Goal: Task Accomplishment & Management: Manage account settings

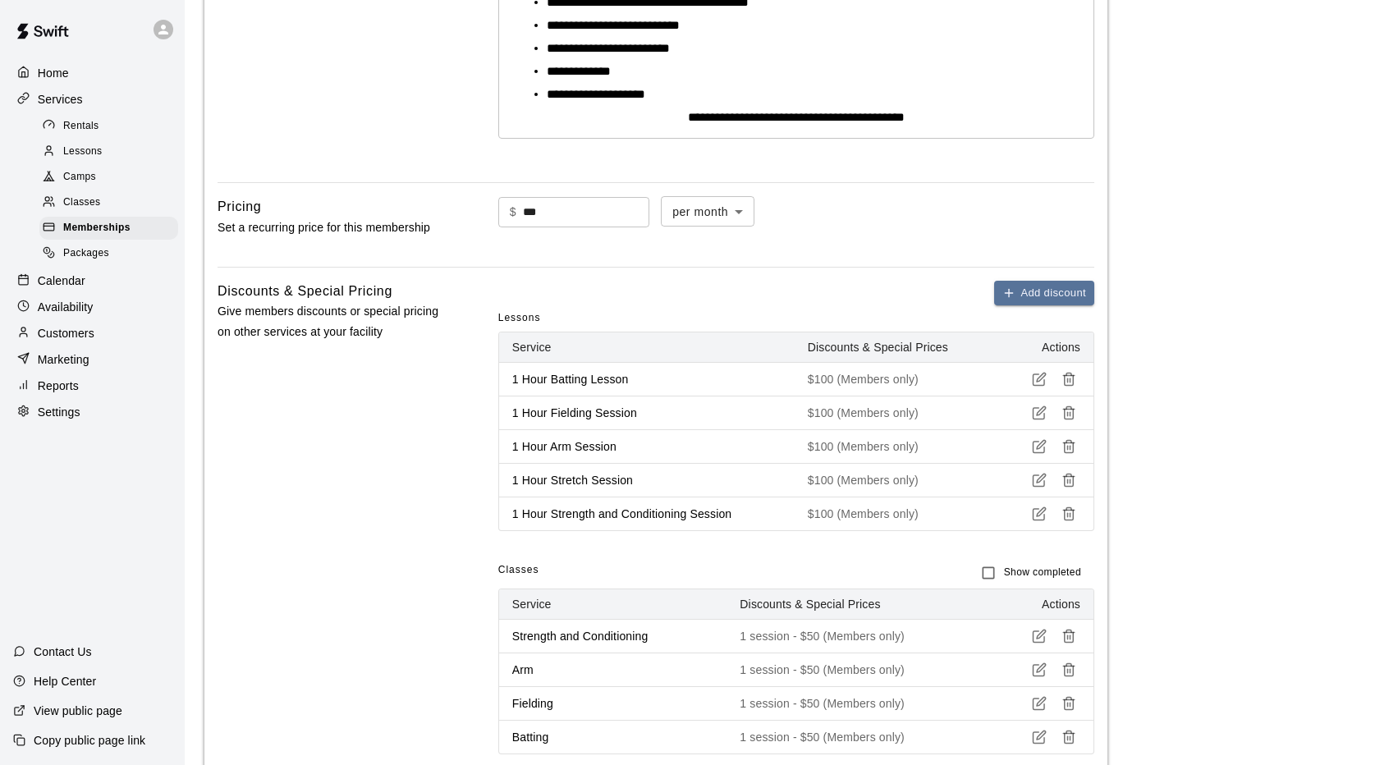
scroll to position [444, 0]
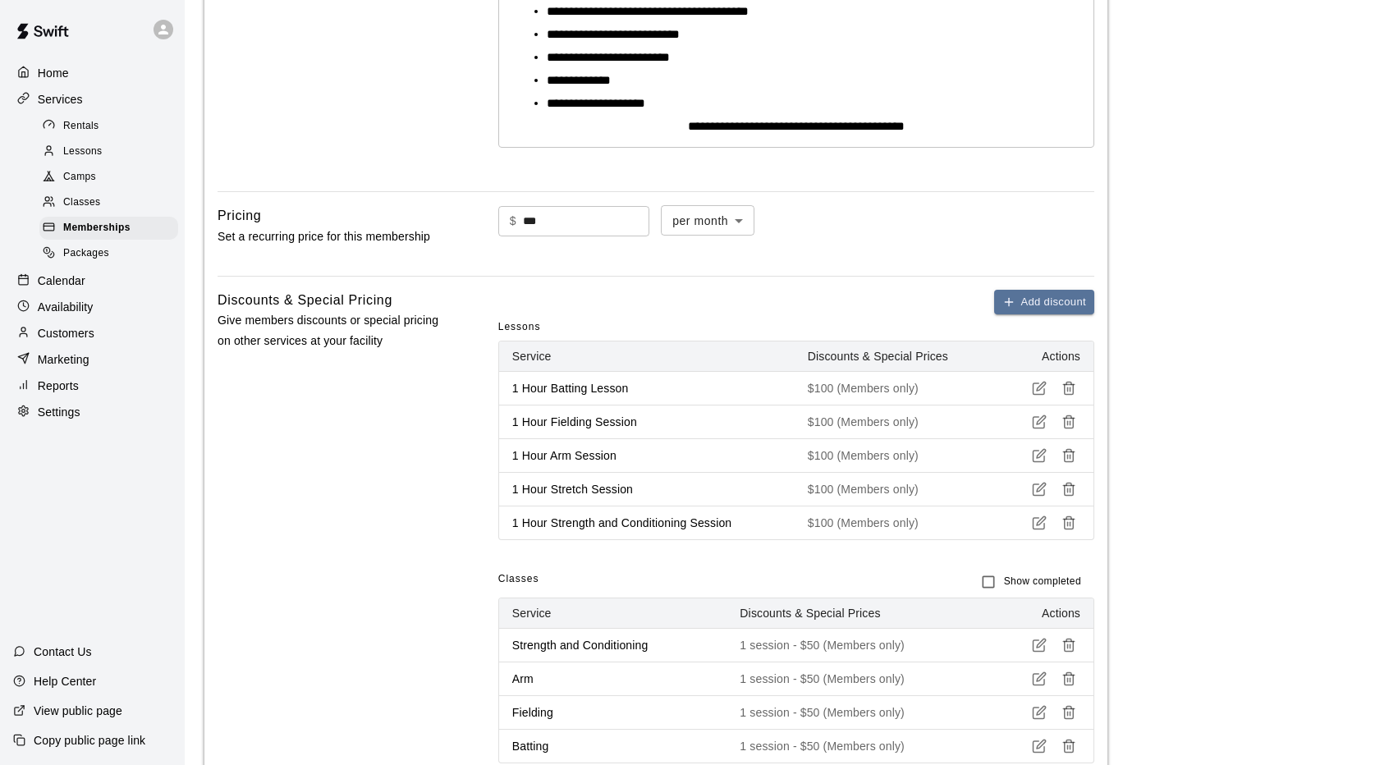
click at [99, 157] on span "Lessons" at bounding box center [82, 152] width 39 height 16
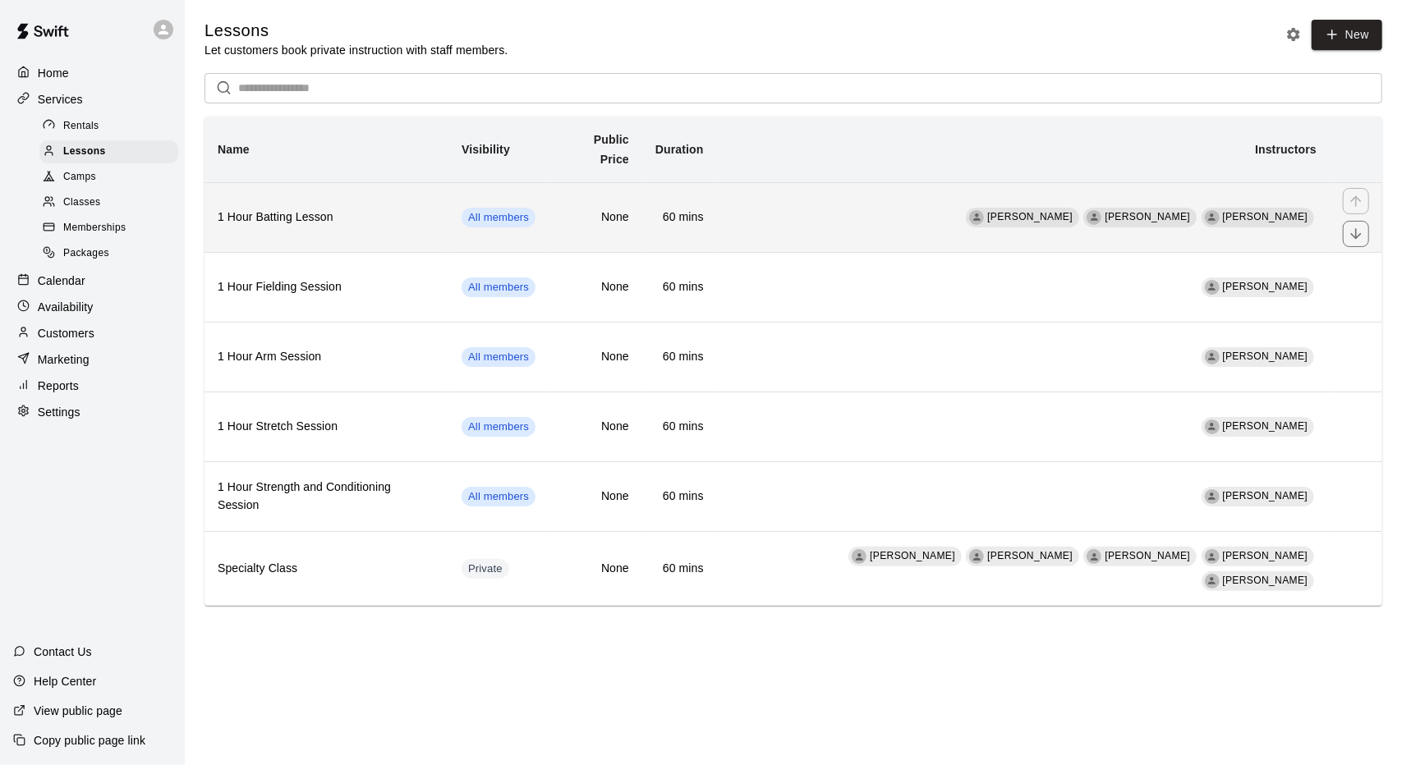
click at [360, 209] on h6 "1 Hour Batting Lesson" at bounding box center [327, 218] width 218 height 18
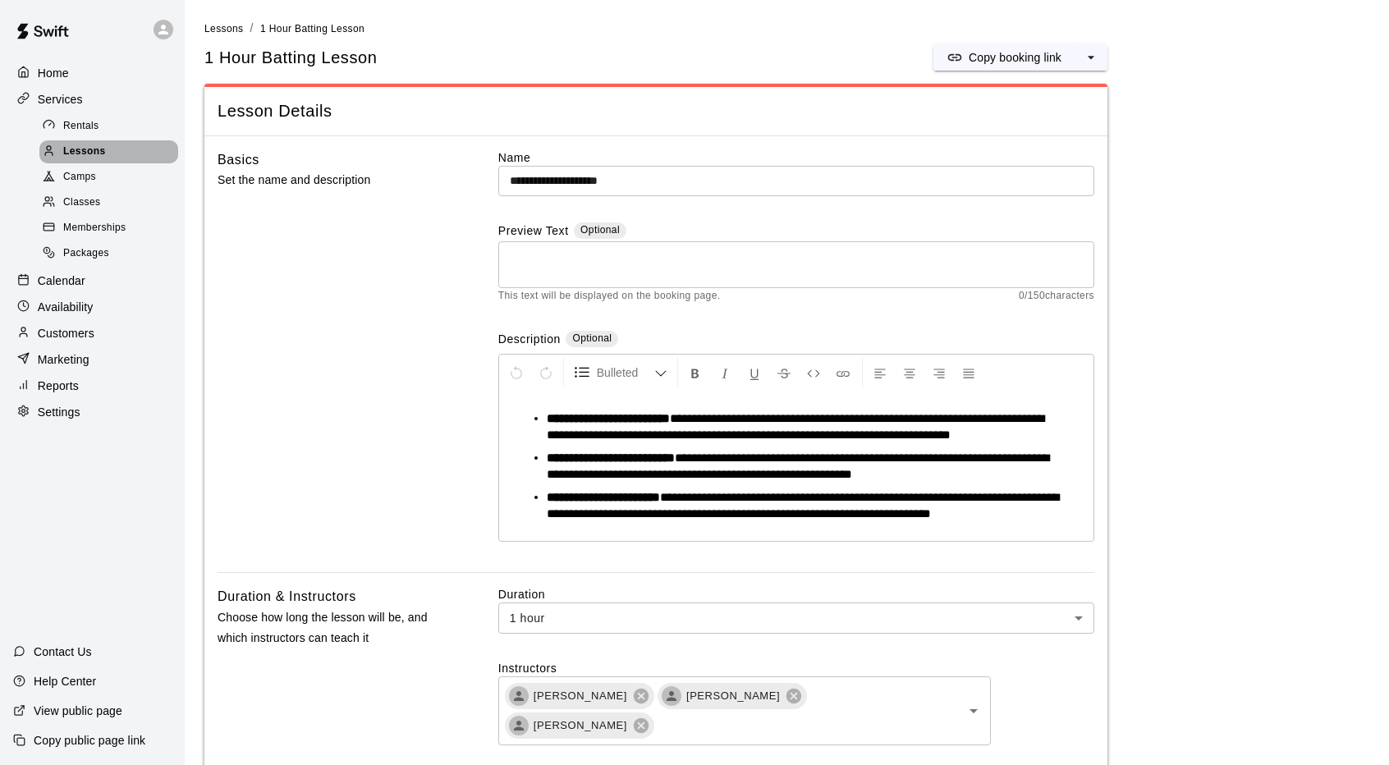
click at [120, 158] on div "Lessons" at bounding box center [108, 151] width 139 height 23
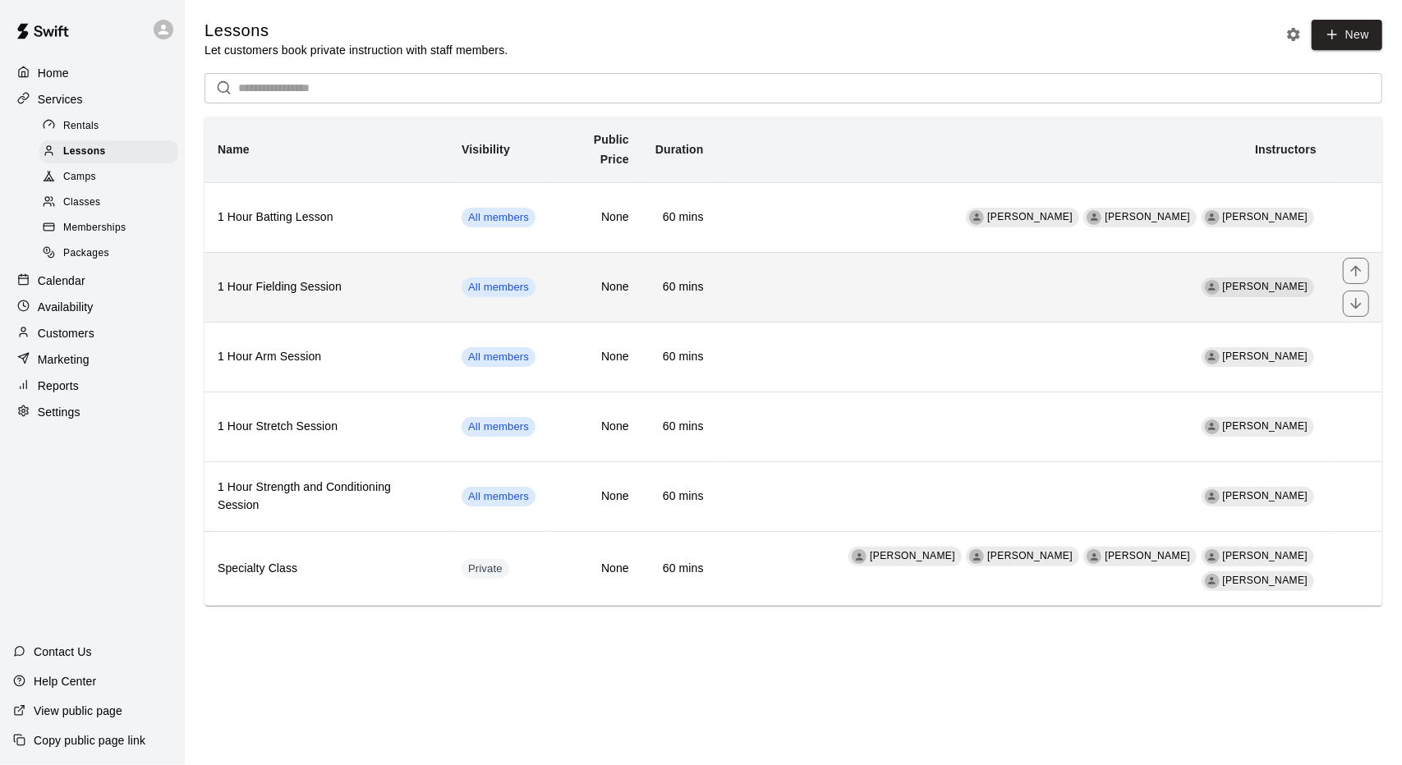
click at [341, 283] on th "1 Hour Fielding Session" at bounding box center [326, 287] width 244 height 70
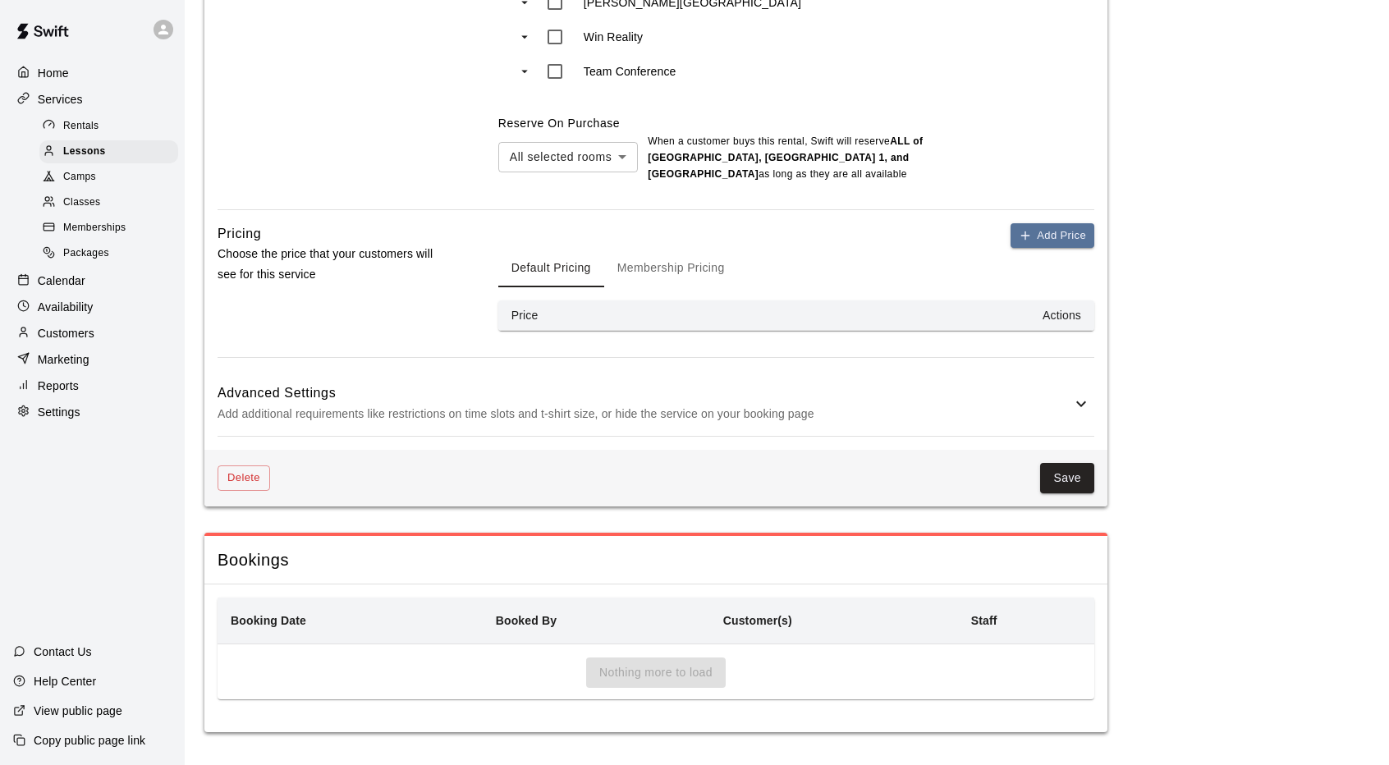
scroll to position [1268, 0]
click at [1081, 473] on button "Save" at bounding box center [1067, 478] width 54 height 30
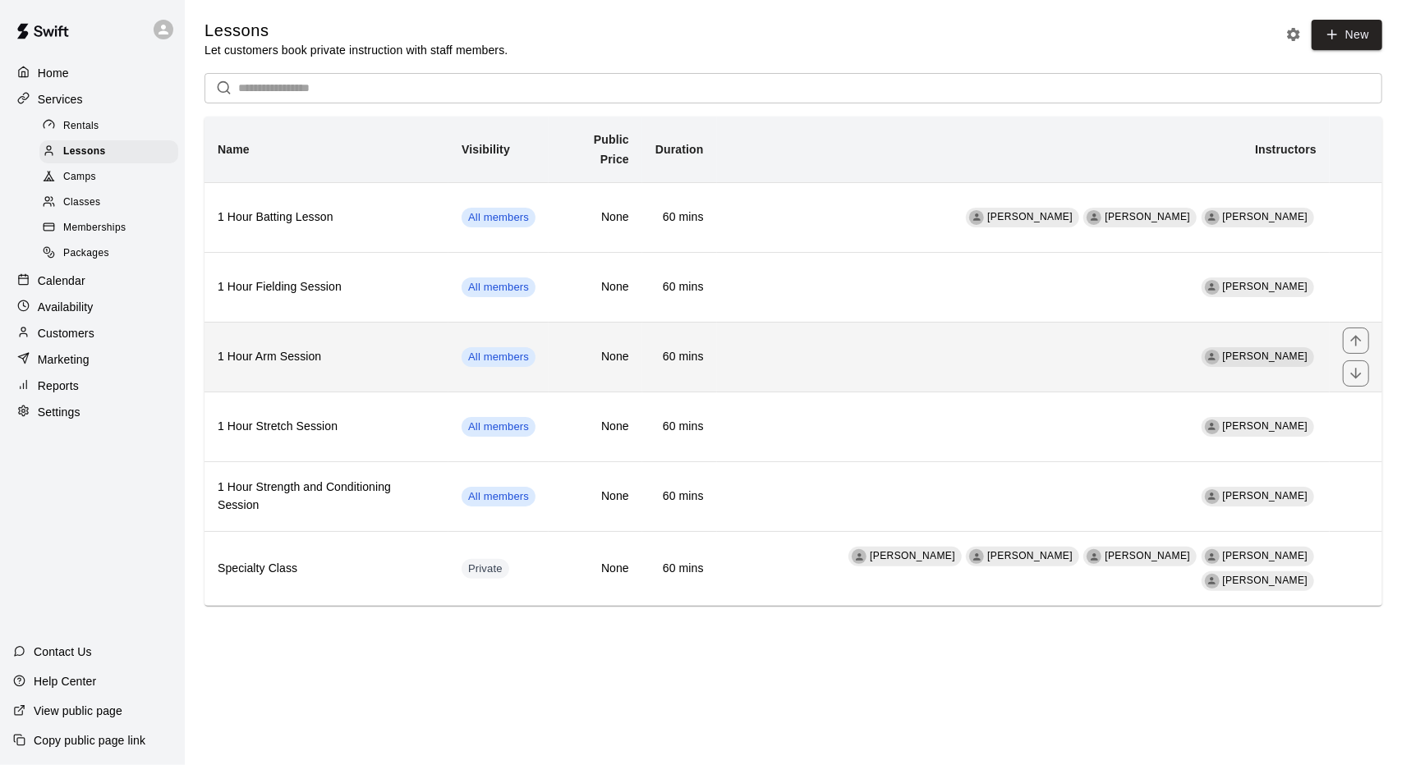
click at [384, 351] on th "1 Hour Arm Session" at bounding box center [326, 357] width 244 height 70
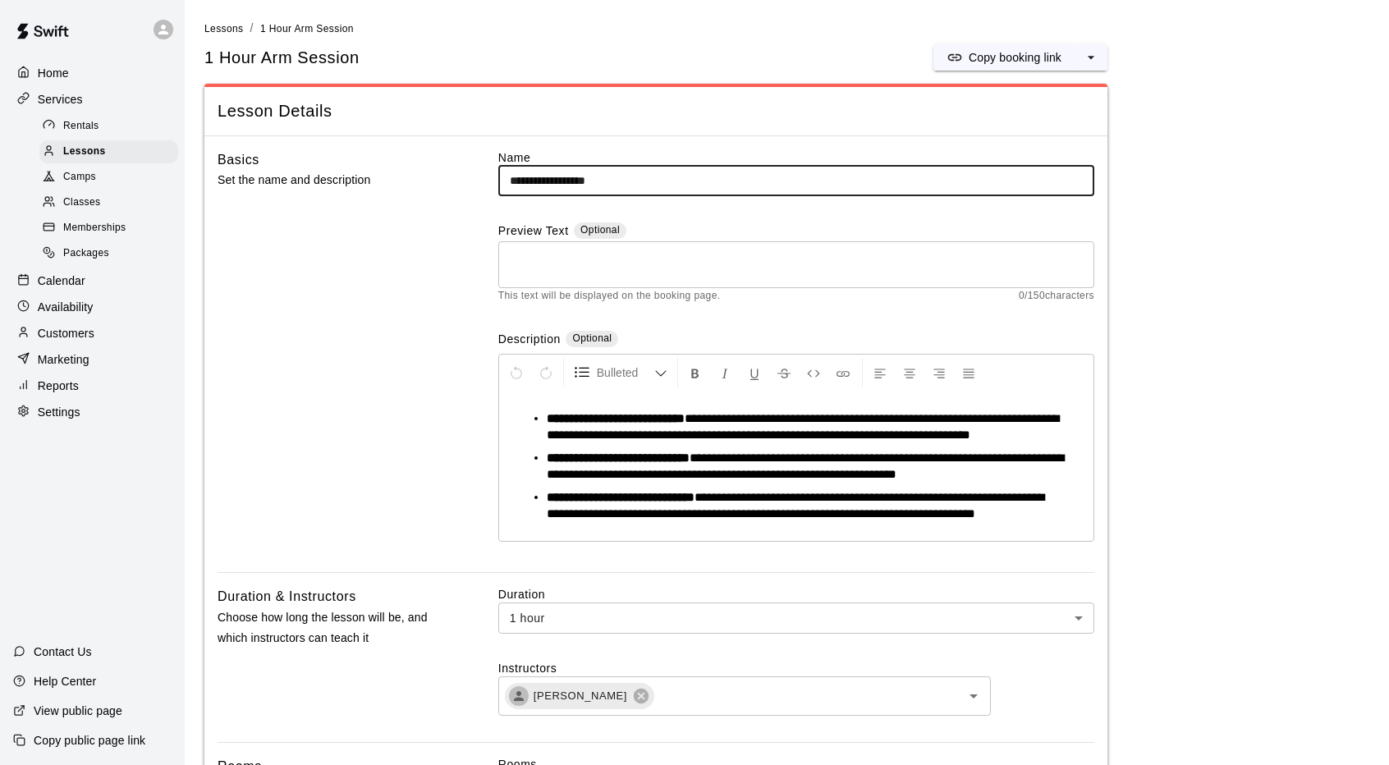
drag, startPoint x: 573, startPoint y: 181, endPoint x: 548, endPoint y: 185, distance: 24.8
click at [548, 185] on input "**********" at bounding box center [796, 181] width 596 height 30
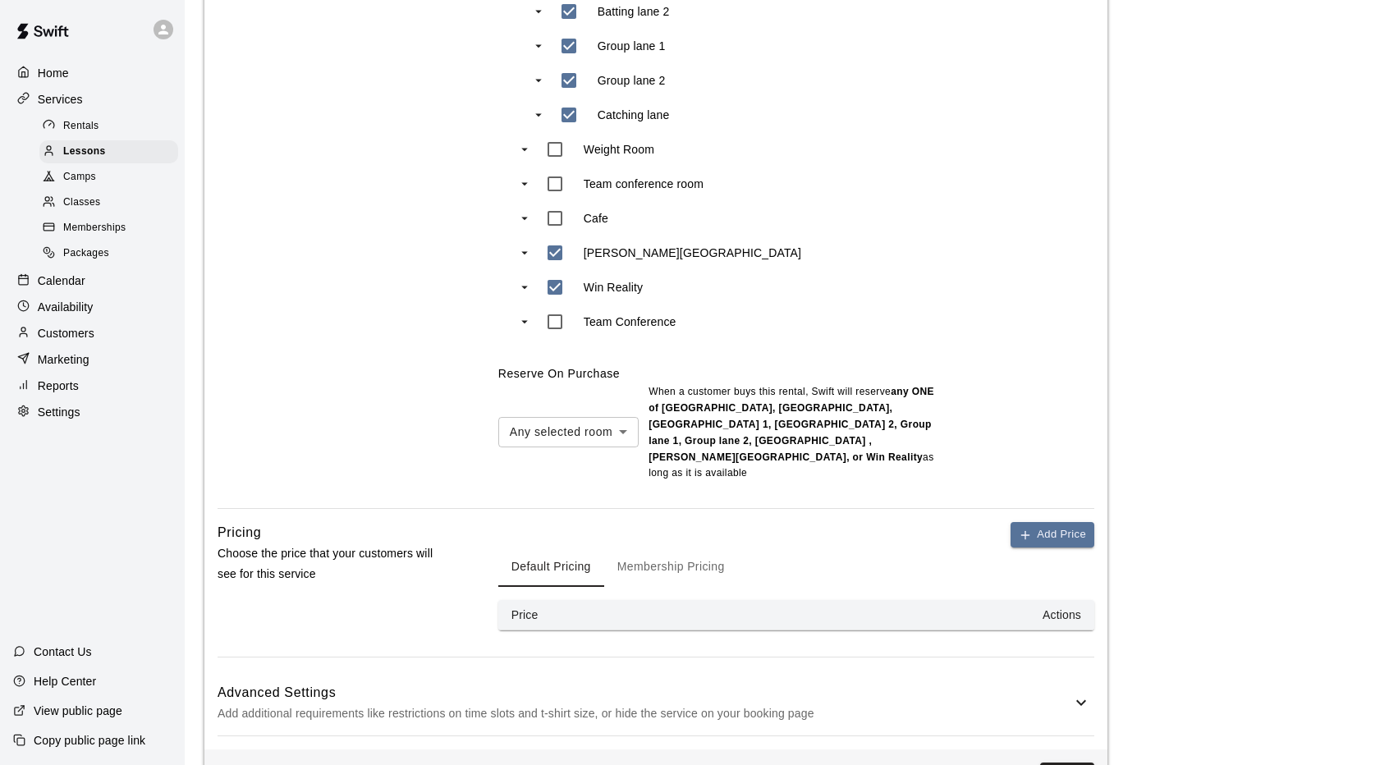
scroll to position [739, 0]
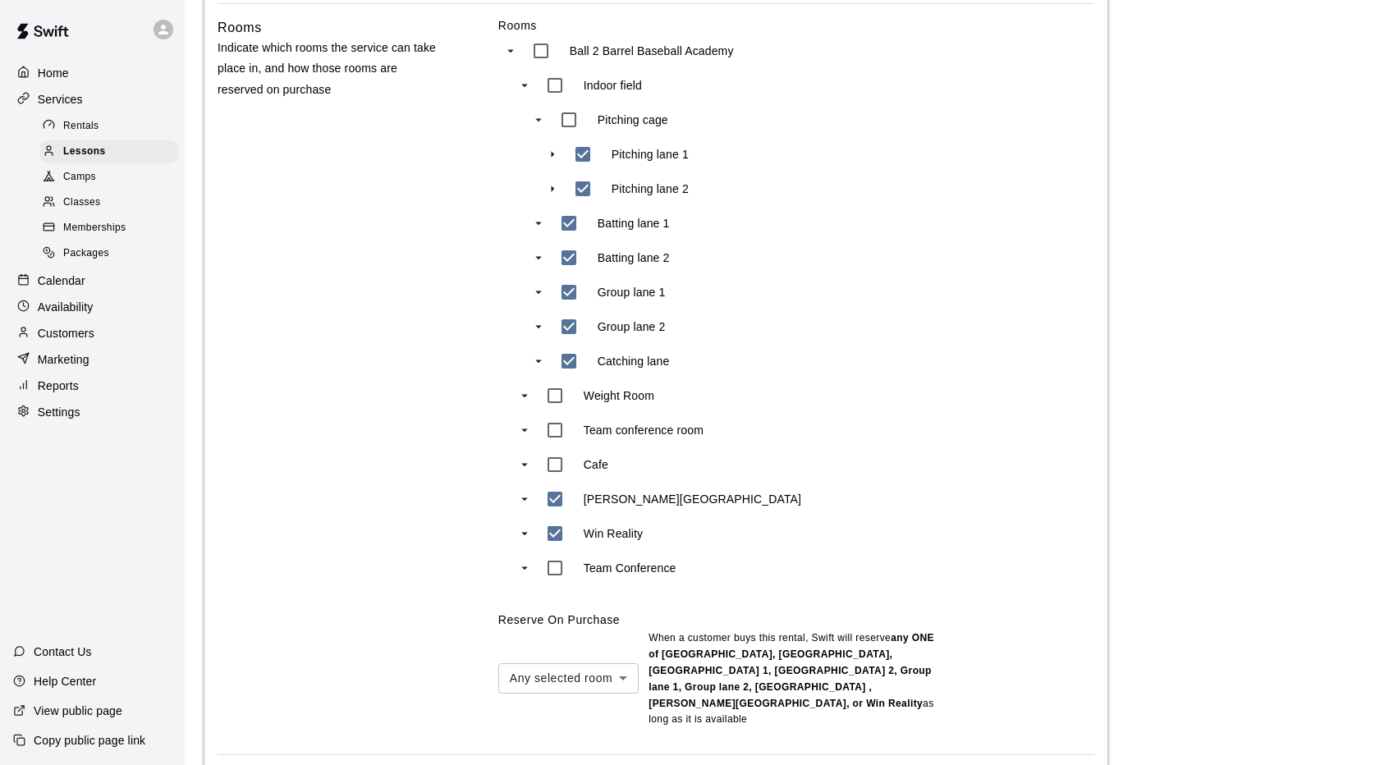
type input "**********"
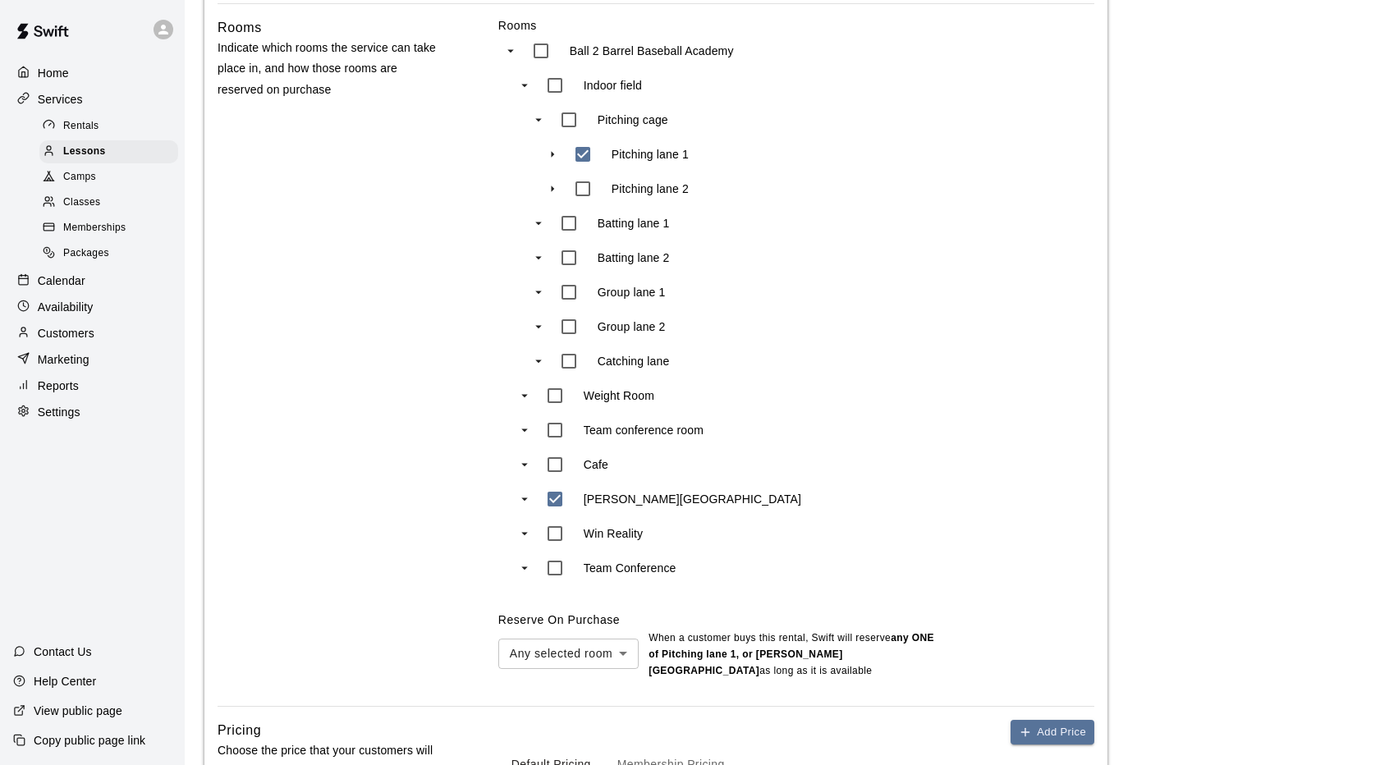
type input "***"
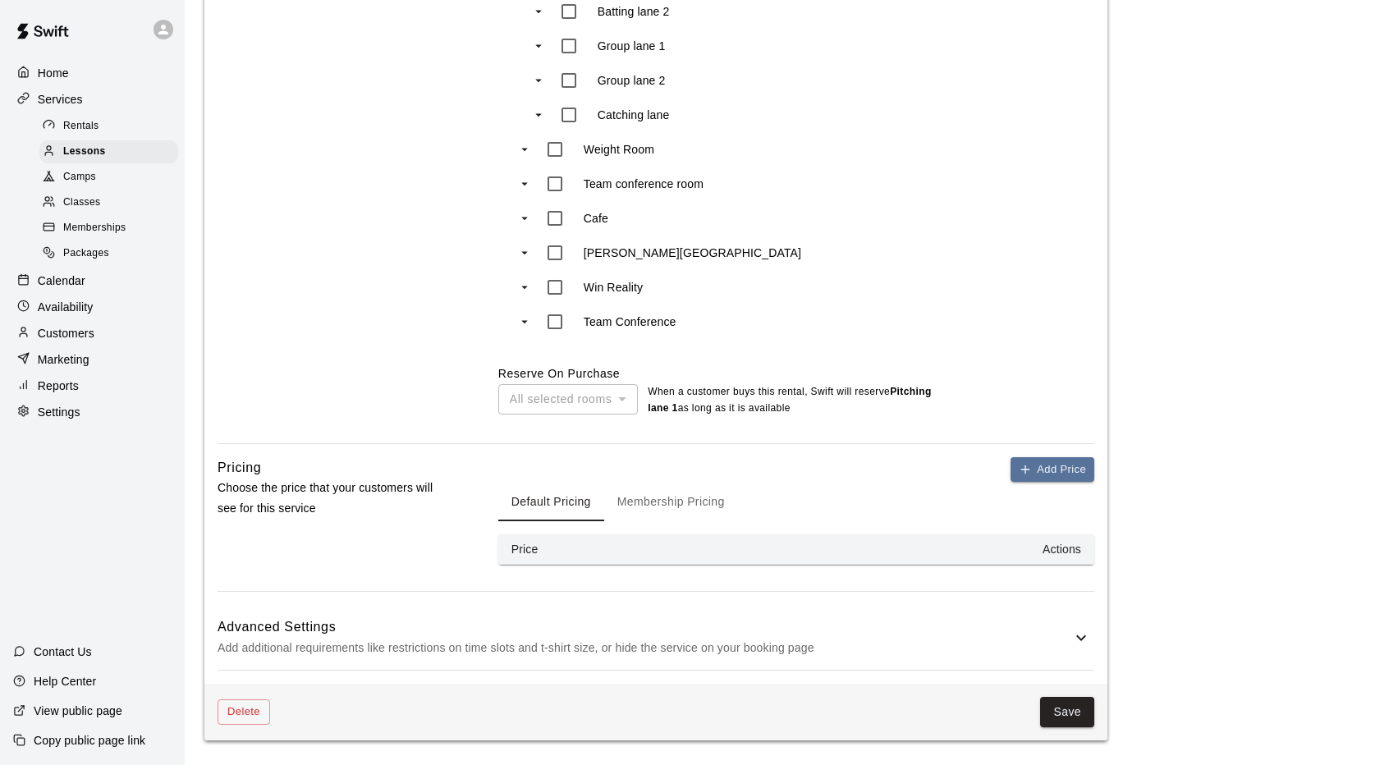
scroll to position [1232, 0]
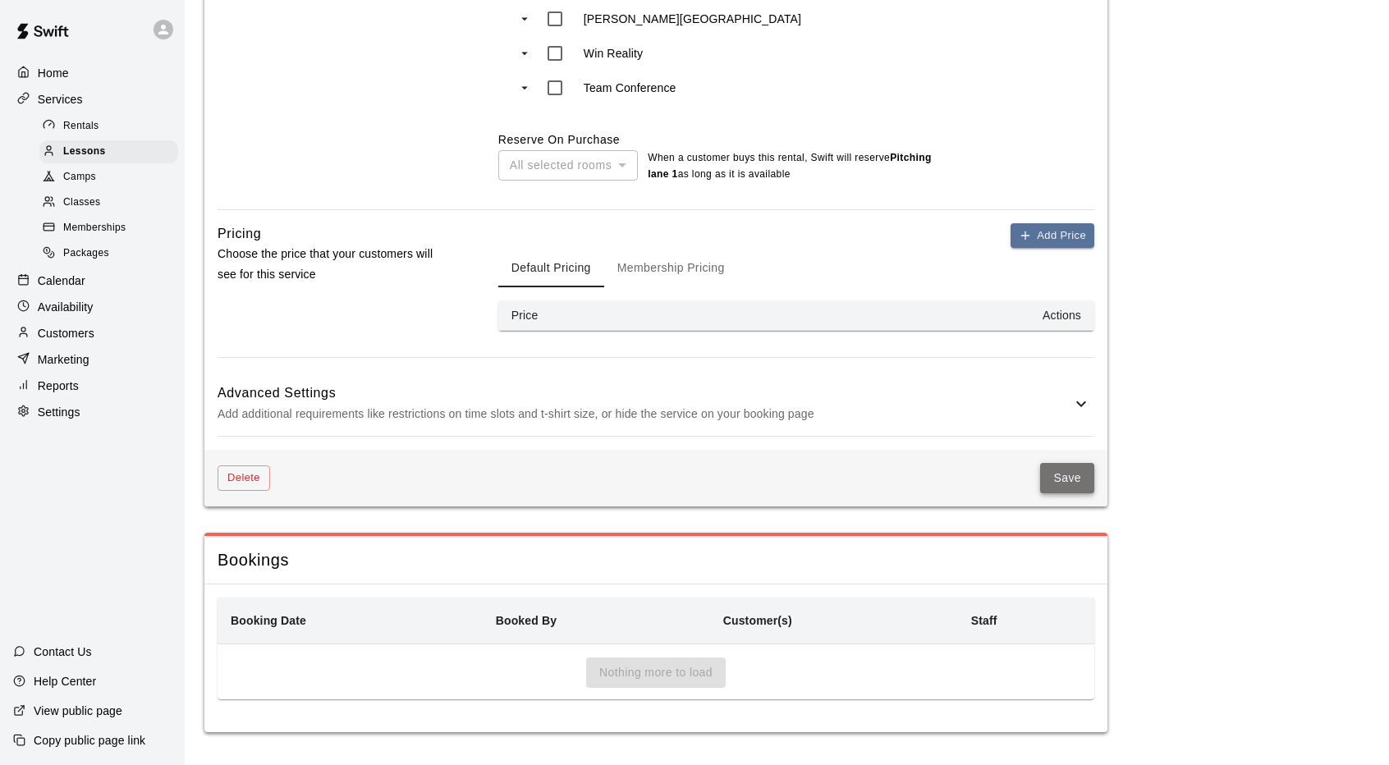
click at [1078, 493] on button "Save" at bounding box center [1067, 478] width 54 height 30
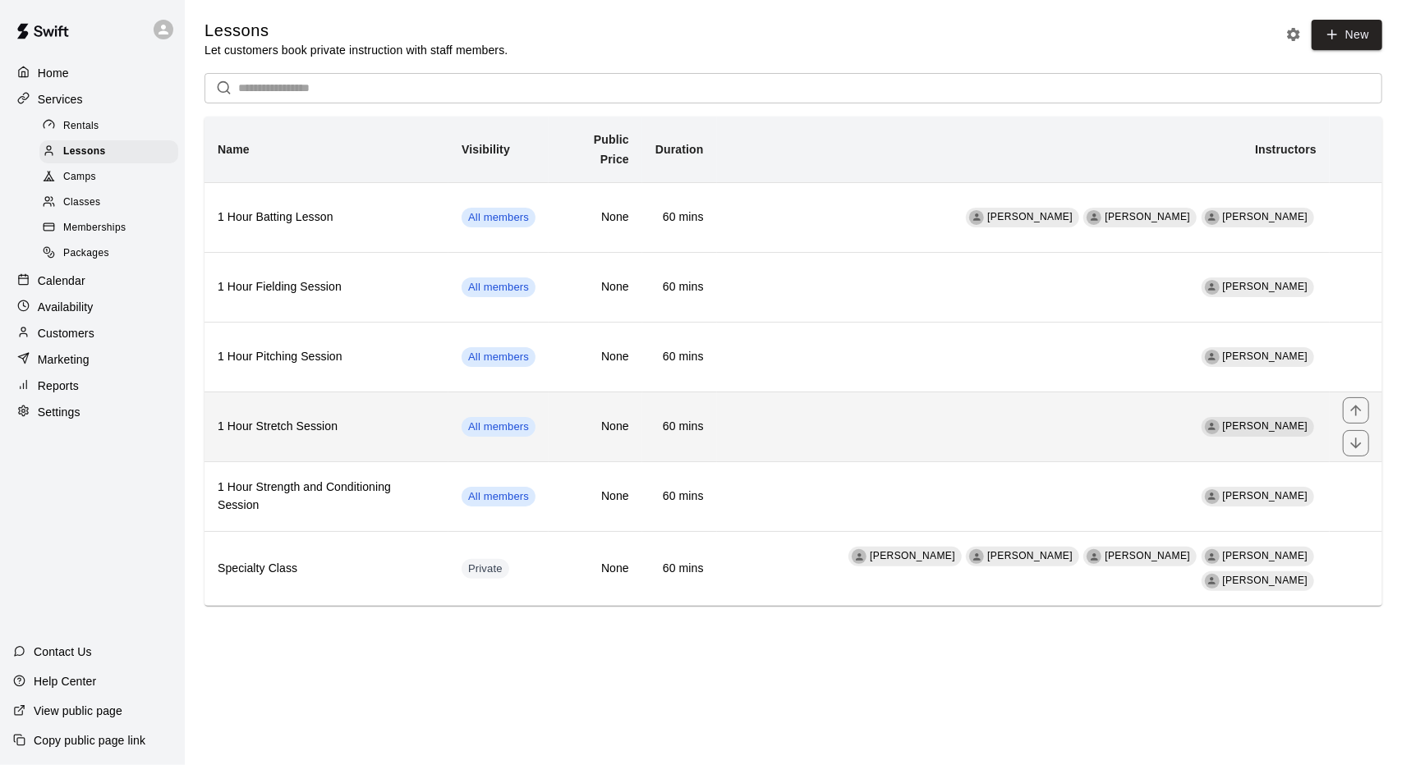
click at [391, 418] on h6 "1 Hour Stretch Session" at bounding box center [327, 427] width 218 height 18
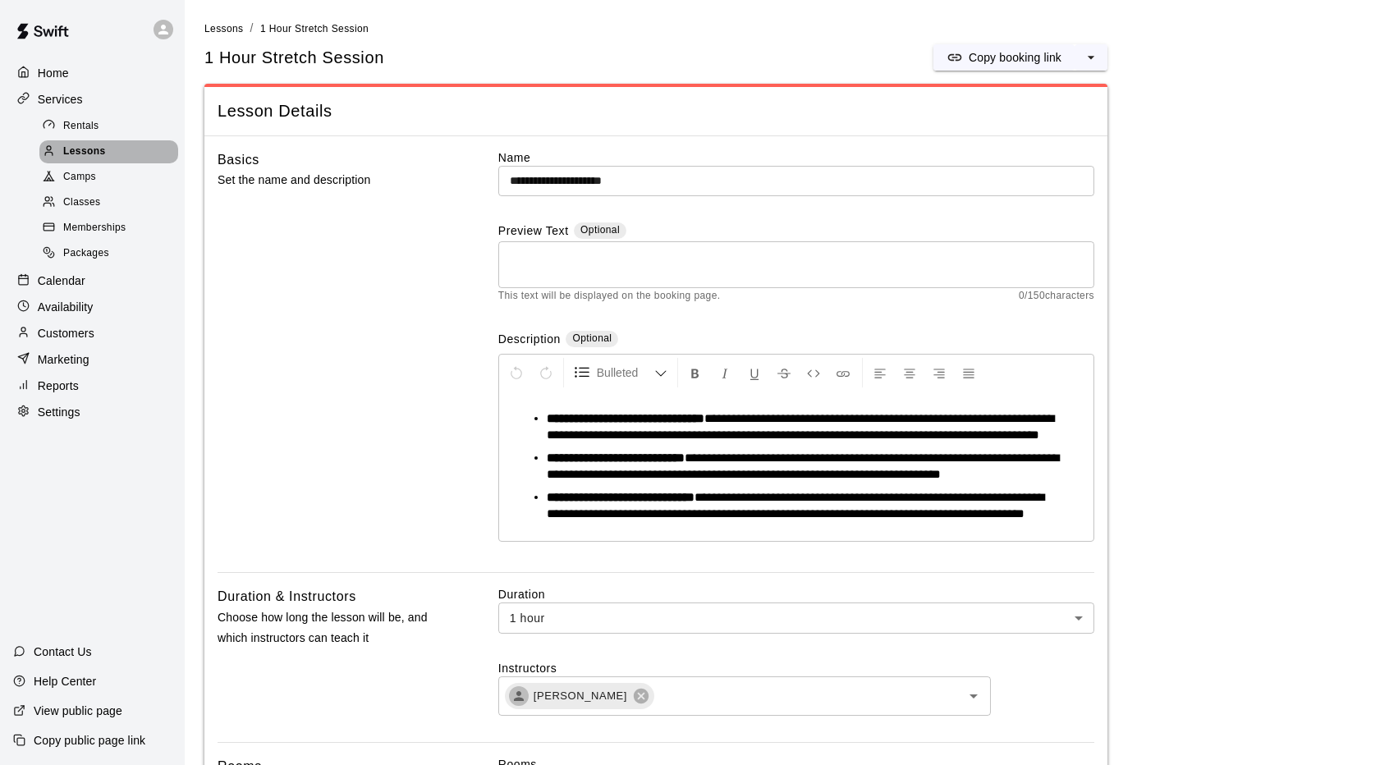
click at [128, 145] on div "Lessons" at bounding box center [108, 151] width 139 height 23
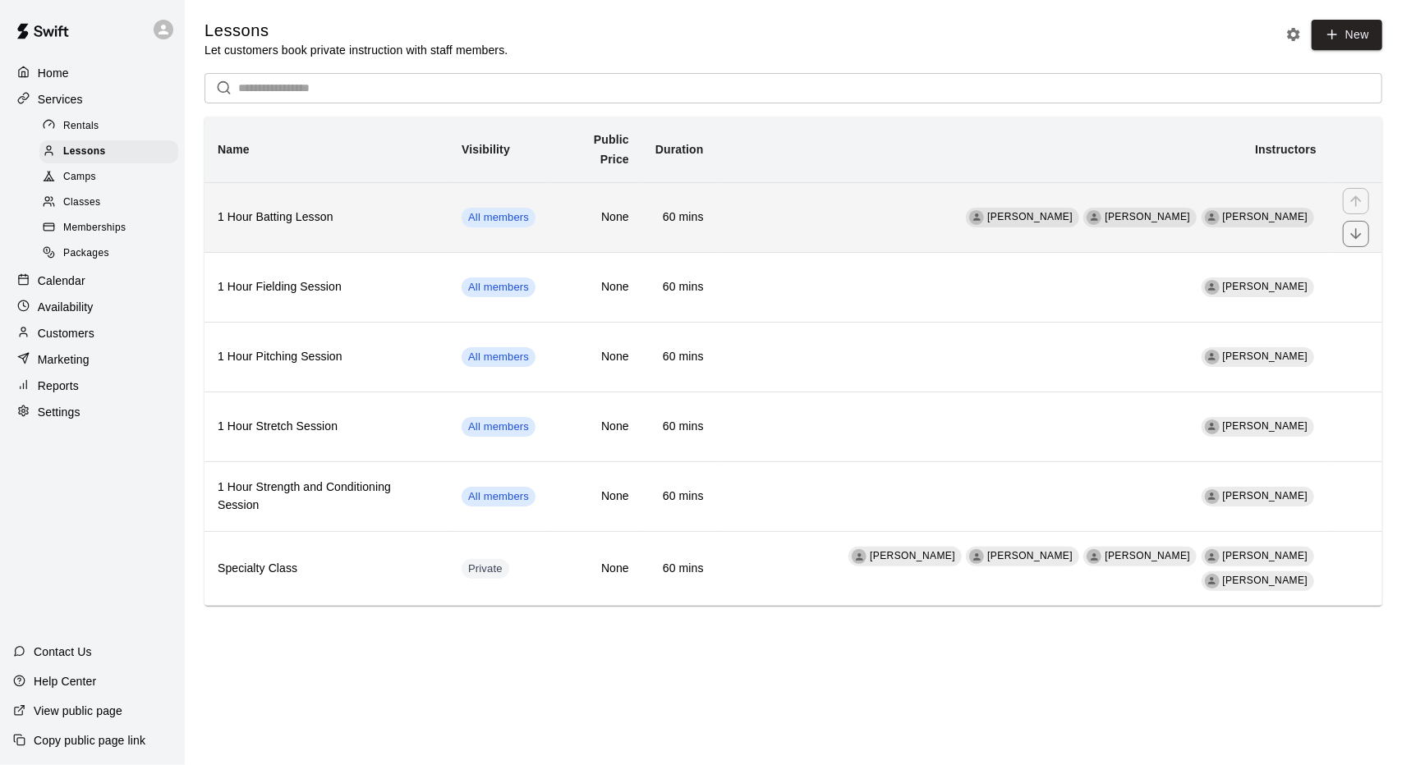
click at [432, 209] on h6 "1 Hour Batting Lesson" at bounding box center [327, 218] width 218 height 18
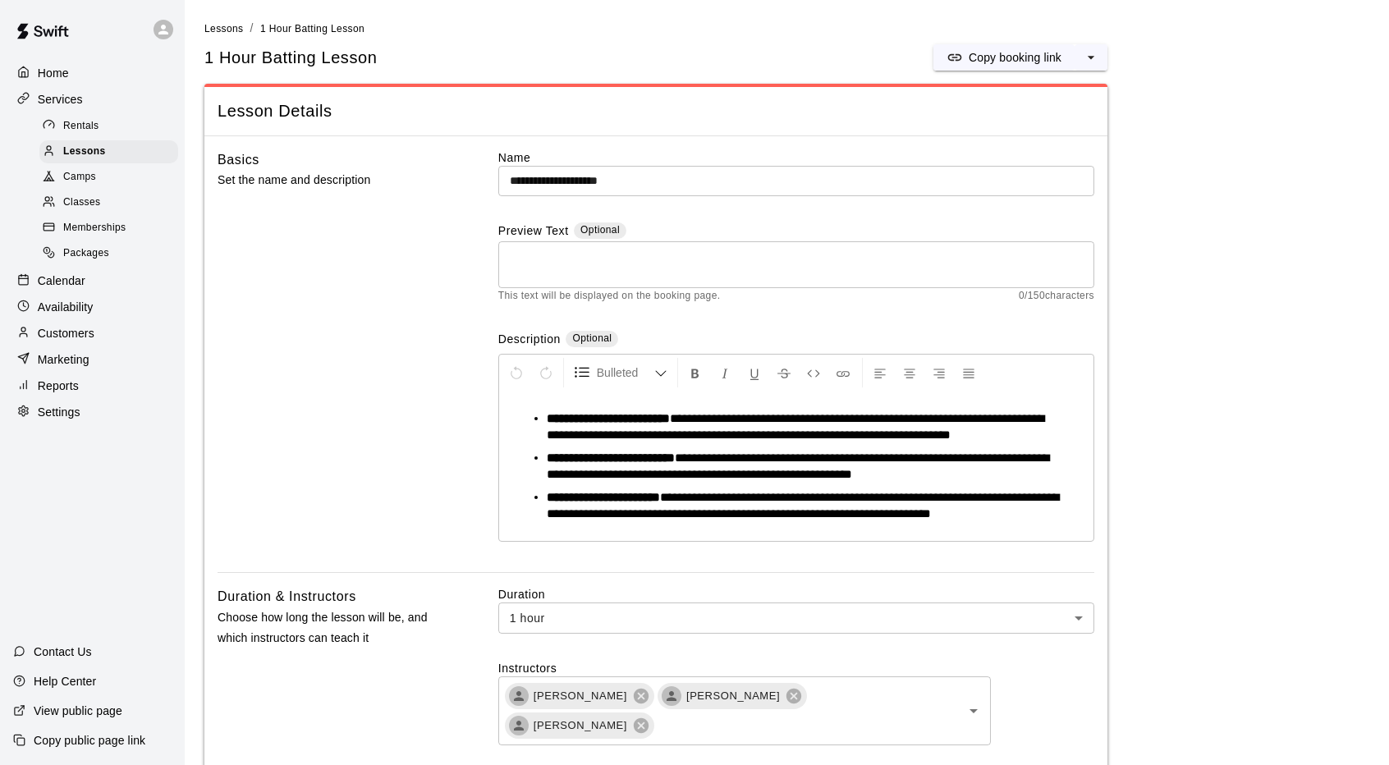
scroll to position [246, 0]
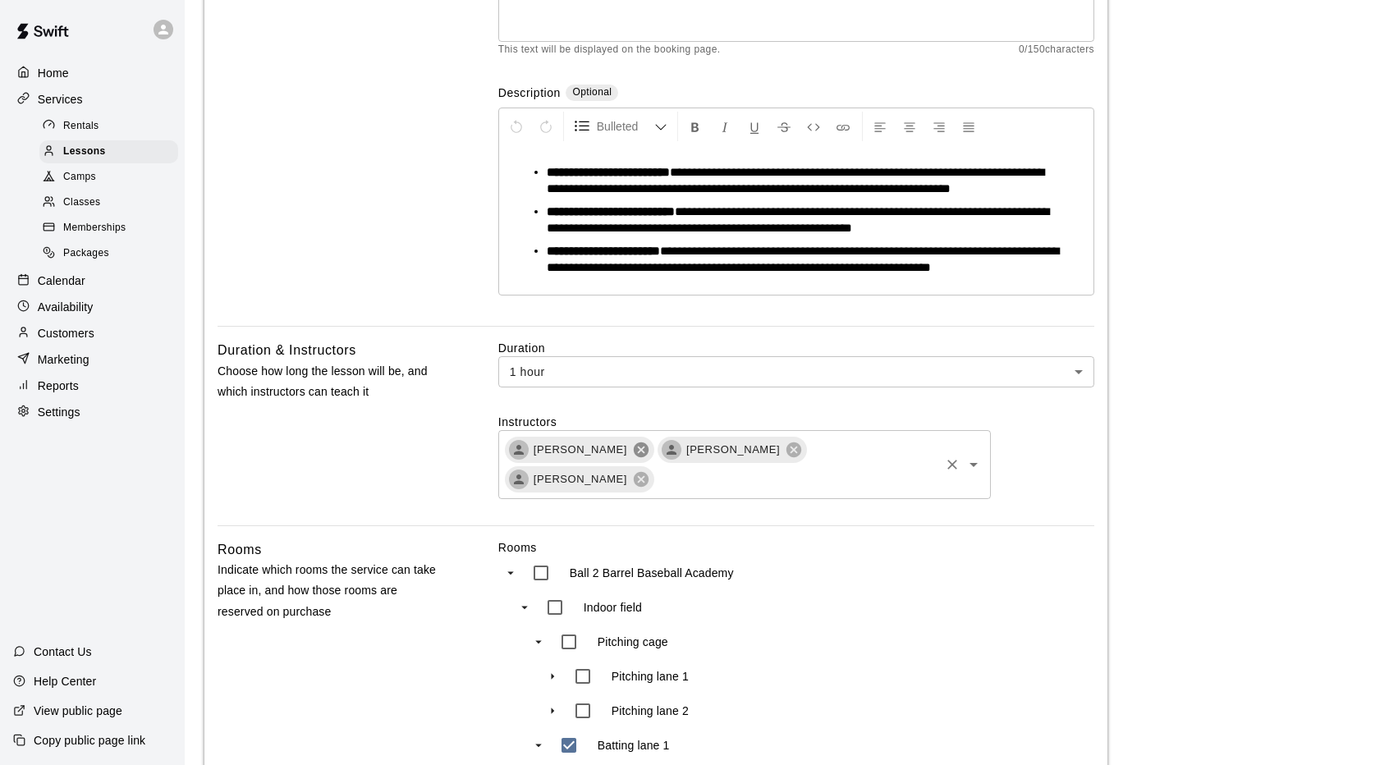
click at [634, 457] on icon at bounding box center [641, 449] width 15 height 15
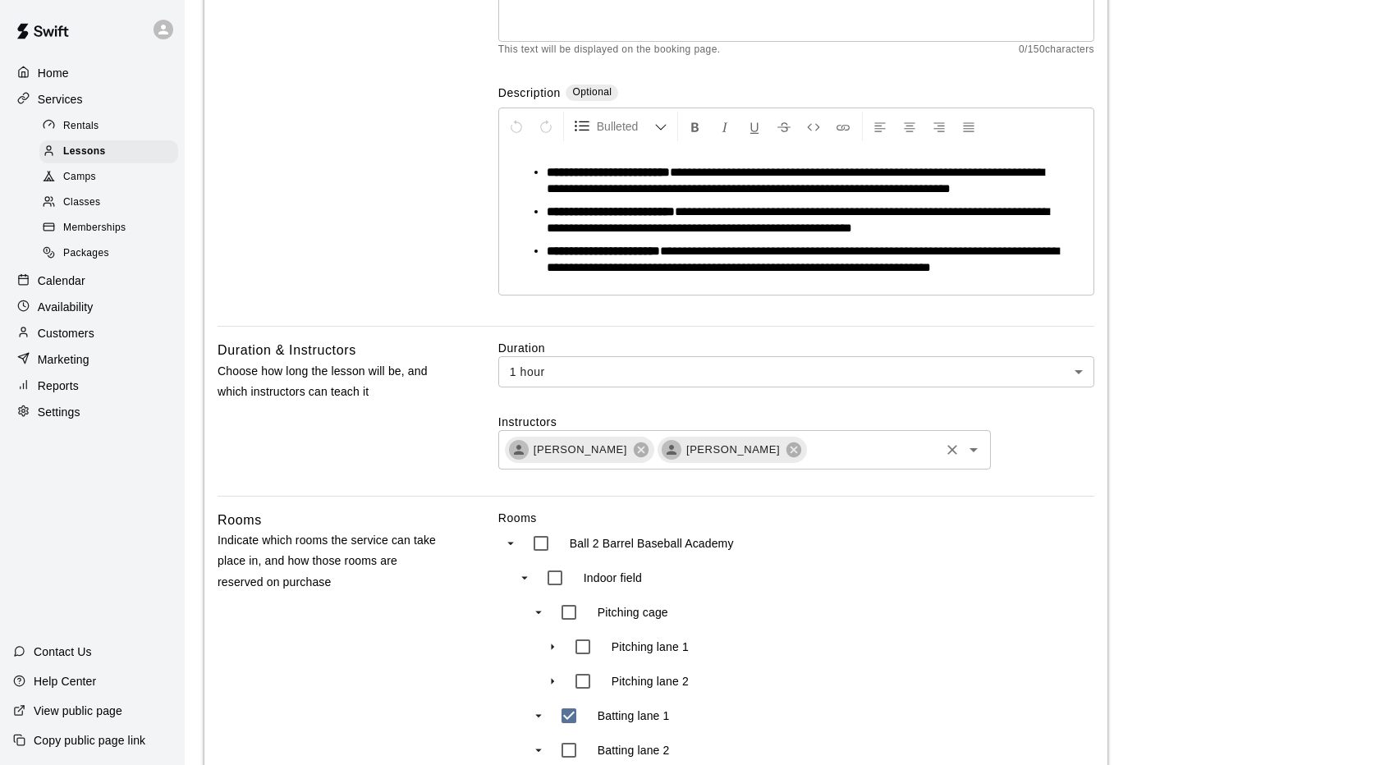
drag, startPoint x: 755, startPoint y: 466, endPoint x: 765, endPoint y: 468, distance: 10.2
click at [785, 459] on icon at bounding box center [794, 450] width 18 height 18
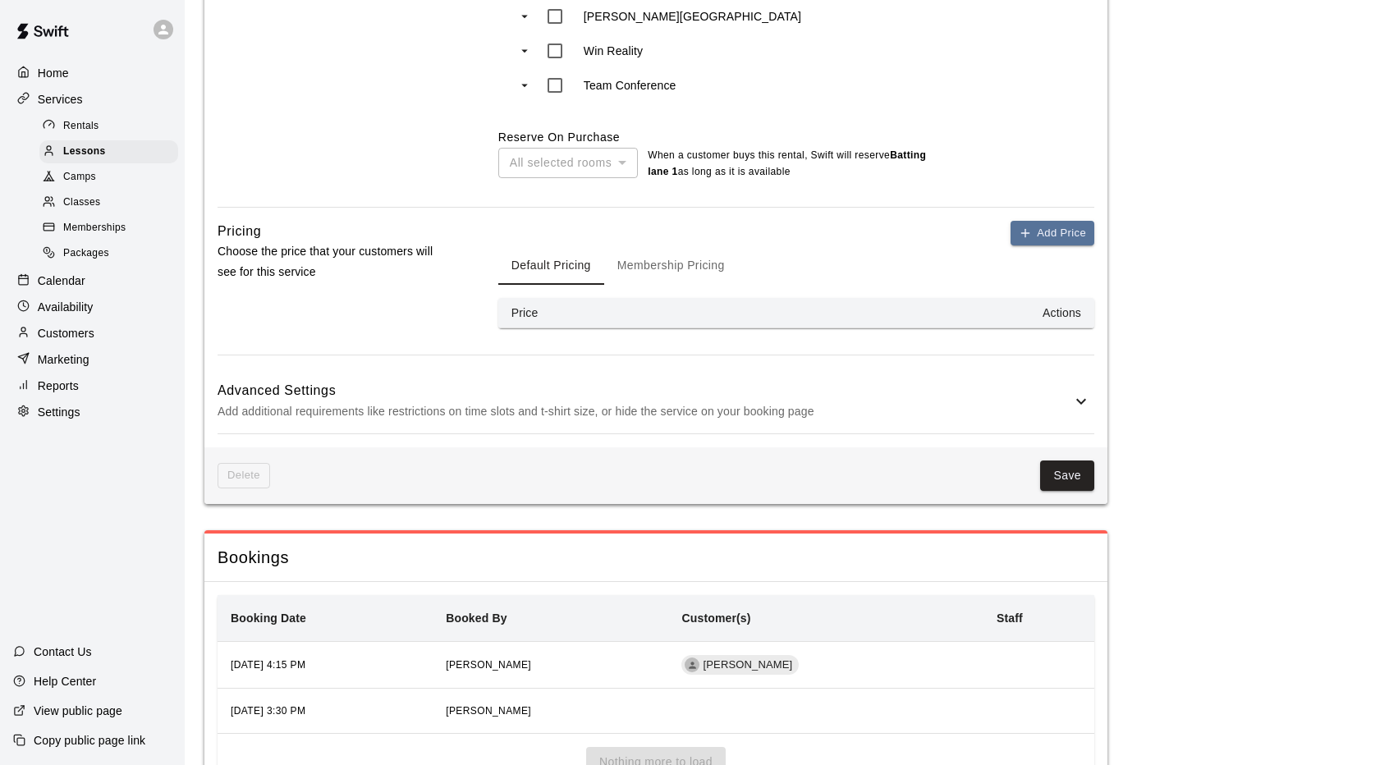
scroll to position [1232, 0]
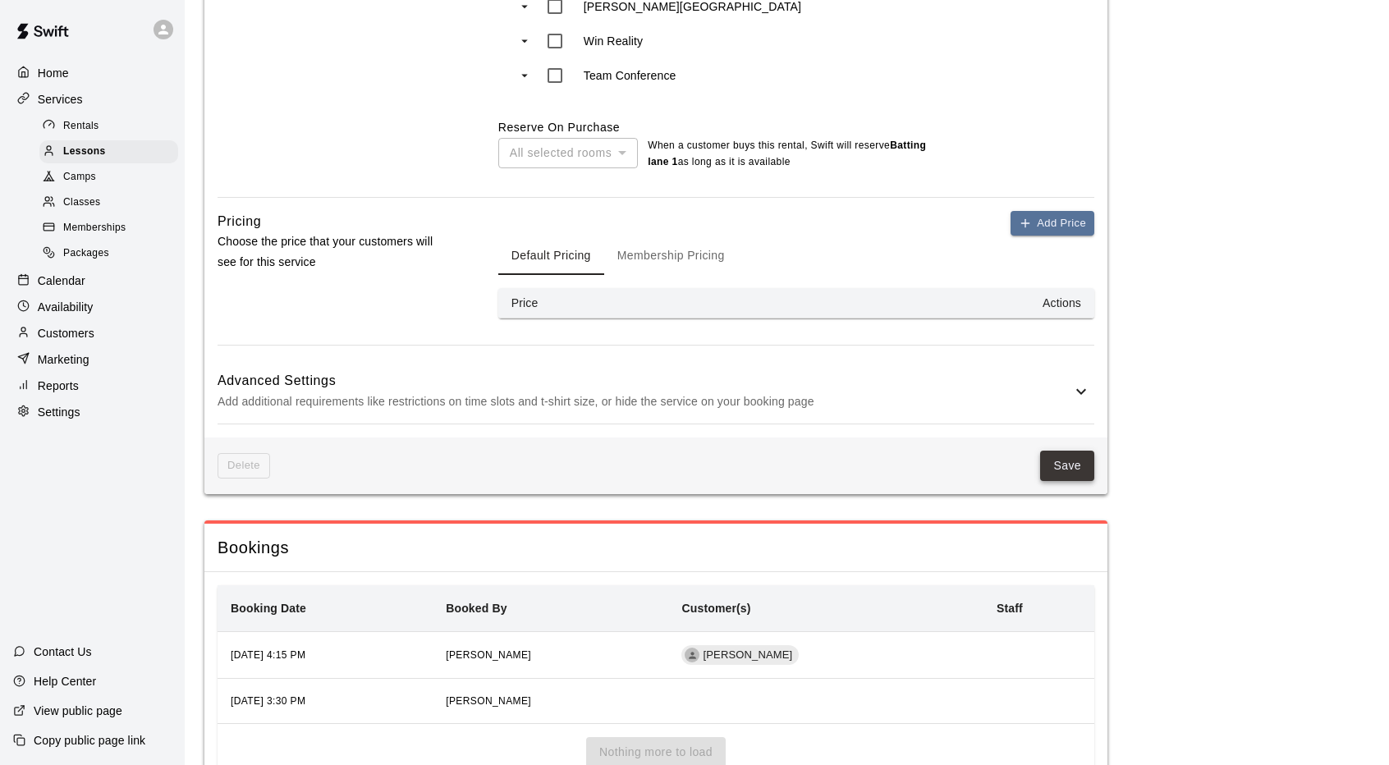
click at [1081, 481] on button "Save" at bounding box center [1067, 466] width 54 height 30
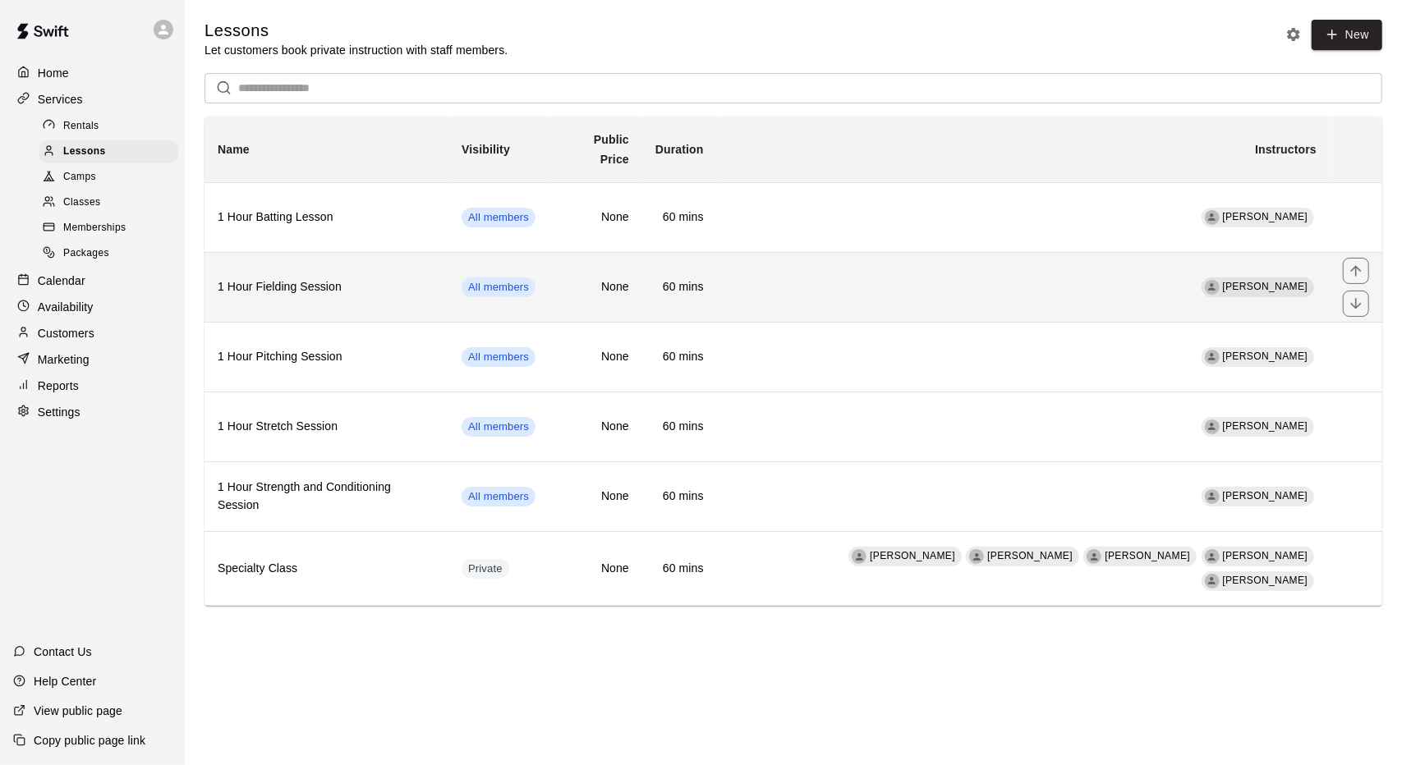
click at [302, 278] on h6 "1 Hour Fielding Session" at bounding box center [327, 287] width 218 height 18
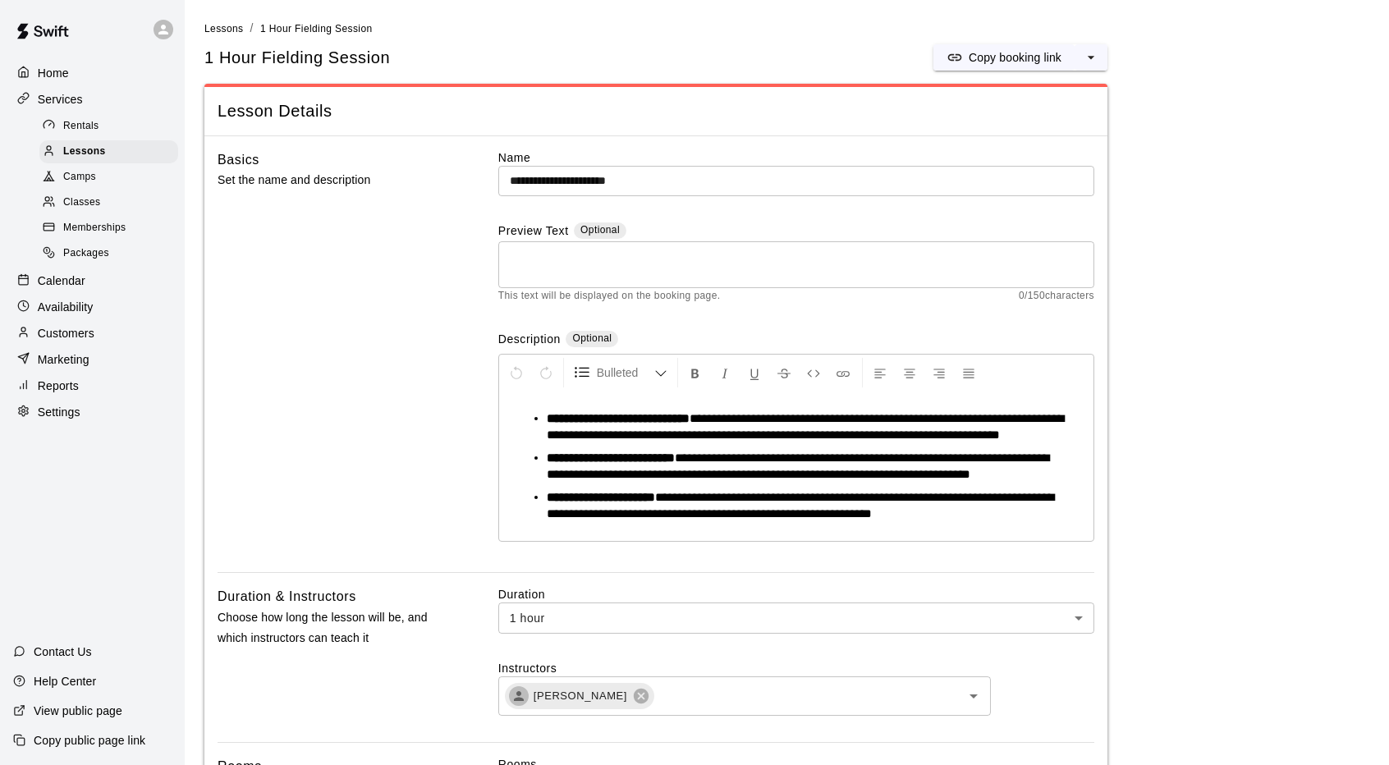
scroll to position [246, 0]
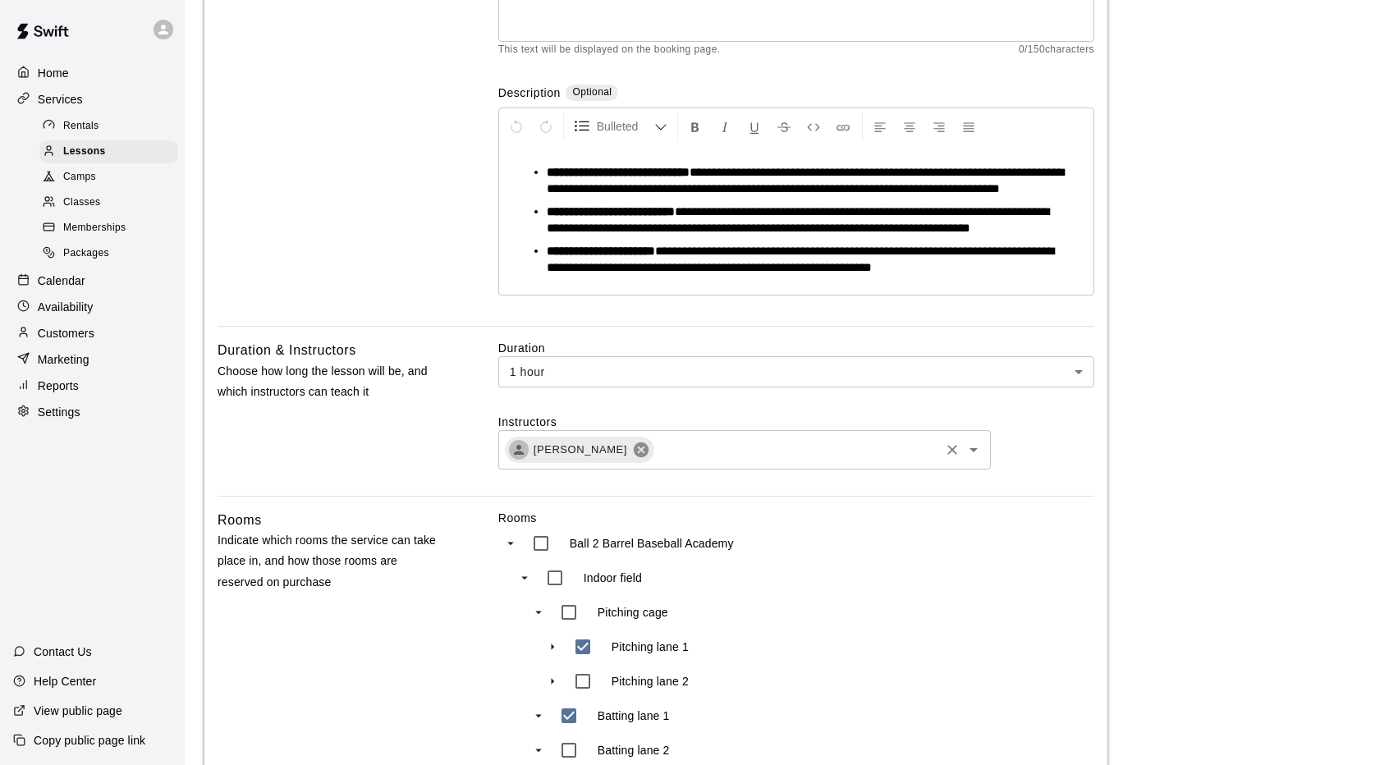
click at [649, 457] on icon at bounding box center [641, 449] width 15 height 15
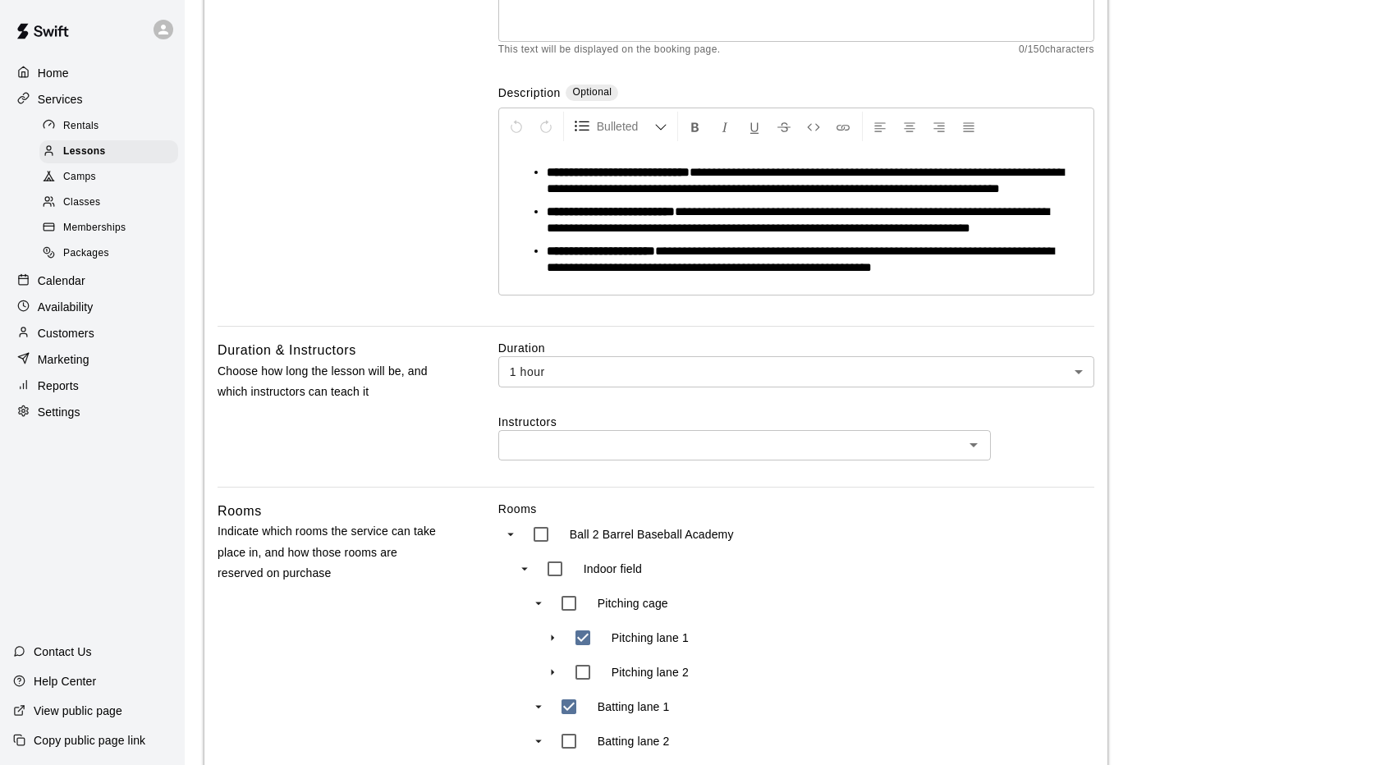
click at [746, 456] on input "text" at bounding box center [731, 445] width 456 height 21
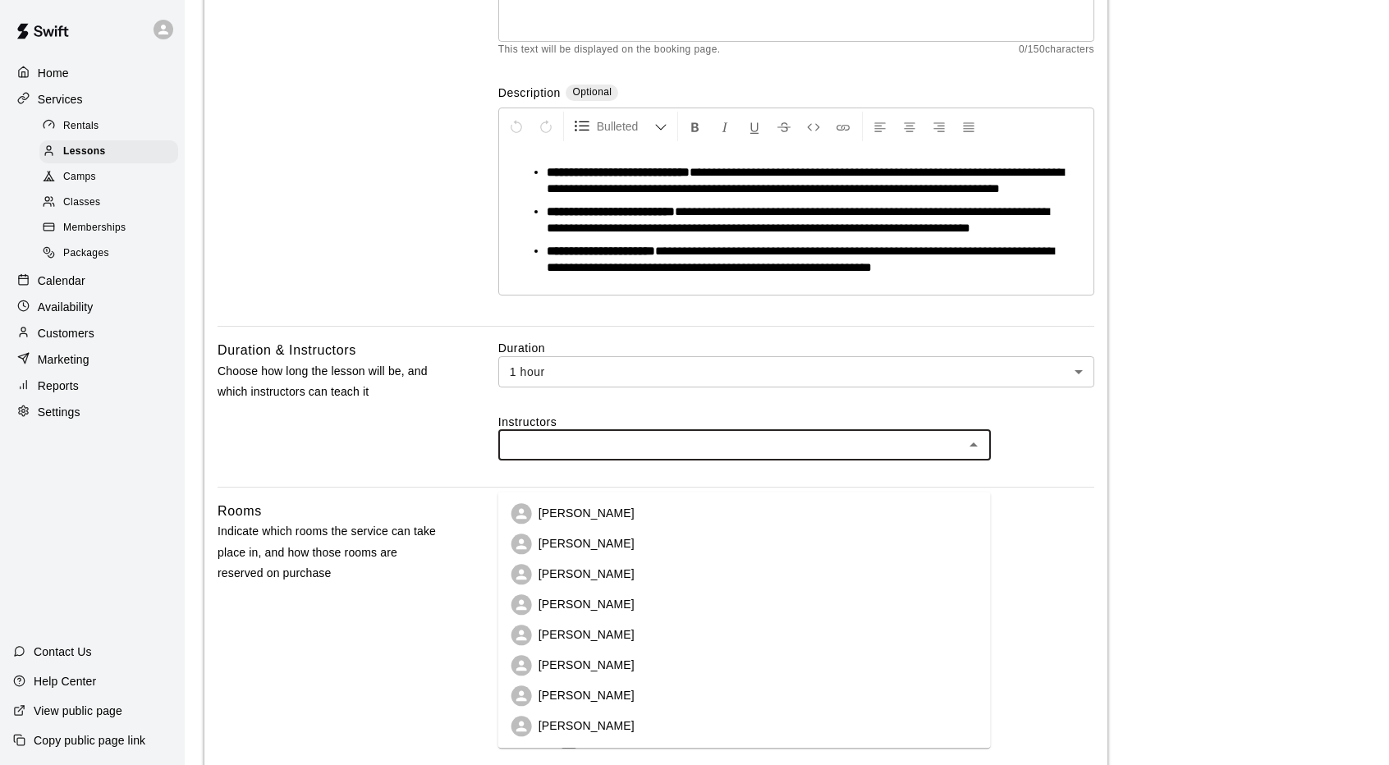
click at [627, 598] on li "[PERSON_NAME]" at bounding box center [744, 605] width 493 height 30
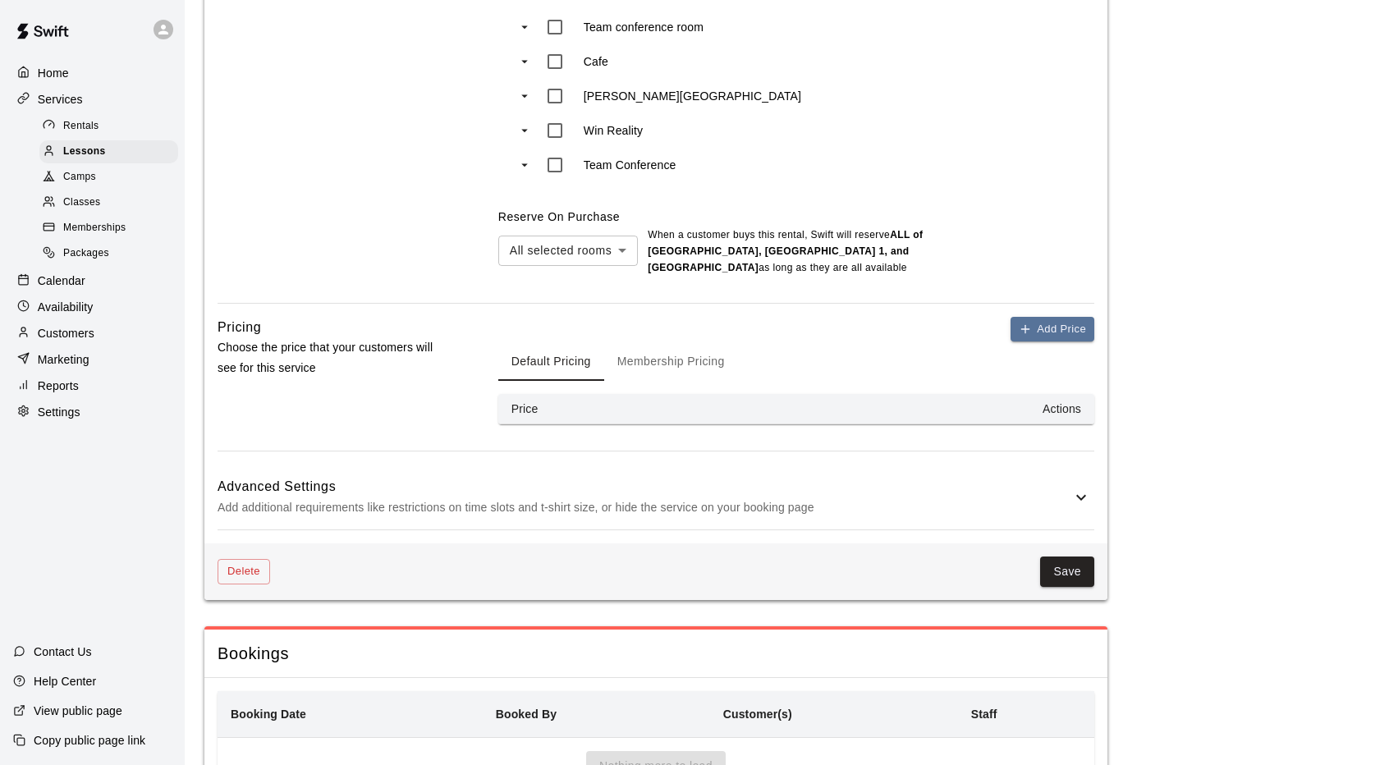
scroll to position [1268, 0]
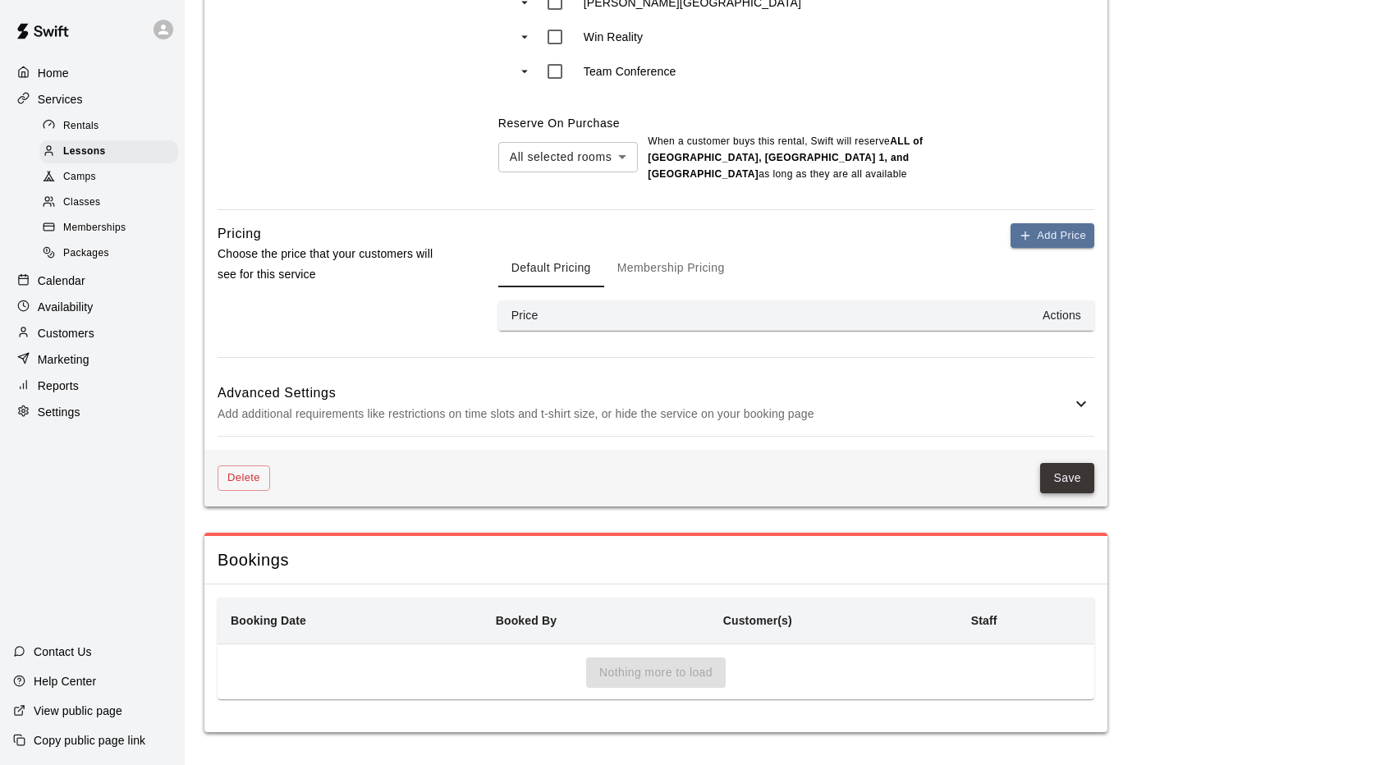
click at [1072, 475] on button "Save" at bounding box center [1067, 478] width 54 height 30
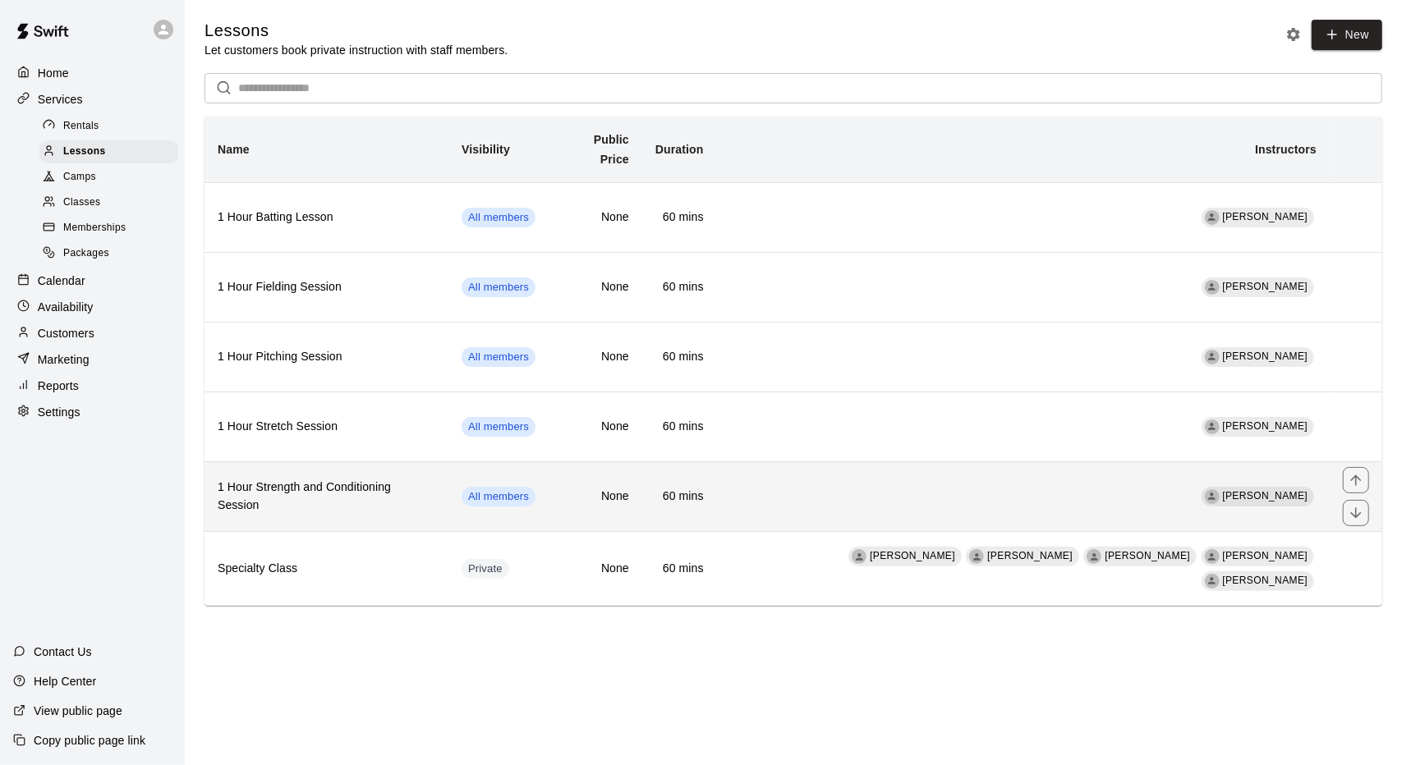
click at [900, 491] on td "[PERSON_NAME]" at bounding box center [1023, 496] width 613 height 70
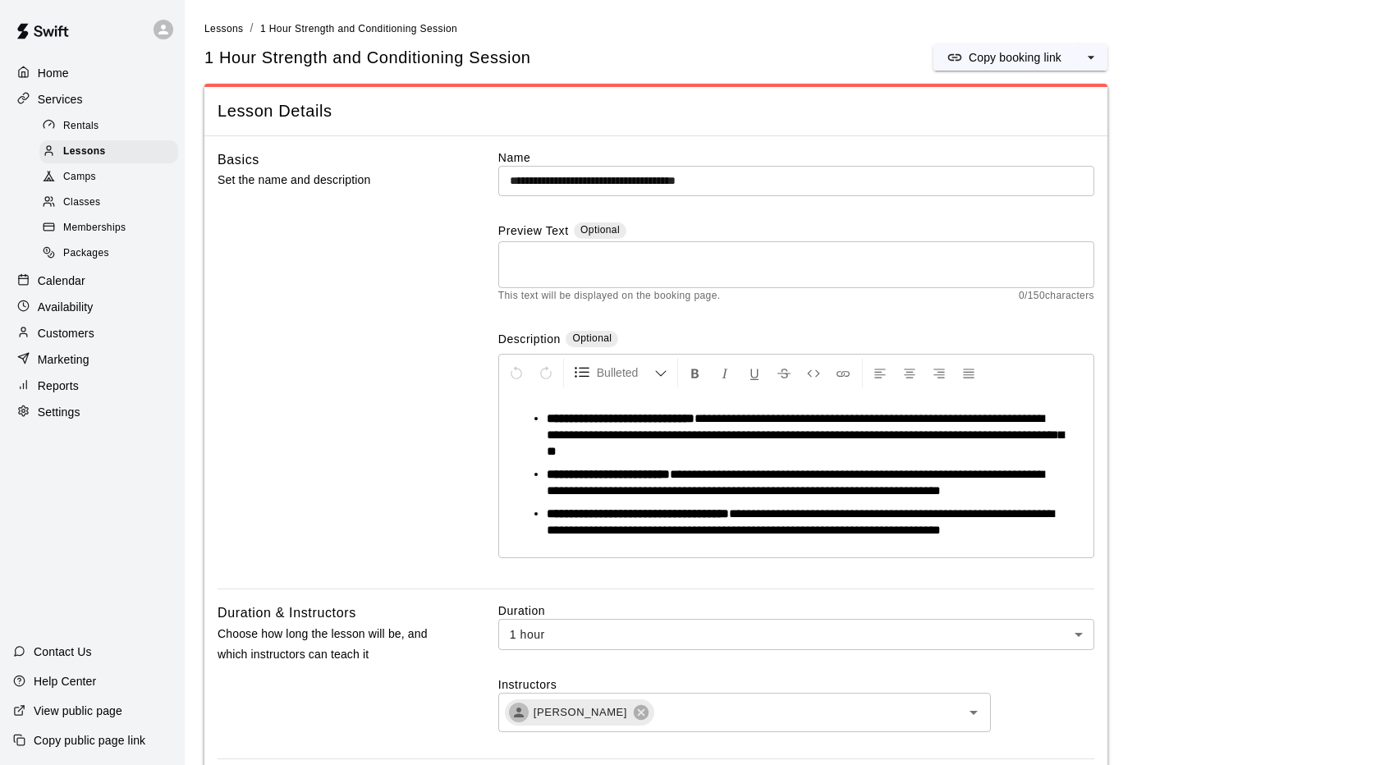
scroll to position [246, 0]
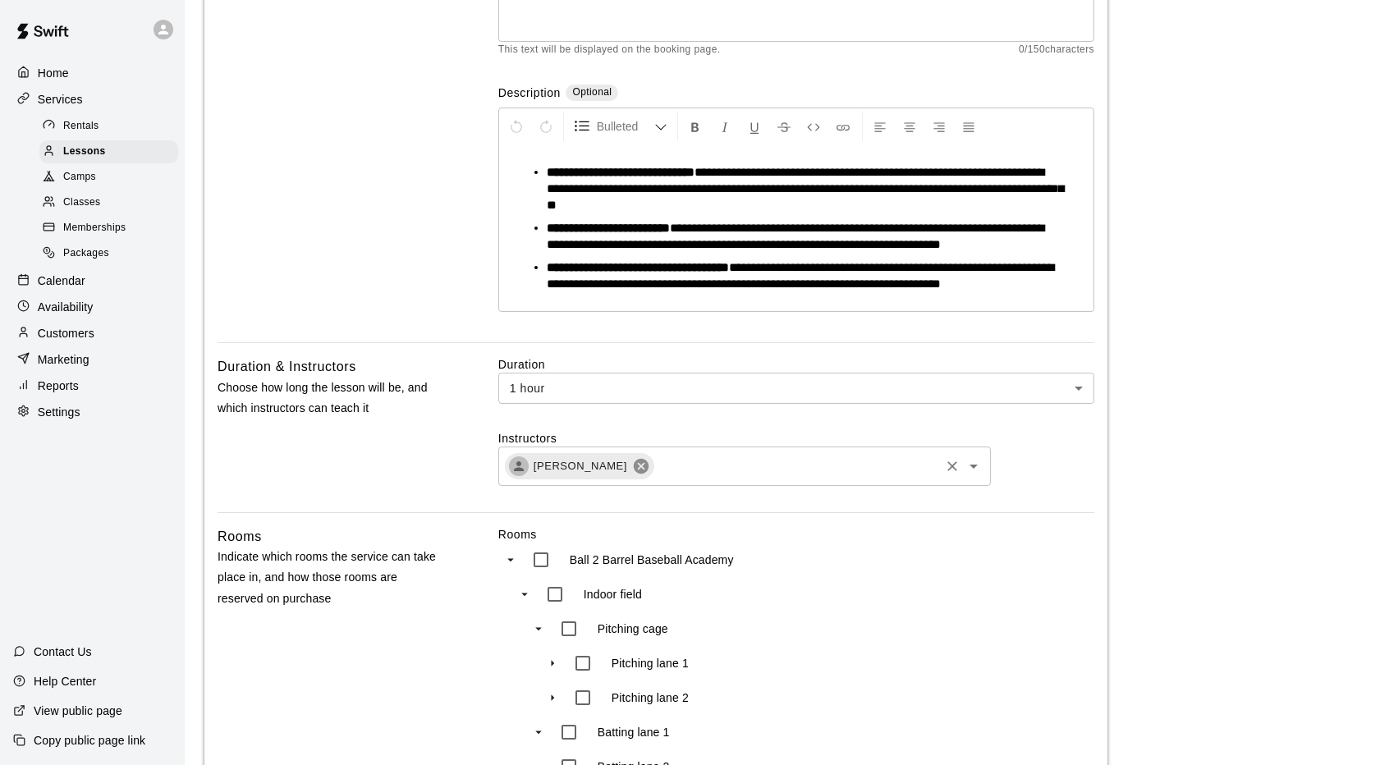
click at [650, 475] on icon at bounding box center [641, 466] width 18 height 18
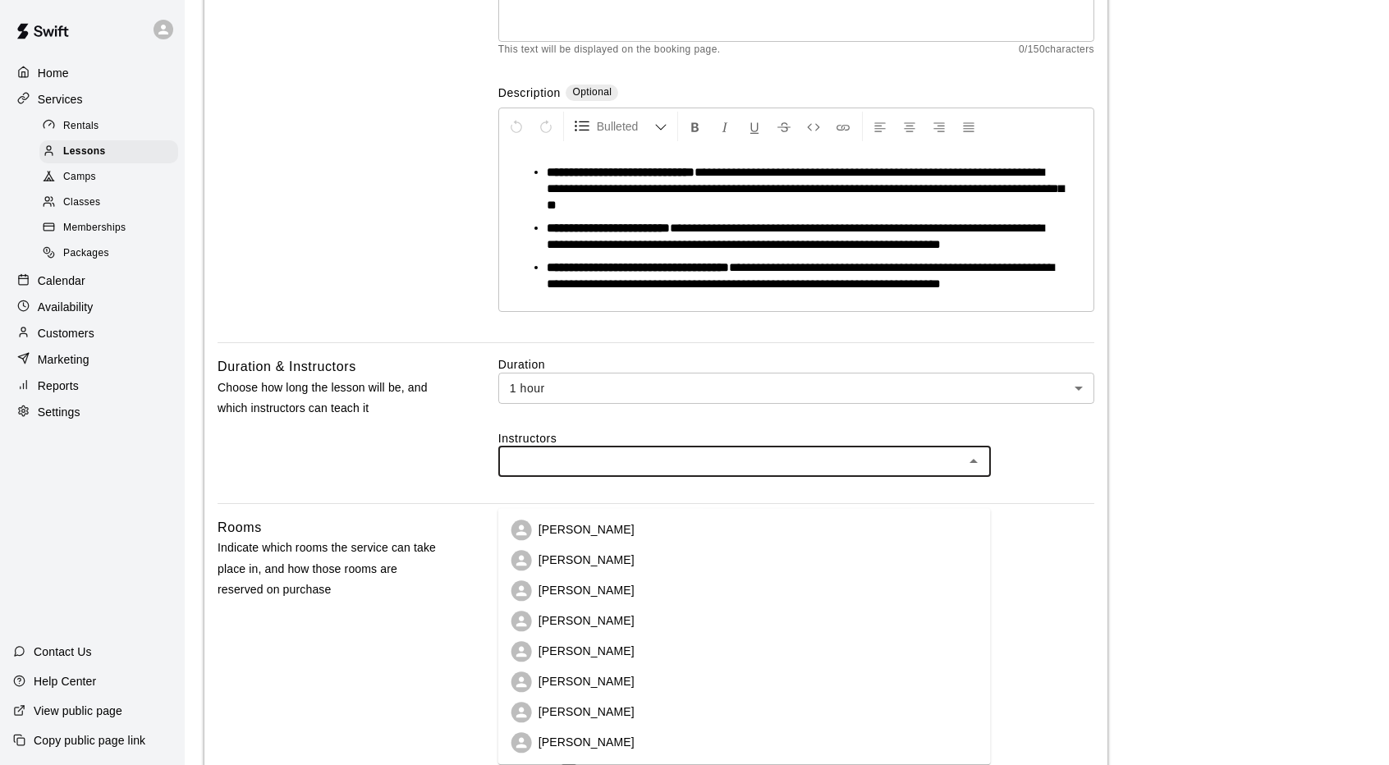
click at [765, 472] on input "text" at bounding box center [731, 462] width 456 height 21
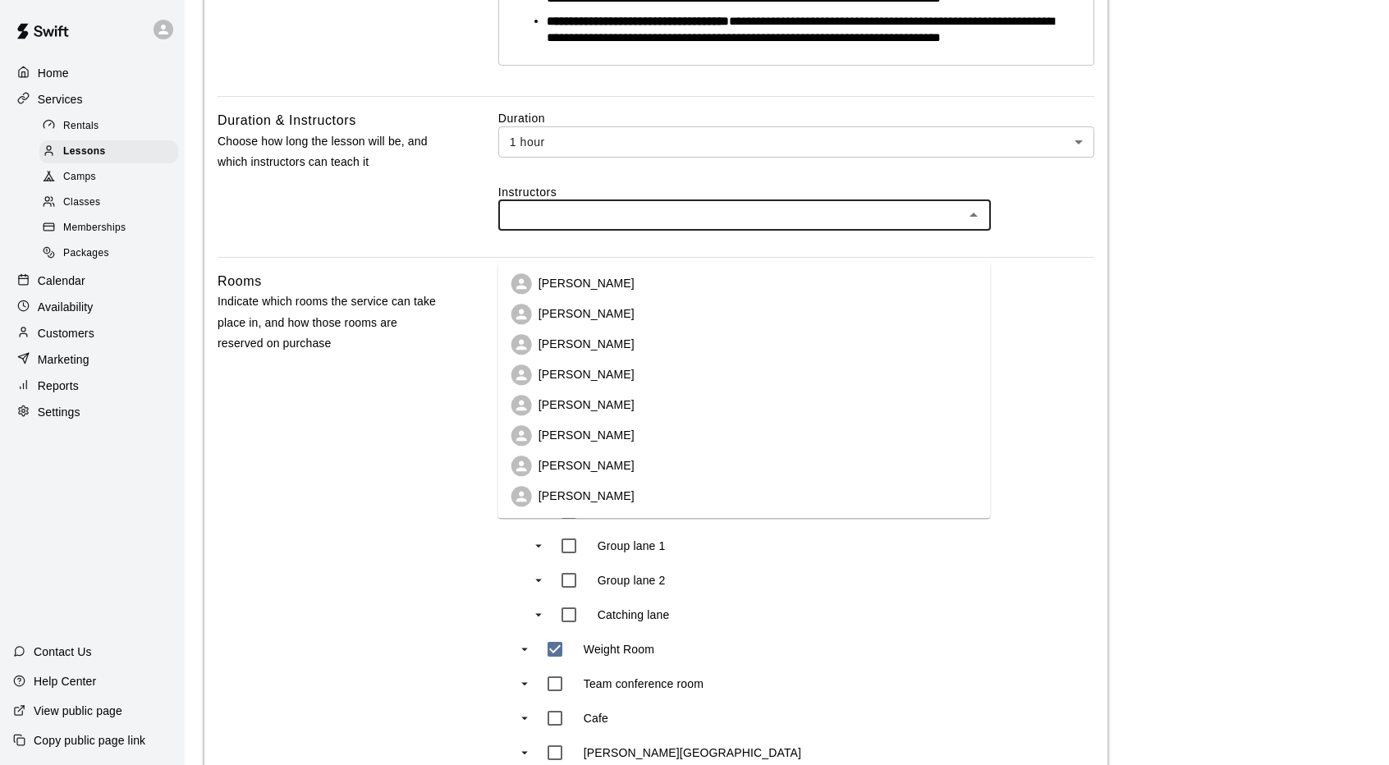
click at [644, 468] on li "[PERSON_NAME]" at bounding box center [744, 466] width 493 height 30
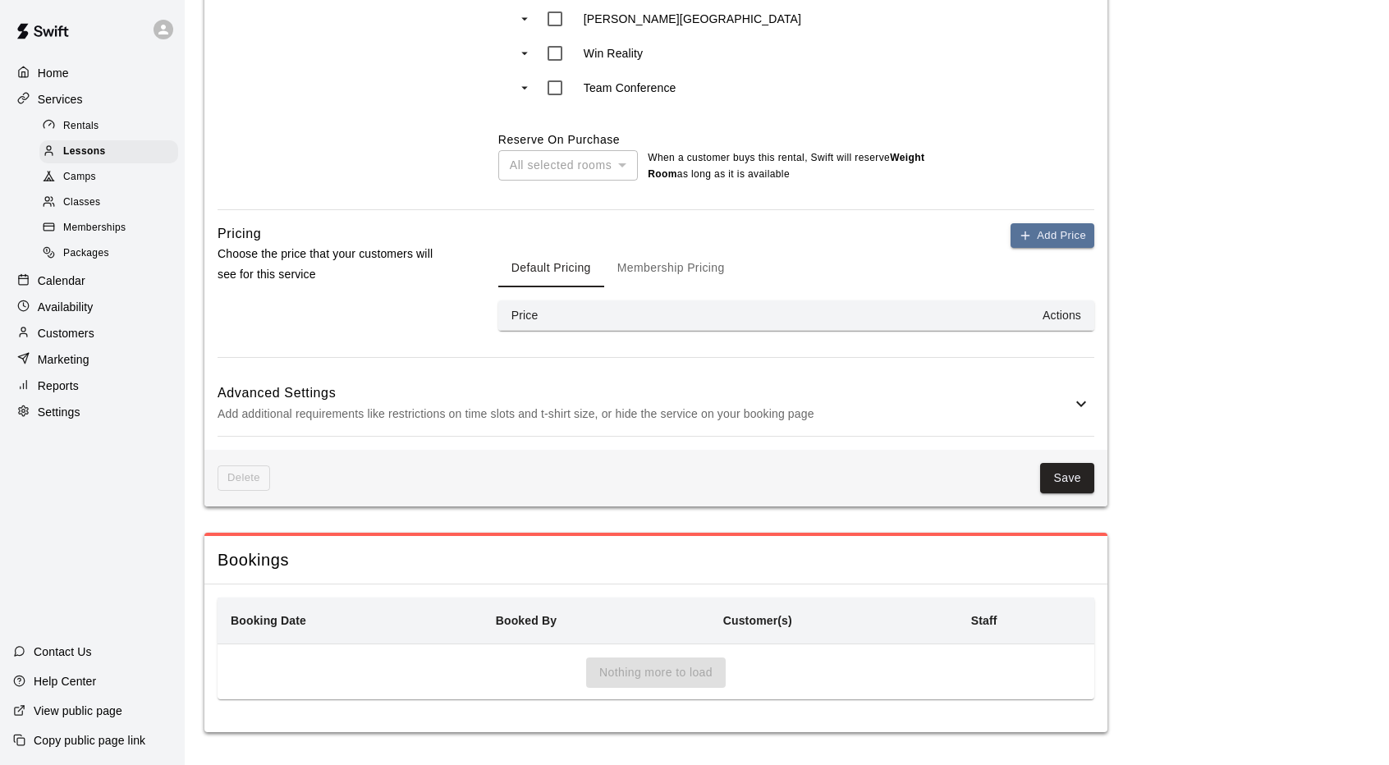
scroll to position [1268, 0]
click at [1069, 474] on button "Save" at bounding box center [1067, 478] width 54 height 30
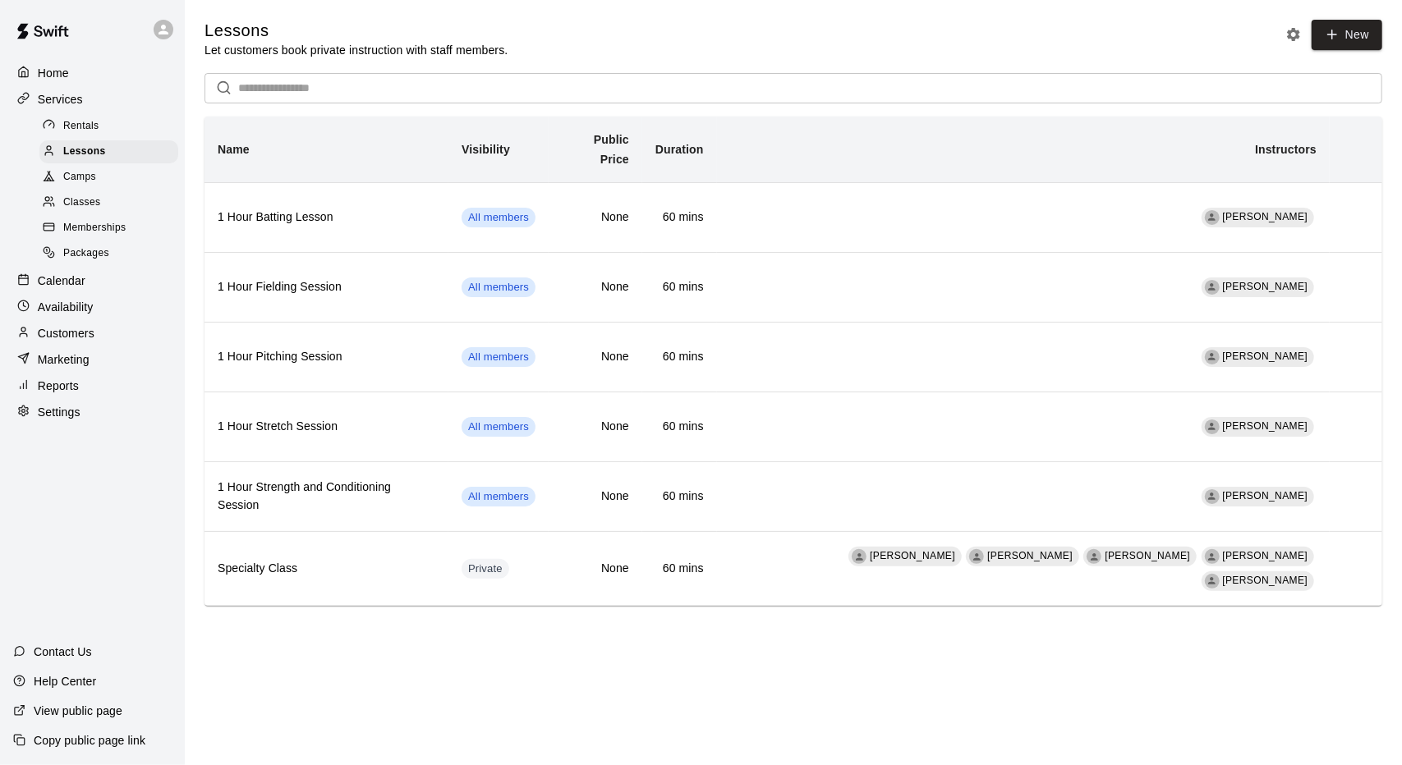
click at [130, 227] on div "Memberships" at bounding box center [108, 228] width 139 height 23
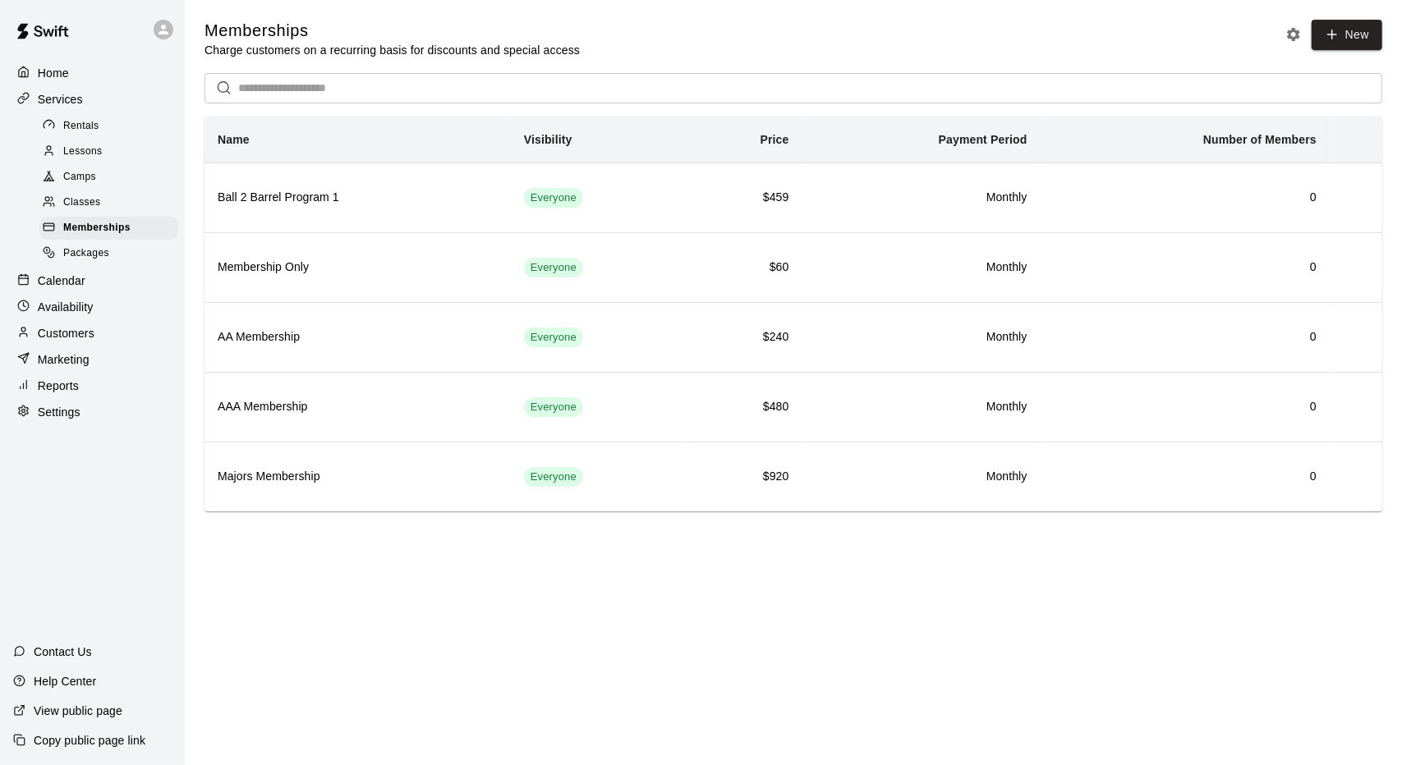
click at [116, 205] on div "Classes" at bounding box center [108, 202] width 139 height 23
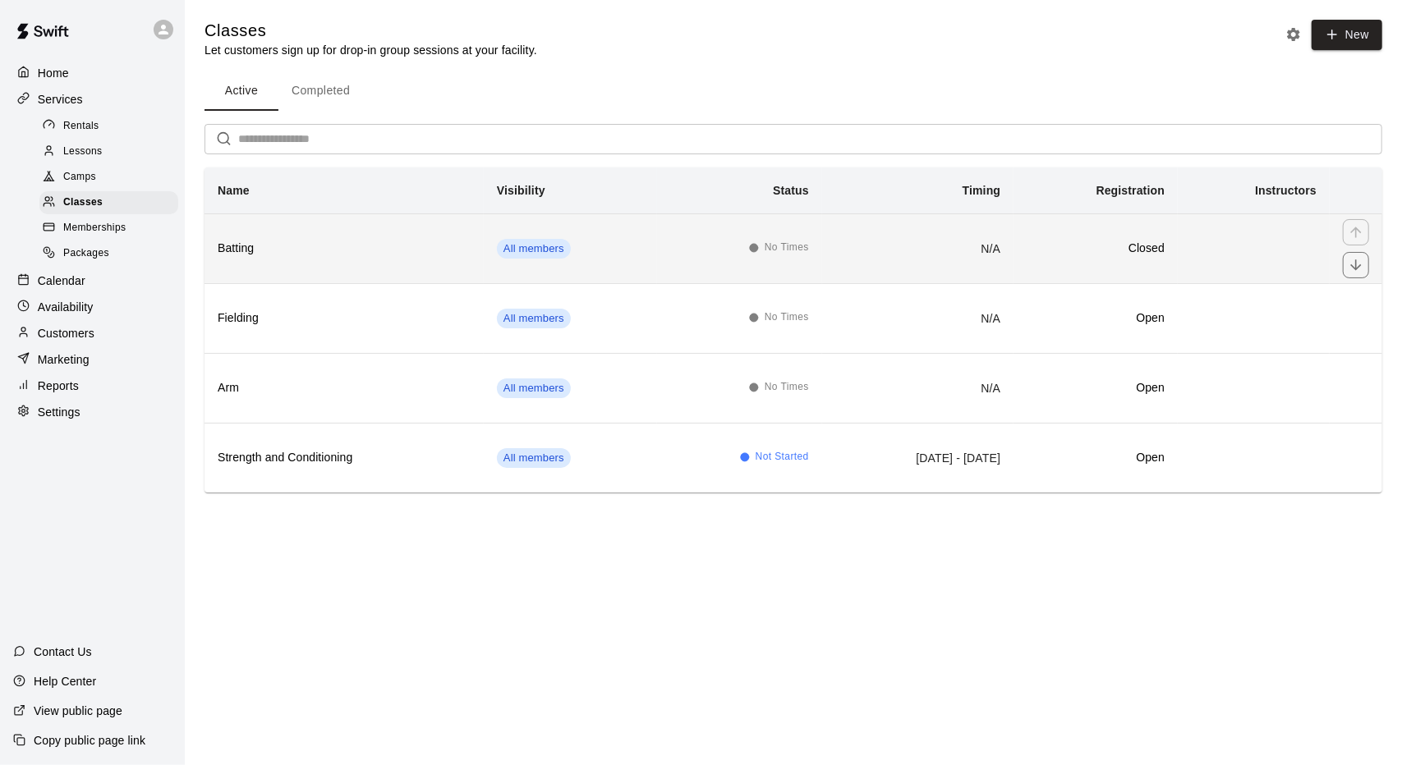
click at [574, 241] on td "All members" at bounding box center [570, 248] width 173 height 70
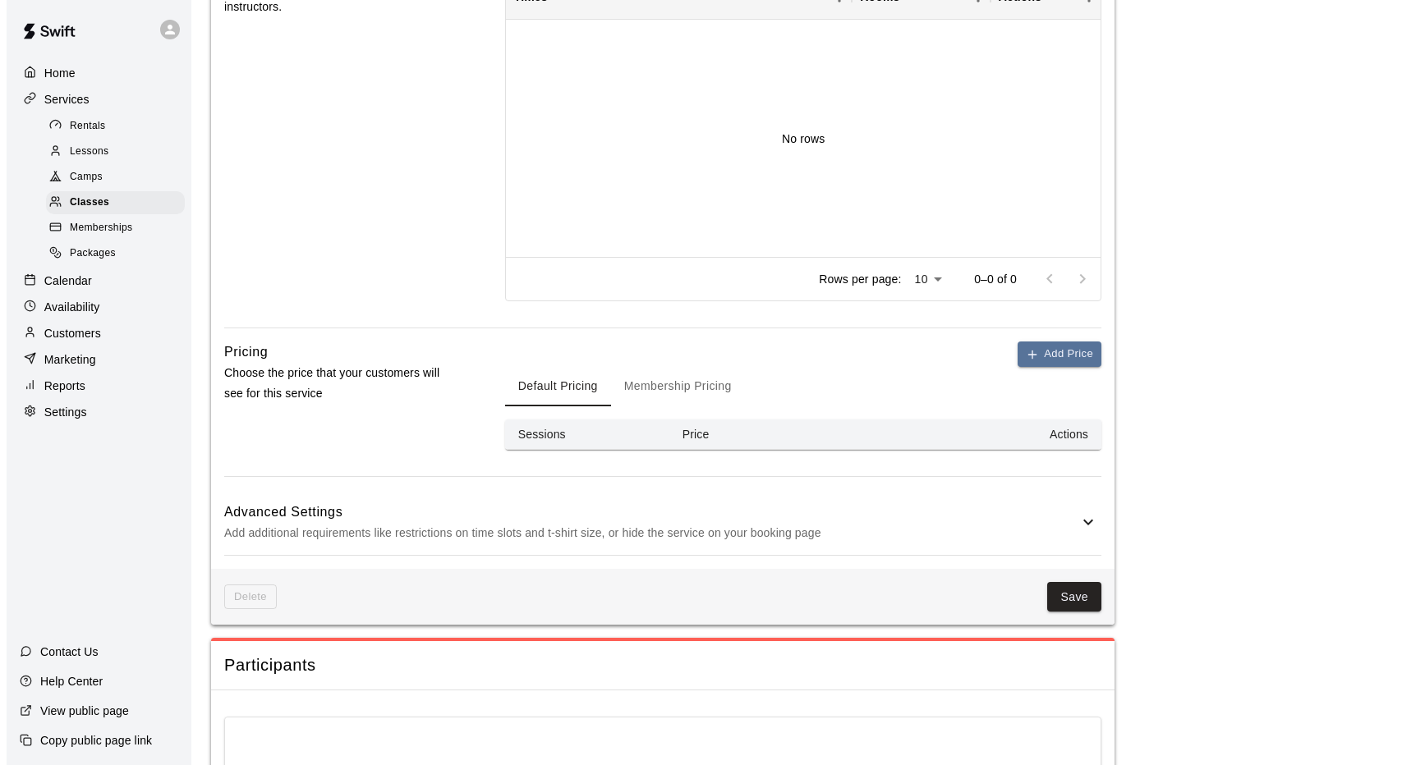
scroll to position [493, 0]
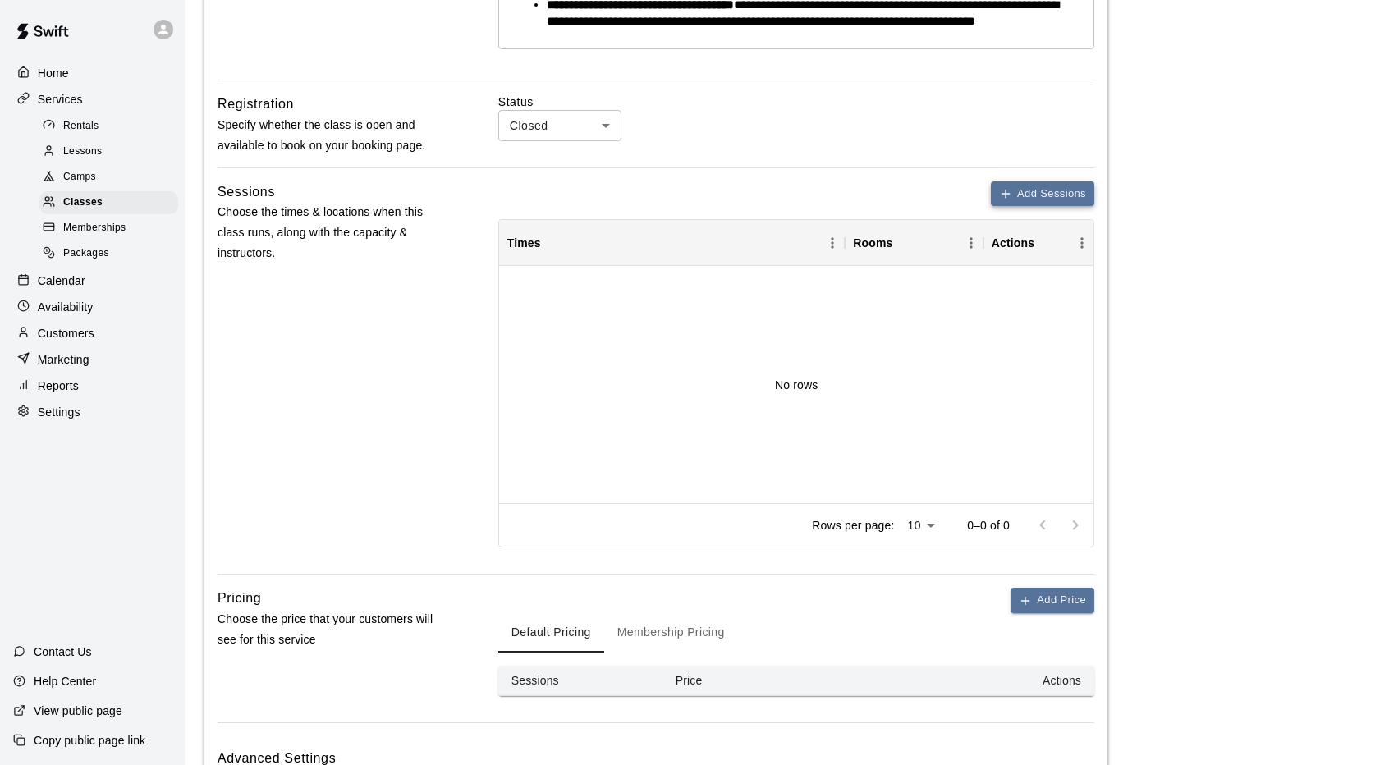
click at [1053, 207] on button "Add Sessions" at bounding box center [1042, 193] width 103 height 25
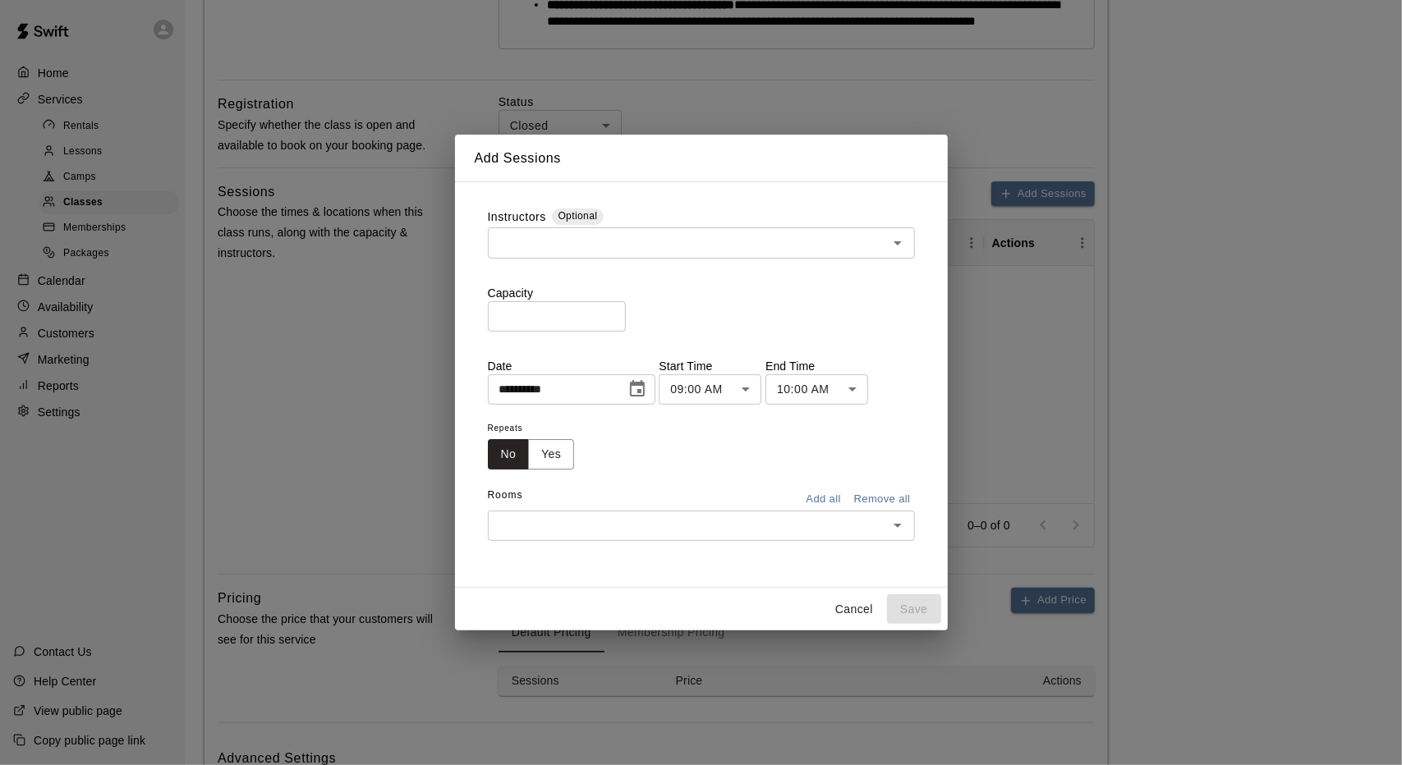
click at [772, 254] on div "​" at bounding box center [701, 242] width 427 height 30
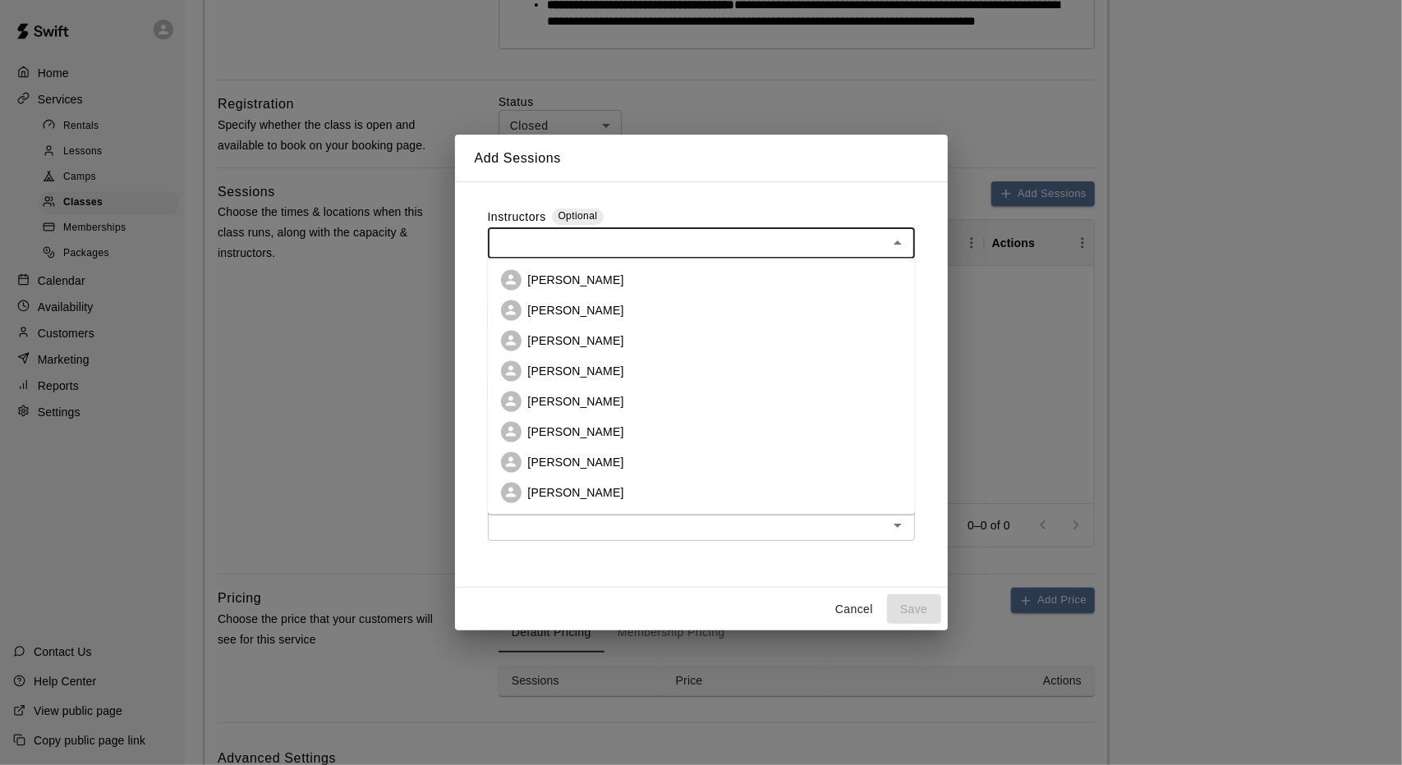
click at [652, 274] on li "[PERSON_NAME]" at bounding box center [701, 279] width 427 height 30
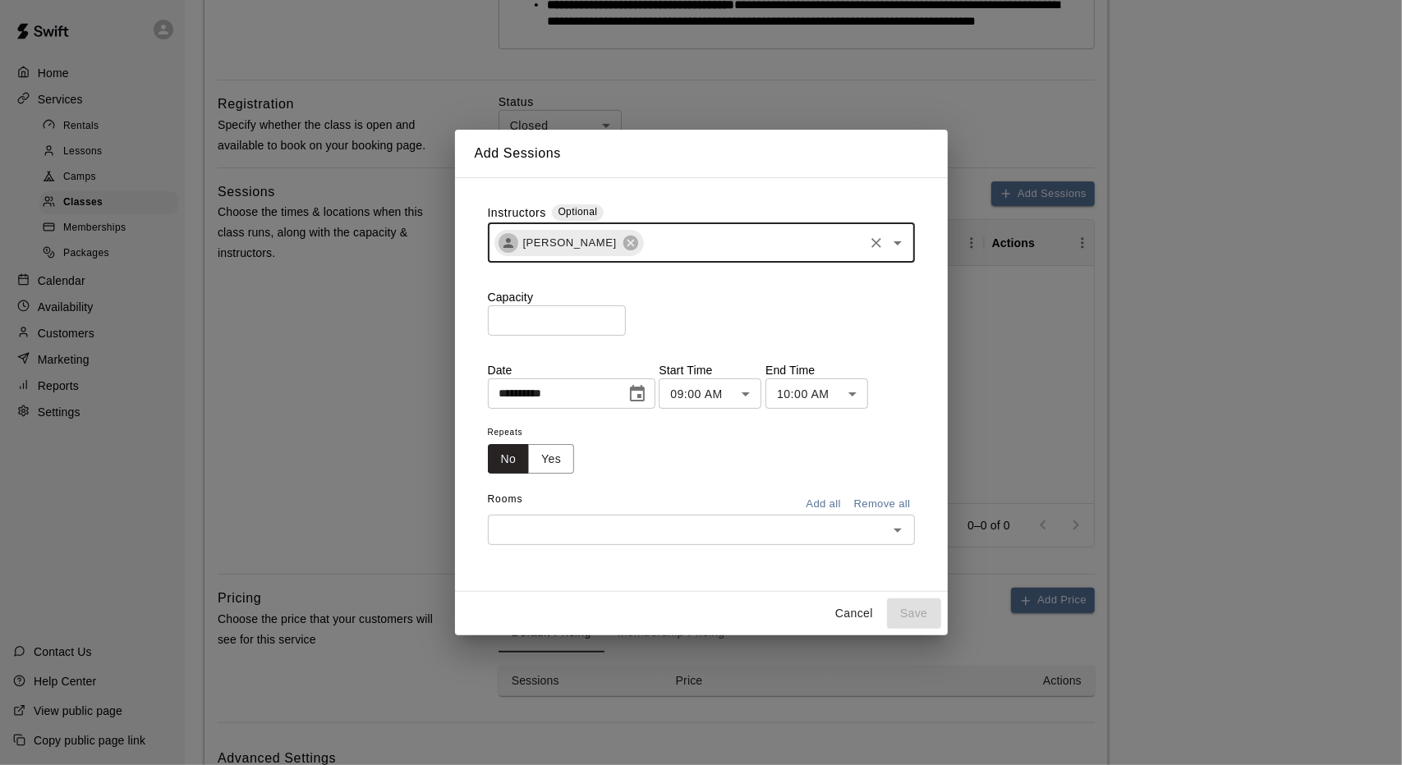
click at [626, 318] on input "*" at bounding box center [557, 320] width 138 height 30
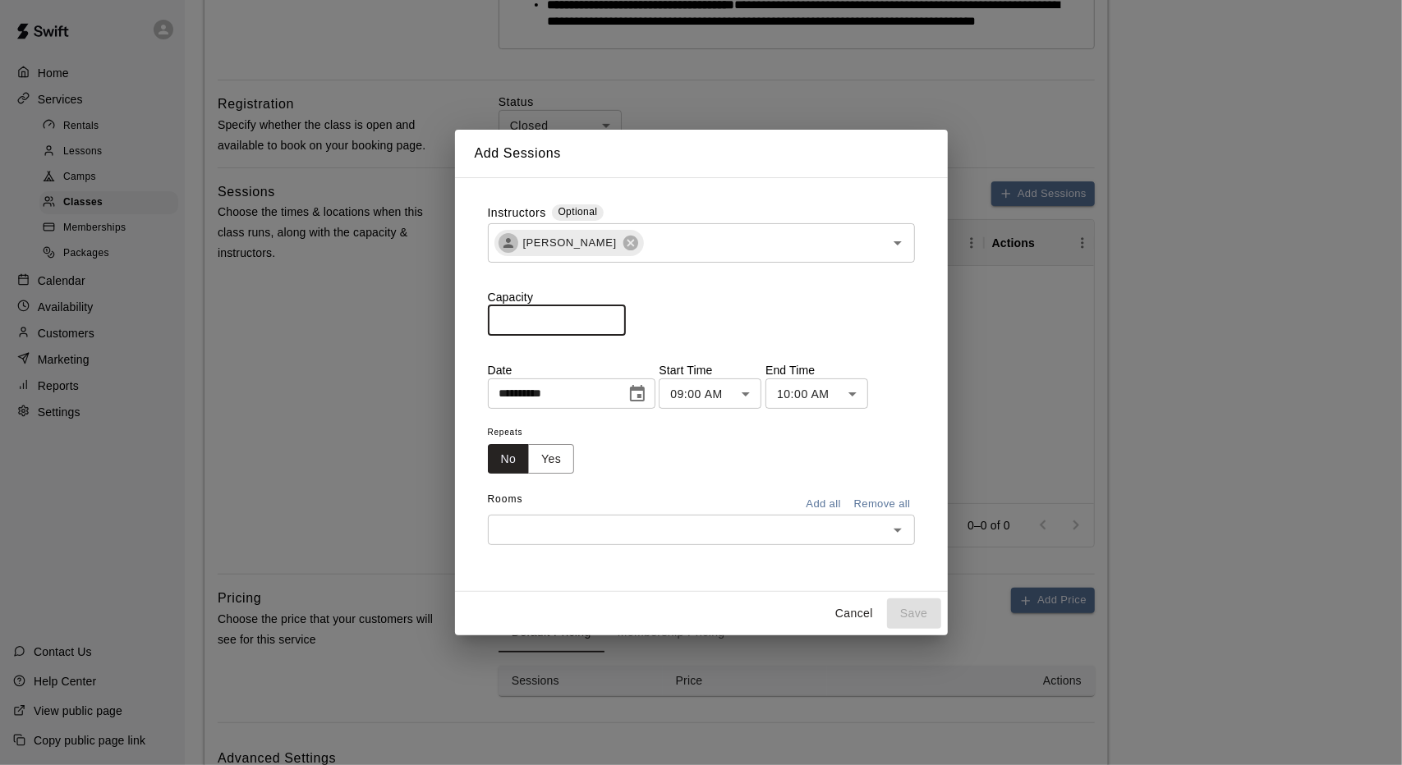
click at [626, 318] on input "*" at bounding box center [557, 320] width 138 height 30
type input "*"
click at [626, 318] on input "*" at bounding box center [557, 320] width 138 height 30
click at [647, 397] on icon "Choose date, selected date is Aug 15, 2025" at bounding box center [637, 394] width 20 height 20
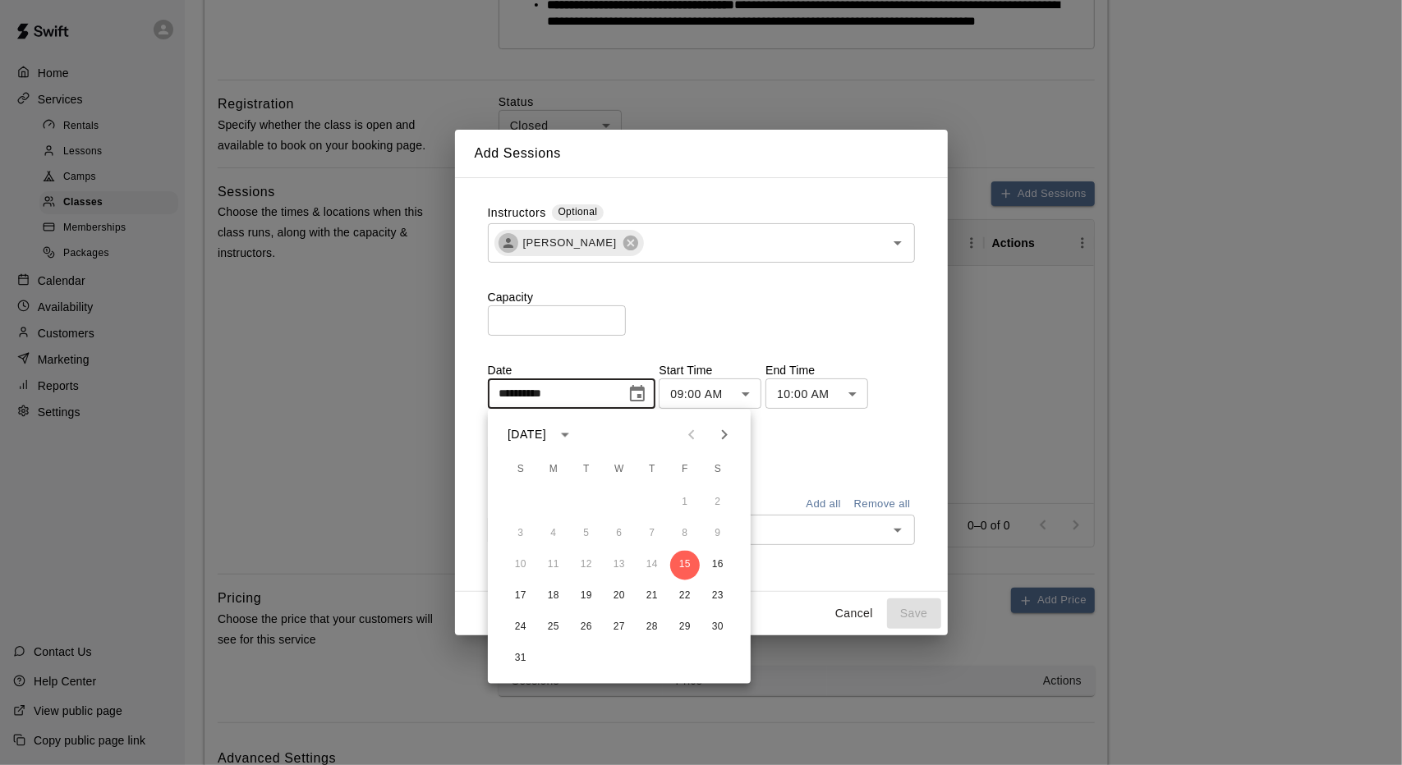
click at [735, 435] on button "Next month" at bounding box center [724, 435] width 33 height 33
click at [557, 498] on button "1" at bounding box center [554, 504] width 30 height 30
type input "**********"
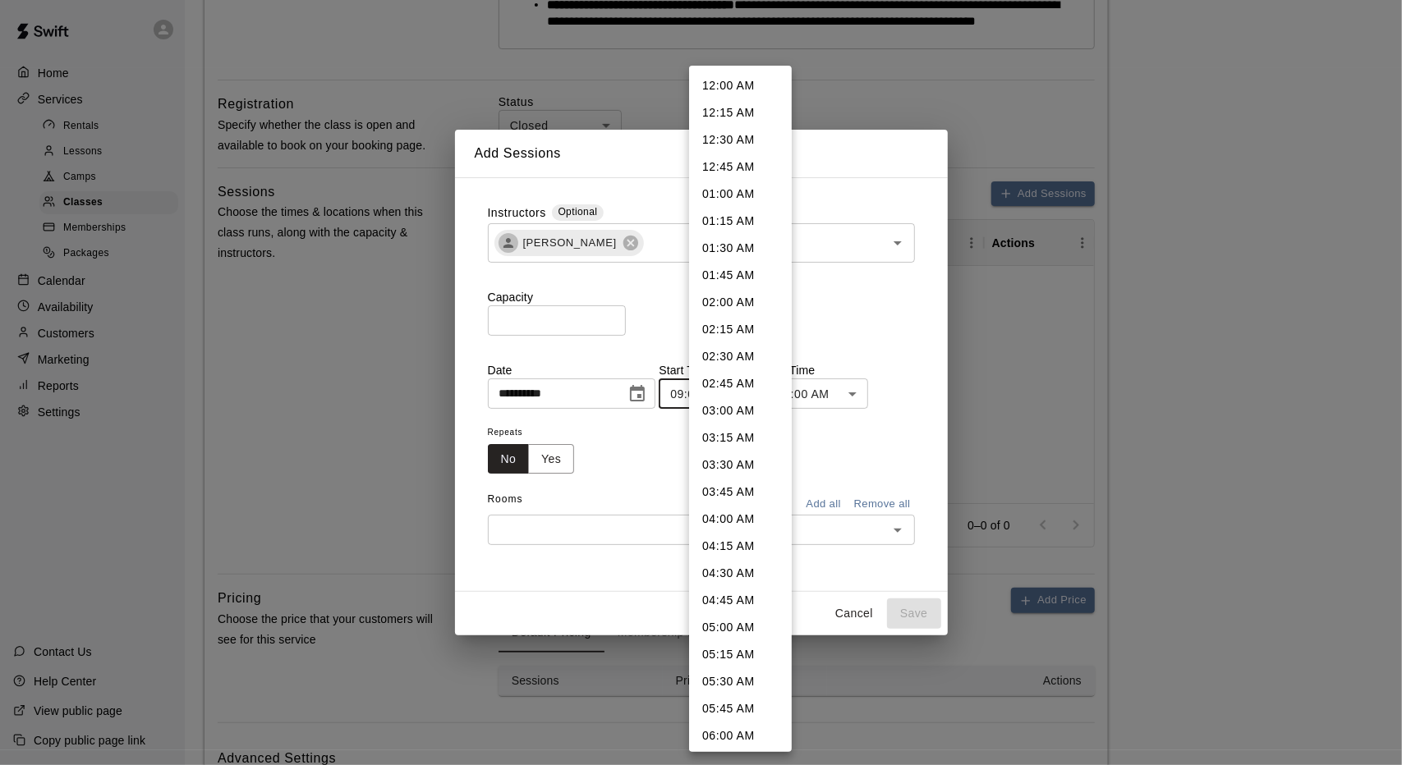
click at [779, 388] on body "**********" at bounding box center [701, 355] width 1402 height 1696
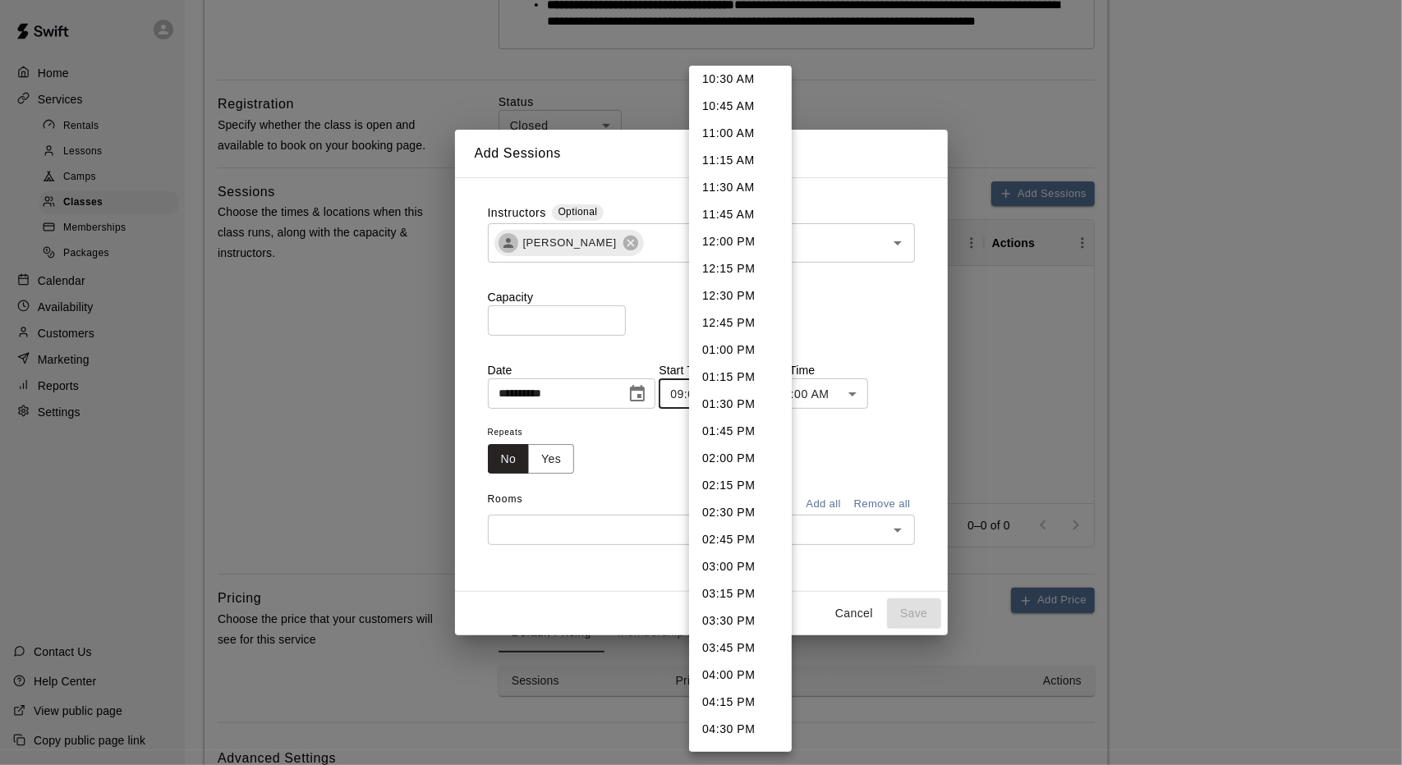
click at [746, 349] on li "01:00 PM" at bounding box center [740, 350] width 103 height 27
type input "********"
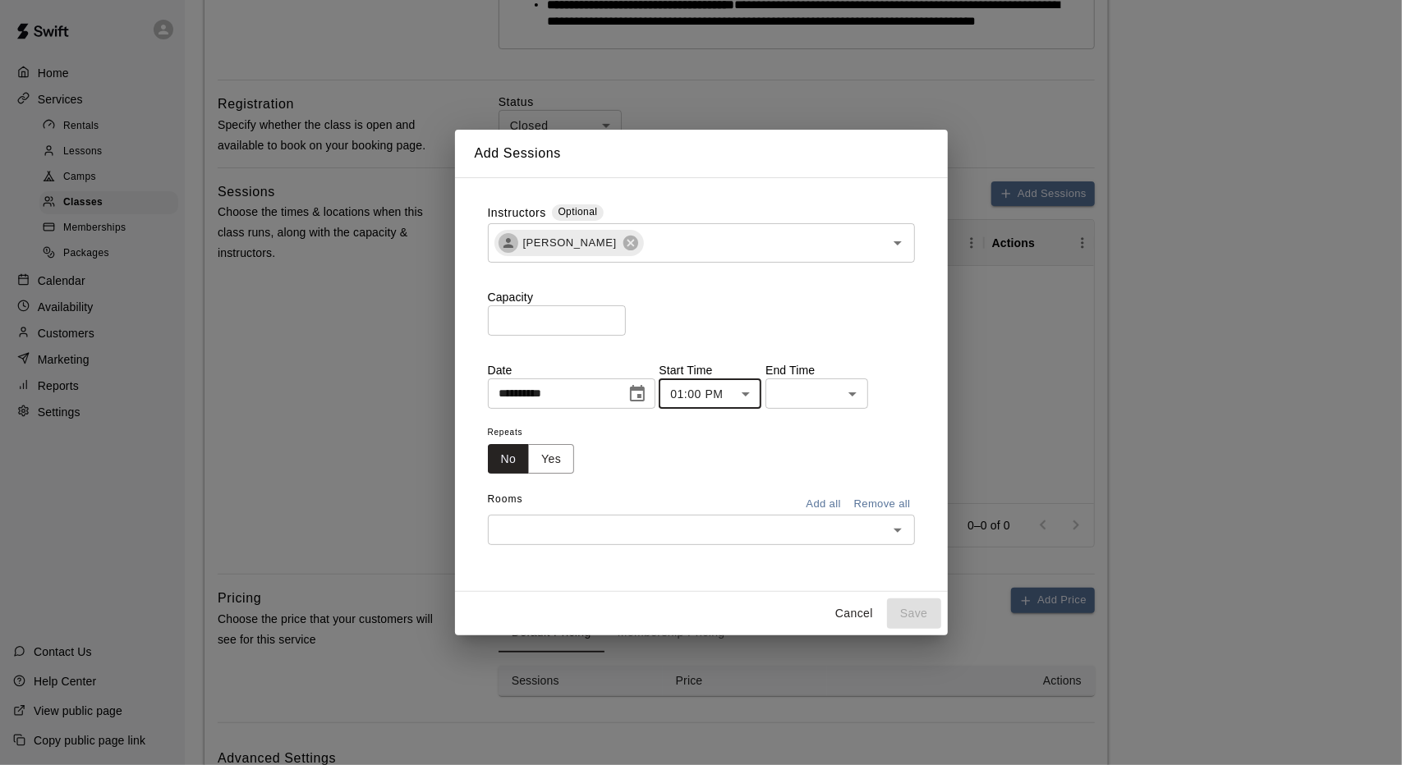
click at [887, 400] on body "**********" at bounding box center [701, 355] width 1402 height 1696
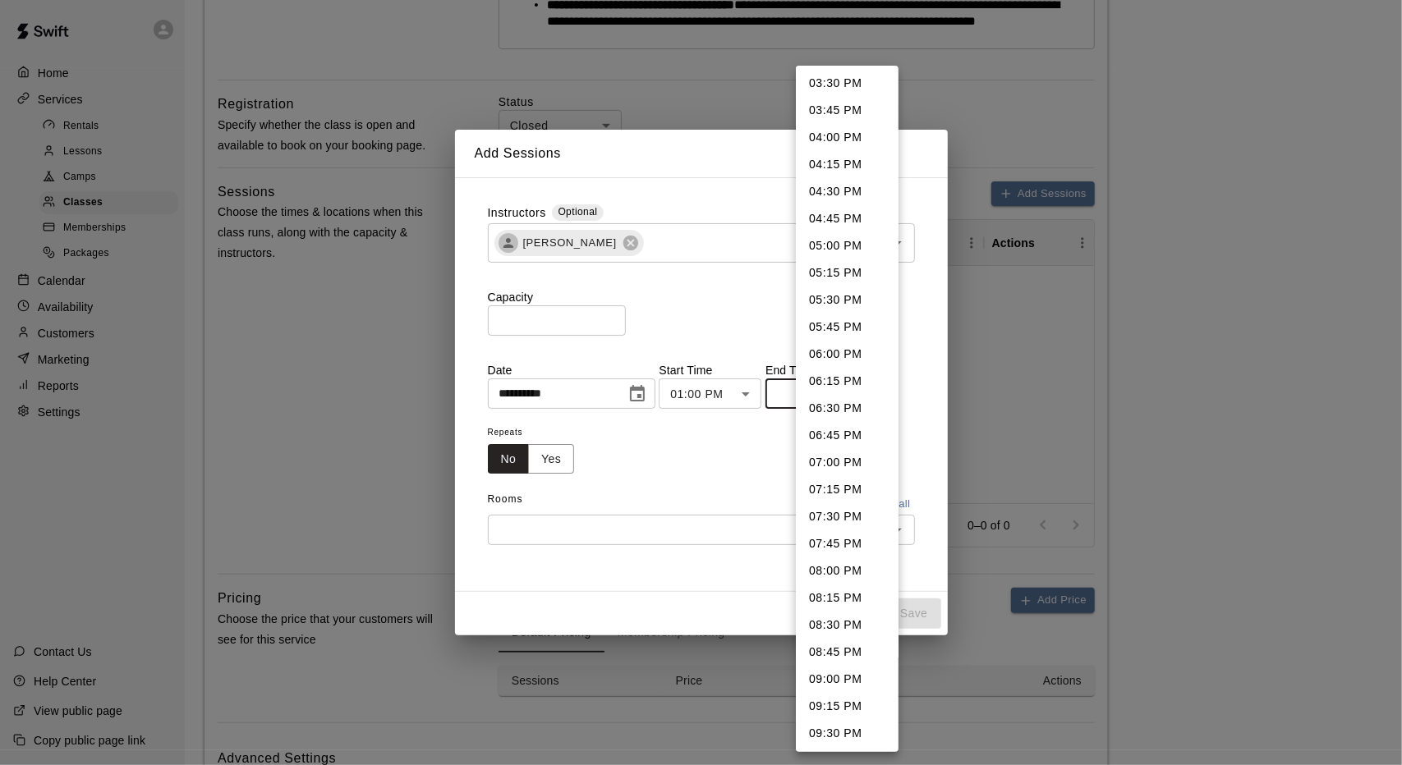
scroll to position [492, 0]
click at [831, 325] on li "08:00 PM" at bounding box center [847, 325] width 103 height 27
type input "********"
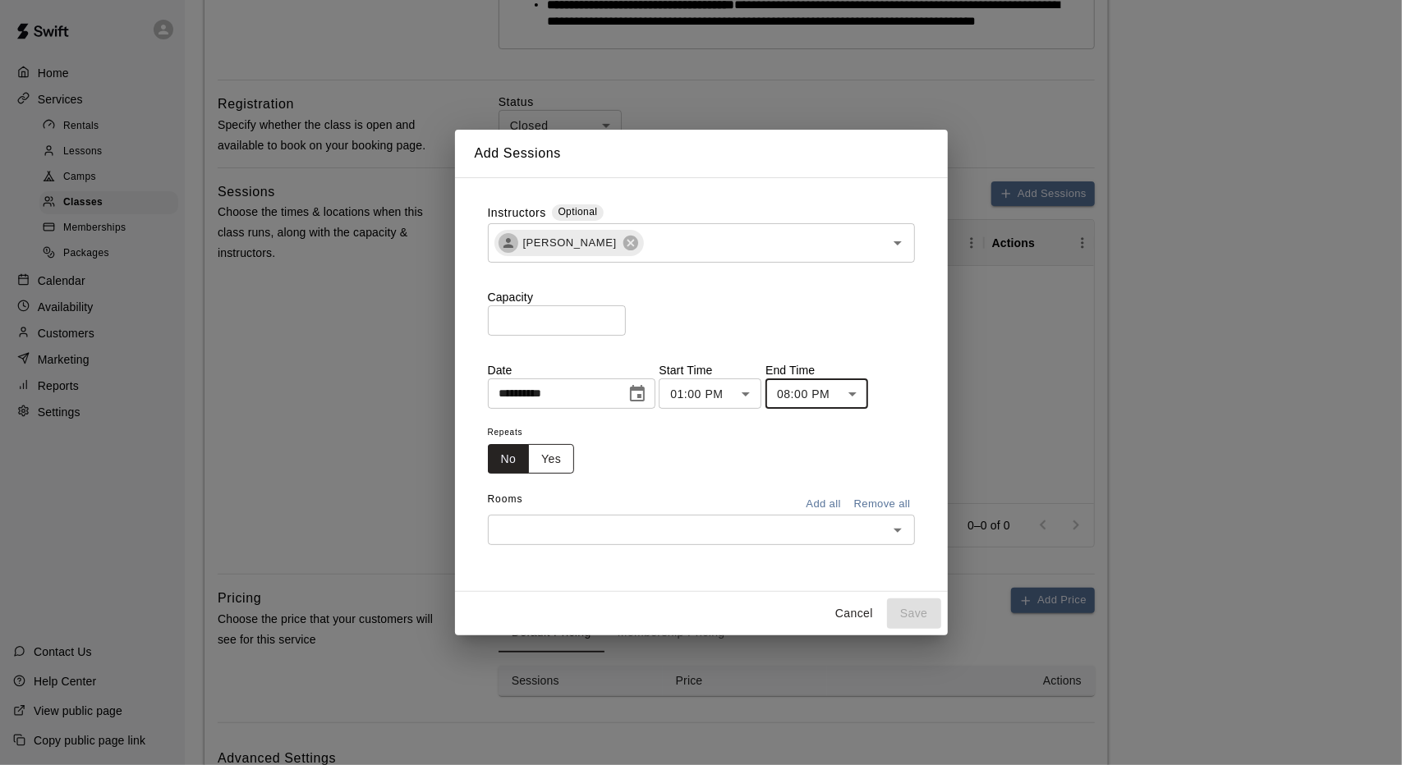
click at [547, 464] on button "Yes" at bounding box center [551, 459] width 46 height 30
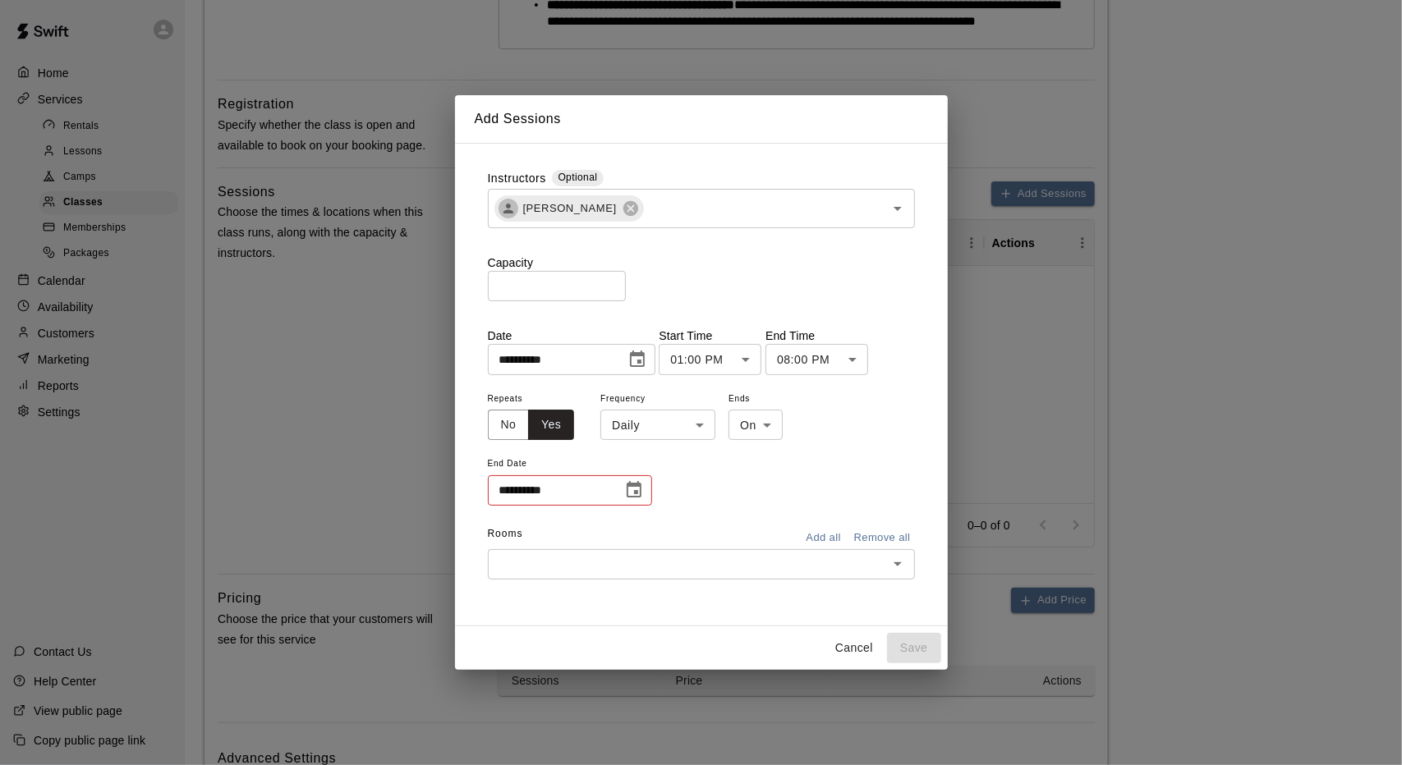
click at [634, 498] on icon "Choose date" at bounding box center [634, 490] width 20 height 20
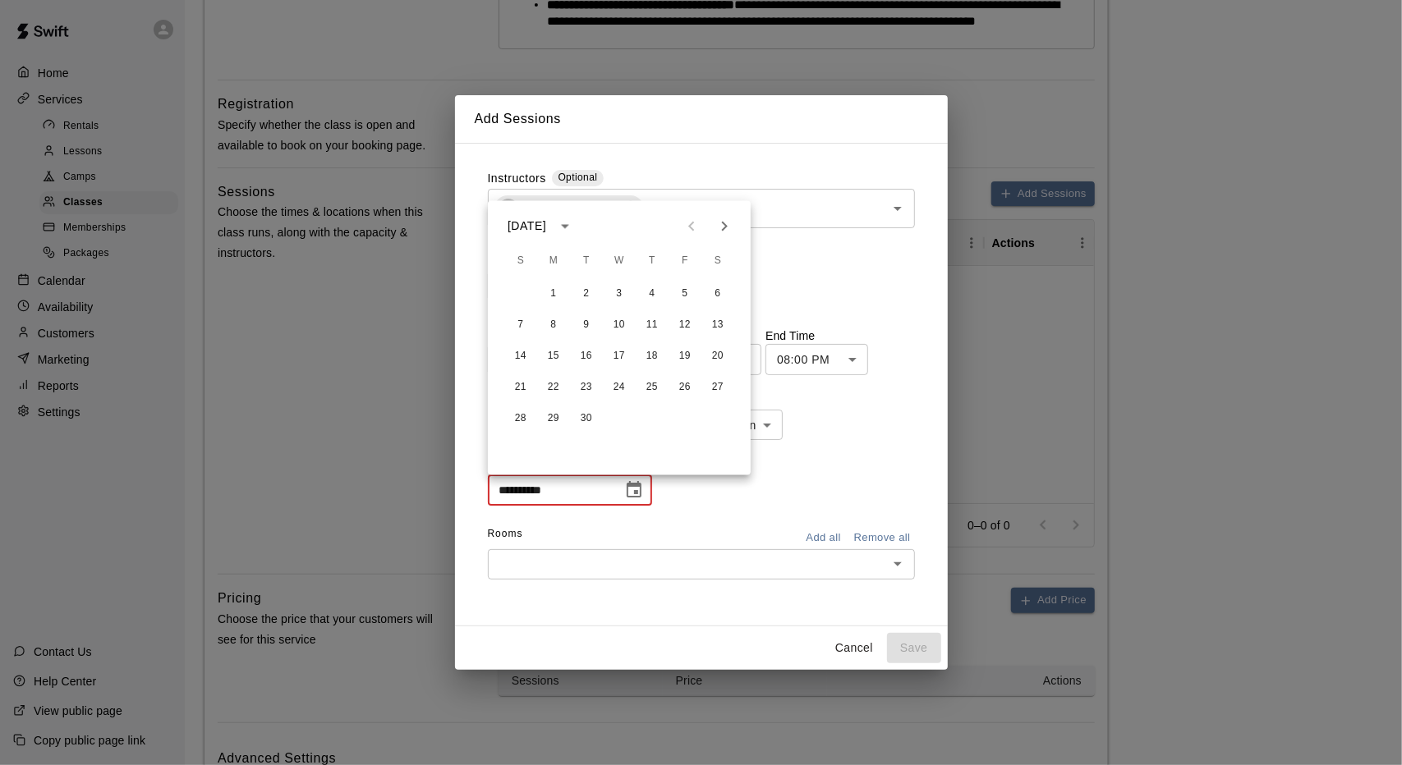
click at [689, 494] on div "**********" at bounding box center [701, 448] width 427 height 120
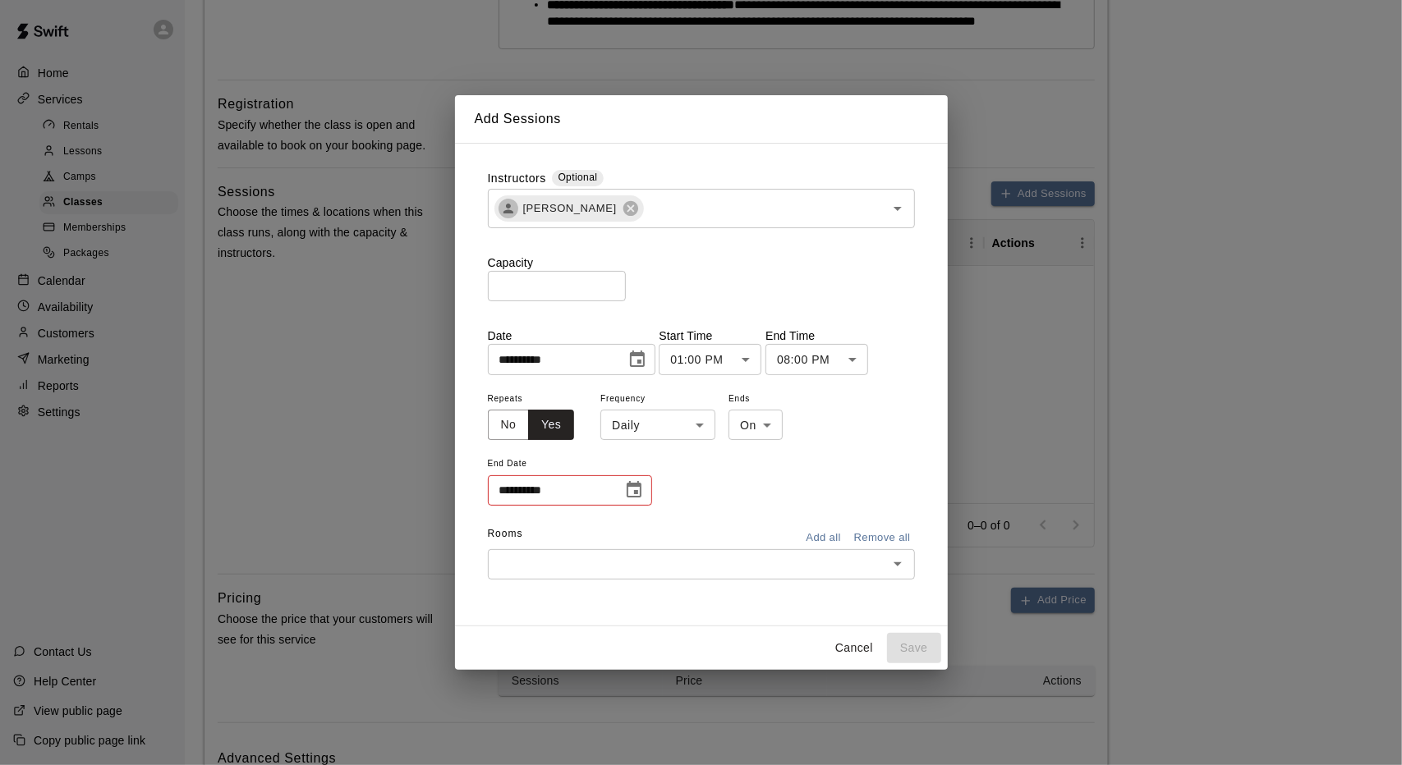
click at [636, 484] on icon "Choose date" at bounding box center [633, 489] width 15 height 16
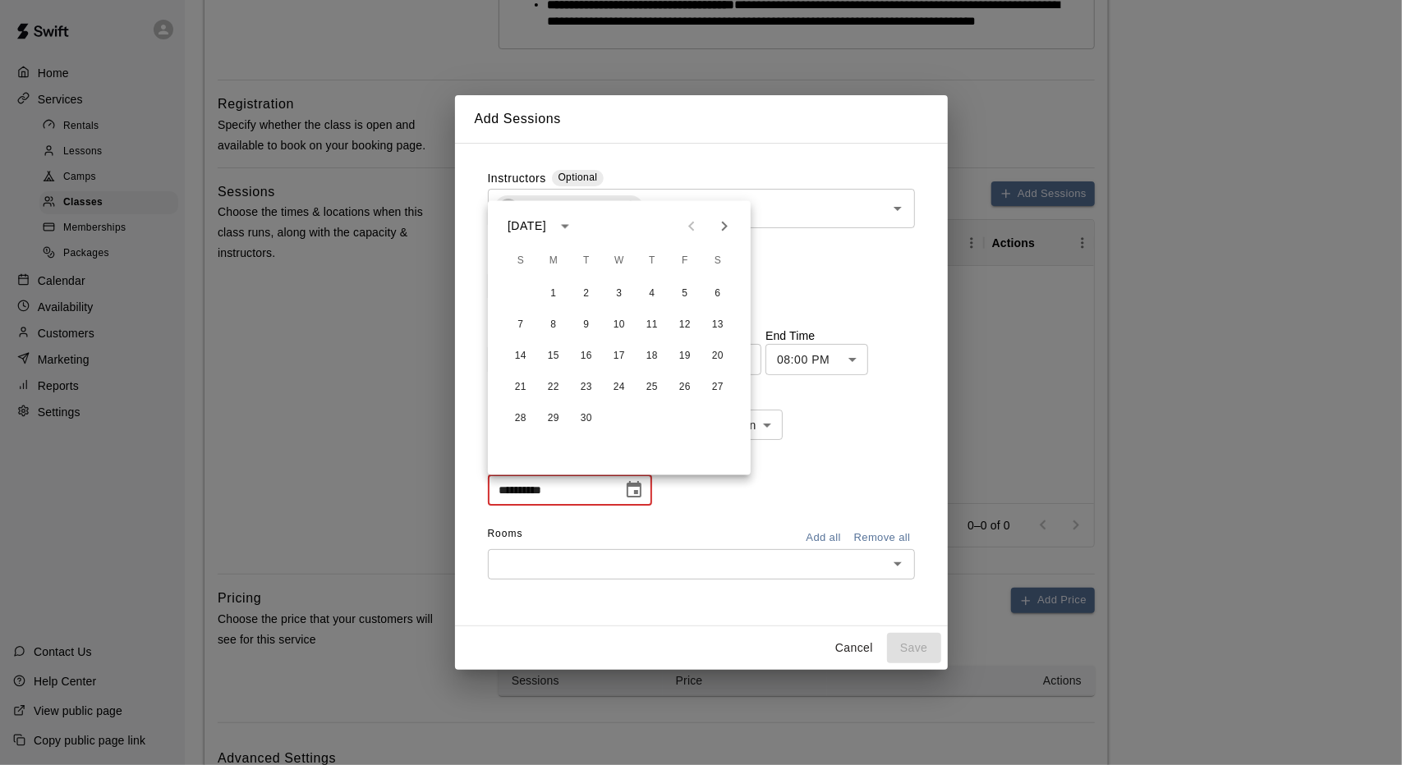
click at [862, 441] on div "**********" at bounding box center [701, 448] width 427 height 120
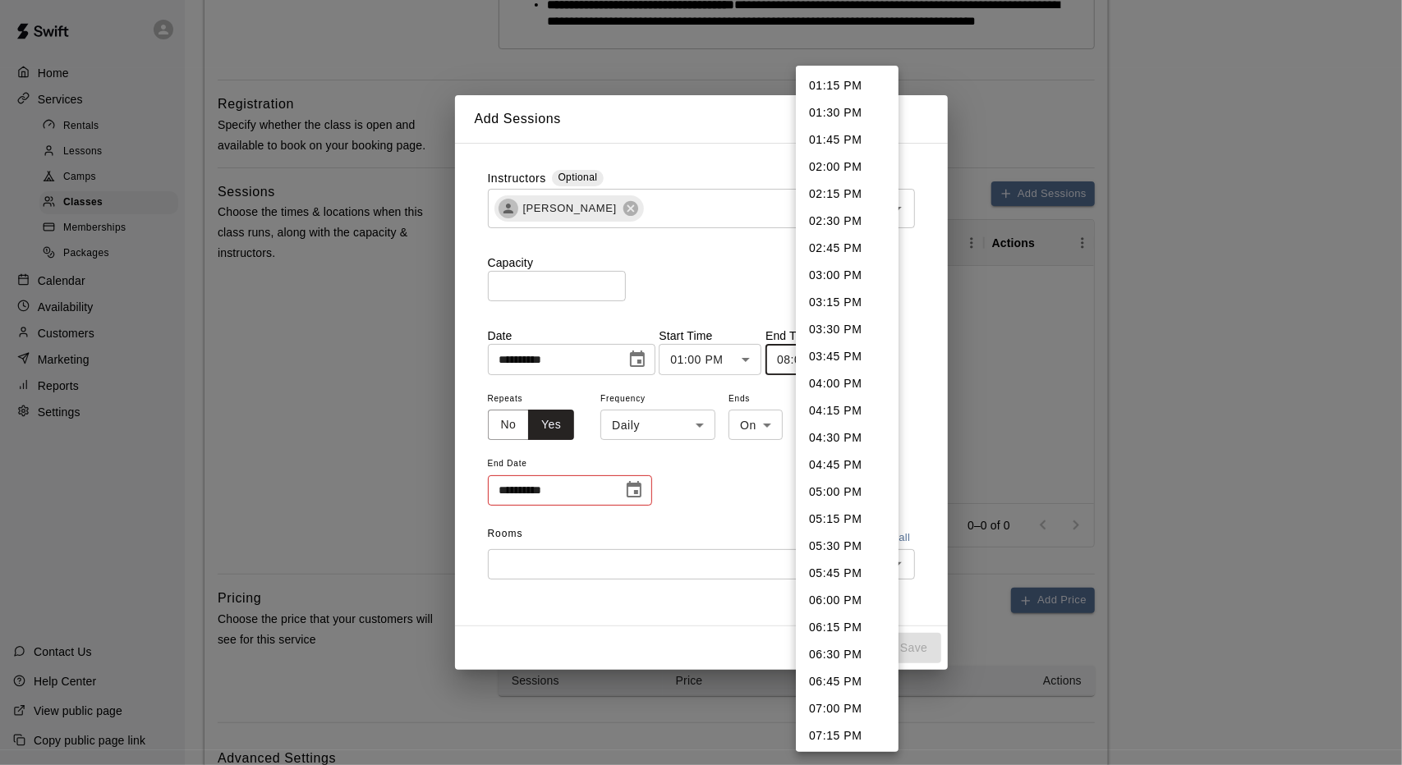
click at [885, 357] on body "**********" at bounding box center [701, 355] width 1402 height 1696
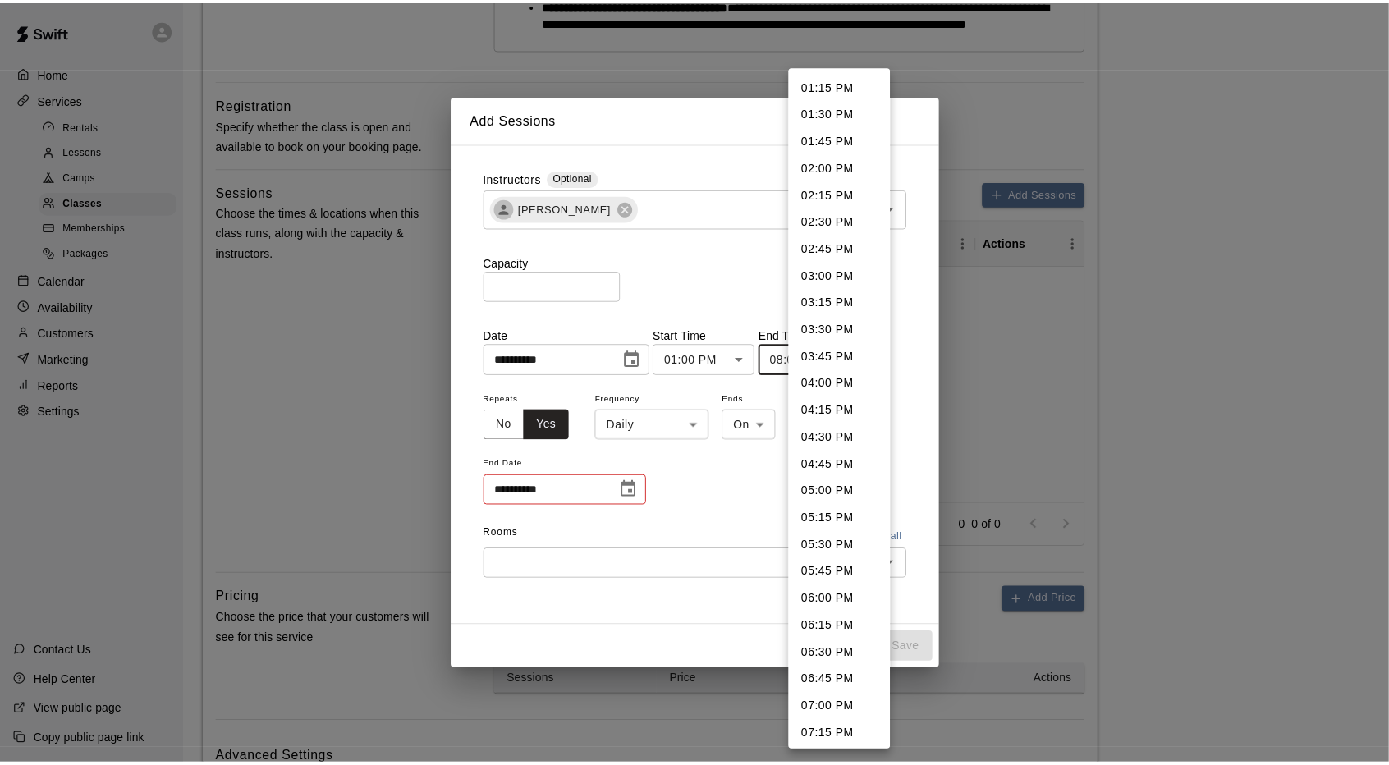
scroll to position [408, 0]
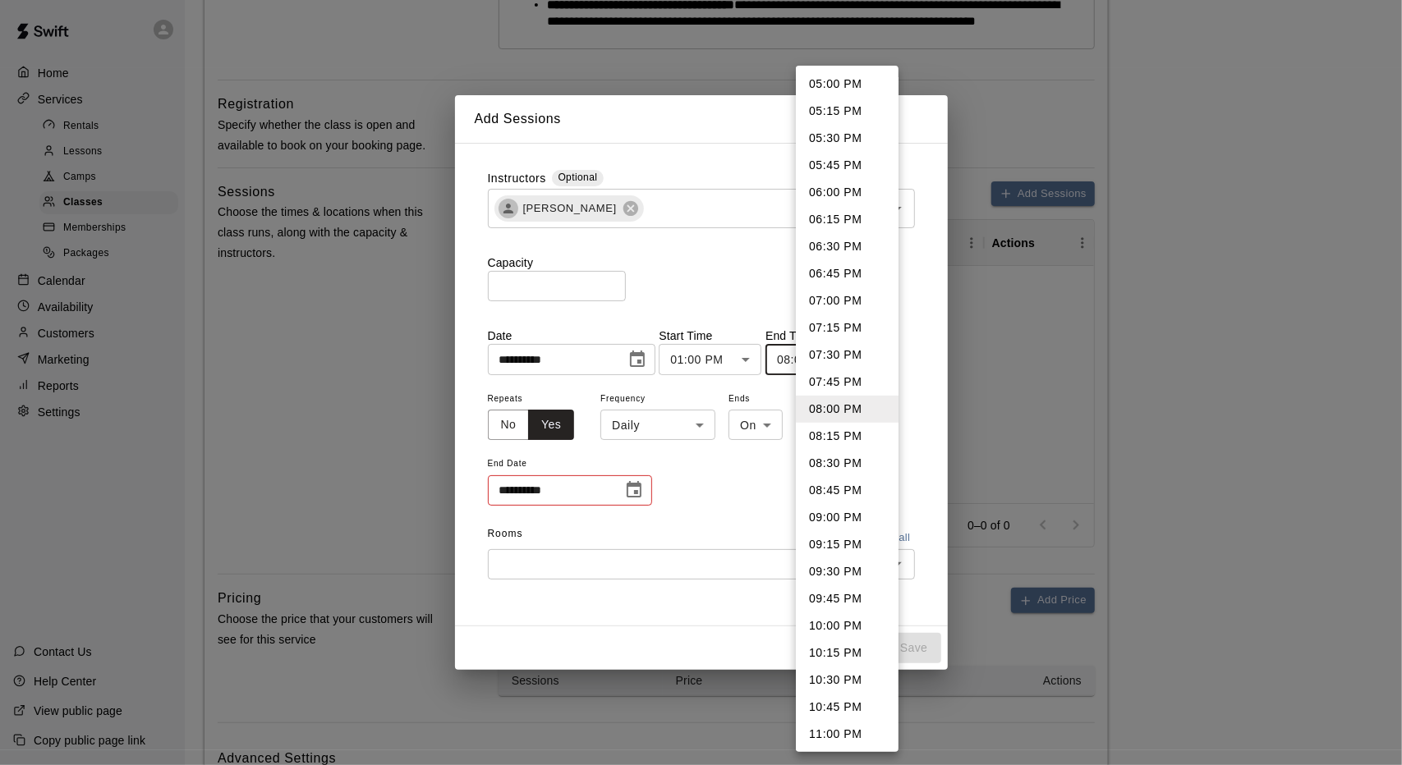
click at [917, 397] on div at bounding box center [701, 382] width 1402 height 765
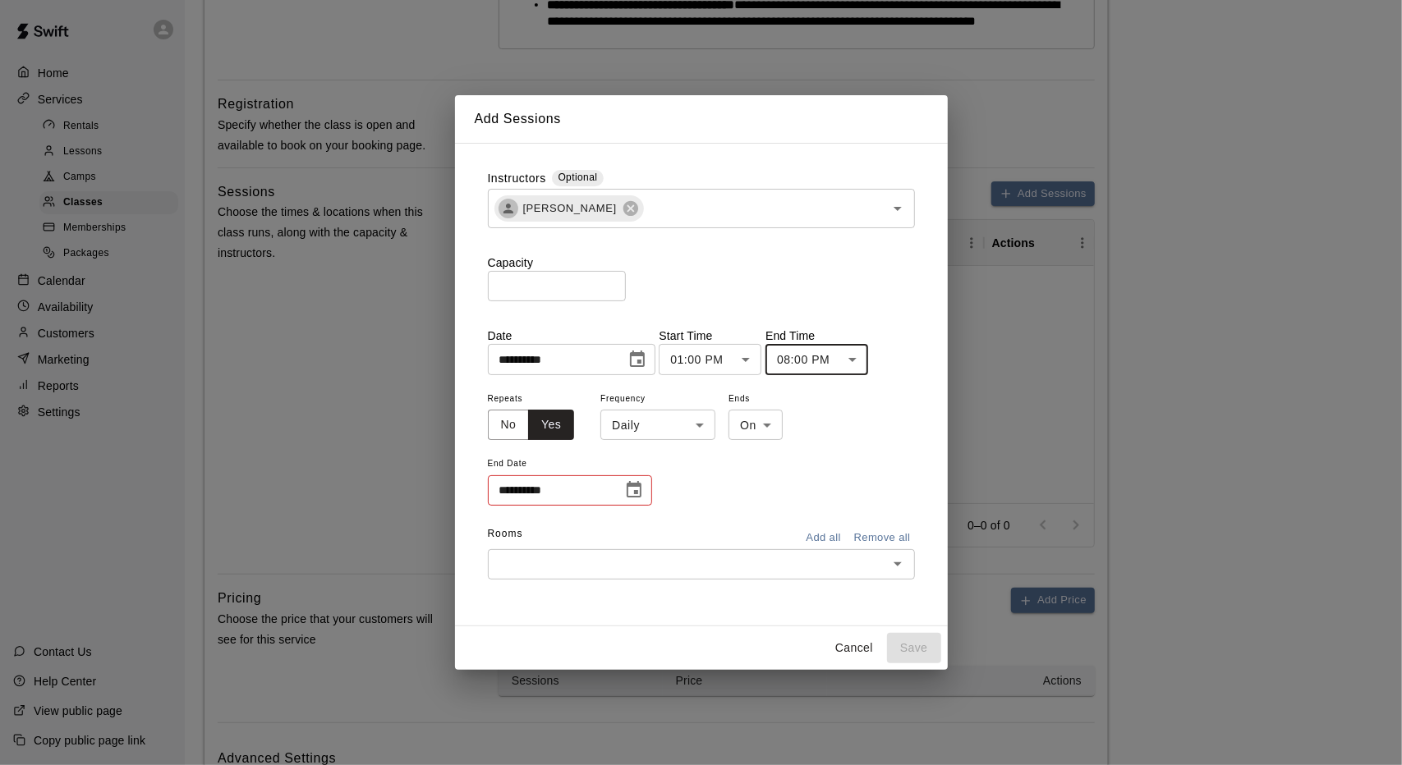
click at [705, 427] on body "**********" at bounding box center [701, 355] width 1402 height 1696
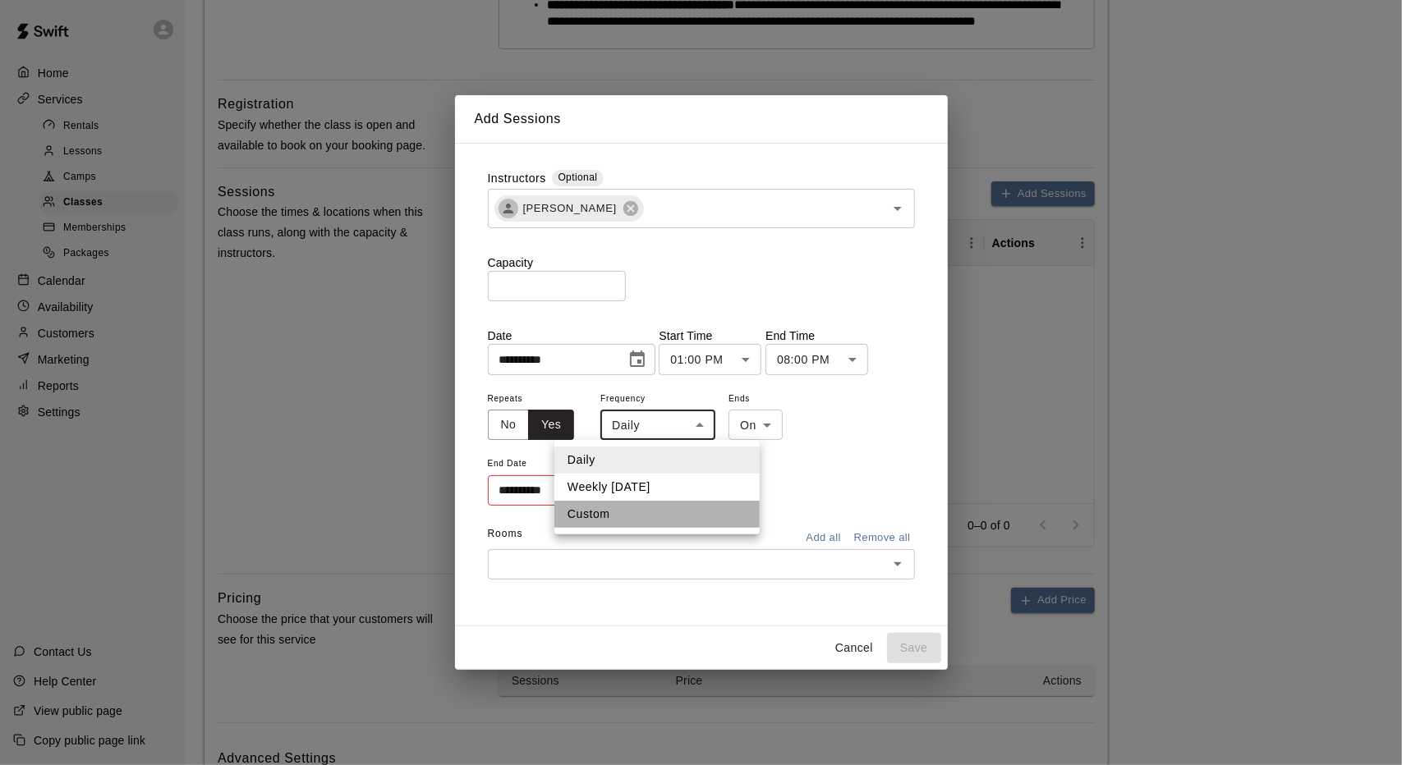
click at [632, 521] on li "Custom" at bounding box center [656, 514] width 205 height 27
type input "******"
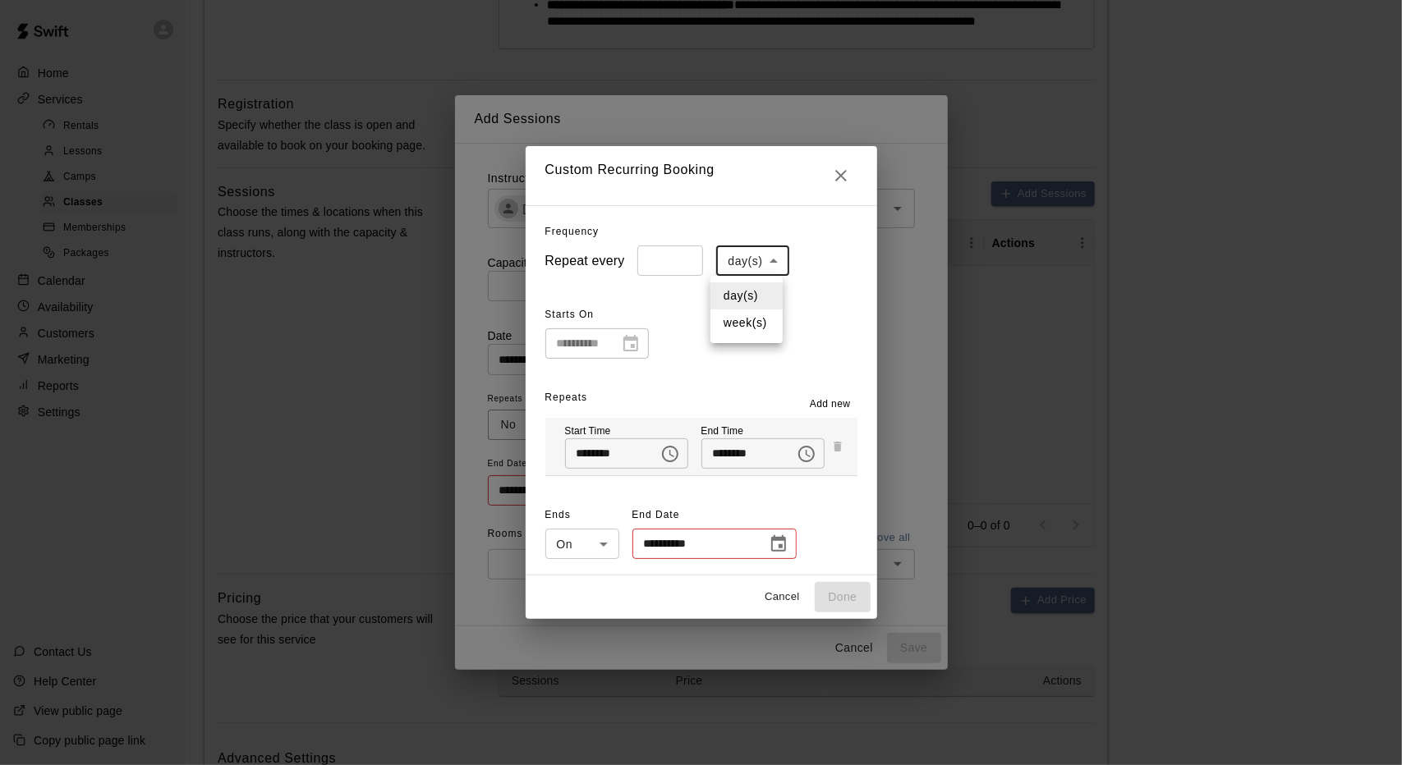
click at [754, 268] on body "**********" at bounding box center [701, 355] width 1402 height 1696
click at [754, 268] on div at bounding box center [701, 382] width 1402 height 765
click at [770, 264] on body "**********" at bounding box center [701, 355] width 1402 height 1696
click at [759, 323] on li "week(s)" at bounding box center [746, 323] width 72 height 27
type input "******"
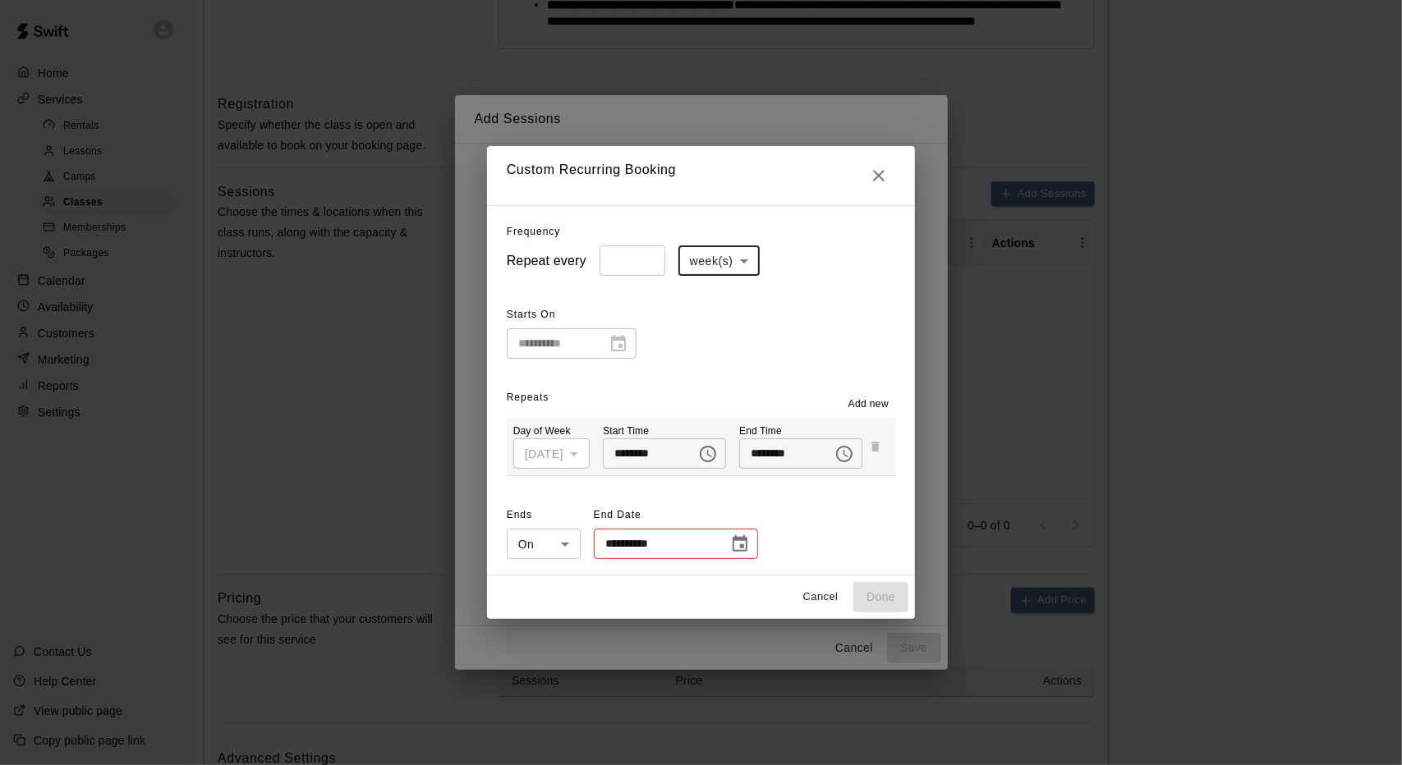
click at [816, 597] on button "Cancel" at bounding box center [820, 597] width 53 height 25
type input "*****"
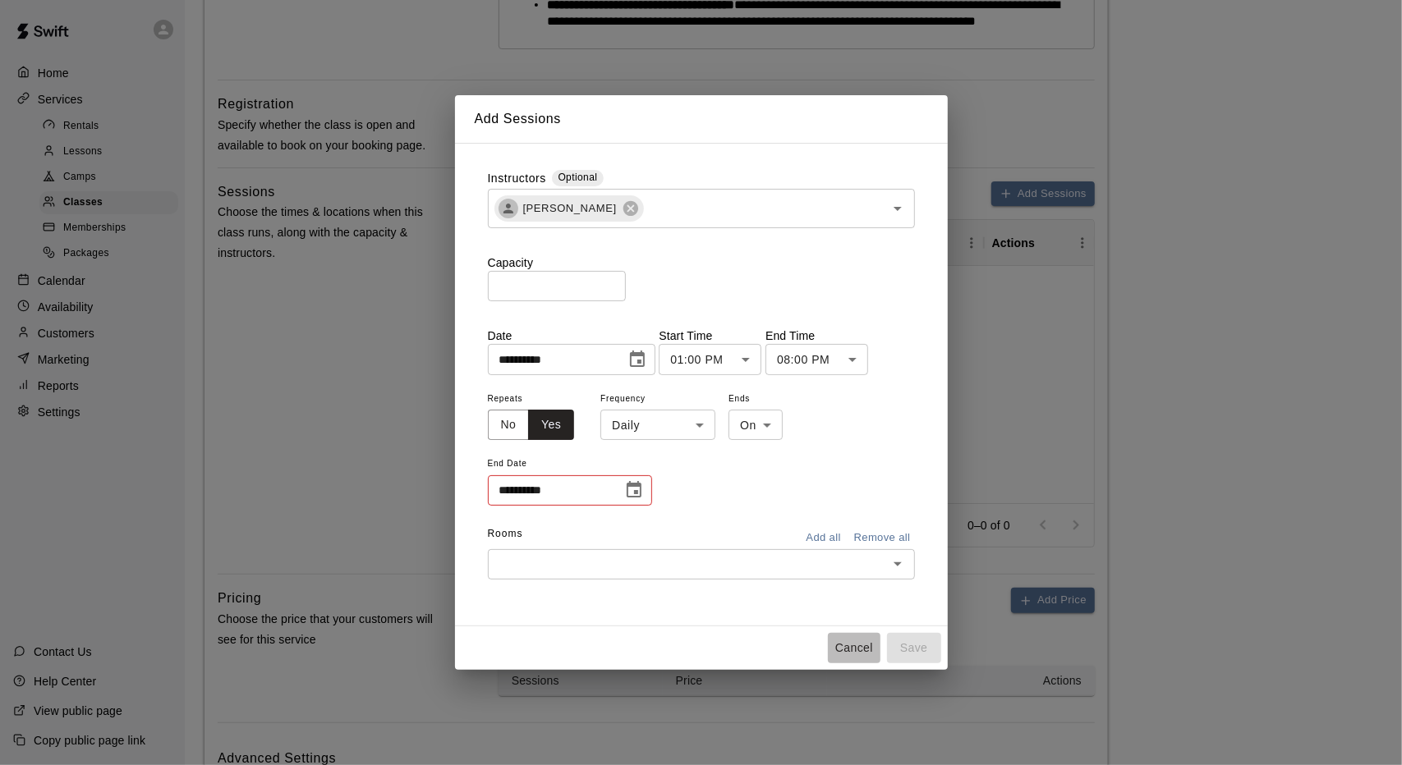
click at [853, 643] on button "Cancel" at bounding box center [854, 648] width 53 height 30
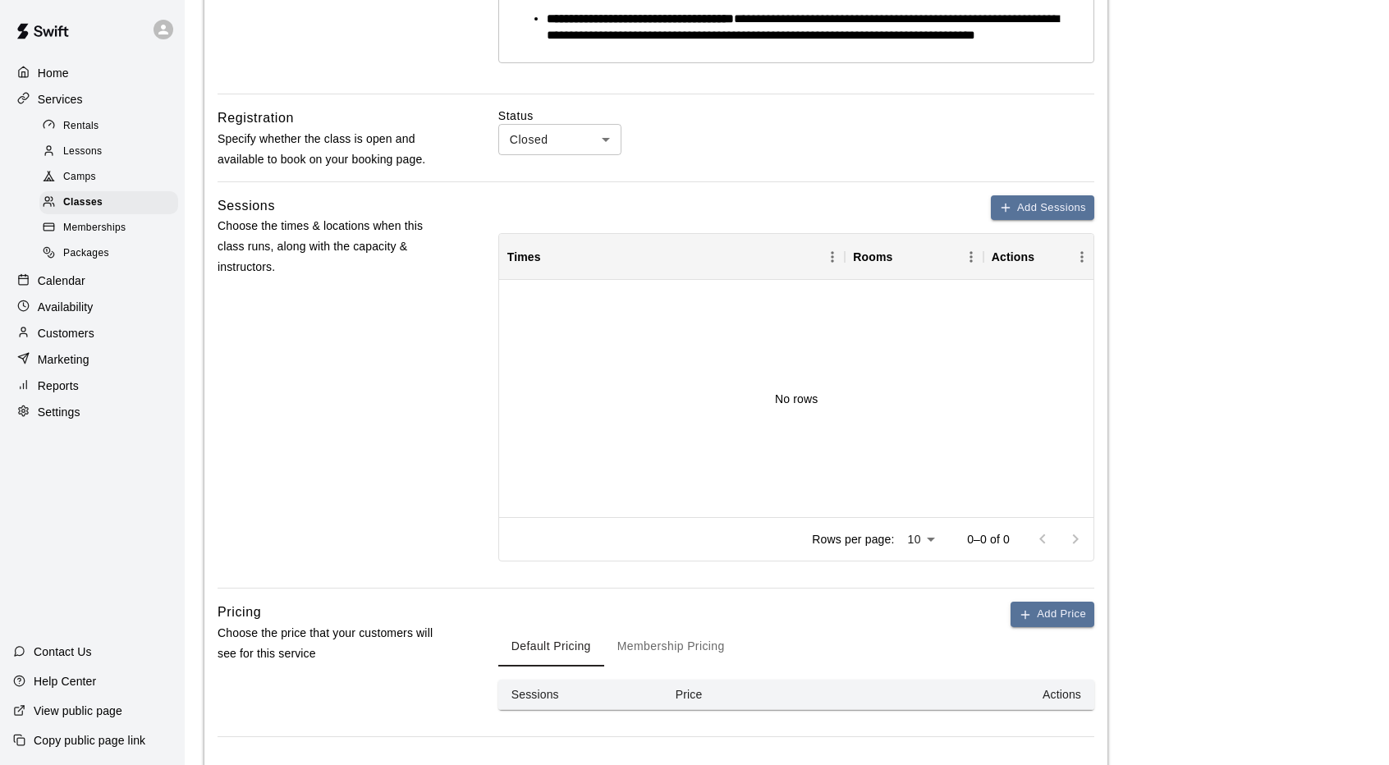
scroll to position [725, 0]
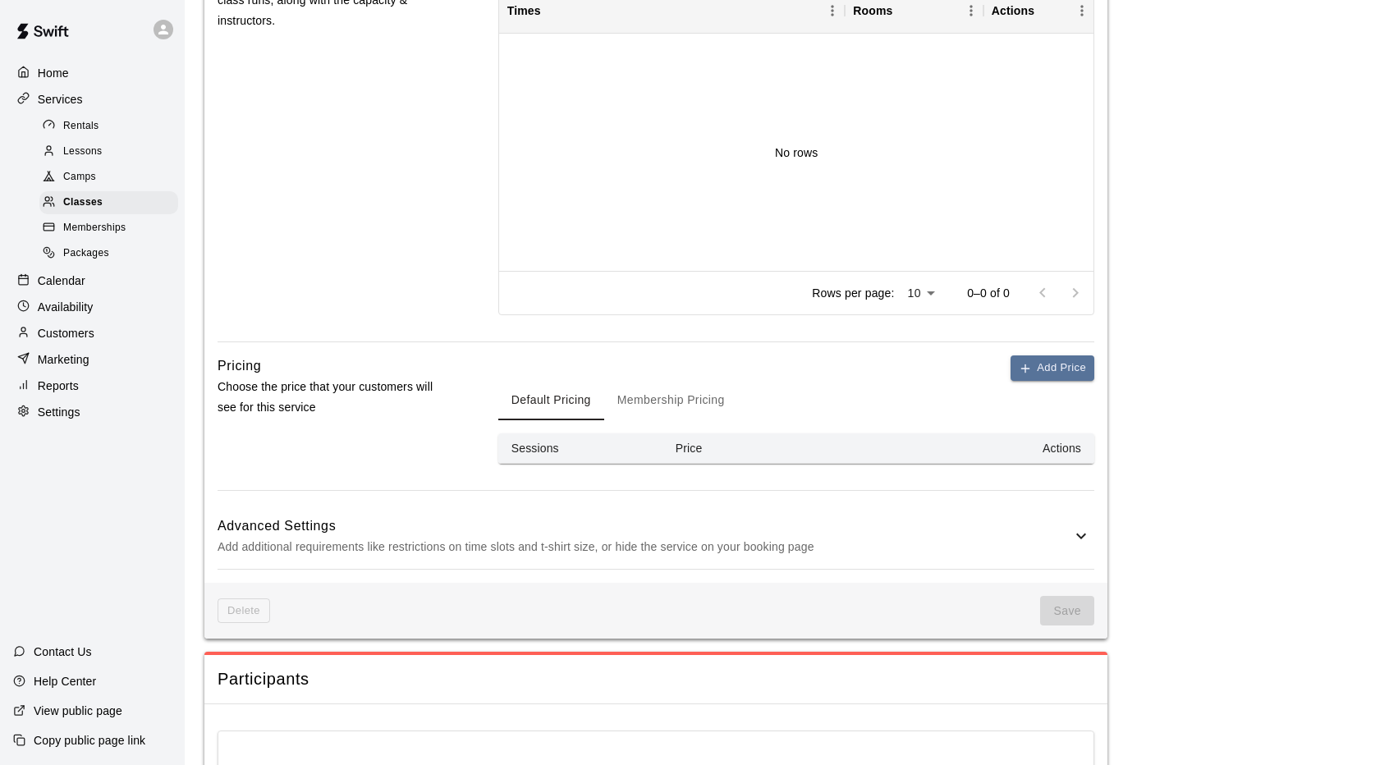
click at [726, 420] on button "Membership Pricing" at bounding box center [671, 400] width 134 height 39
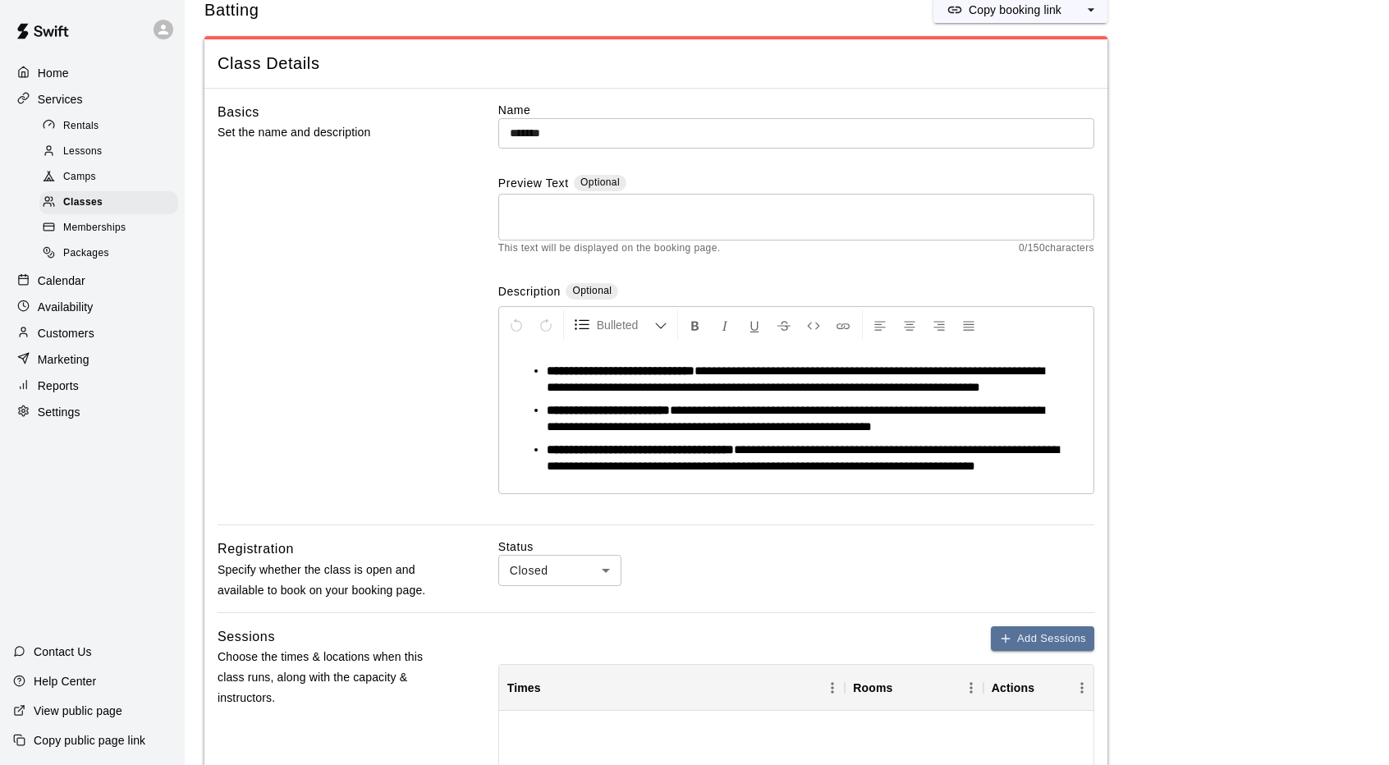
scroll to position [0, 0]
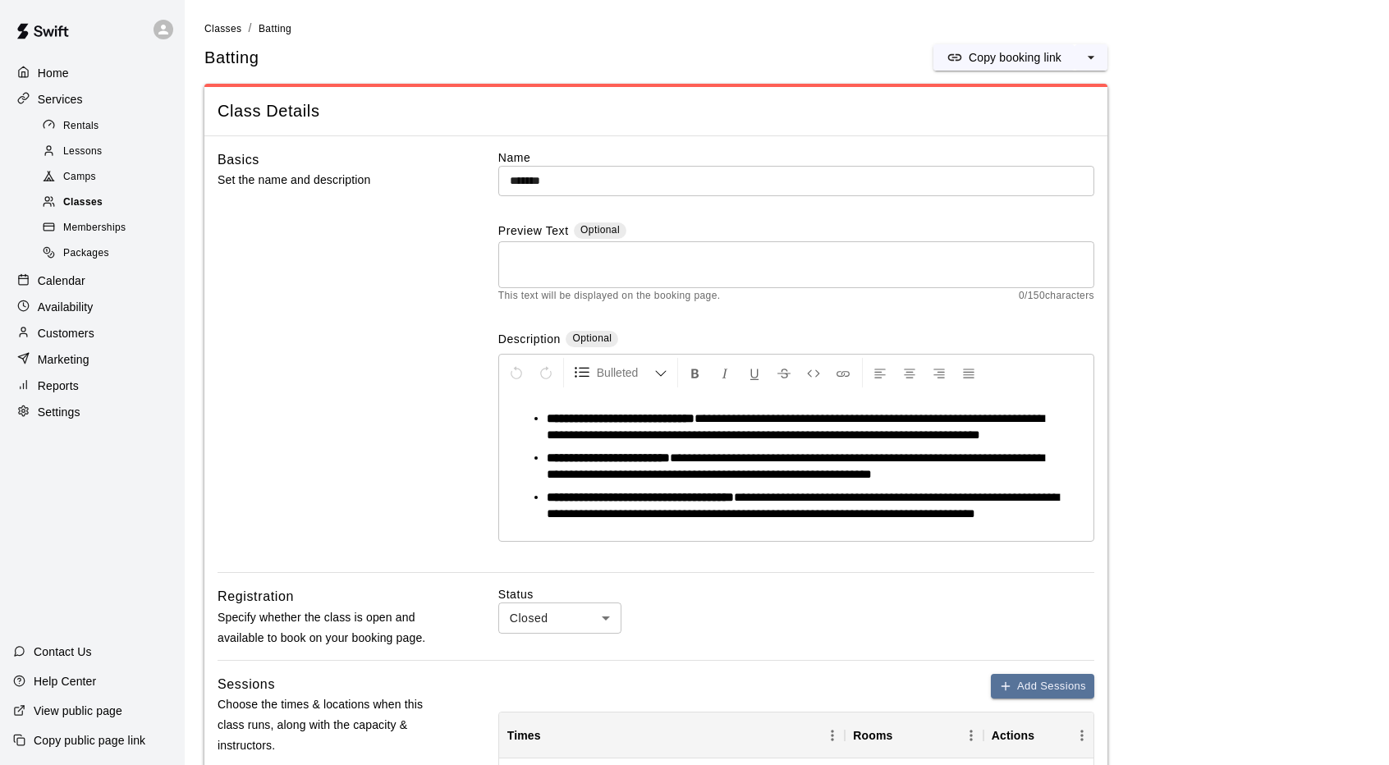
click at [119, 214] on div "Classes" at bounding box center [108, 202] width 139 height 23
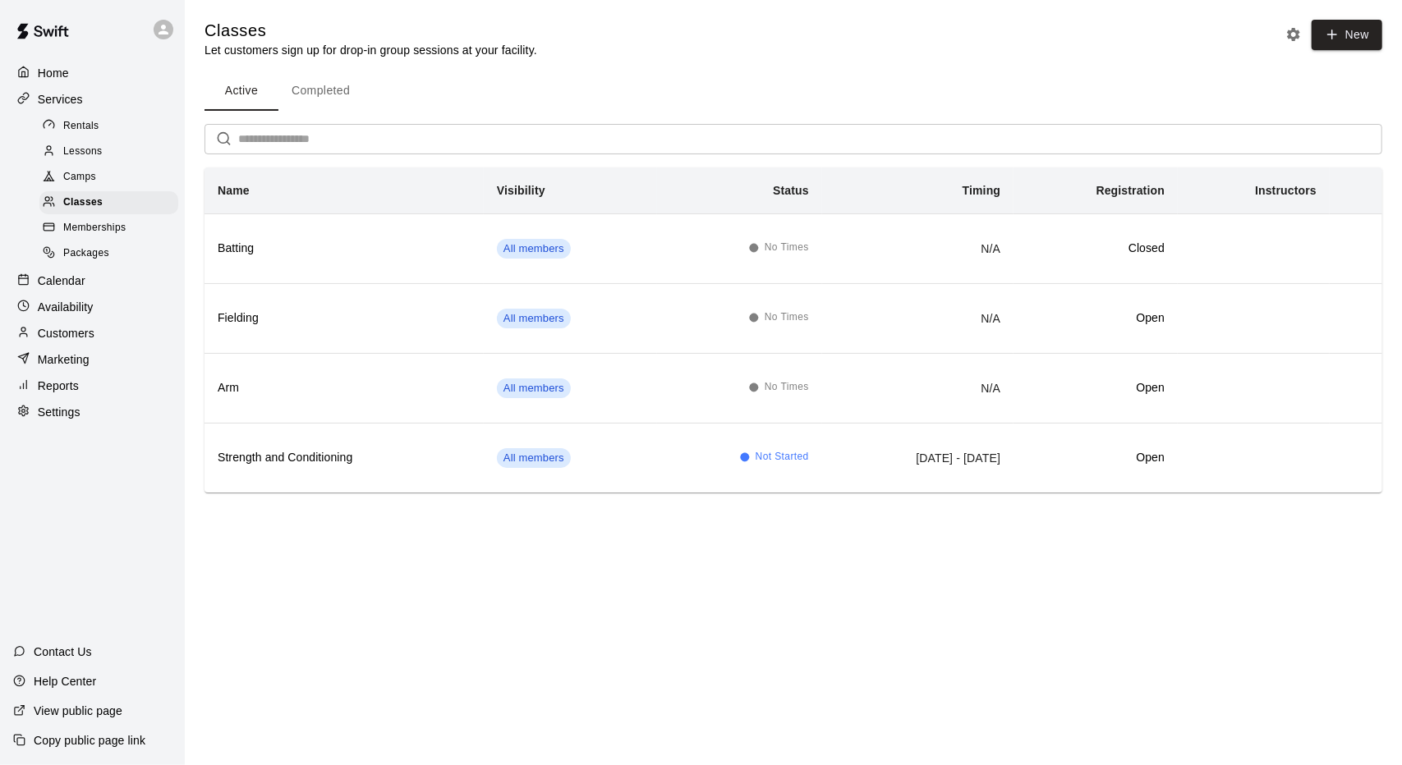
click at [128, 157] on div "Lessons" at bounding box center [108, 151] width 139 height 23
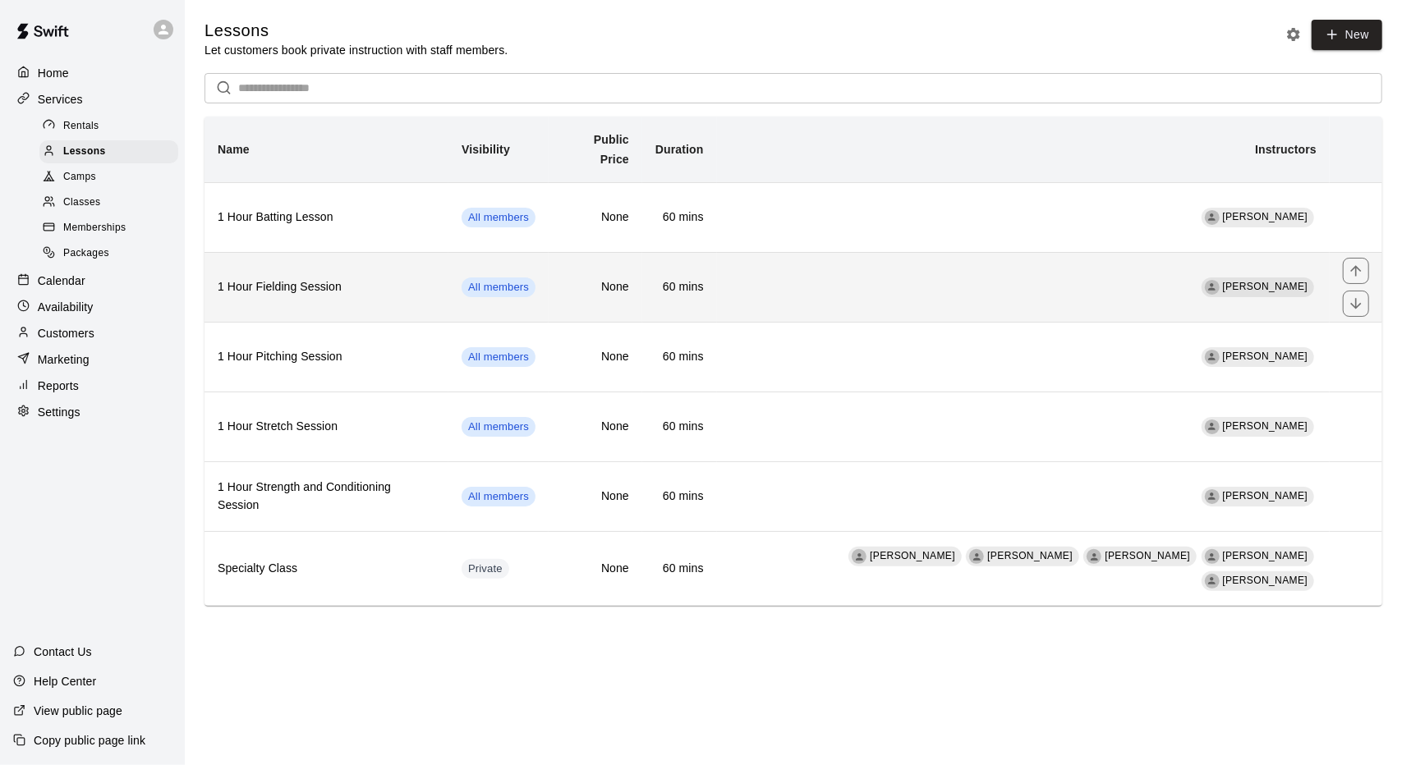
click at [394, 252] on th "1 Hour Fielding Session" at bounding box center [326, 287] width 244 height 70
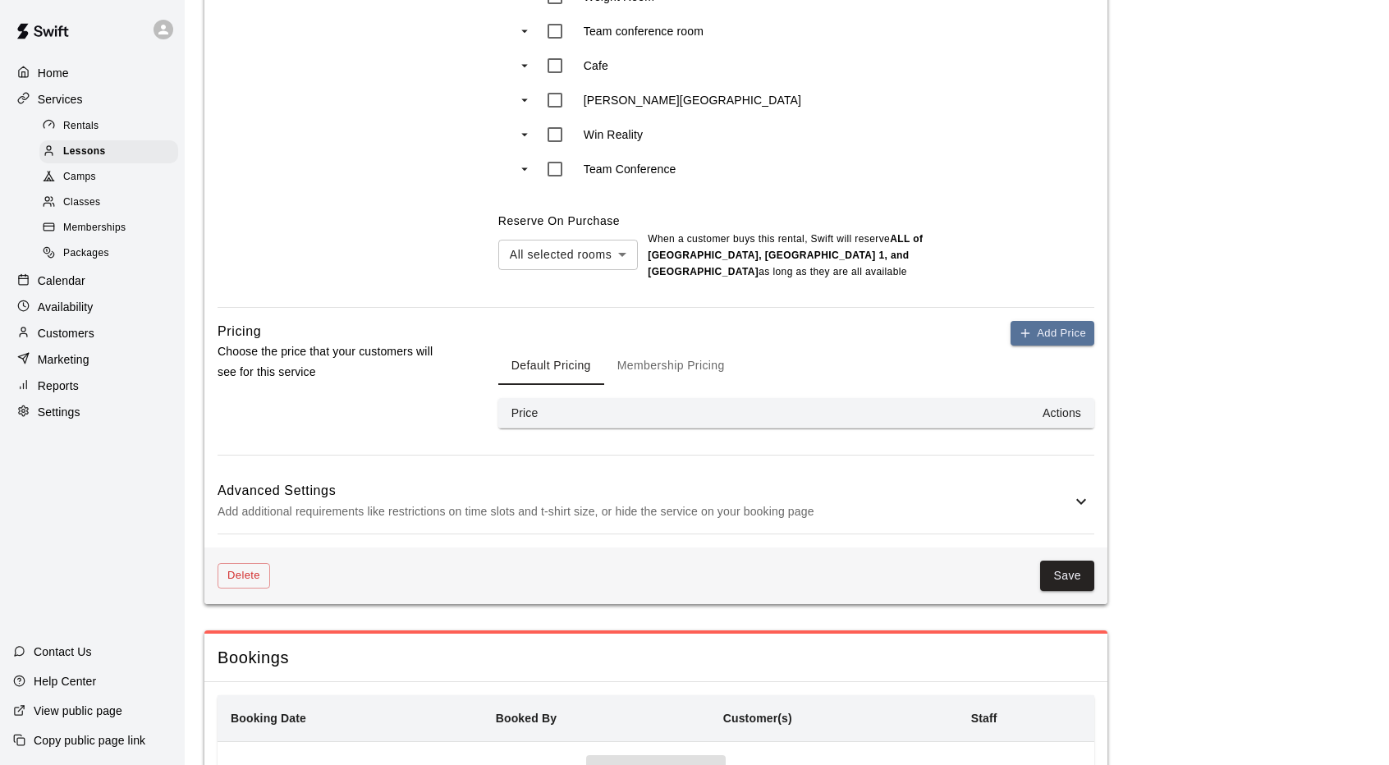
scroll to position [1232, 0]
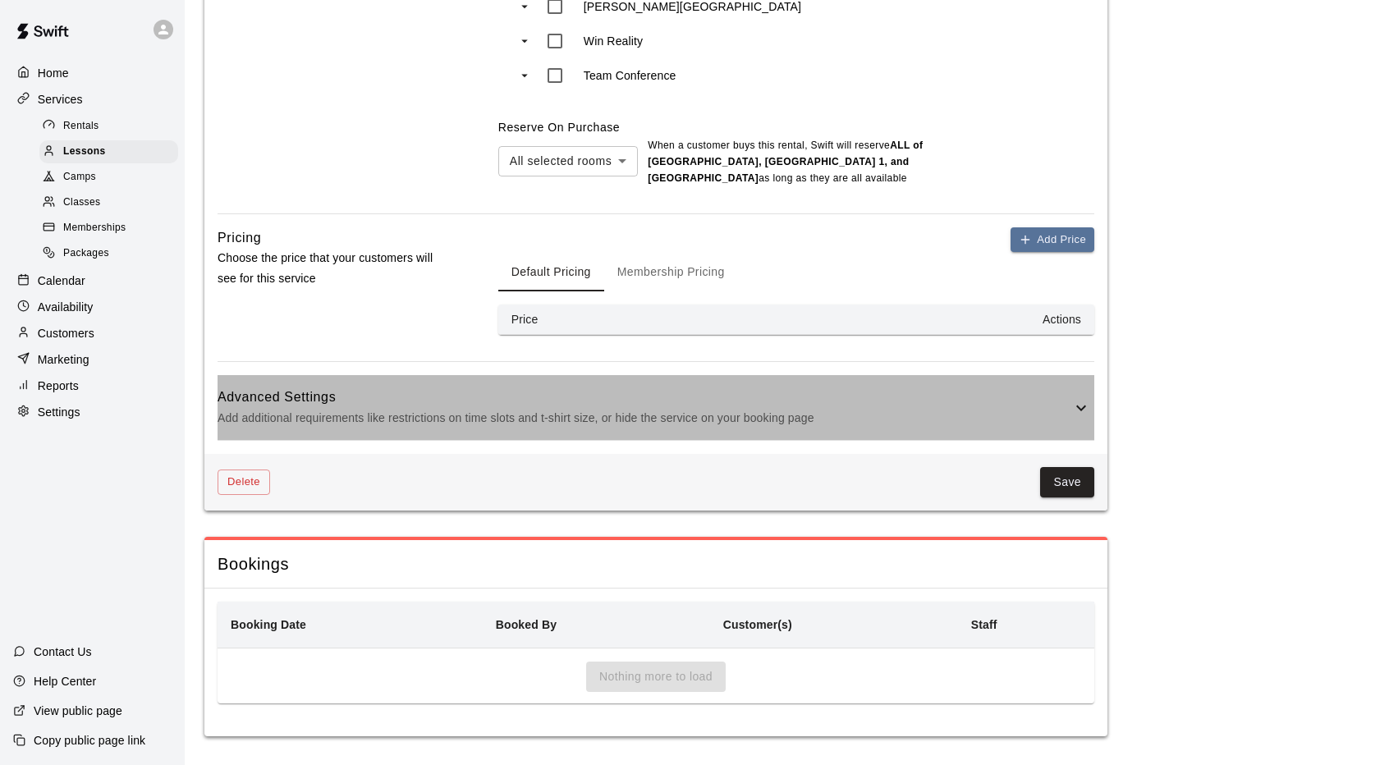
click at [1076, 415] on div "Advanced Settings Add additional requirements like restrictions on time slots a…" at bounding box center [656, 407] width 877 height 65
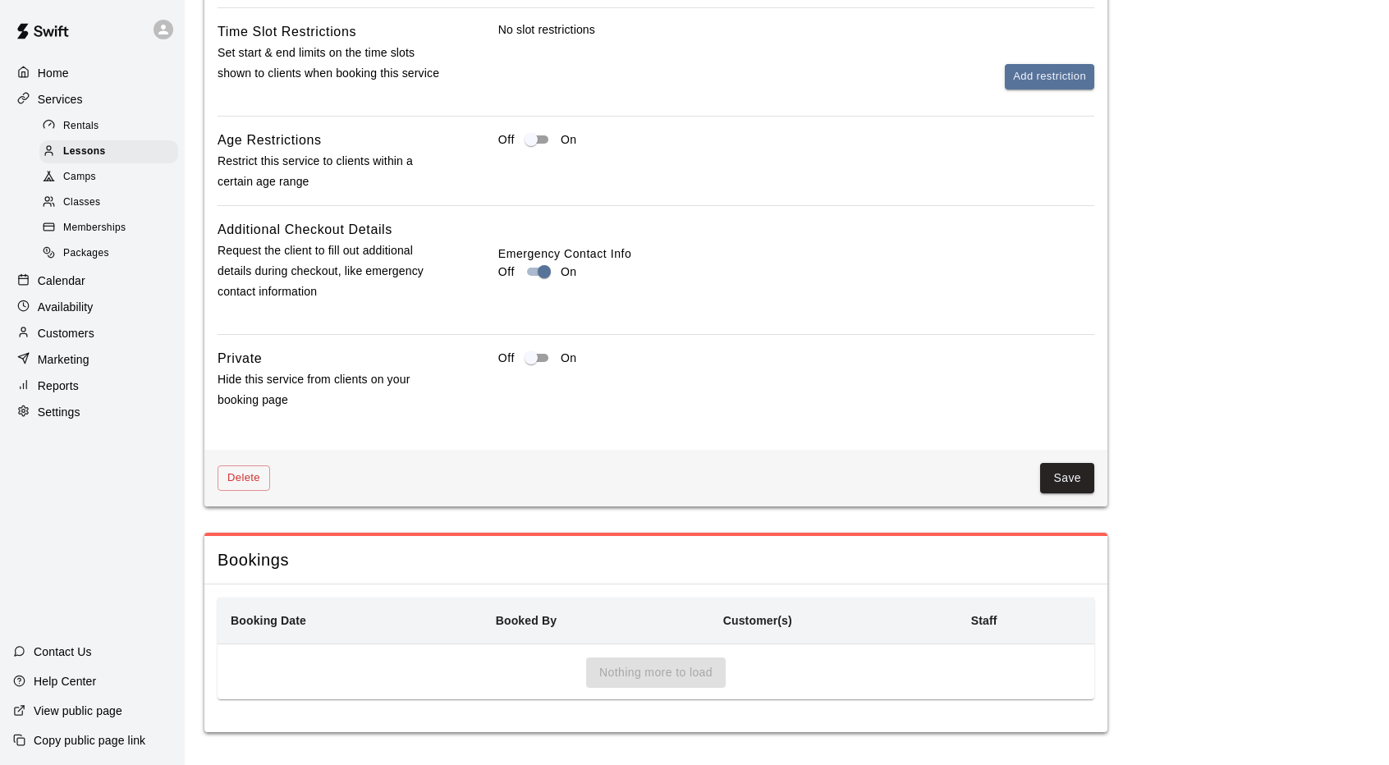
scroll to position [1918, 0]
click at [1085, 483] on button "Save" at bounding box center [1067, 478] width 54 height 30
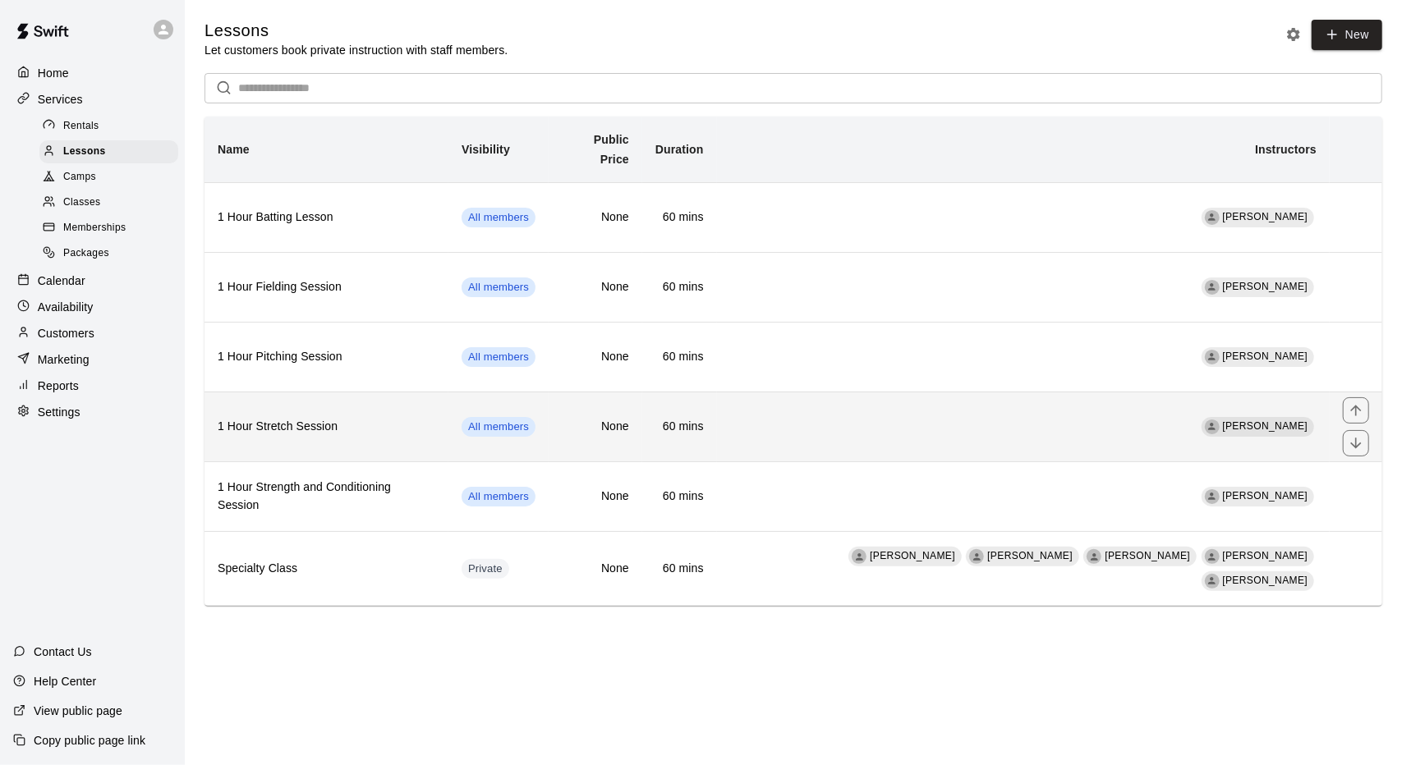
click at [385, 418] on h6 "1 Hour Stretch Session" at bounding box center [327, 427] width 218 height 18
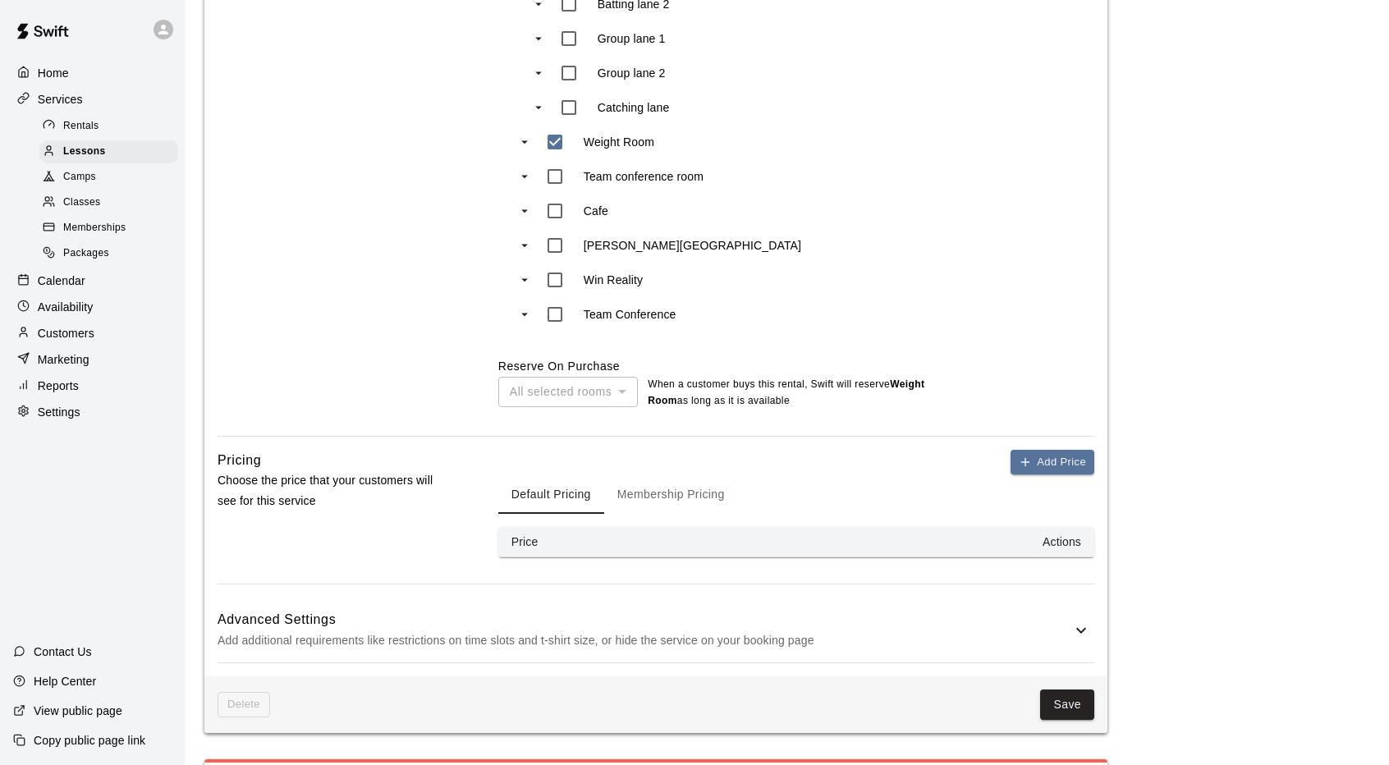
scroll to position [1232, 0]
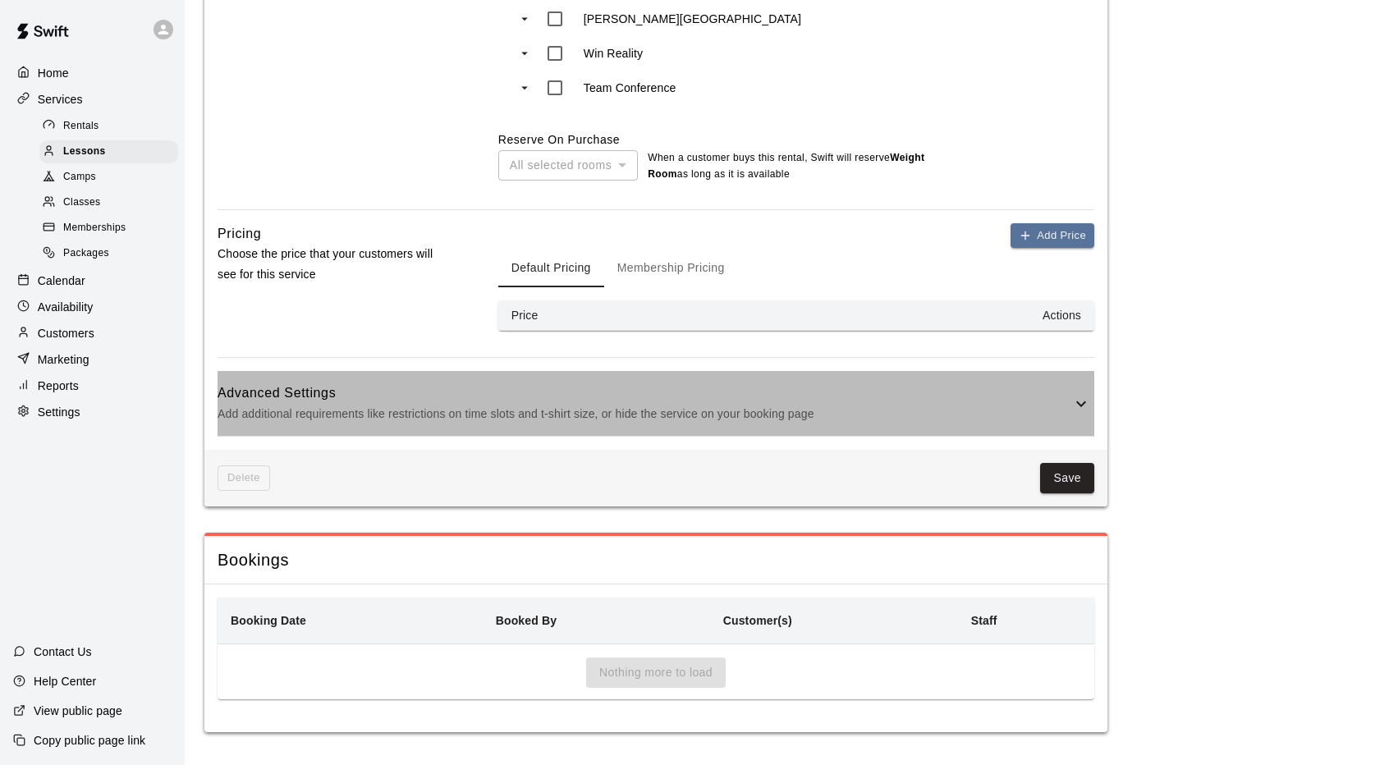
click at [950, 404] on h6 "Advanced Settings" at bounding box center [645, 393] width 854 height 21
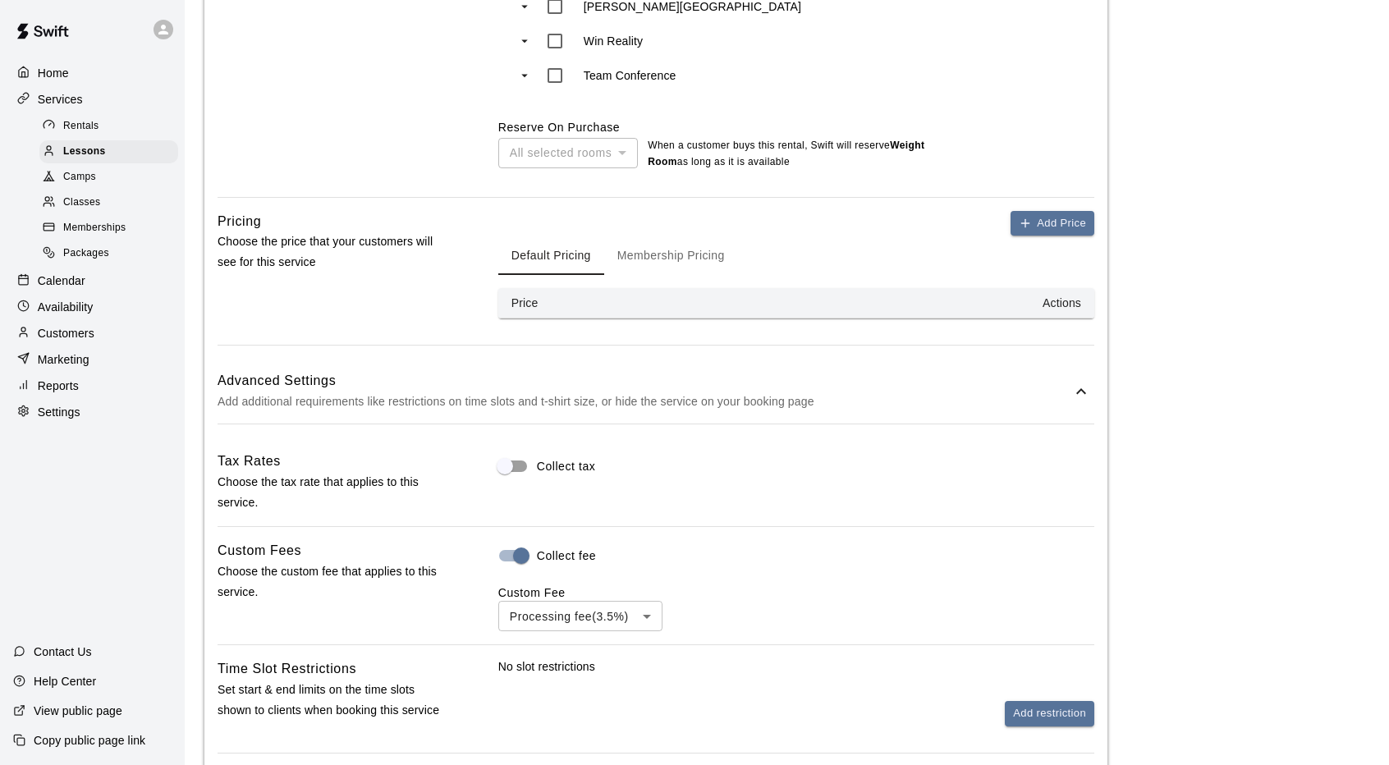
scroll to position [0, 0]
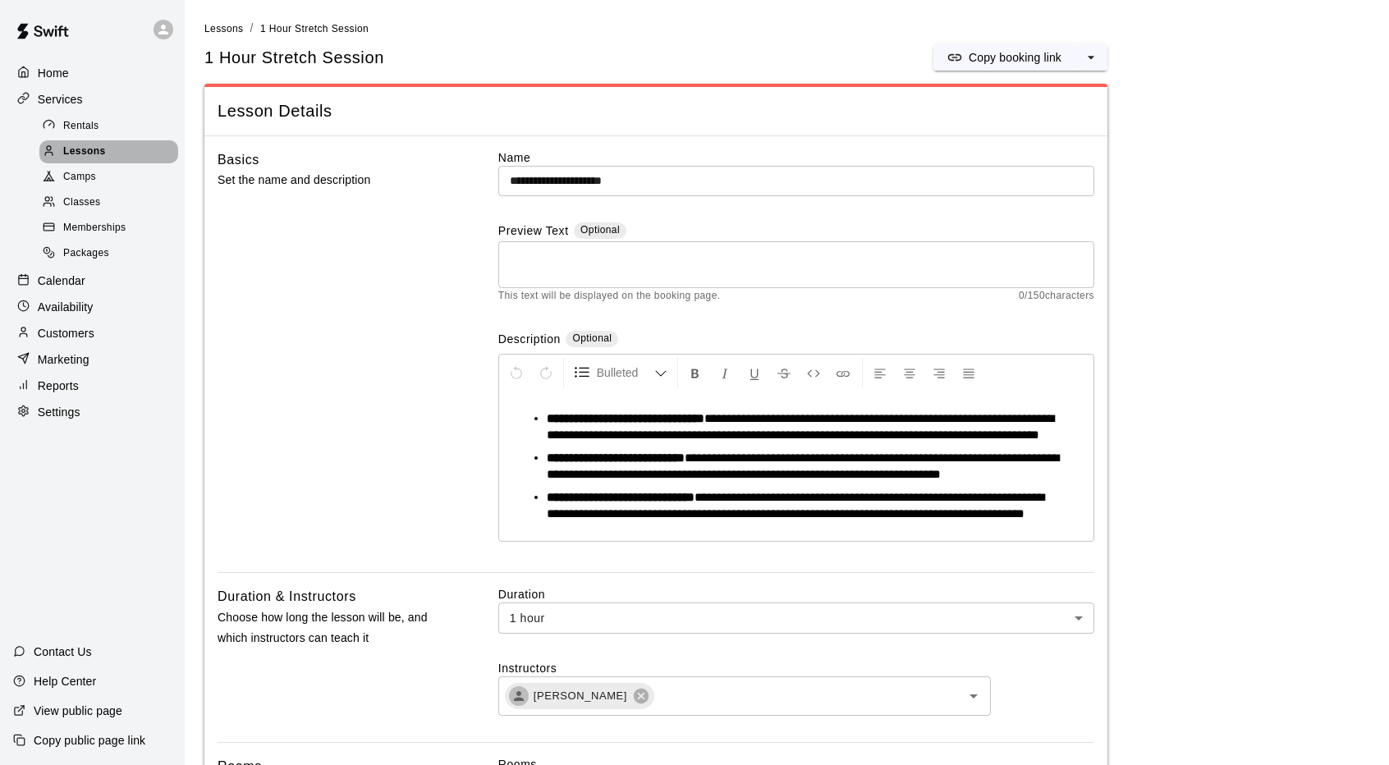
click at [138, 161] on div "Lessons" at bounding box center [108, 151] width 139 height 23
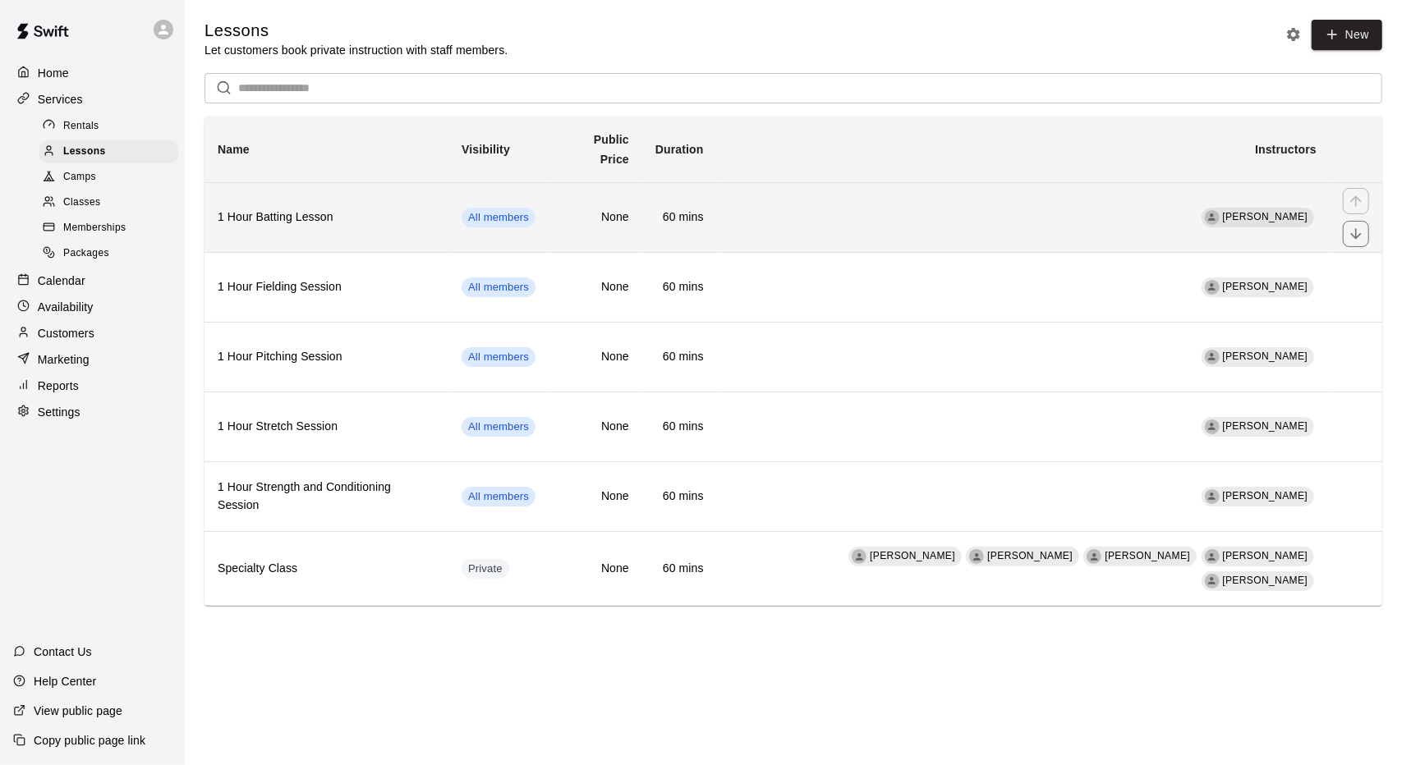
click at [366, 209] on h6 "1 Hour Batting Lesson" at bounding box center [327, 218] width 218 height 18
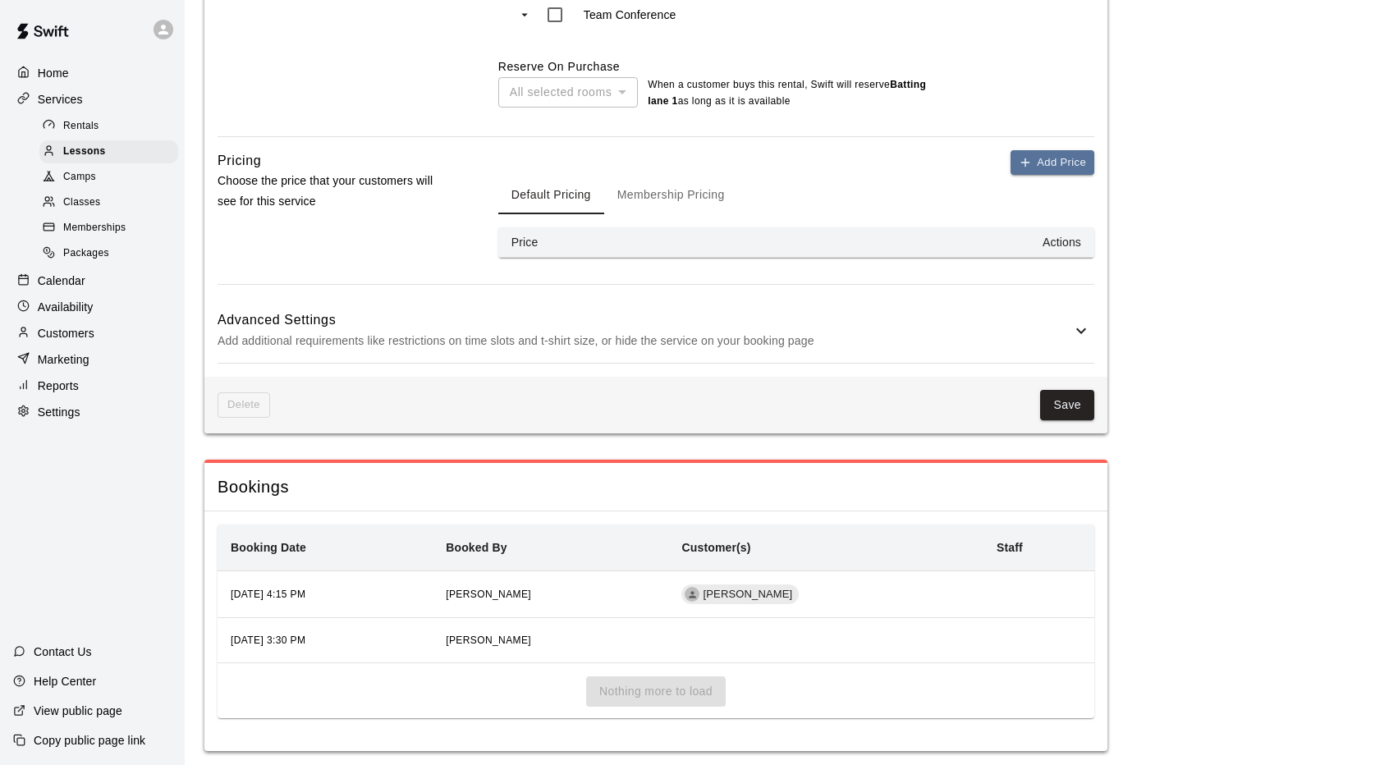
scroll to position [1325, 0]
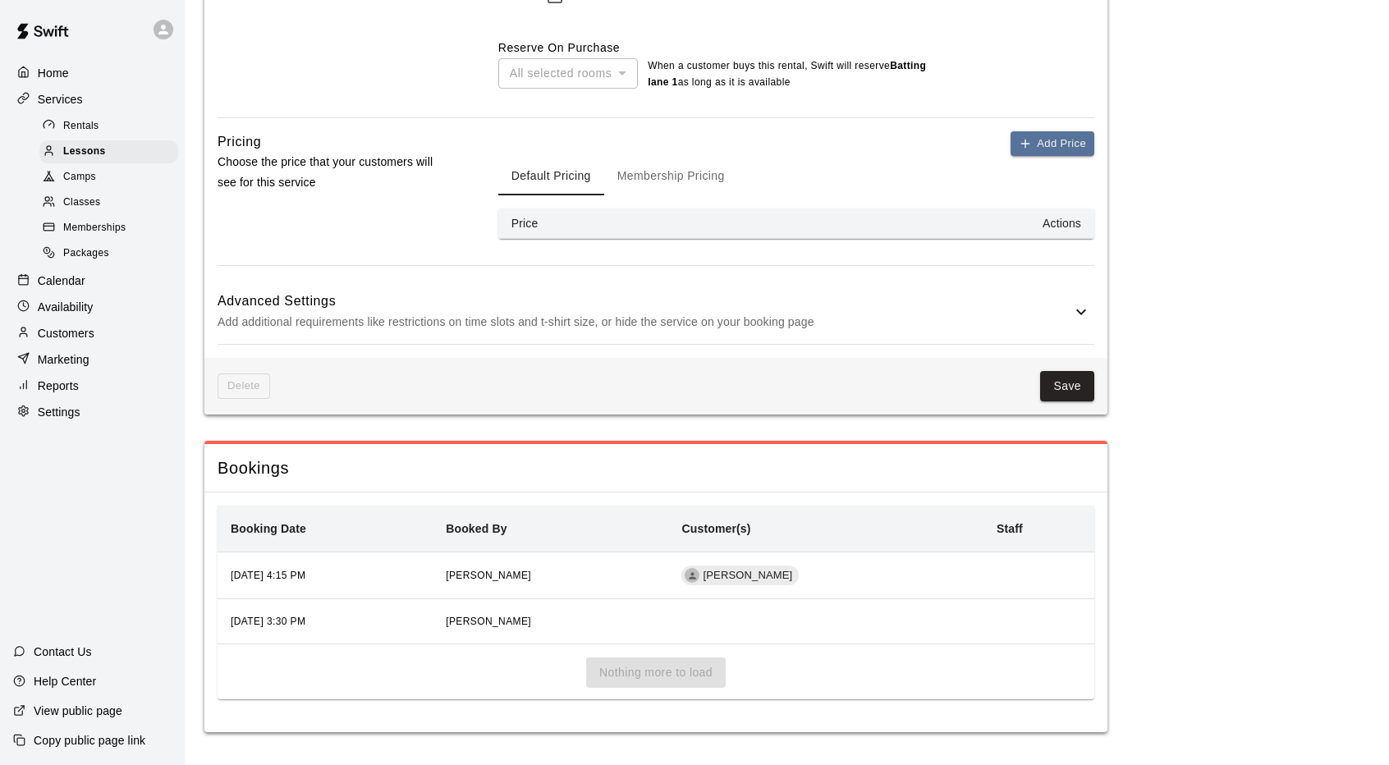
click at [742, 311] on h6 "Advanced Settings" at bounding box center [645, 301] width 854 height 21
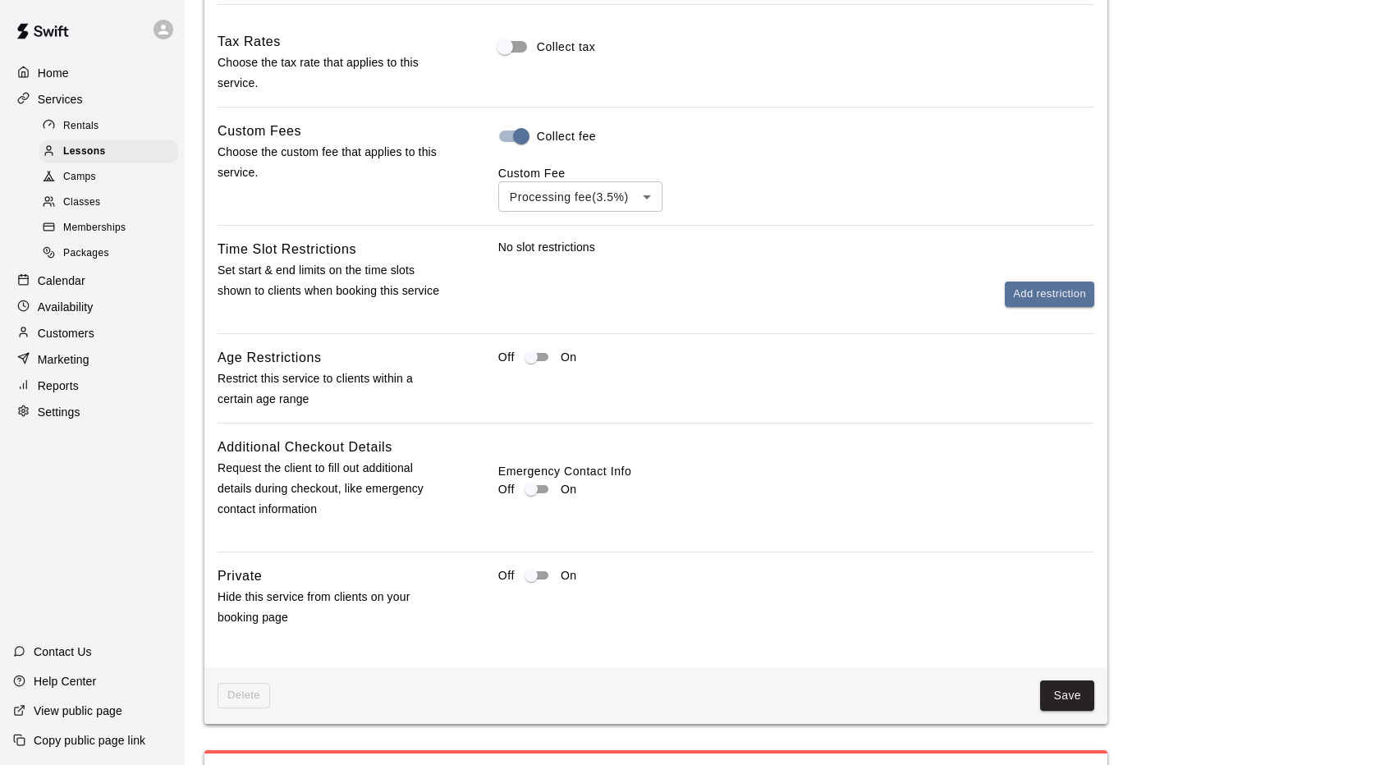
scroll to position [1818, 0]
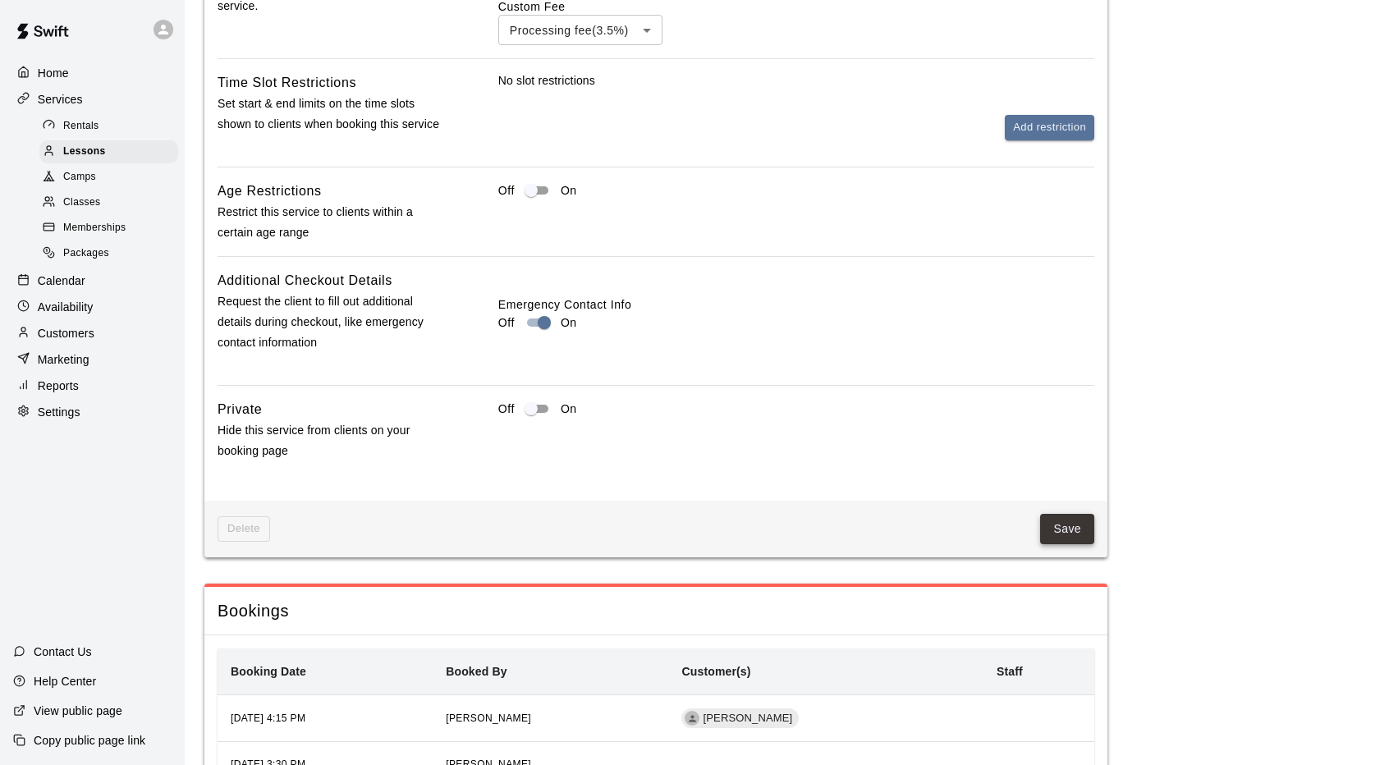
click at [1049, 544] on button "Save" at bounding box center [1067, 529] width 54 height 30
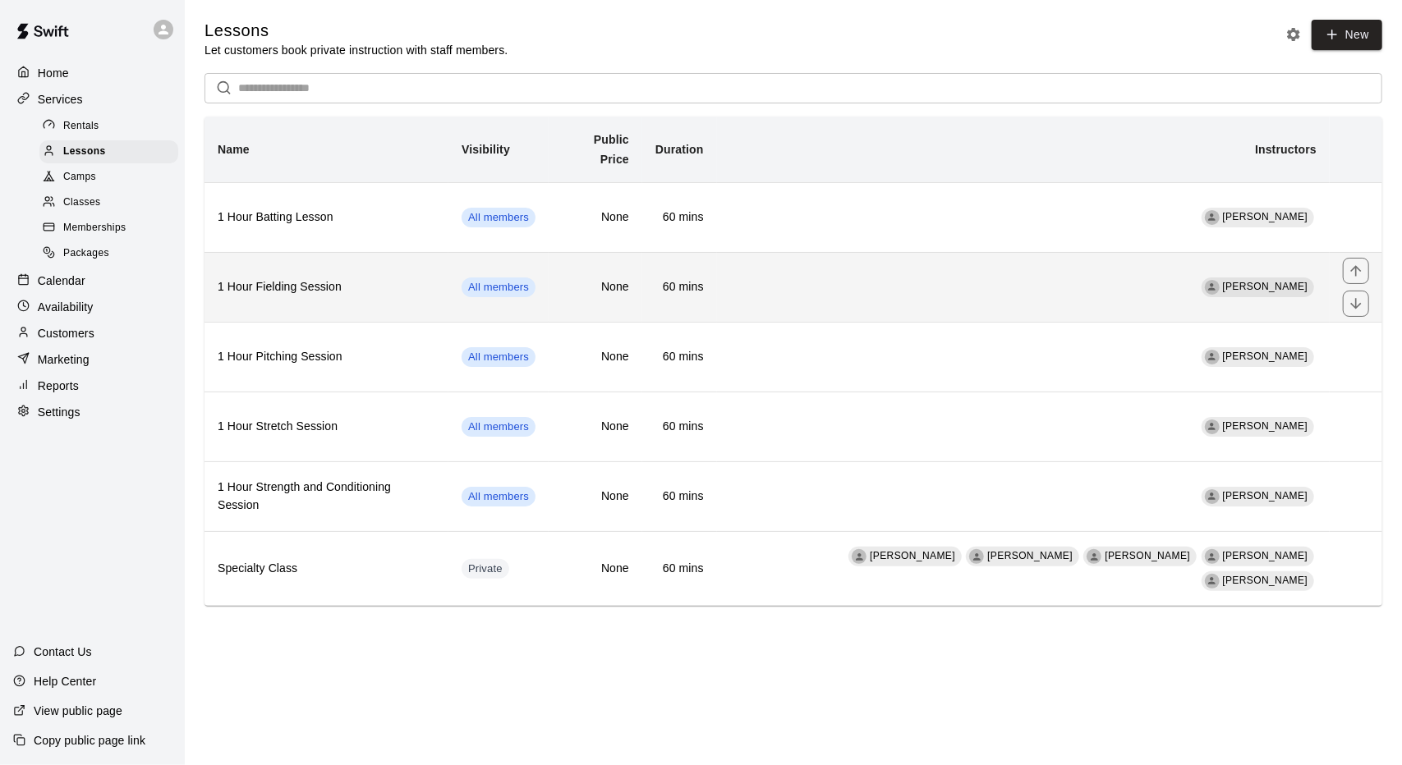
click at [411, 287] on th "1 Hour Fielding Session" at bounding box center [326, 287] width 244 height 70
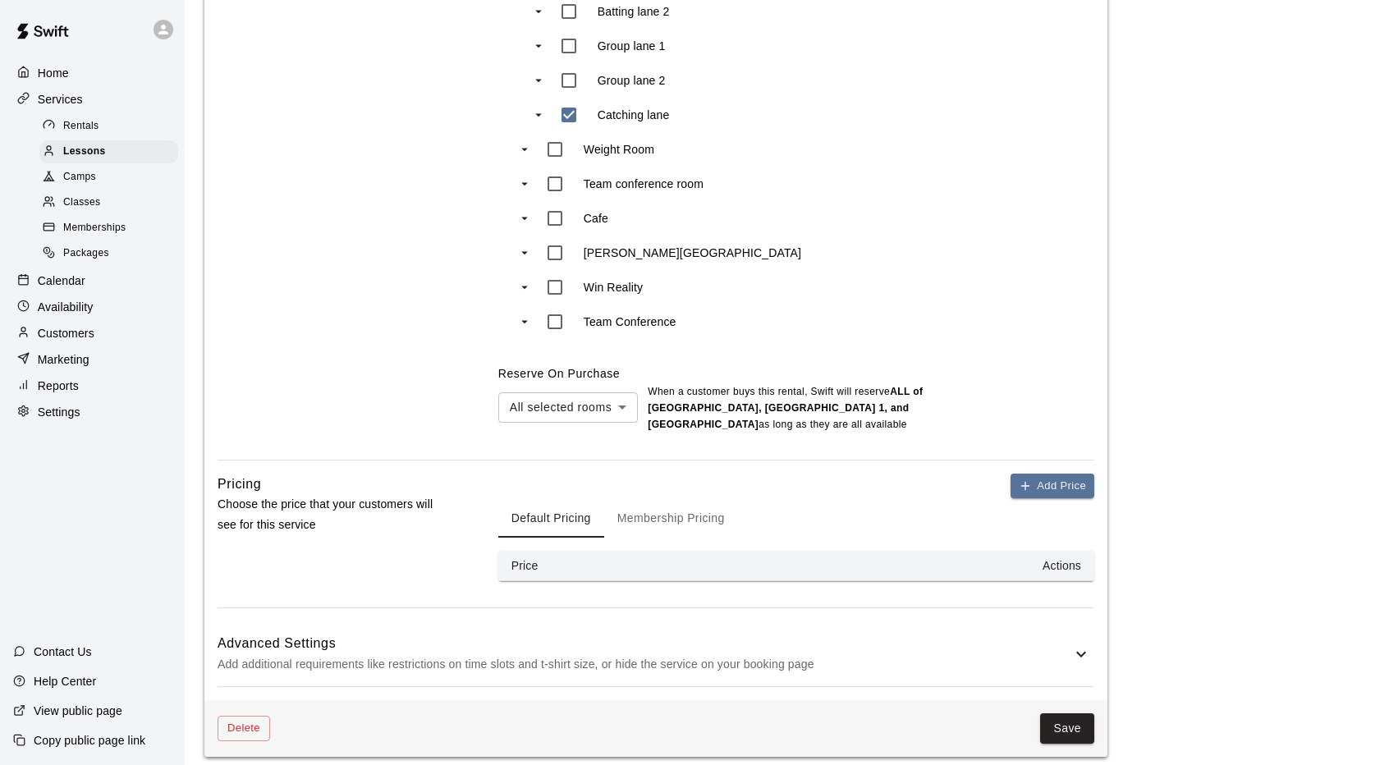
scroll to position [1232, 0]
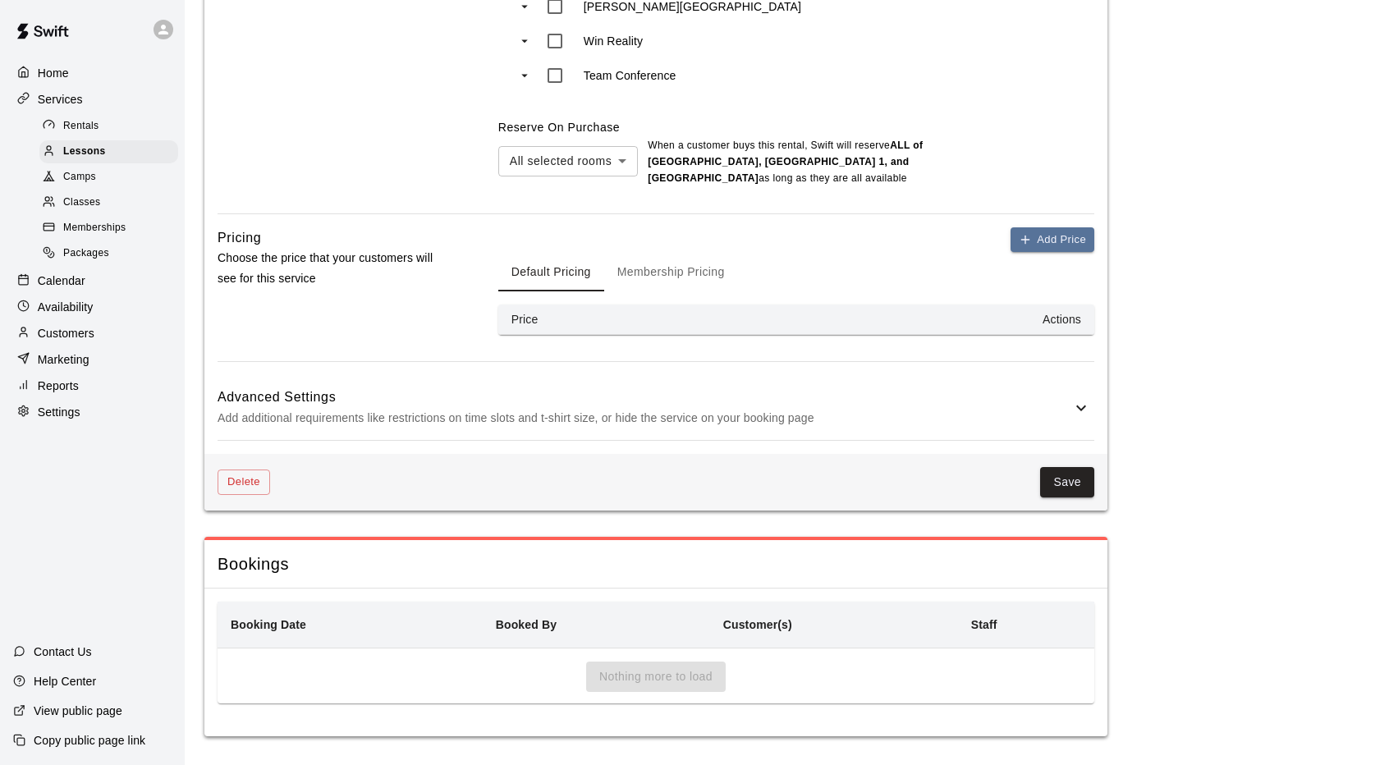
click at [697, 429] on p "Add additional requirements like restrictions on time slots and t-shirt size, o…" at bounding box center [645, 418] width 854 height 21
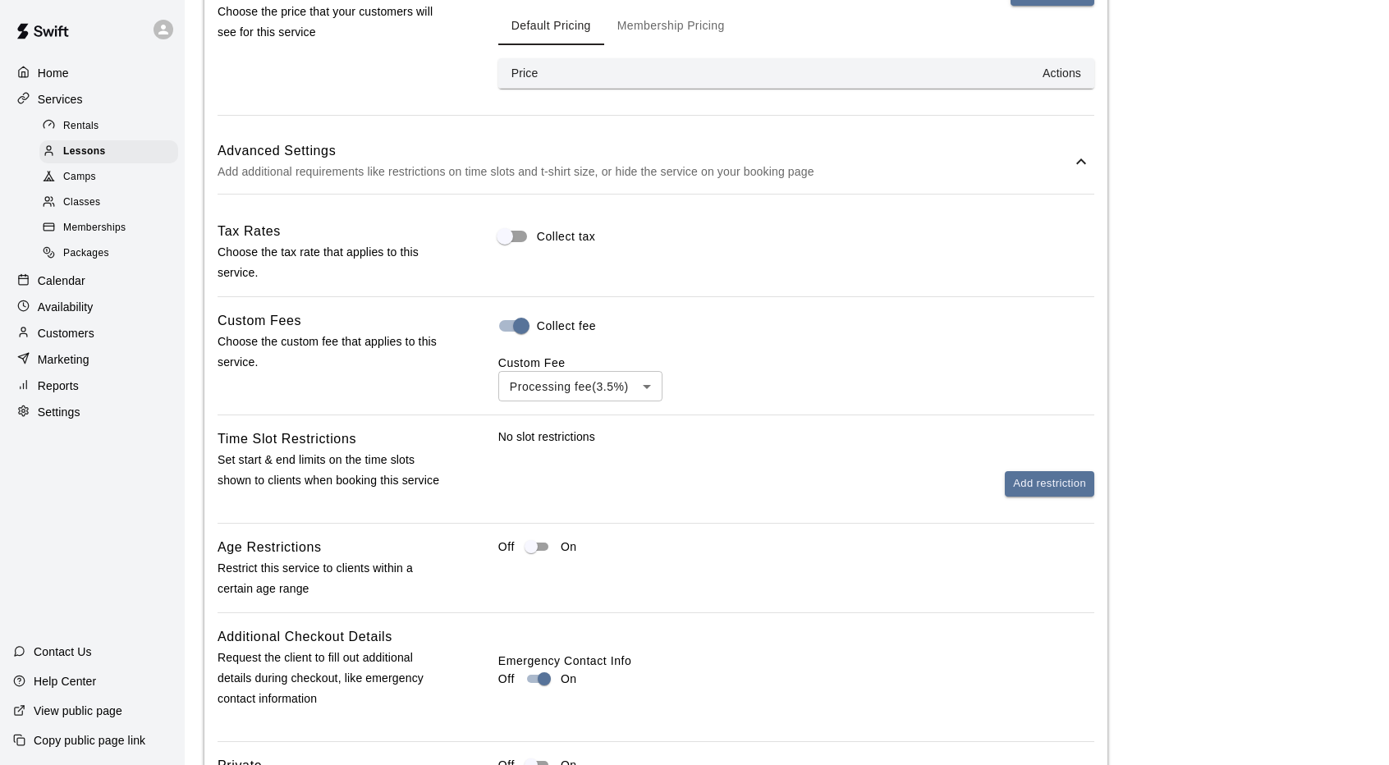
scroll to position [1724, 0]
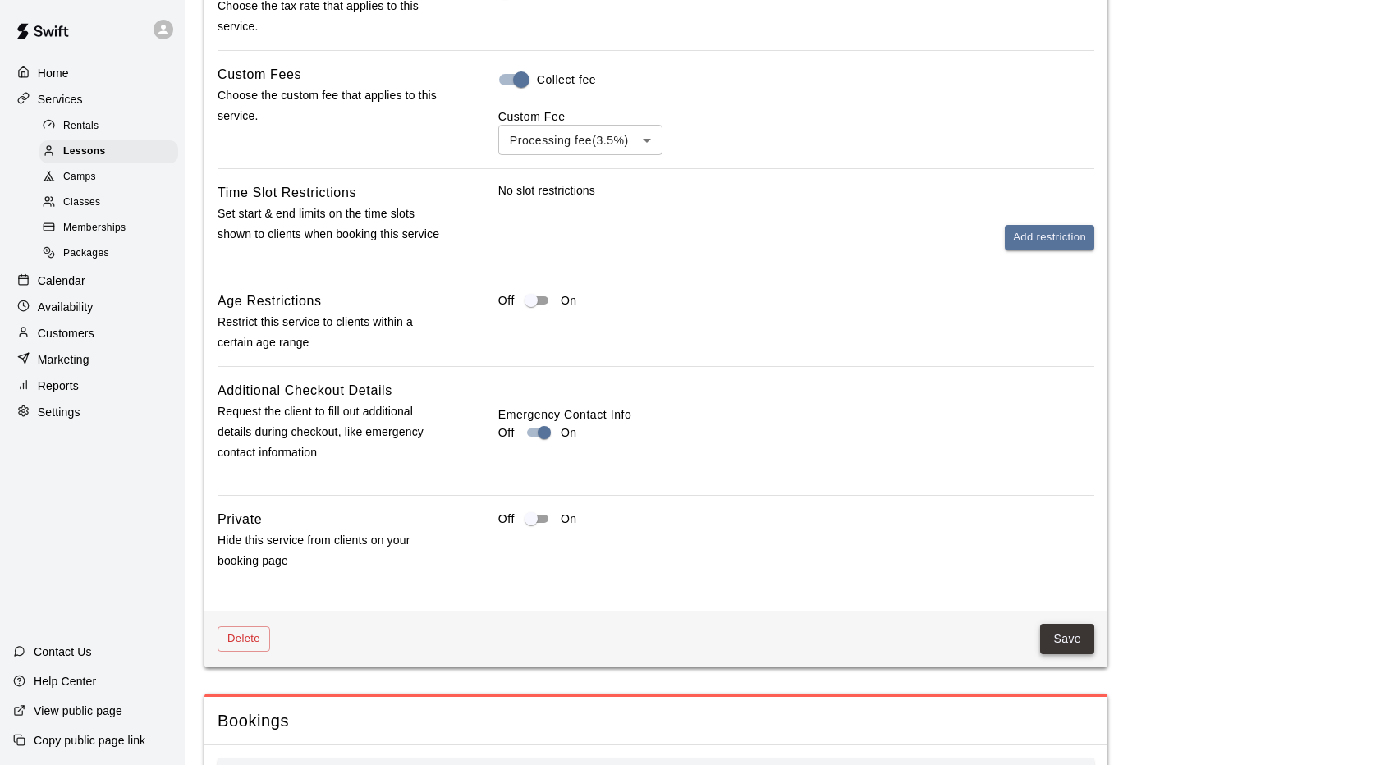
click at [1079, 654] on button "Save" at bounding box center [1067, 639] width 54 height 30
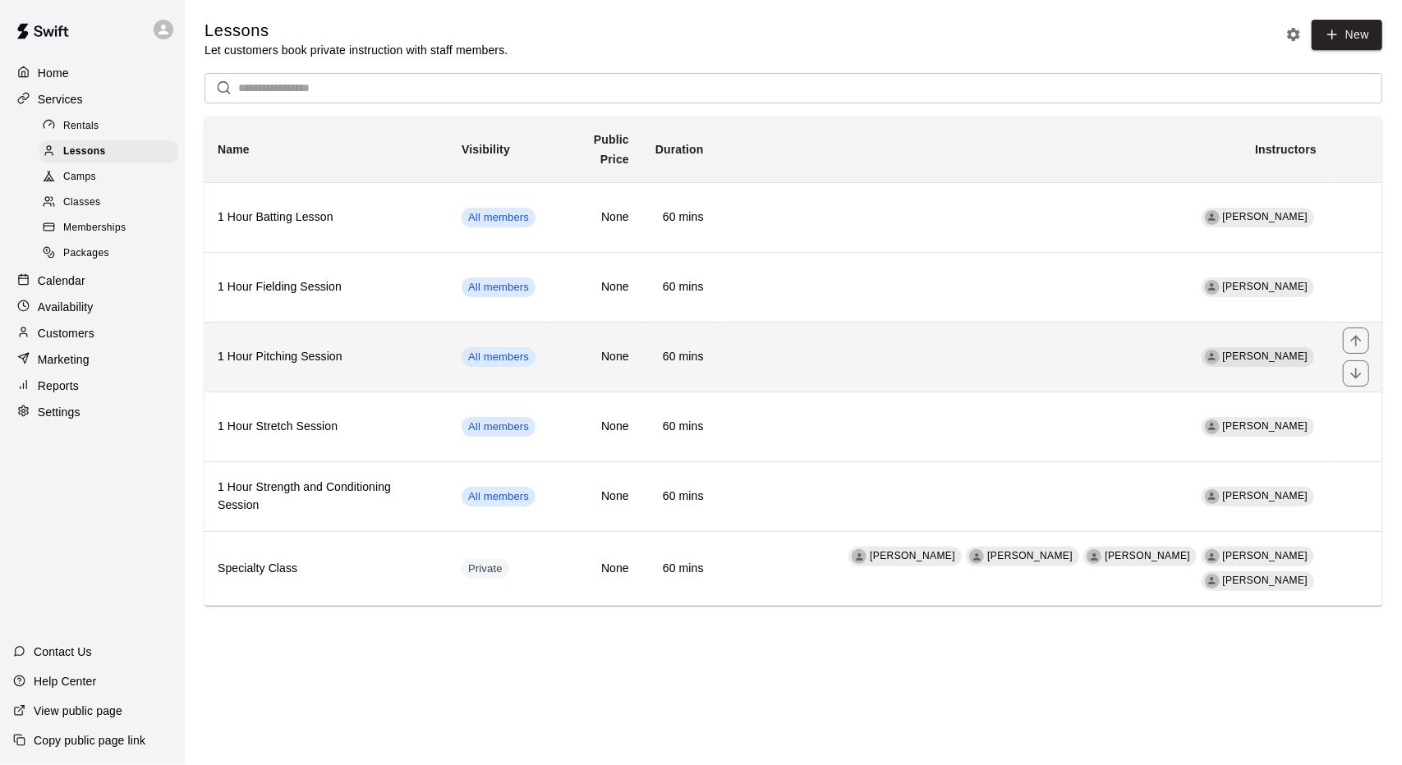
click at [389, 348] on h6 "1 Hour Pitching Session" at bounding box center [327, 357] width 218 height 18
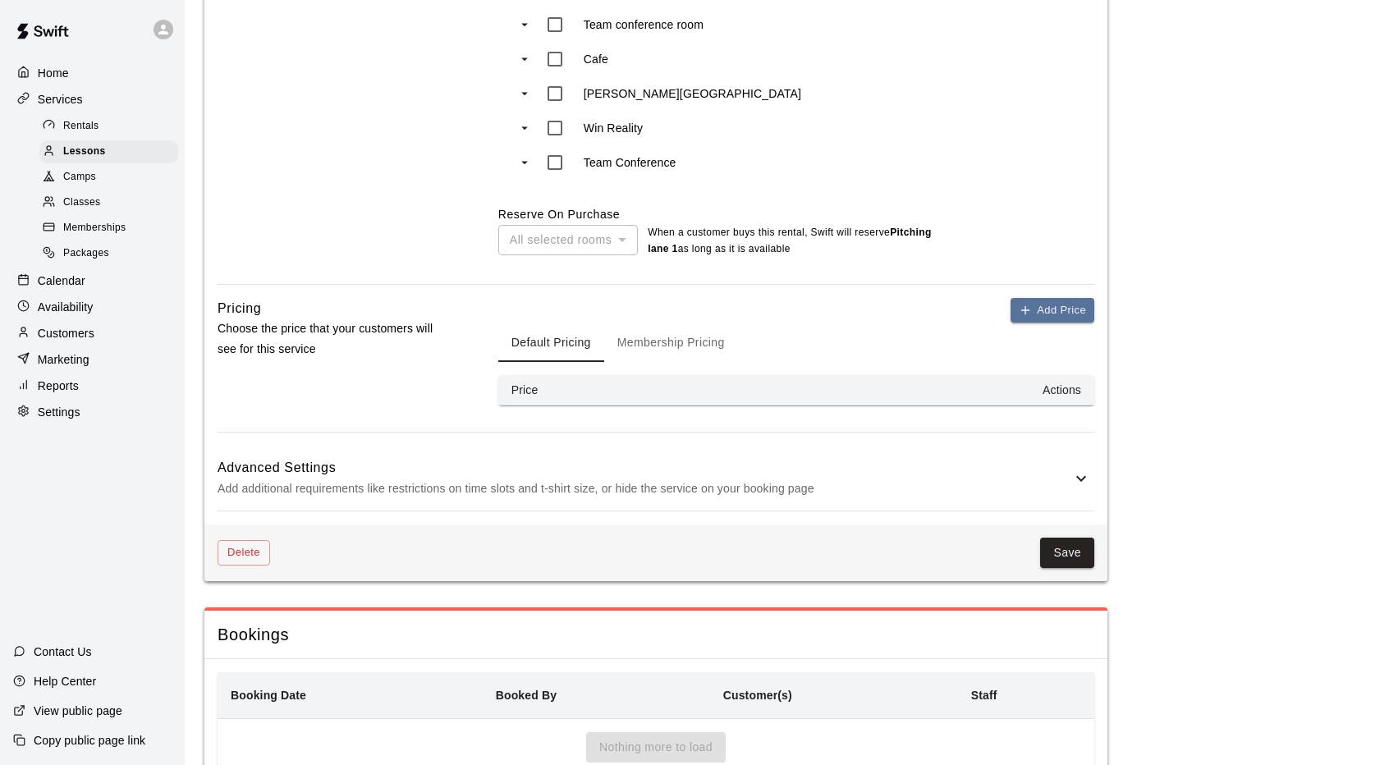
scroll to position [1251, 0]
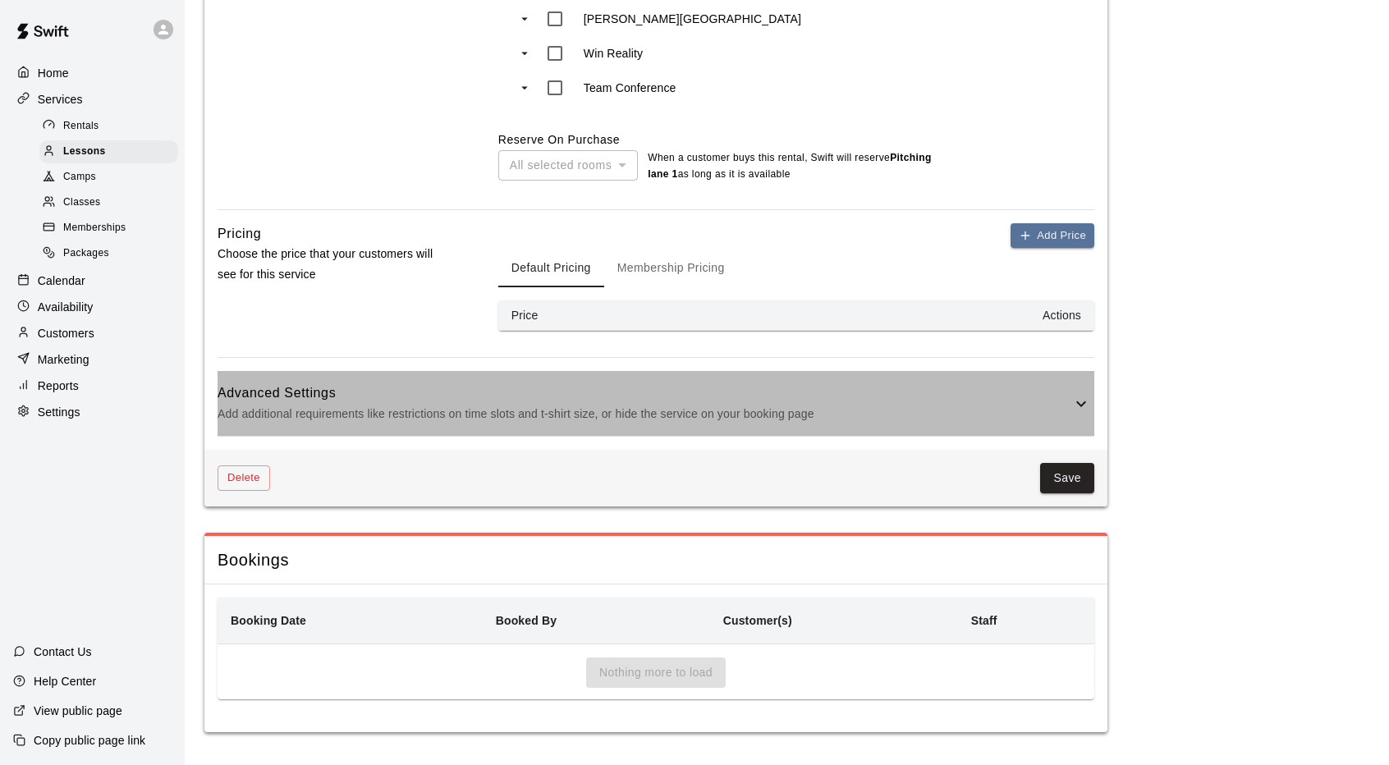
click at [623, 400] on h6 "Advanced Settings" at bounding box center [645, 393] width 854 height 21
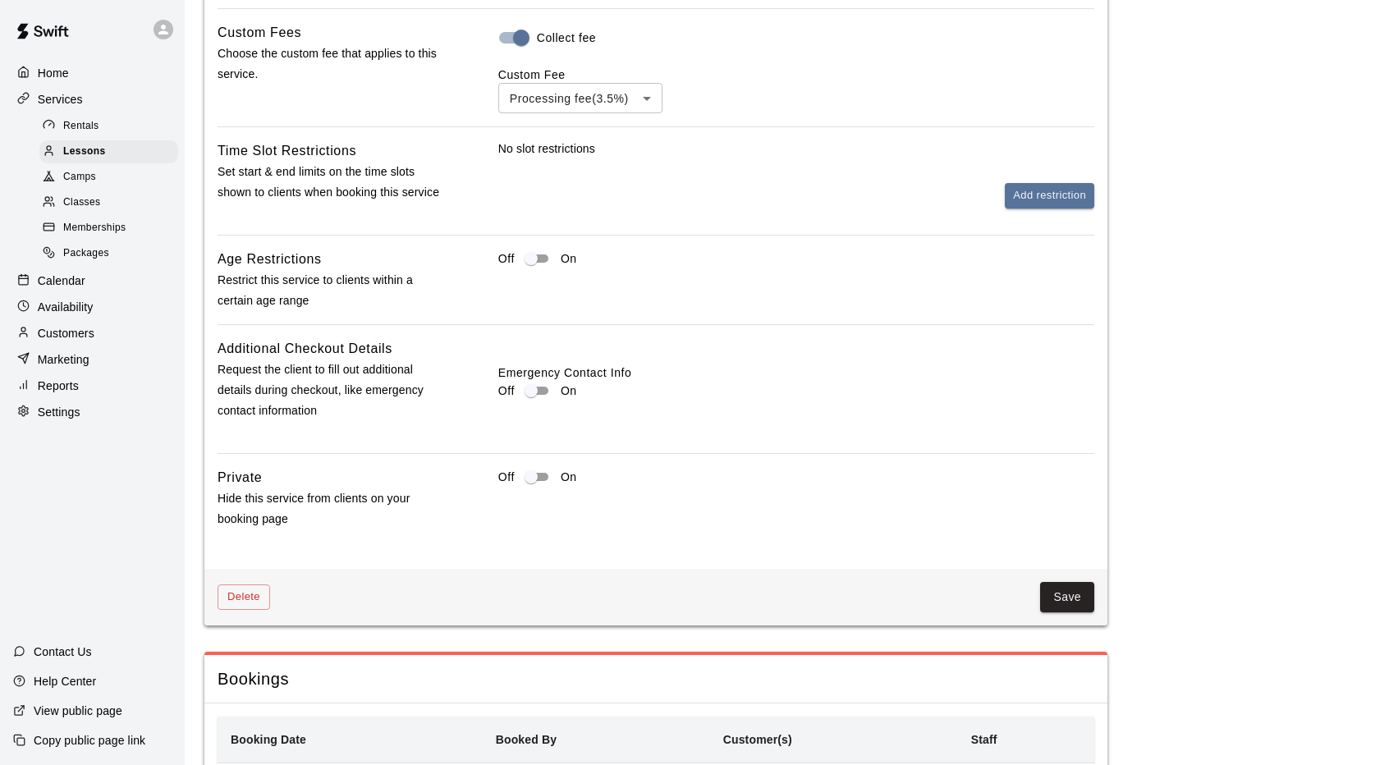
scroll to position [1902, 0]
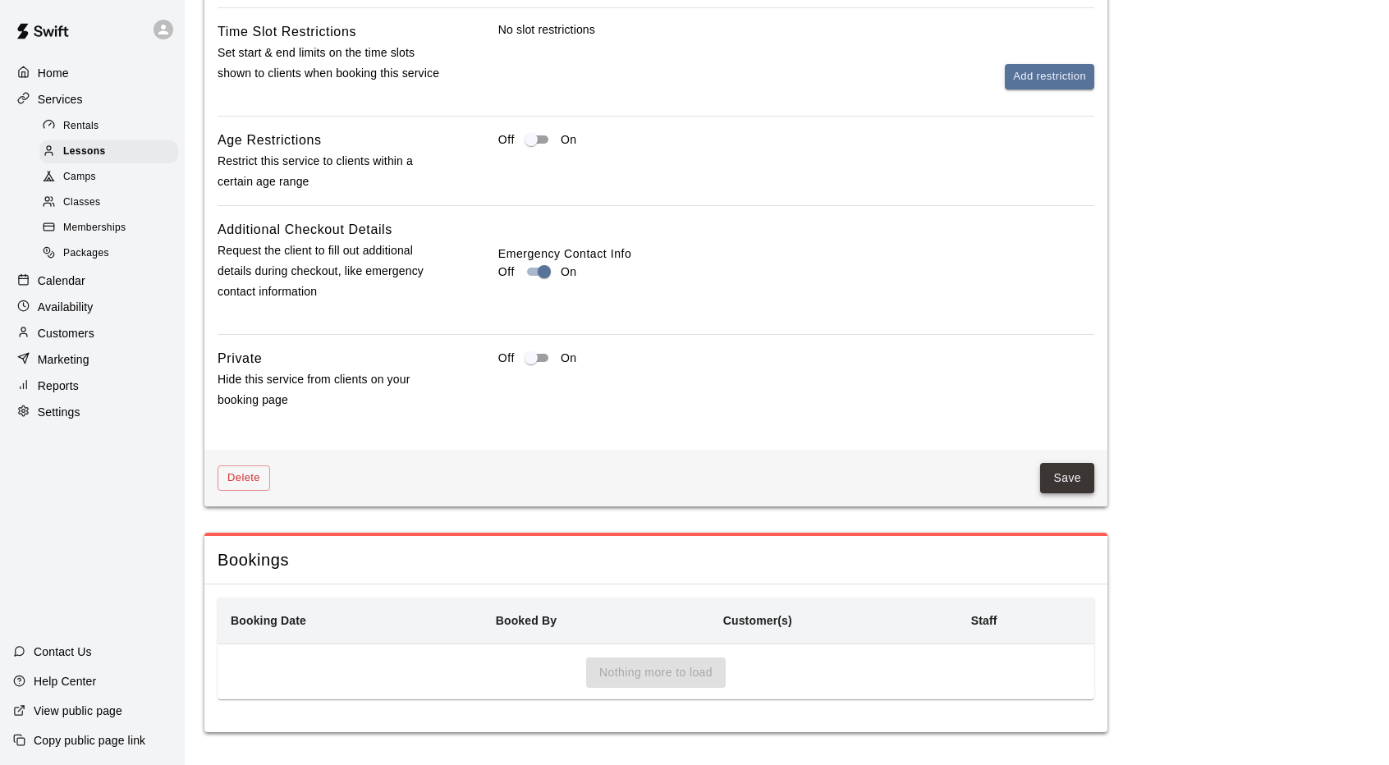
click at [1073, 482] on button "Save" at bounding box center [1067, 478] width 54 height 30
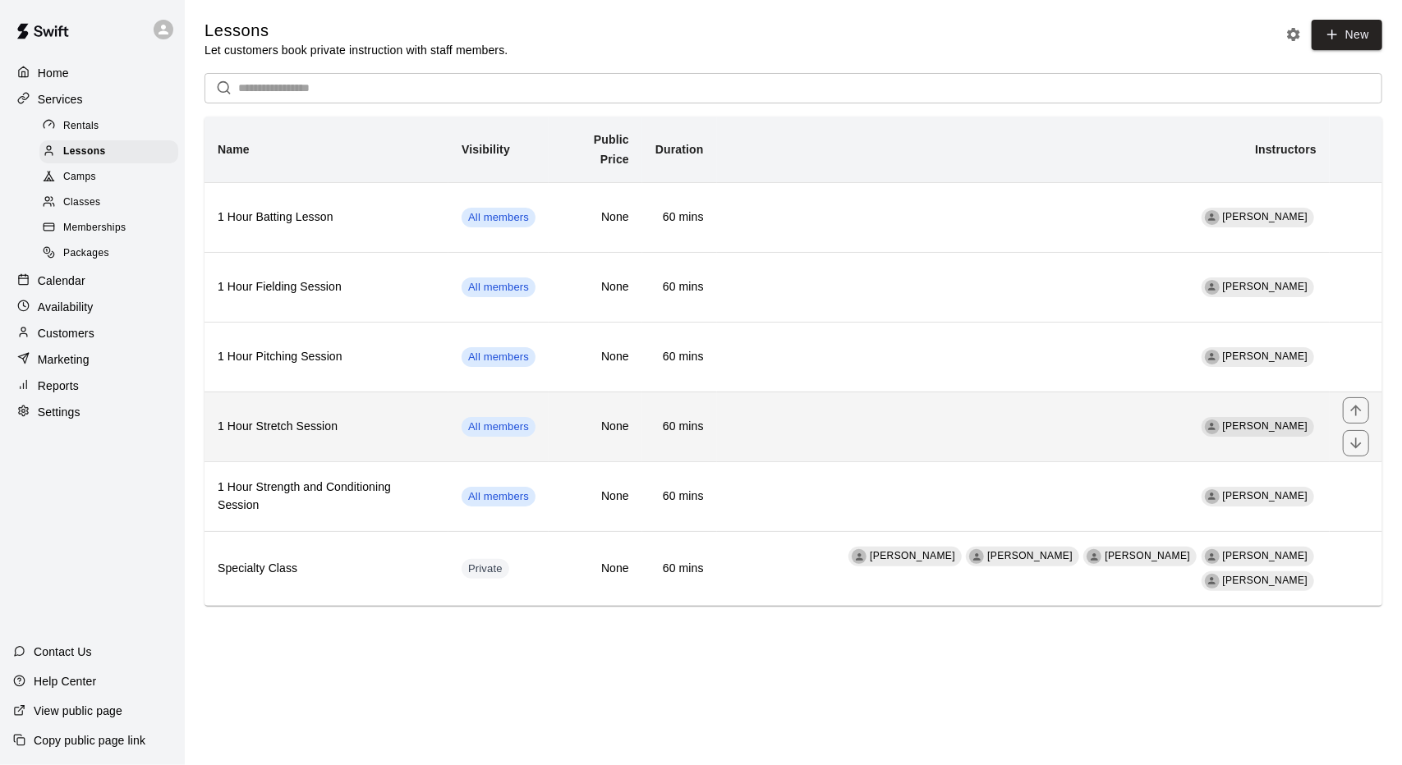
click at [596, 418] on h6 "None" at bounding box center [595, 427] width 67 height 18
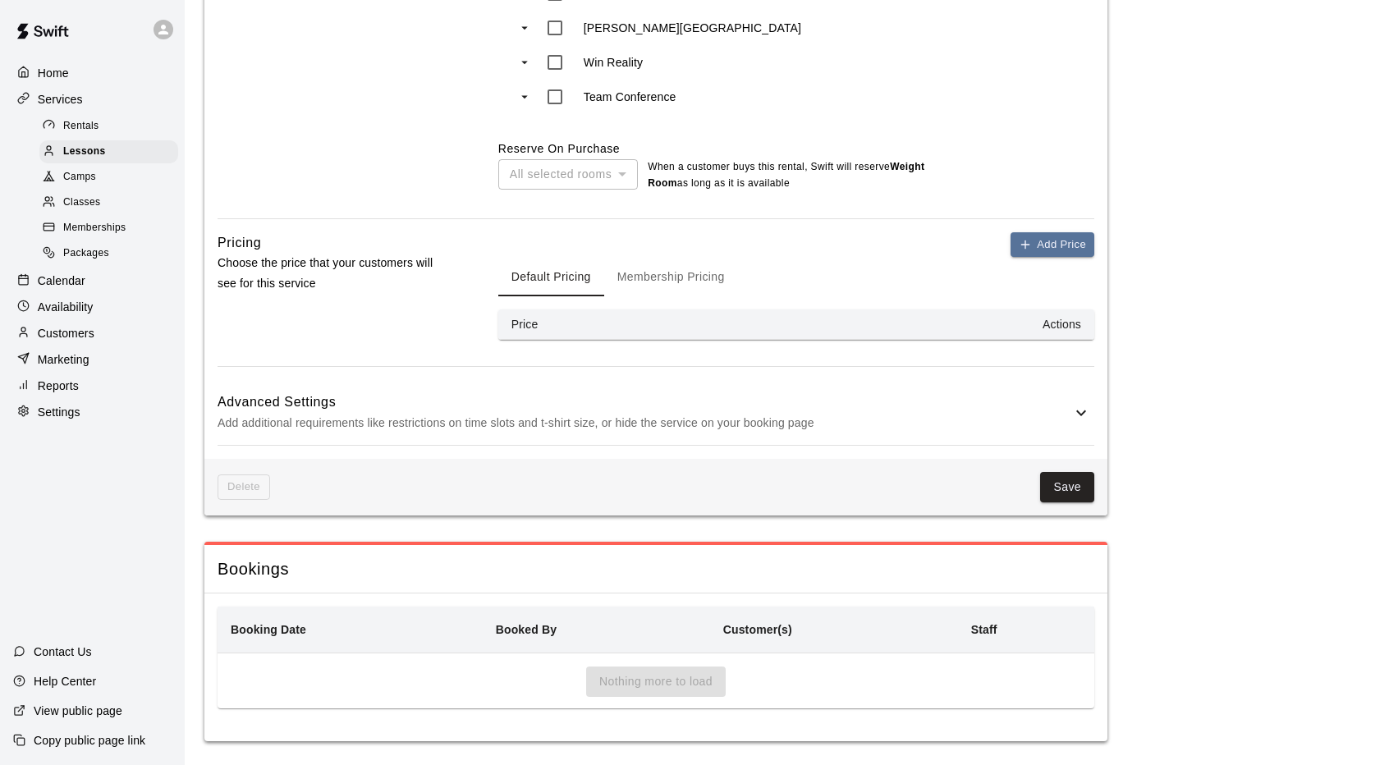
scroll to position [1251, 0]
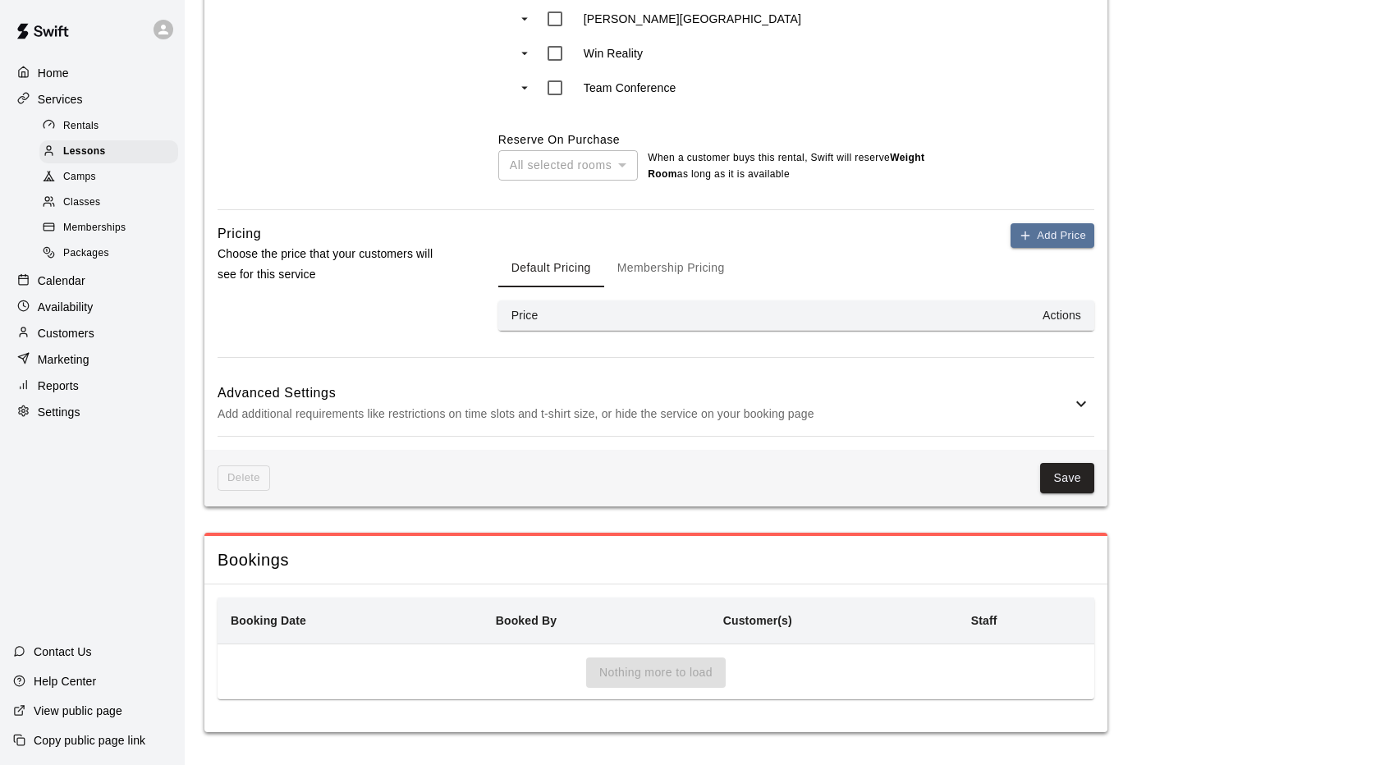
click at [738, 421] on p "Add additional requirements like restrictions on time slots and t-shirt size, o…" at bounding box center [645, 414] width 854 height 21
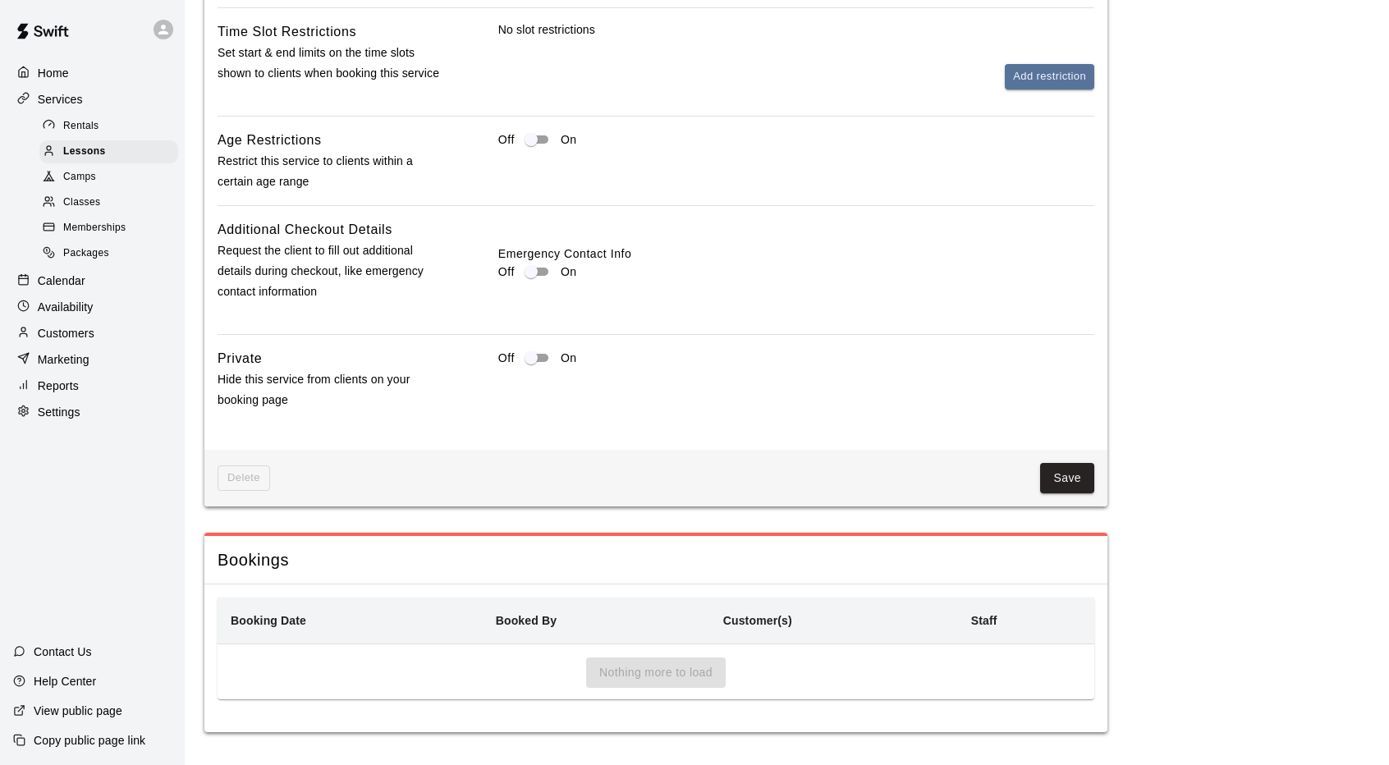
scroll to position [1902, 0]
click at [1061, 487] on button "Save" at bounding box center [1067, 478] width 54 height 30
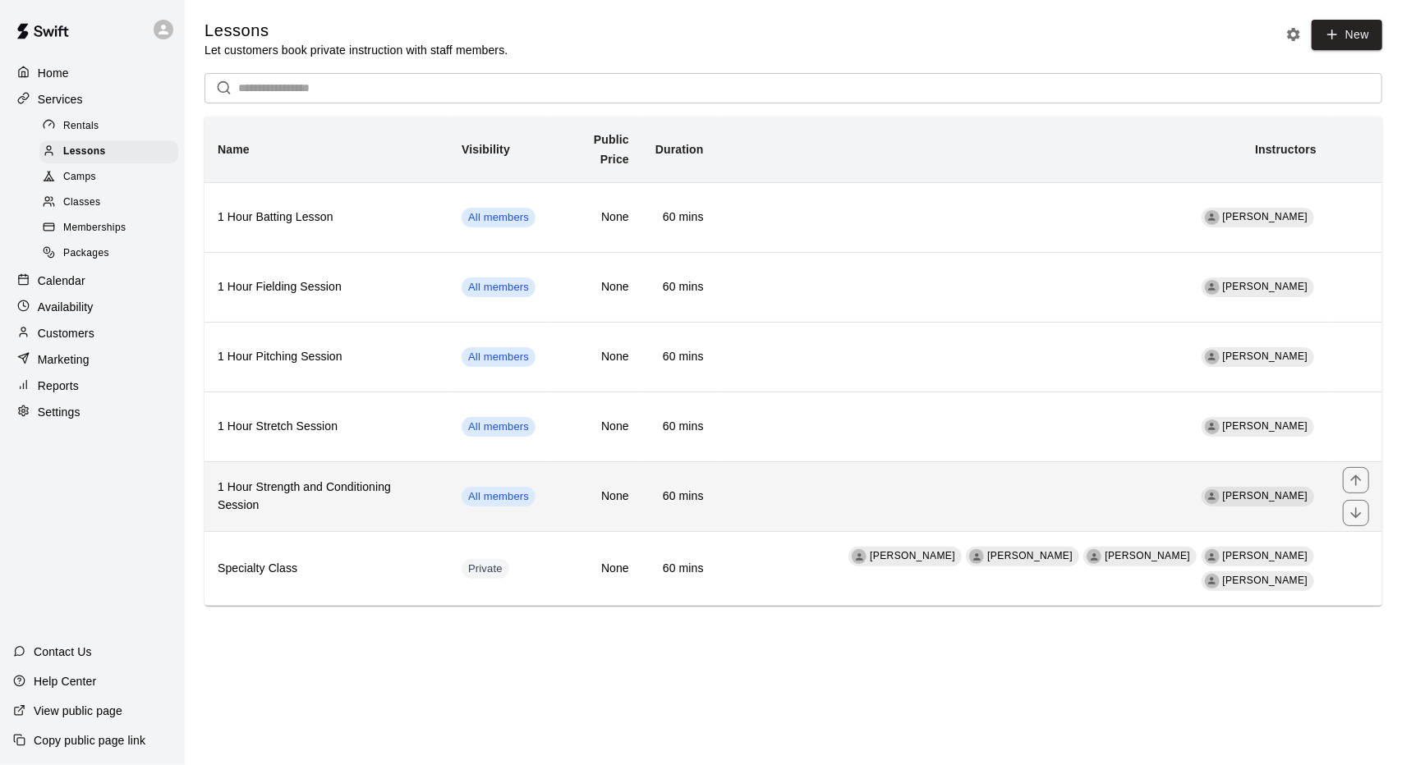
click at [609, 488] on h6 "None" at bounding box center [595, 497] width 67 height 18
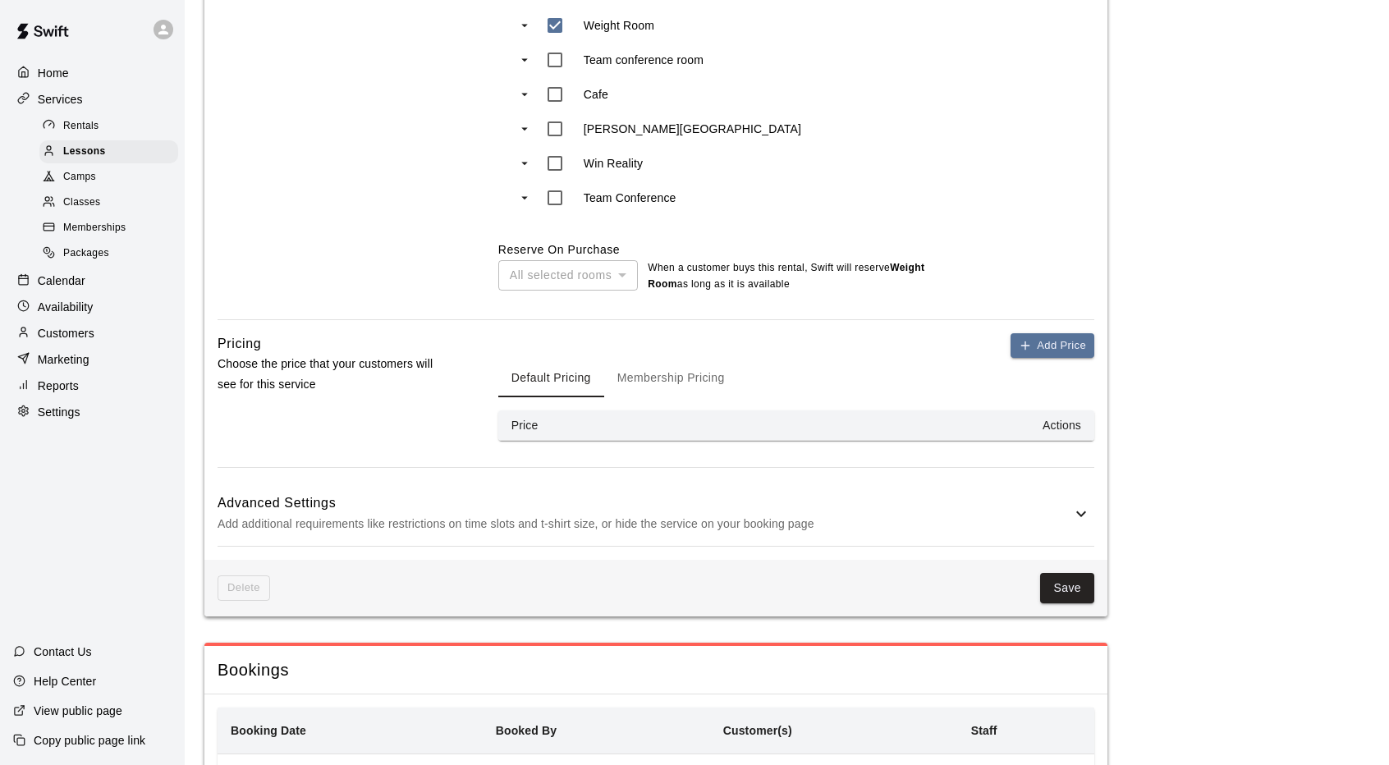
scroll to position [1268, 0]
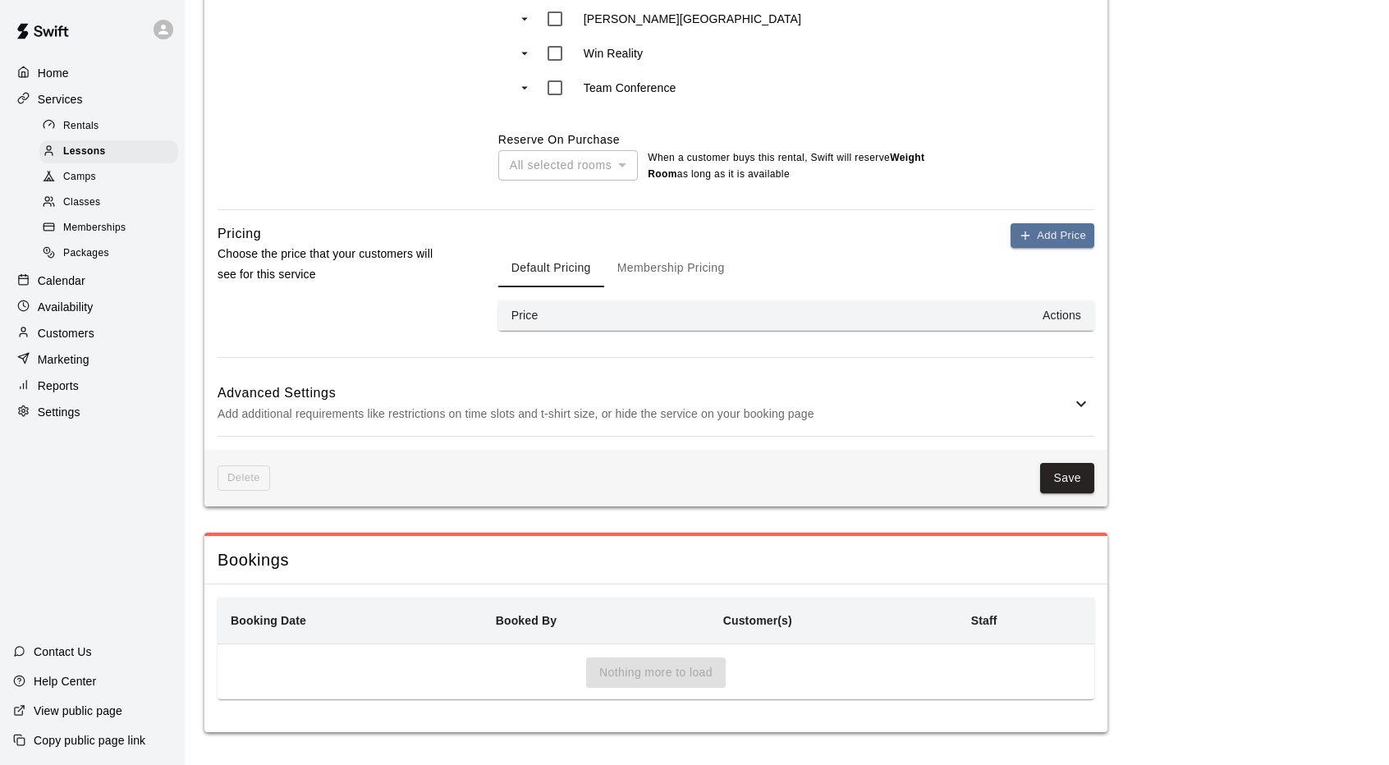
click at [739, 407] on p "Add additional requirements like restrictions on time slots and t-shirt size, o…" at bounding box center [645, 414] width 854 height 21
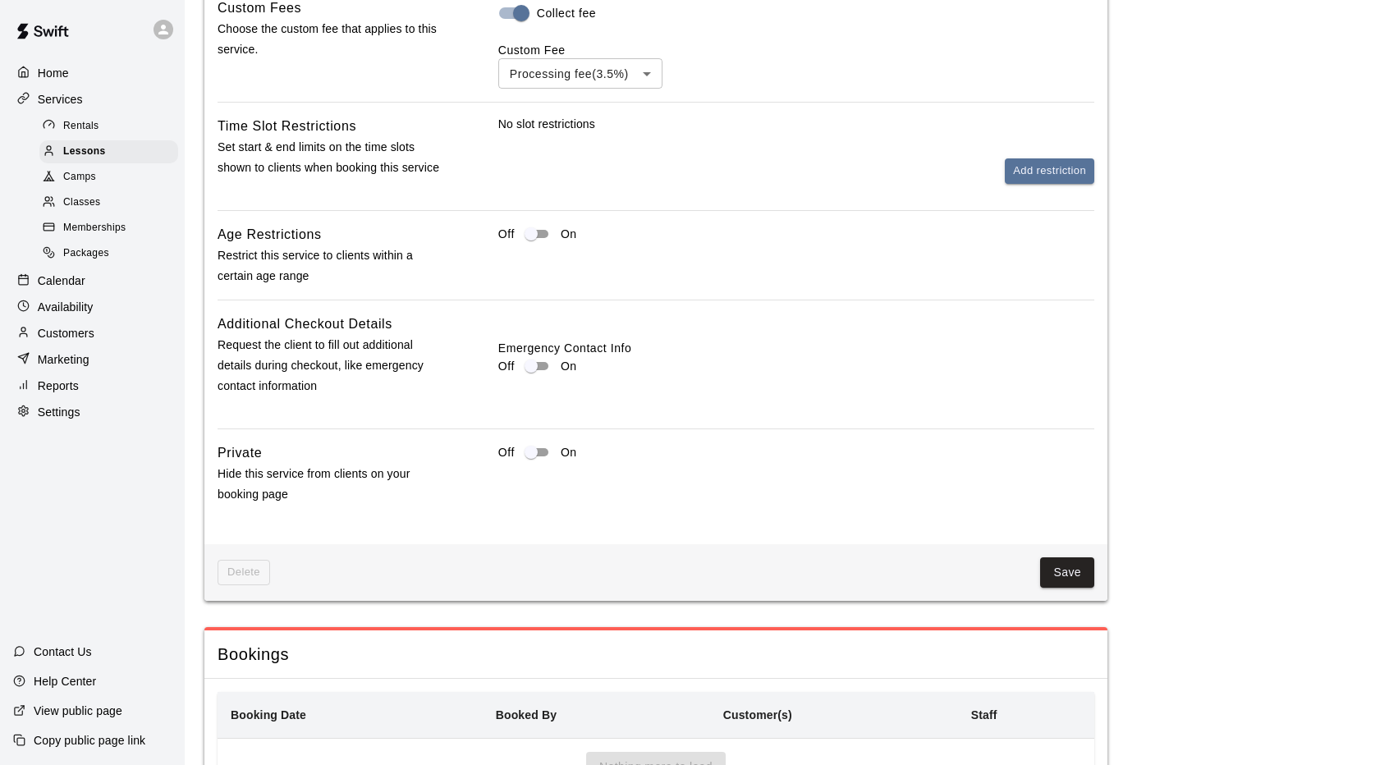
scroll to position [1918, 0]
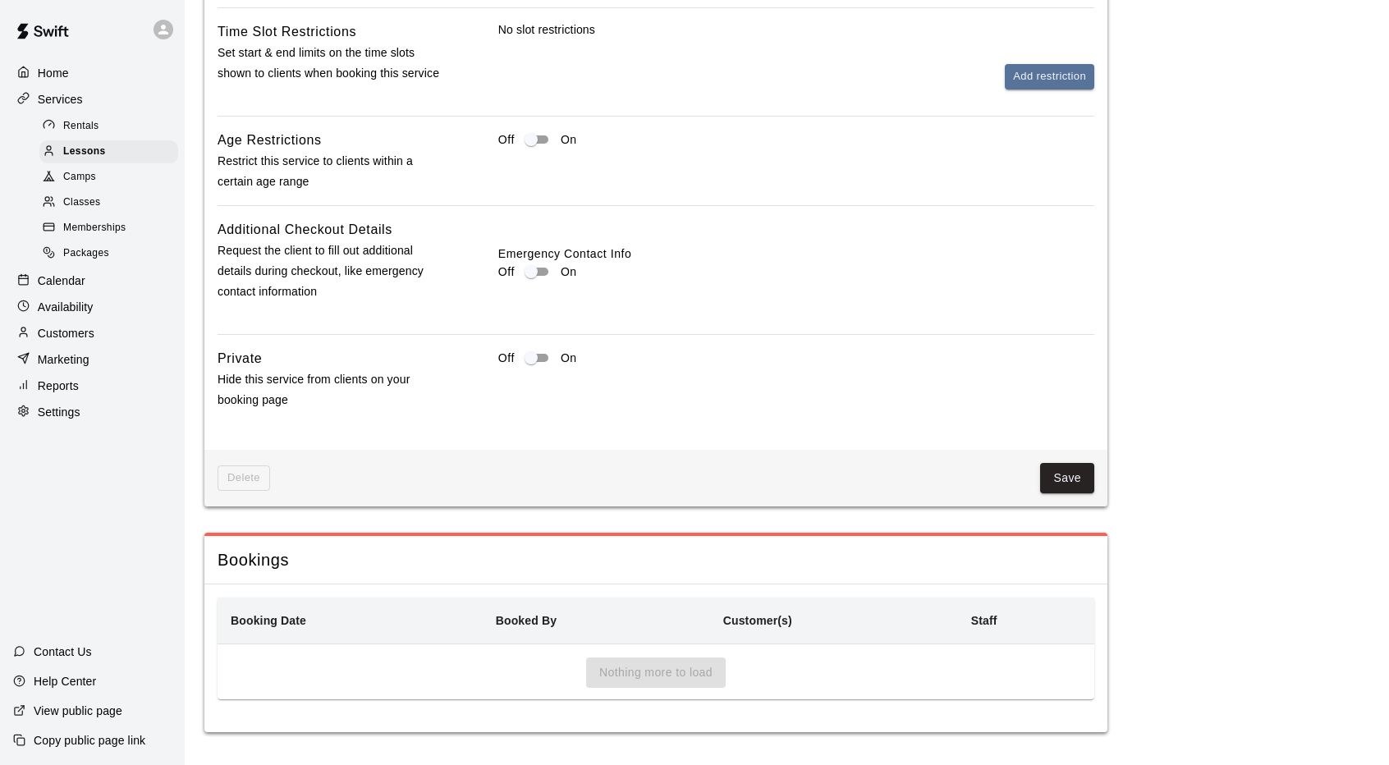
click at [542, 260] on label "Emergency Contact Info" at bounding box center [796, 253] width 596 height 16
click at [1084, 482] on button "Save" at bounding box center [1067, 478] width 54 height 30
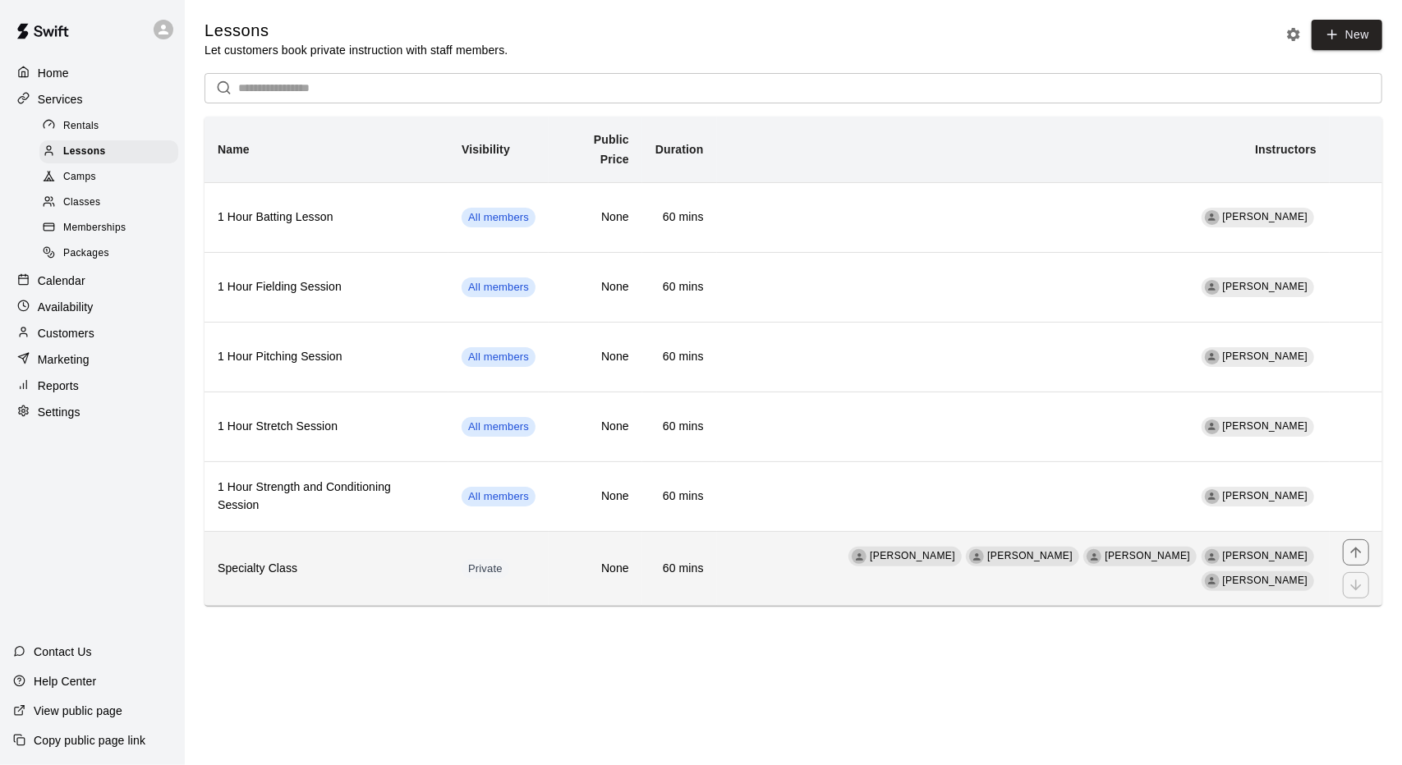
click at [544, 535] on td "Private" at bounding box center [498, 568] width 100 height 75
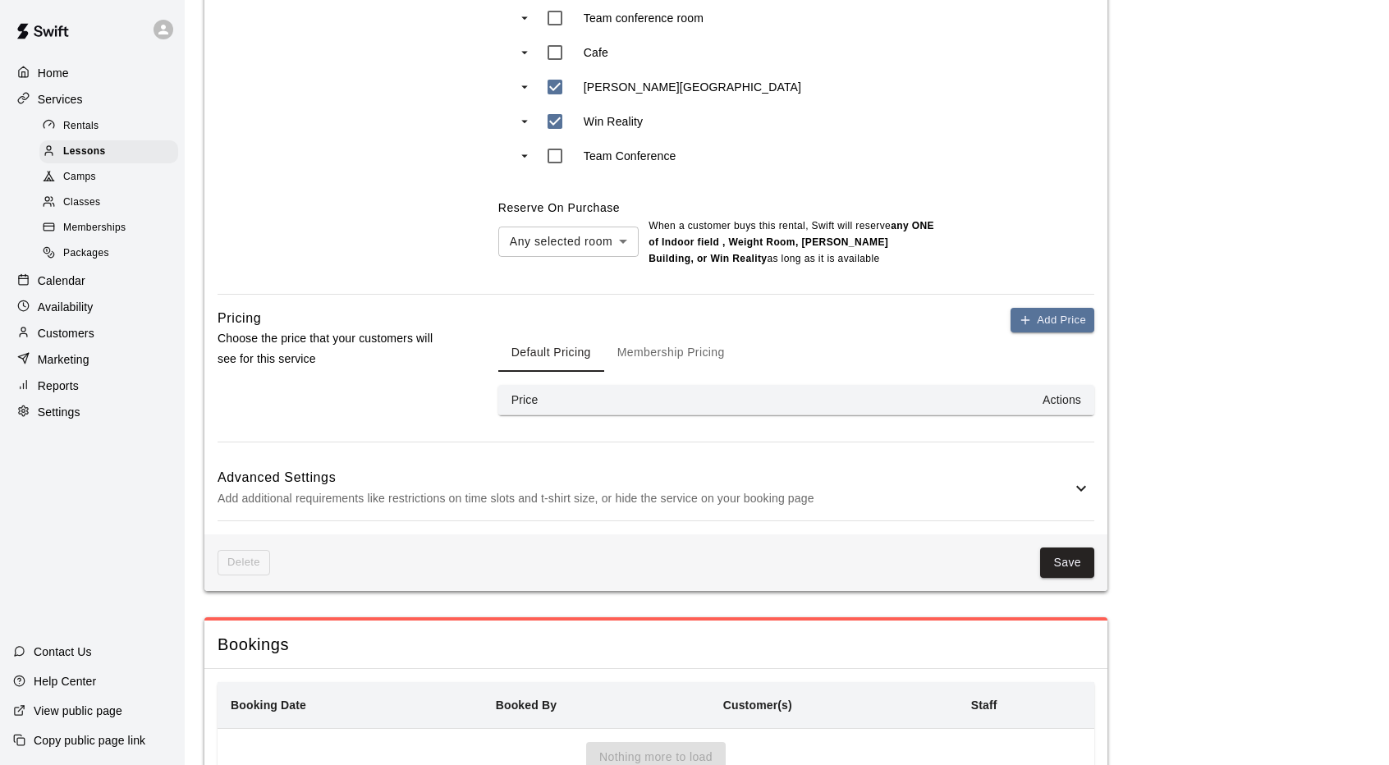
scroll to position [1281, 0]
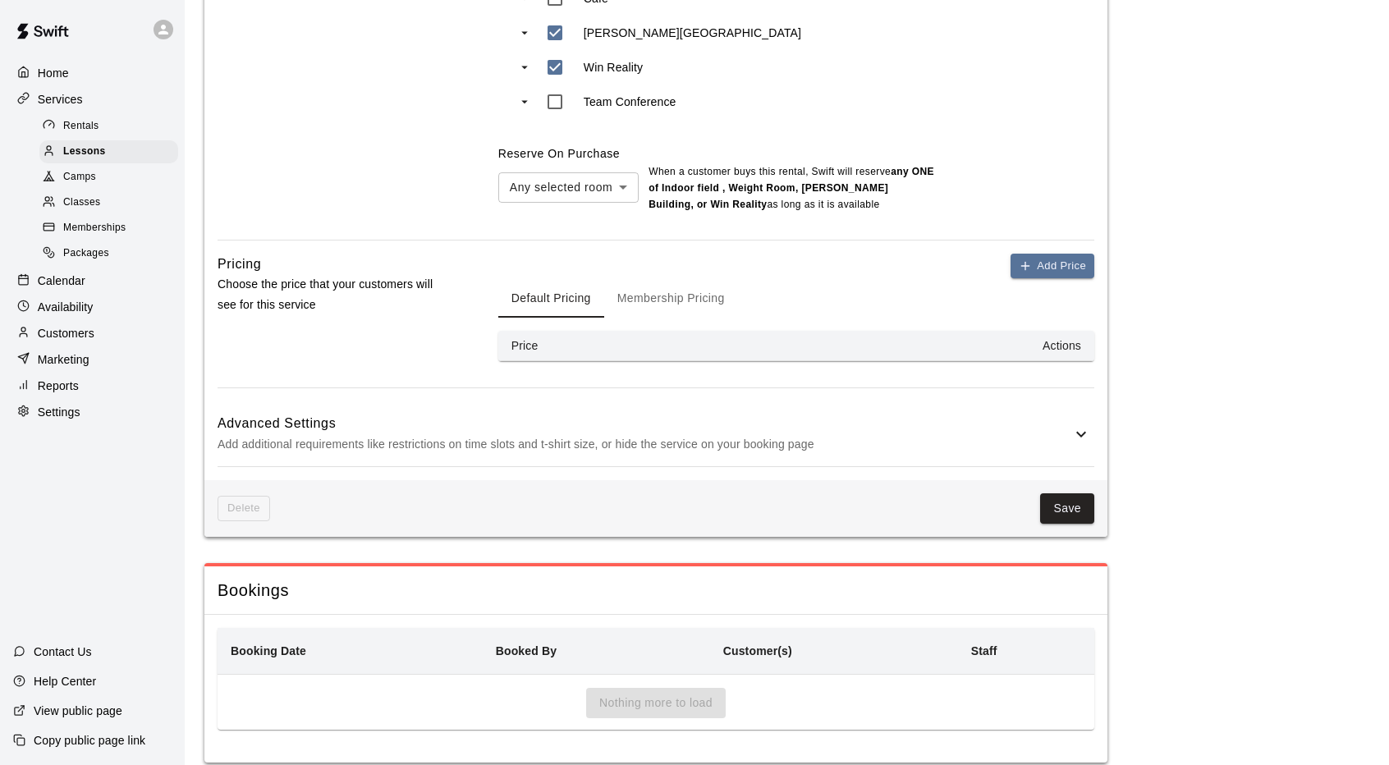
click at [793, 434] on p "Add additional requirements like restrictions on time slots and t-shirt size, o…" at bounding box center [645, 444] width 854 height 21
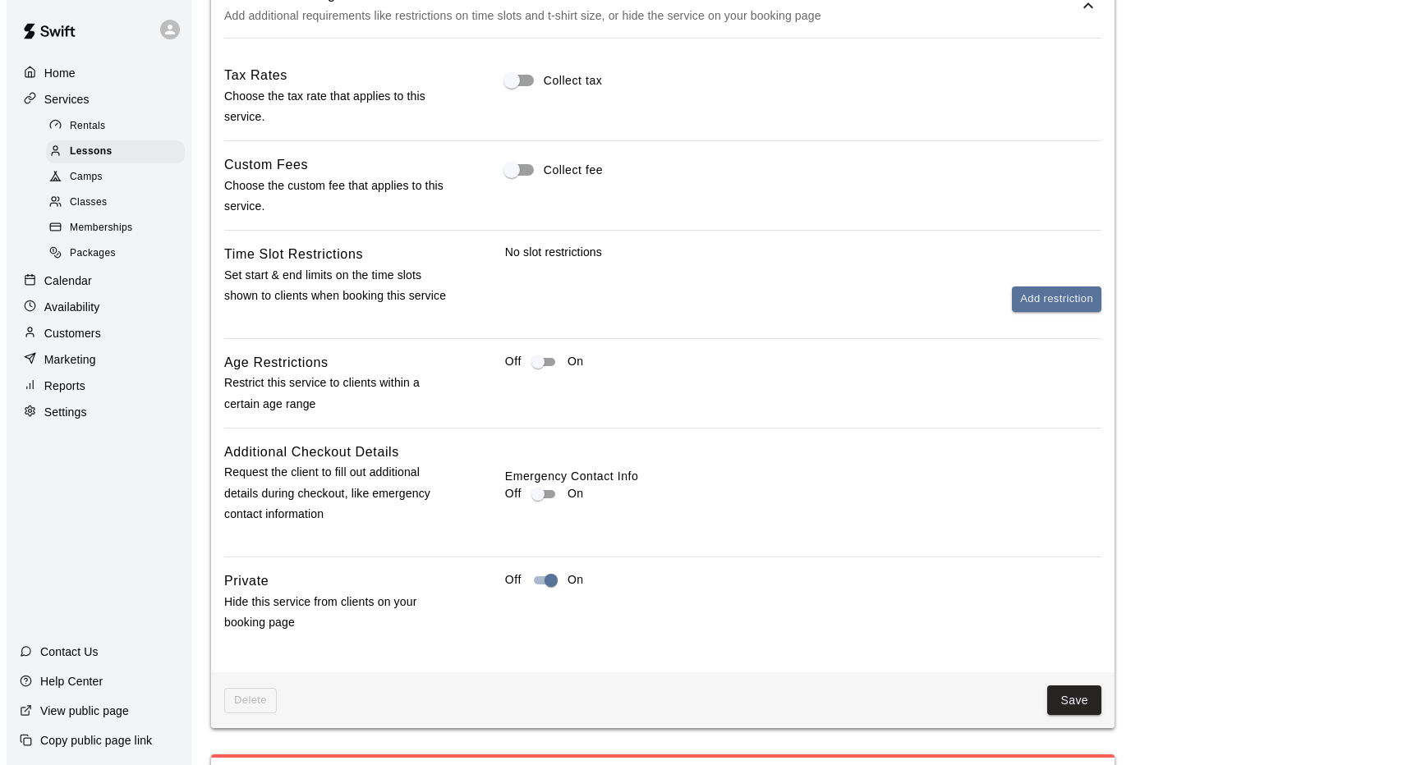
scroll to position [1774, 0]
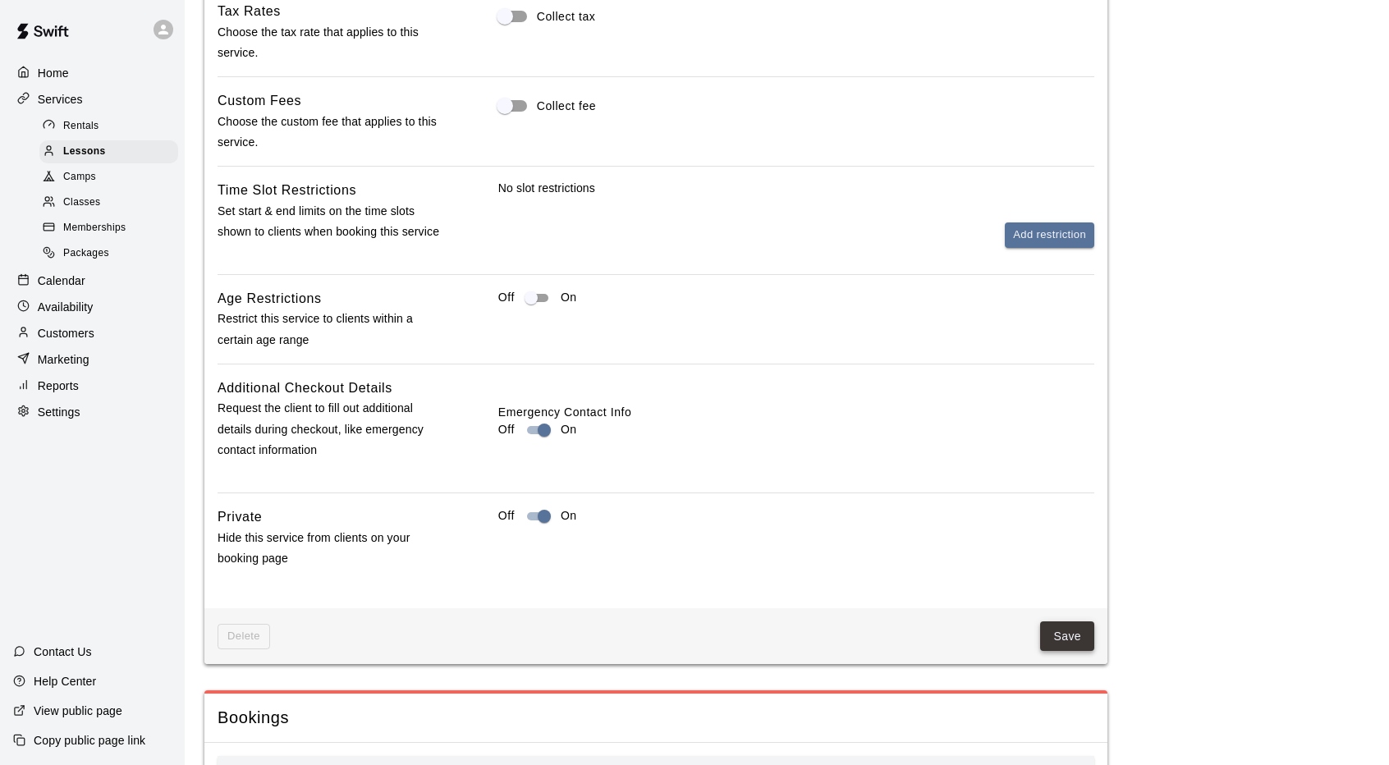
click at [1073, 622] on button "Save" at bounding box center [1067, 637] width 54 height 30
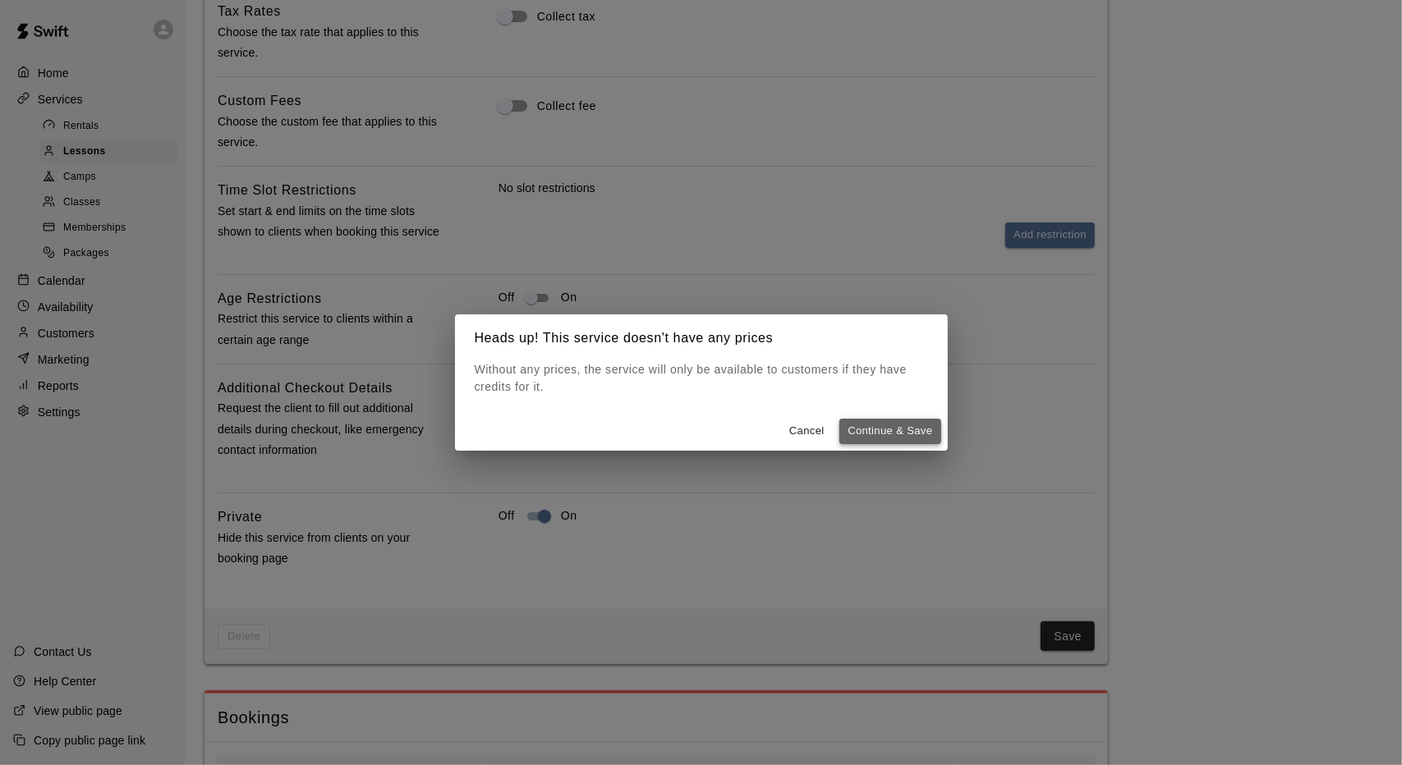
click at [886, 434] on button "Continue & Save" at bounding box center [889, 431] width 101 height 25
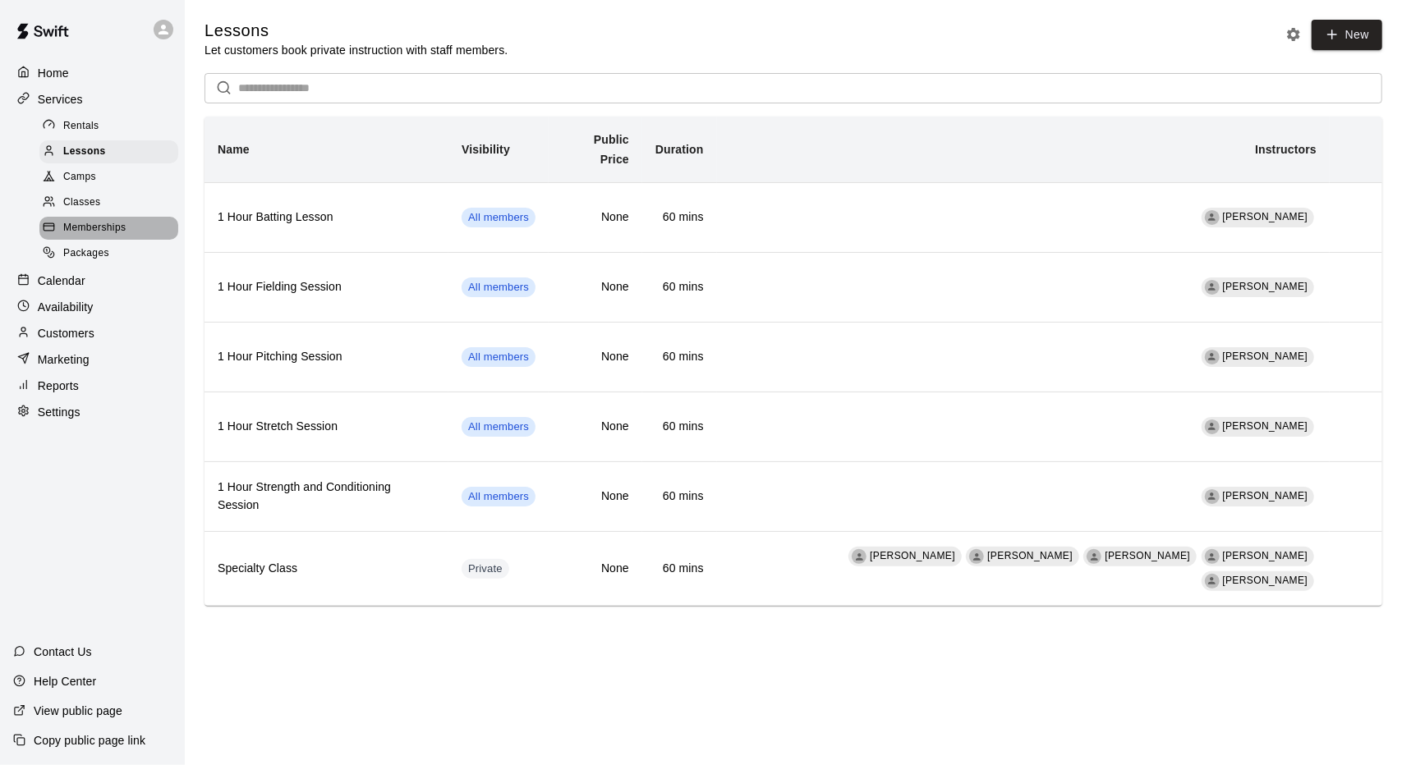
click at [135, 239] on div "Memberships" at bounding box center [108, 228] width 139 height 23
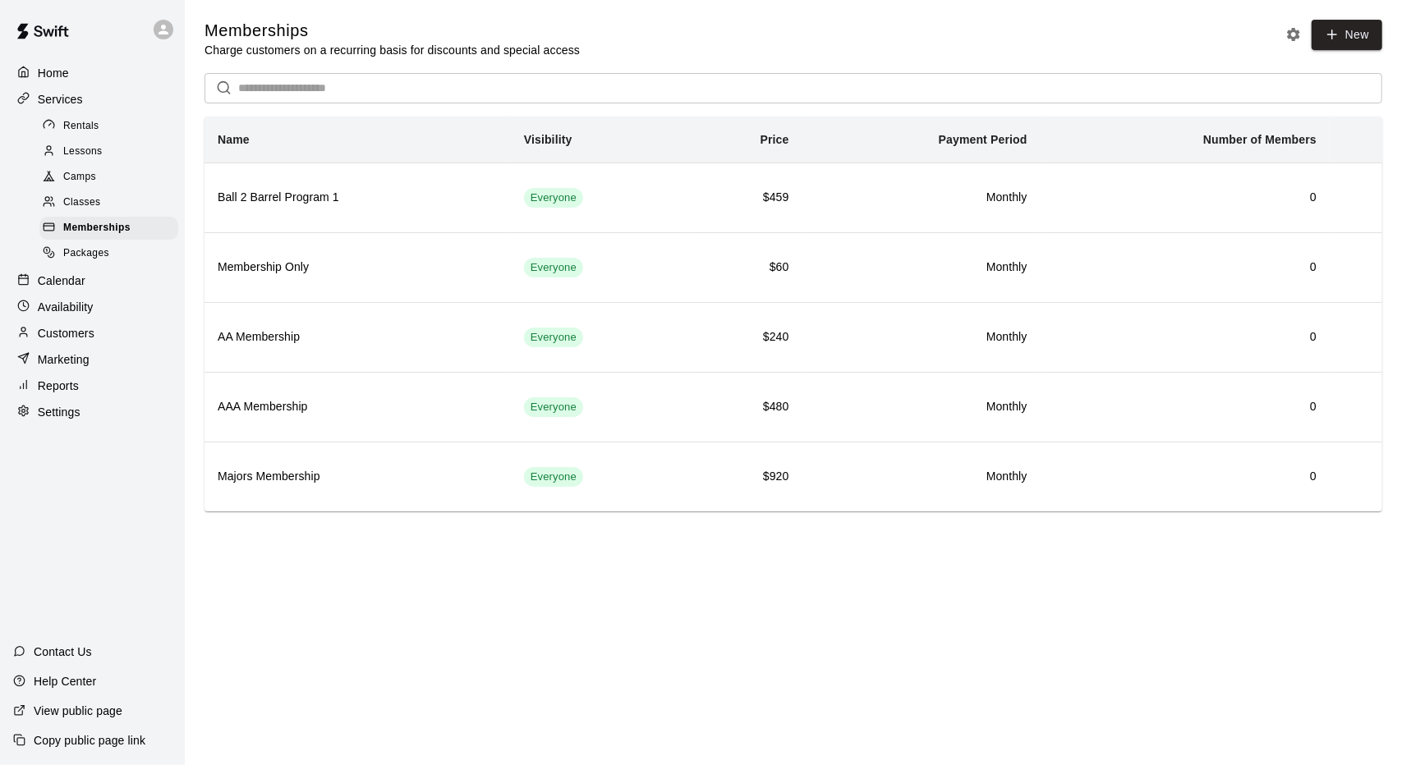
click at [118, 157] on div "Lessons" at bounding box center [108, 151] width 139 height 23
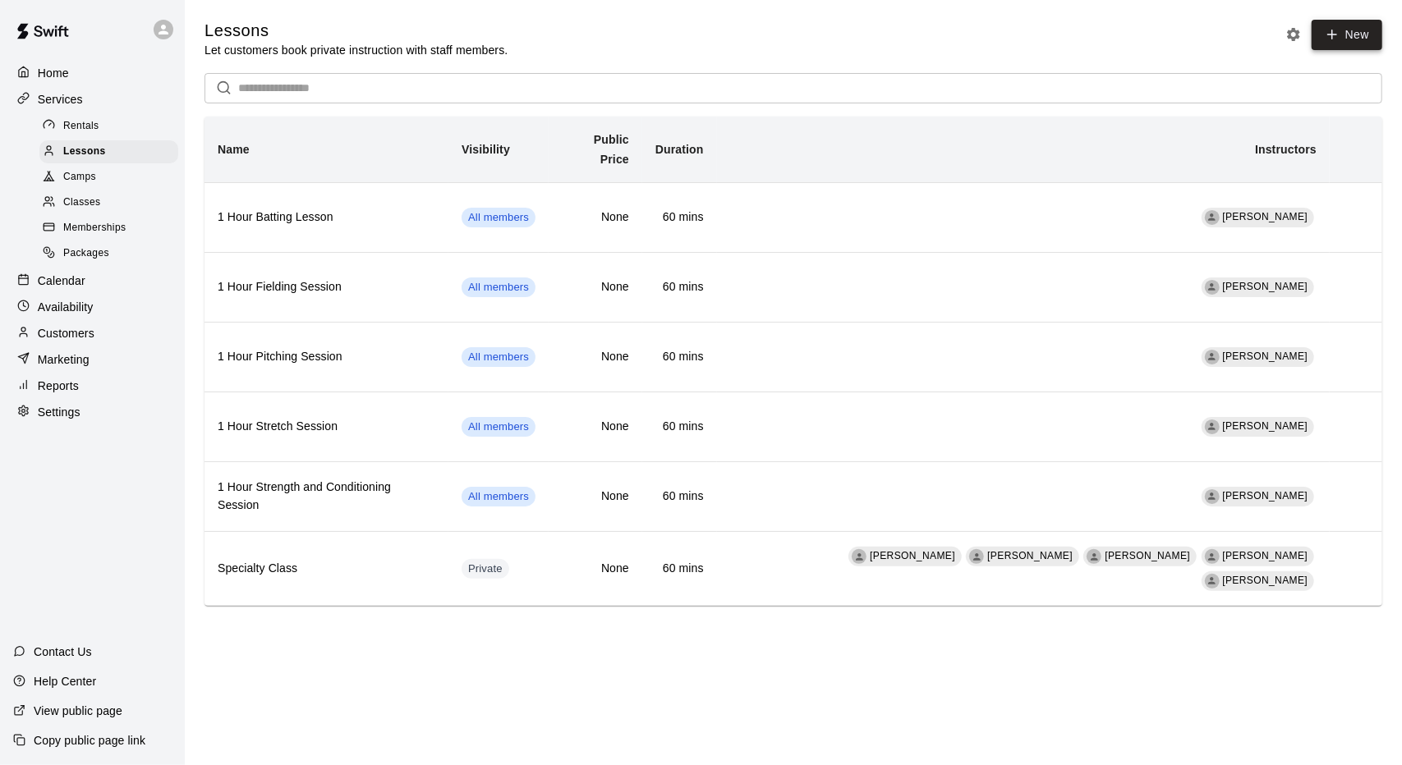
click at [1351, 30] on link "New" at bounding box center [1346, 35] width 71 height 30
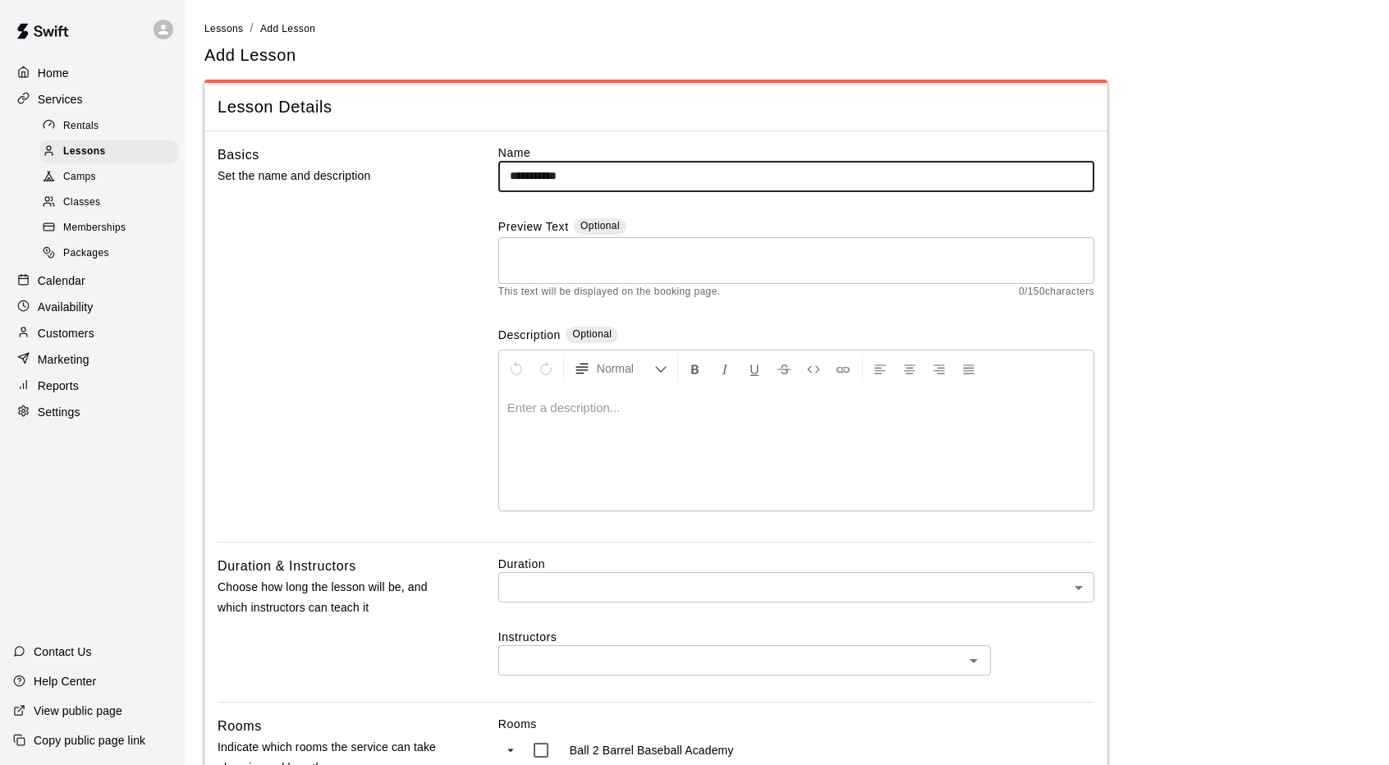
type input "**********"
click at [599, 413] on p at bounding box center [796, 408] width 578 height 16
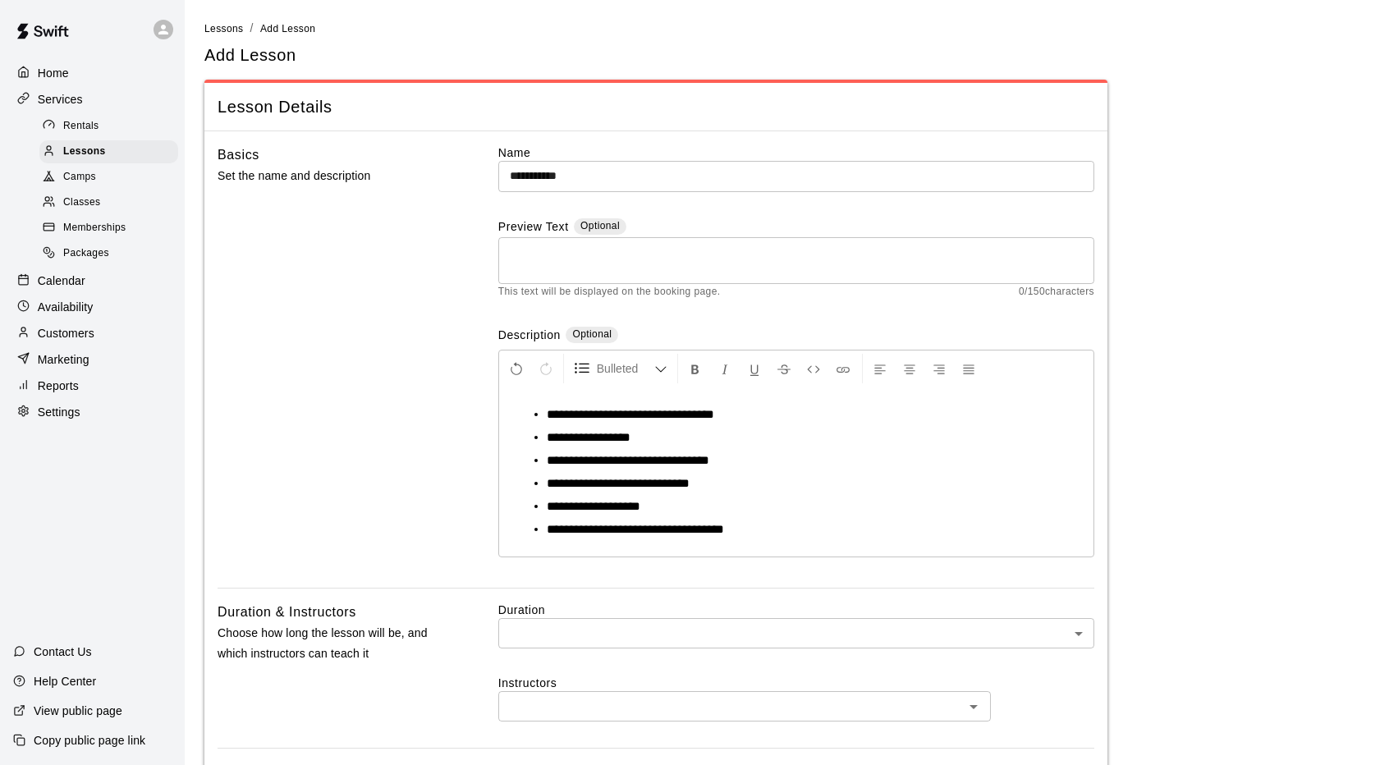
scroll to position [246, 0]
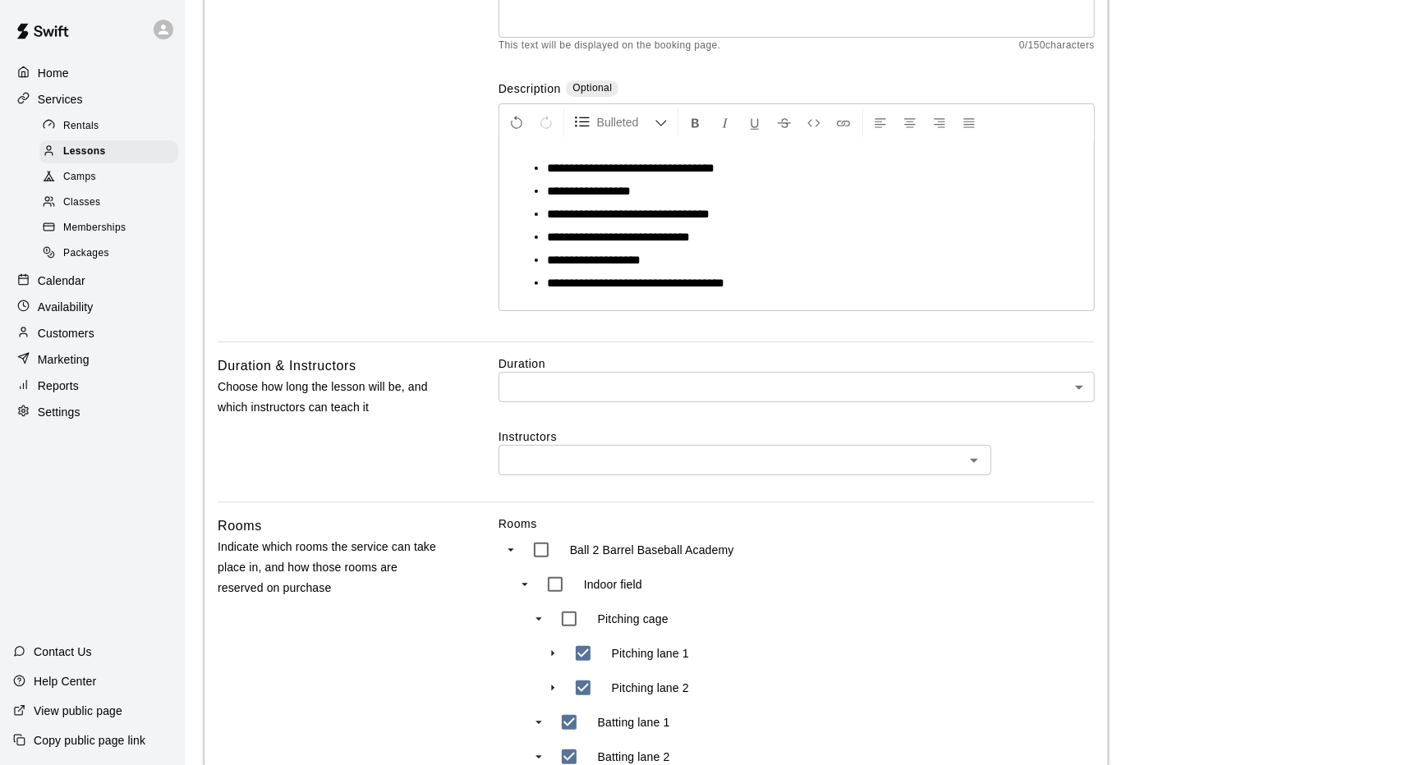
click at [760, 393] on body "**********" at bounding box center [701, 670] width 1402 height 1833
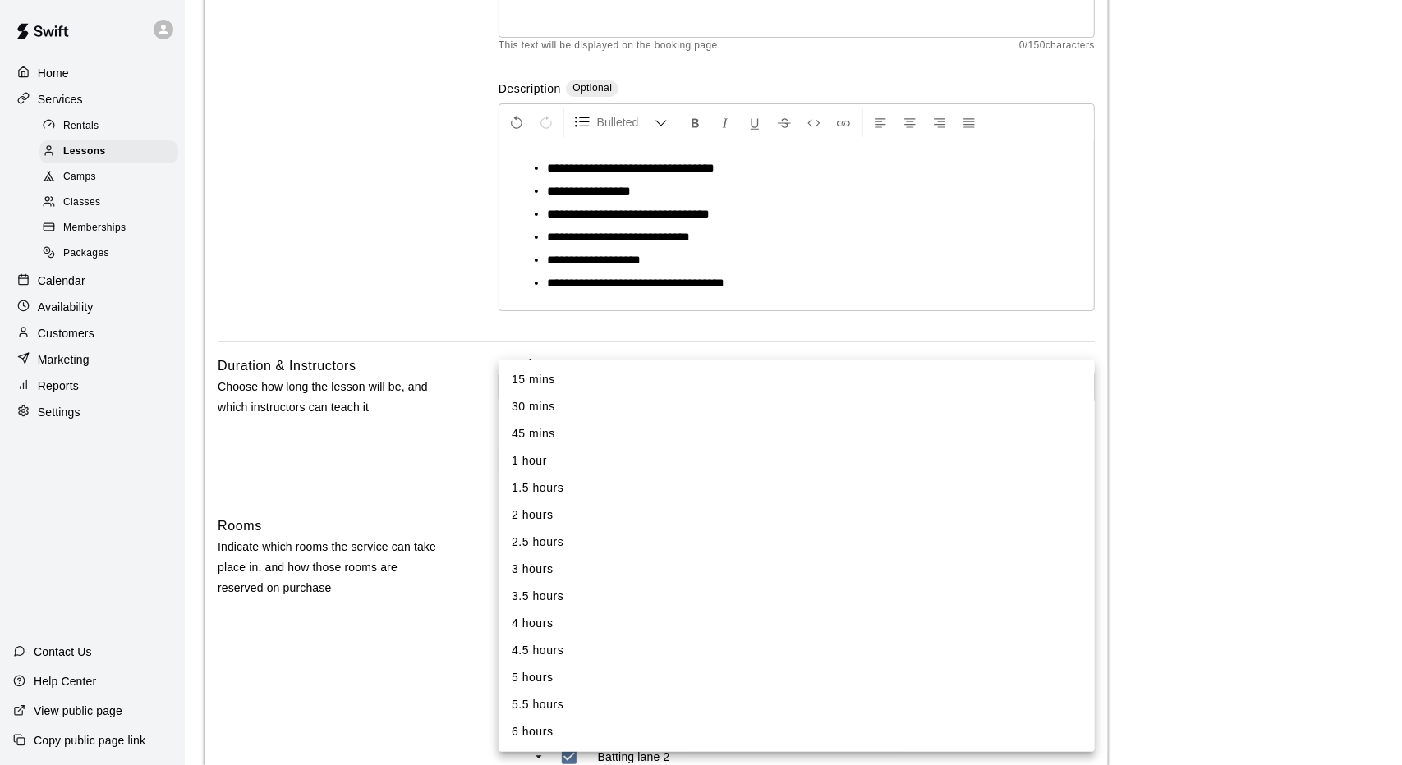
click at [575, 470] on li "1 hour" at bounding box center [796, 460] width 596 height 27
type input "**"
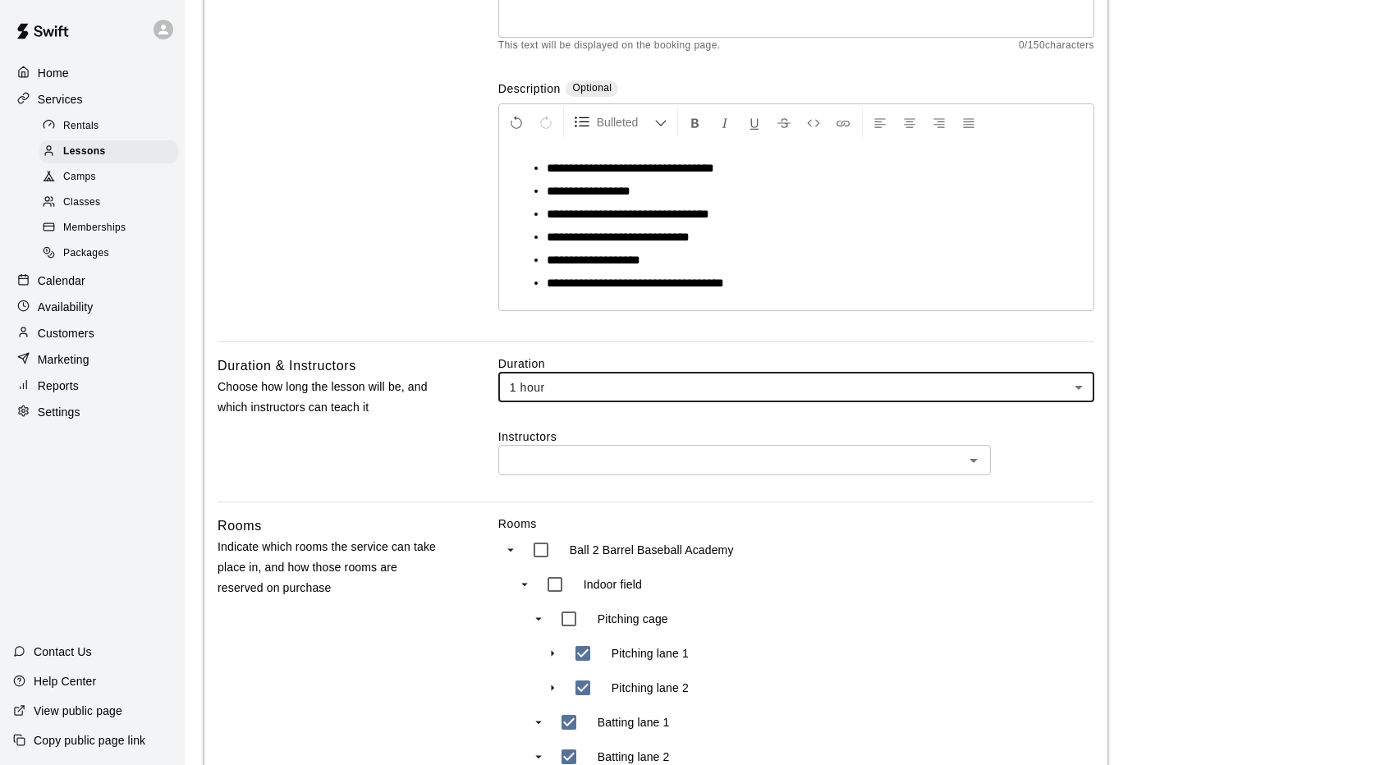
scroll to position [493, 0]
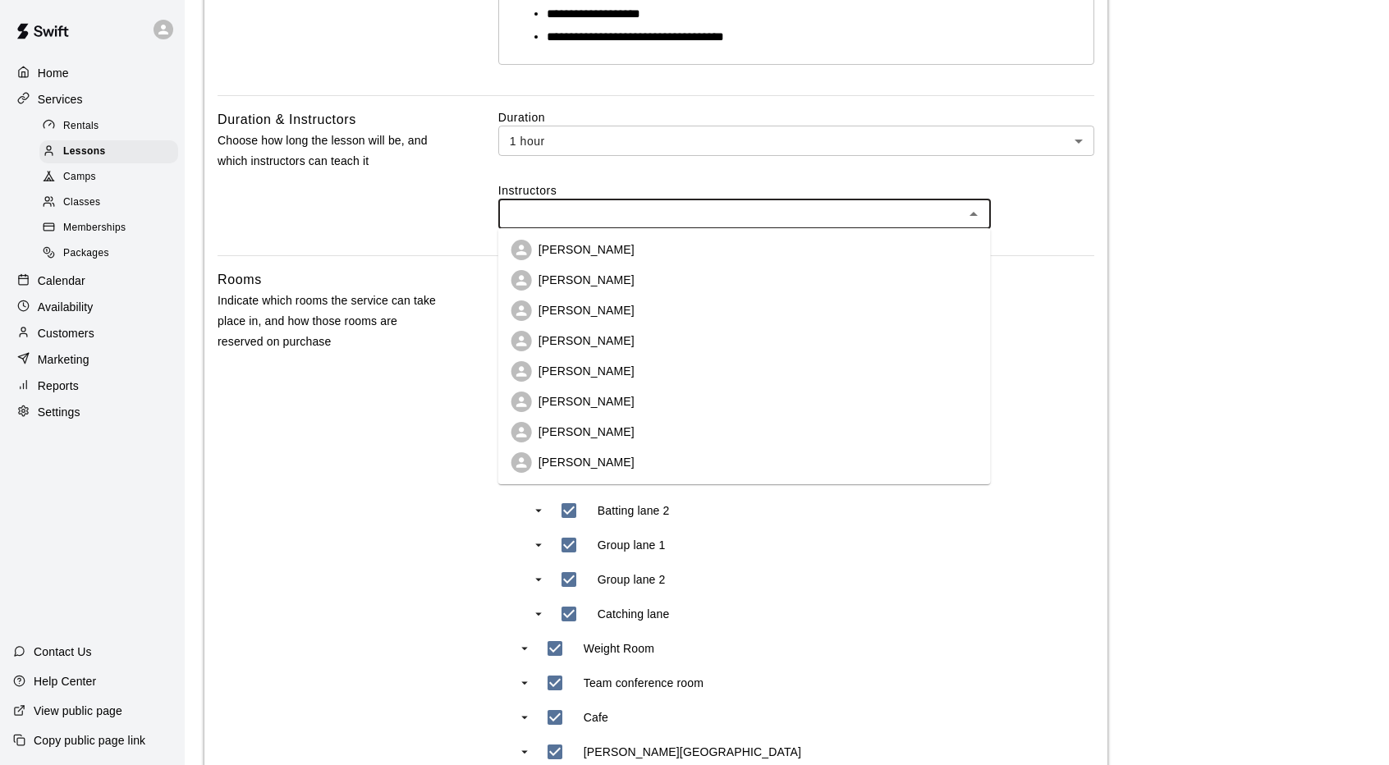
click at [693, 208] on input "text" at bounding box center [731, 214] width 456 height 21
click at [592, 343] on p "[PERSON_NAME]" at bounding box center [587, 341] width 96 height 16
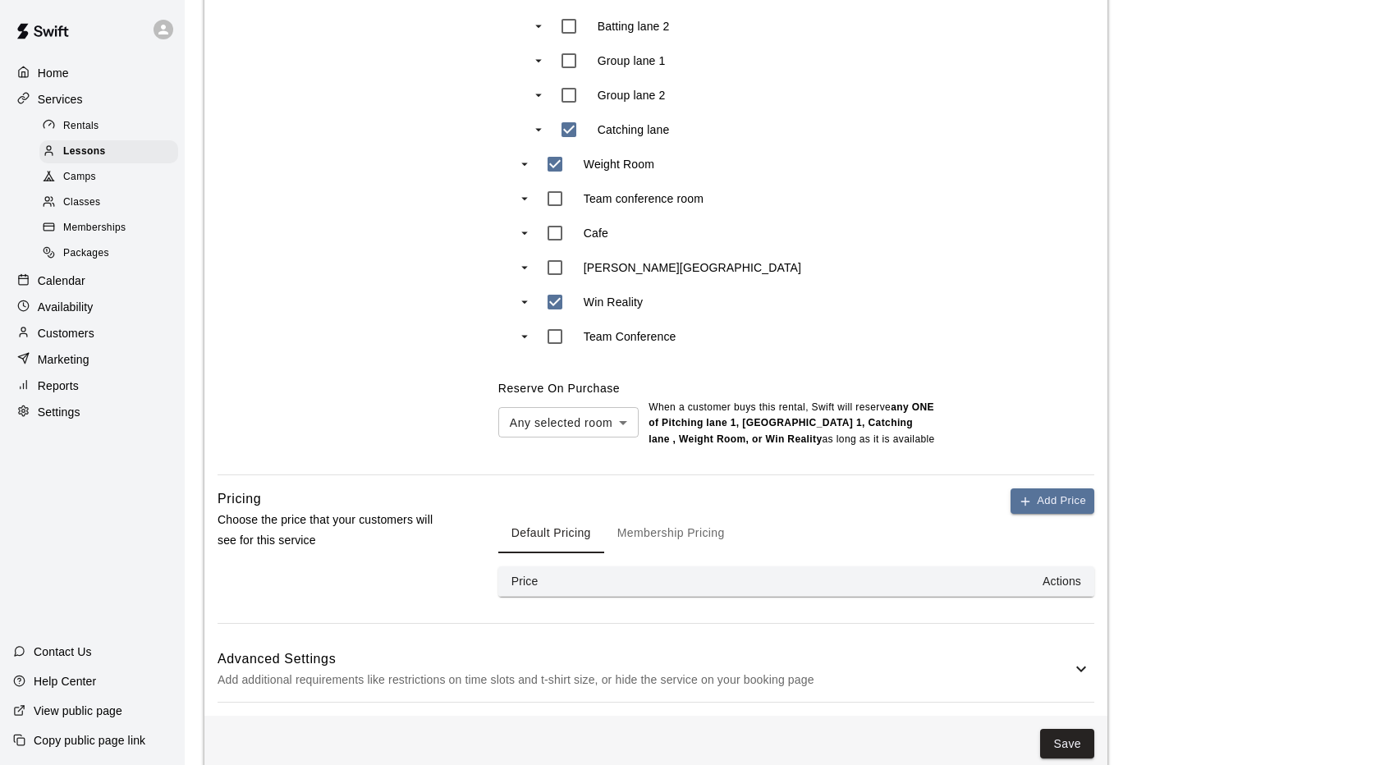
scroll to position [1012, 0]
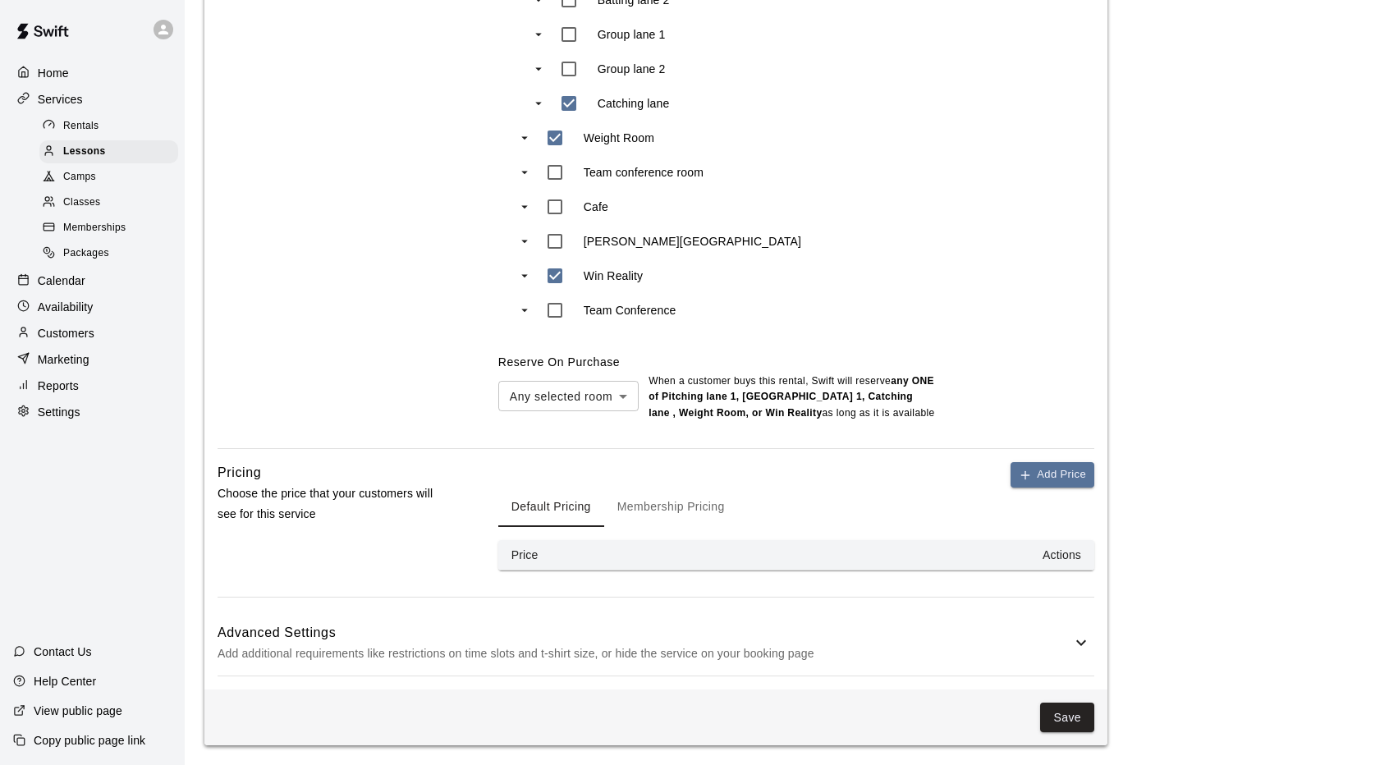
click at [681, 500] on button "Membership Pricing" at bounding box center [671, 507] width 134 height 39
click at [1059, 466] on button "Add Price" at bounding box center [1053, 474] width 84 height 25
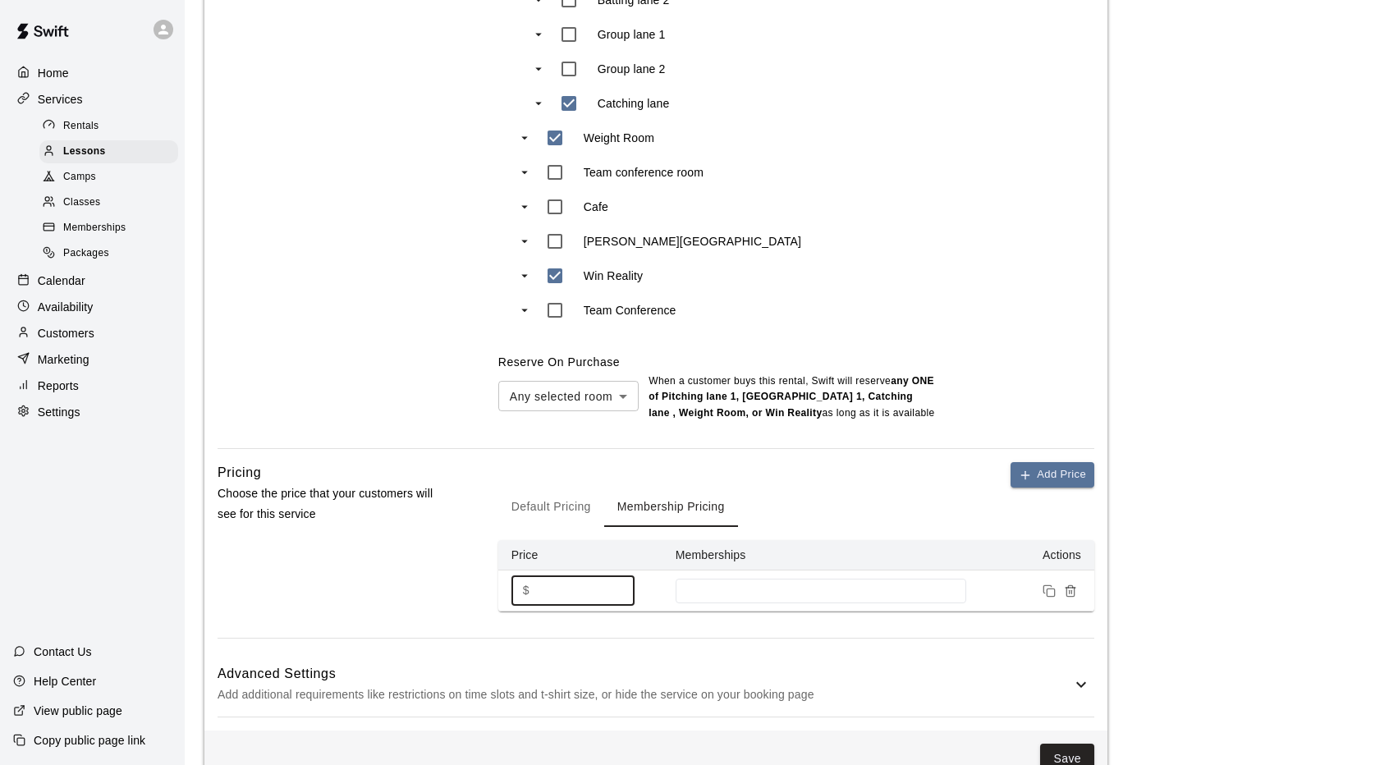
drag, startPoint x: 553, startPoint y: 585, endPoint x: 499, endPoint y: 591, distance: 54.5
click at [499, 591] on td "$ * ​" at bounding box center [580, 591] width 164 height 41
type input "***"
click at [762, 578] on td at bounding box center [821, 591] width 317 height 41
click at [745, 593] on input at bounding box center [821, 591] width 274 height 13
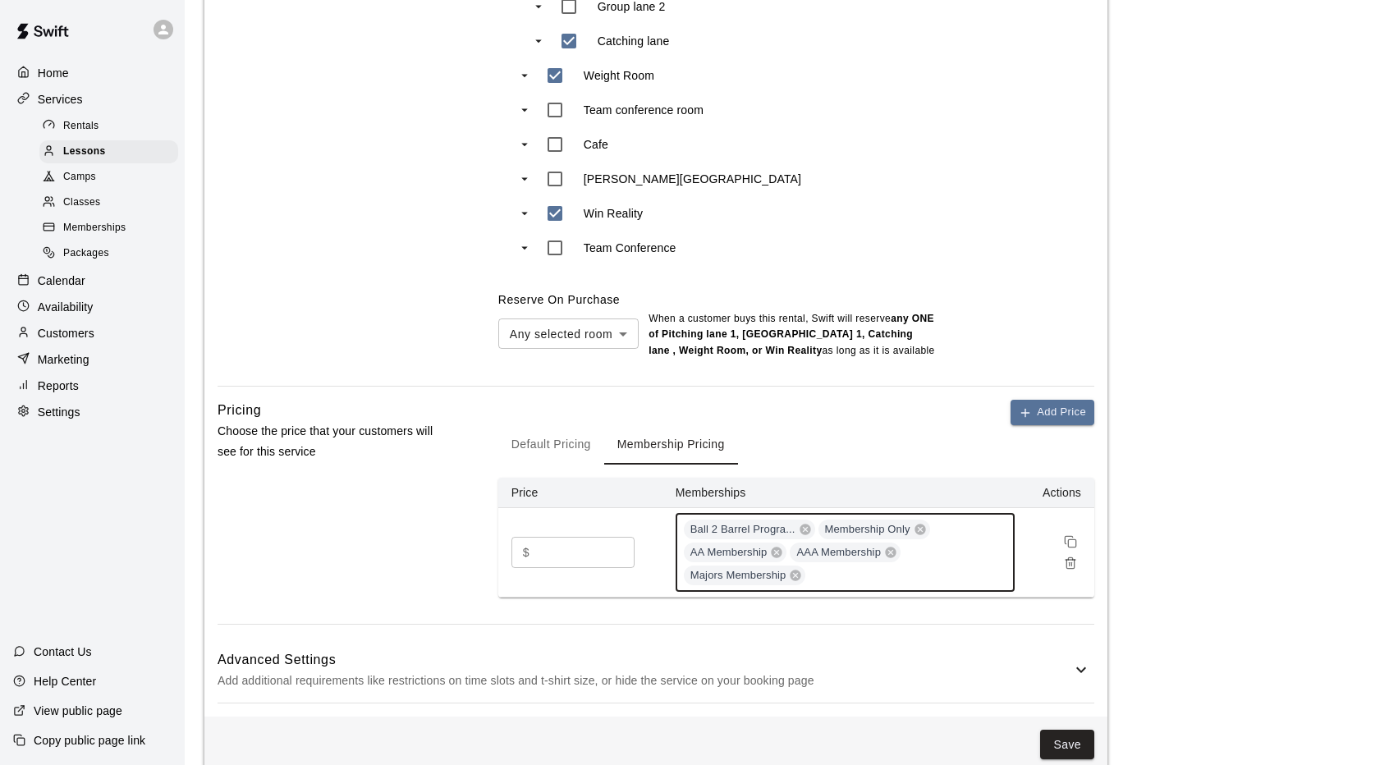
scroll to position [1100, 0]
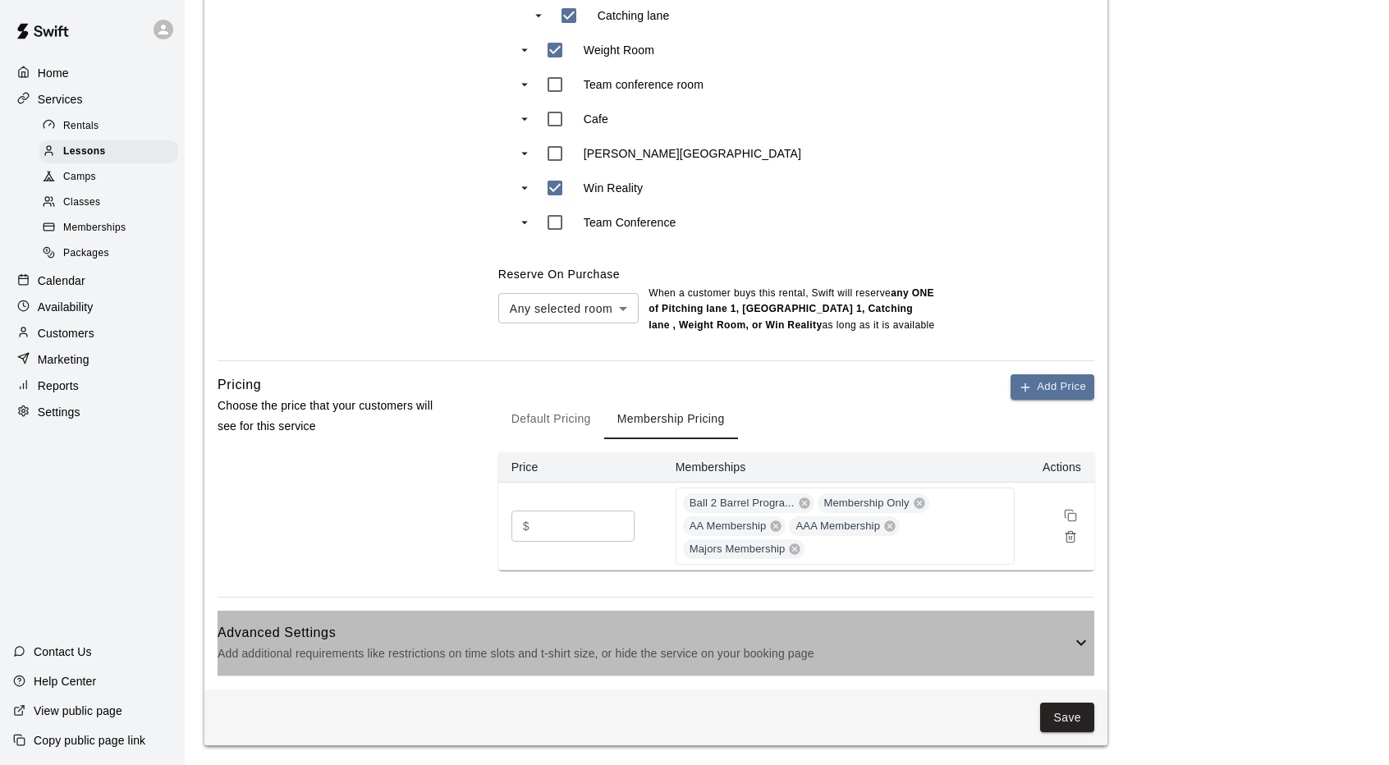
click at [1035, 618] on div "Advanced Settings Add additional requirements like restrictions on time slots a…" at bounding box center [656, 643] width 877 height 65
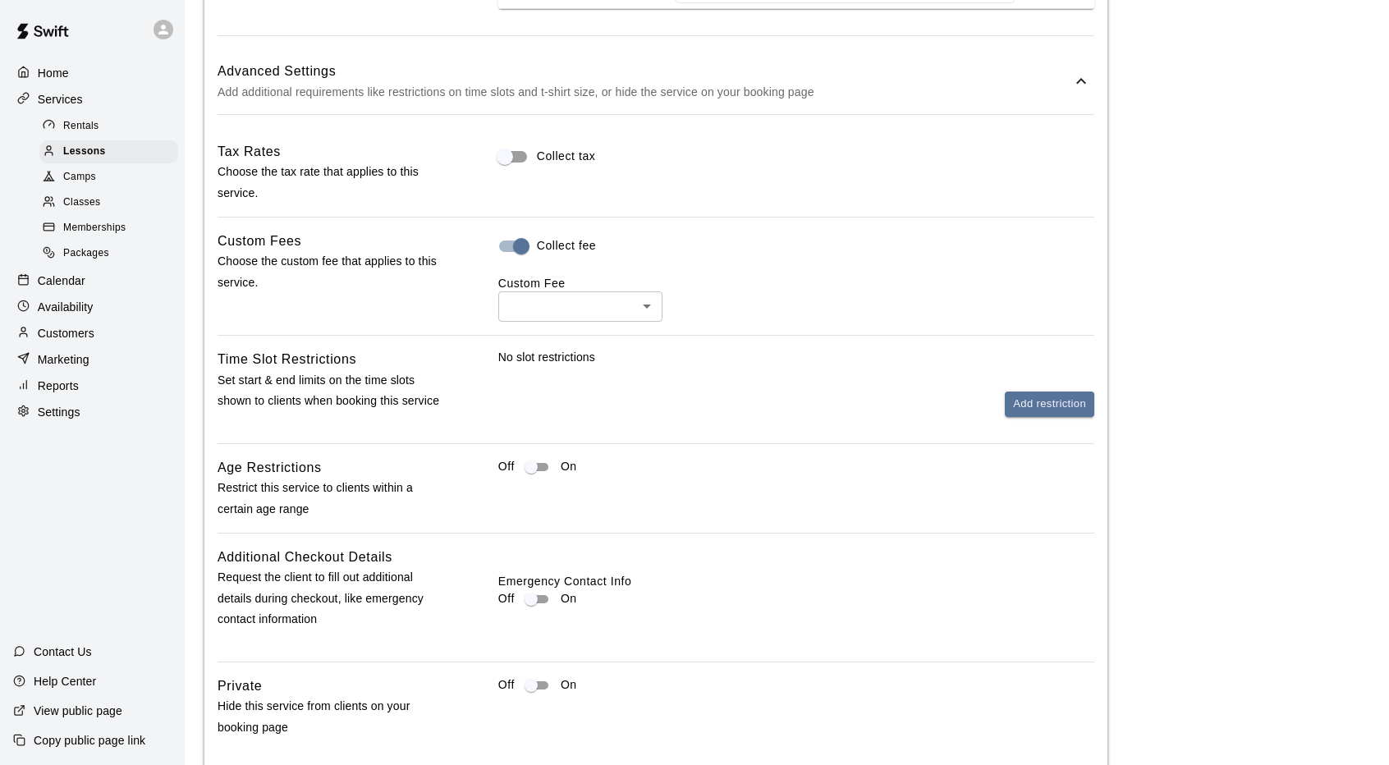
scroll to position [1749, 0]
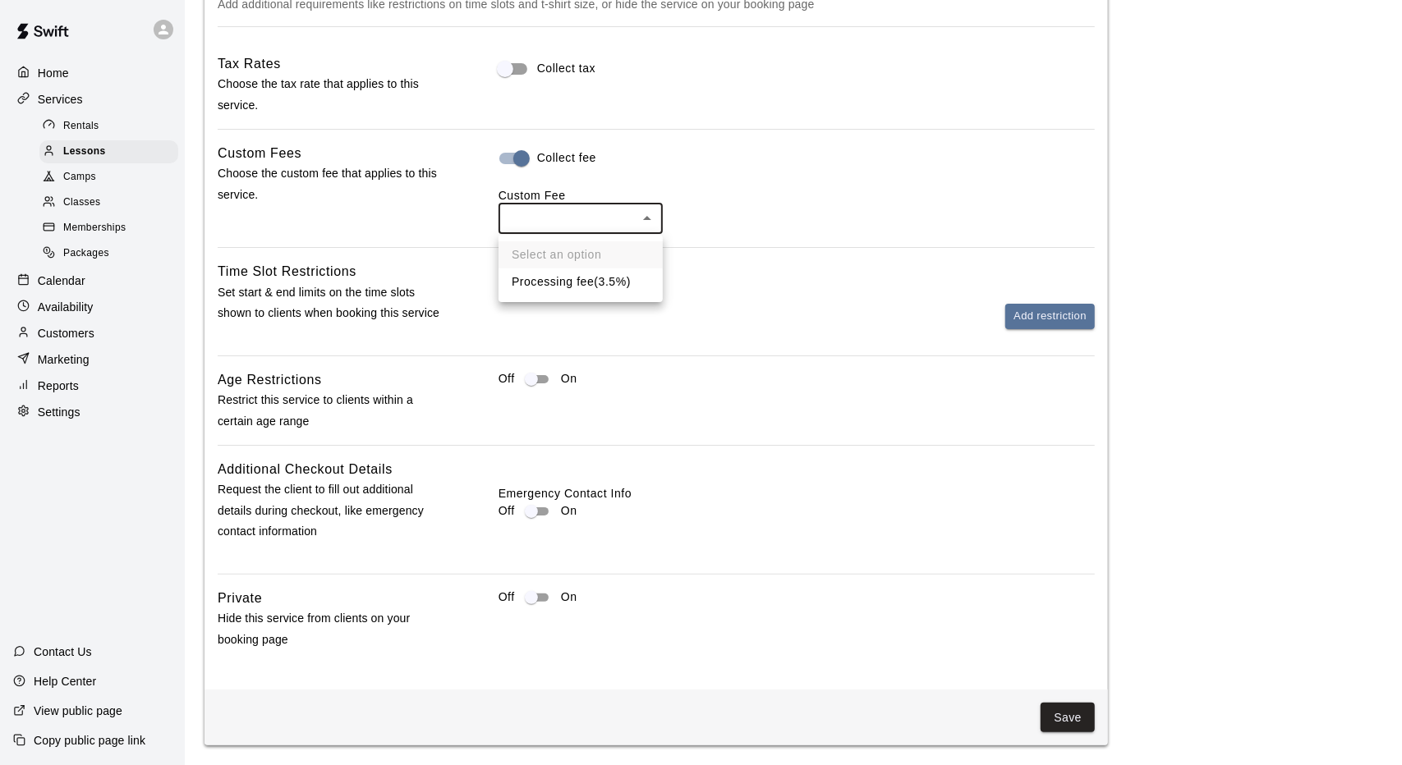
click at [567, 289] on li "Processing fee ( 3.5% )" at bounding box center [580, 281] width 164 height 27
type input "**"
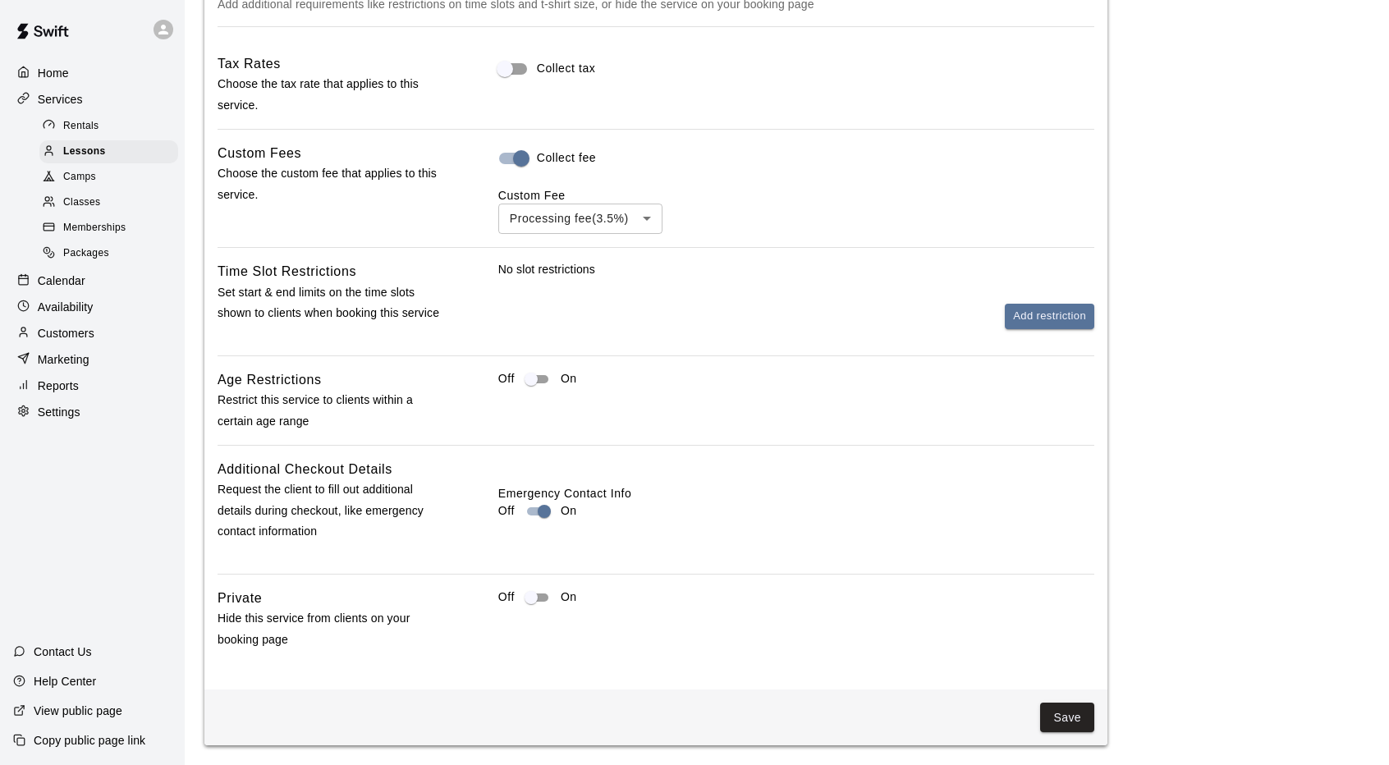
click at [541, 609] on div "Off On" at bounding box center [796, 604] width 596 height 33
click at [1058, 716] on button "Save" at bounding box center [1067, 718] width 54 height 30
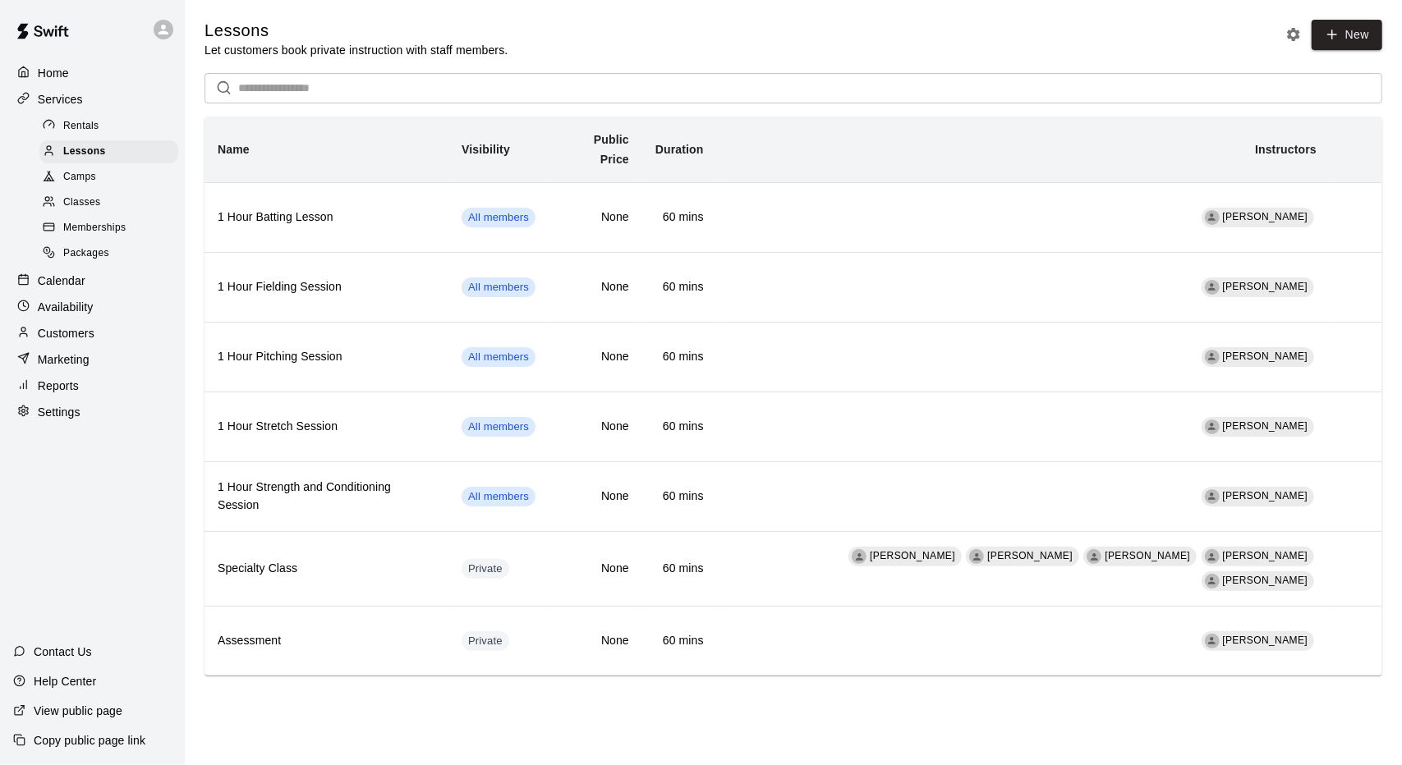
click at [153, 236] on div "Memberships" at bounding box center [108, 228] width 139 height 23
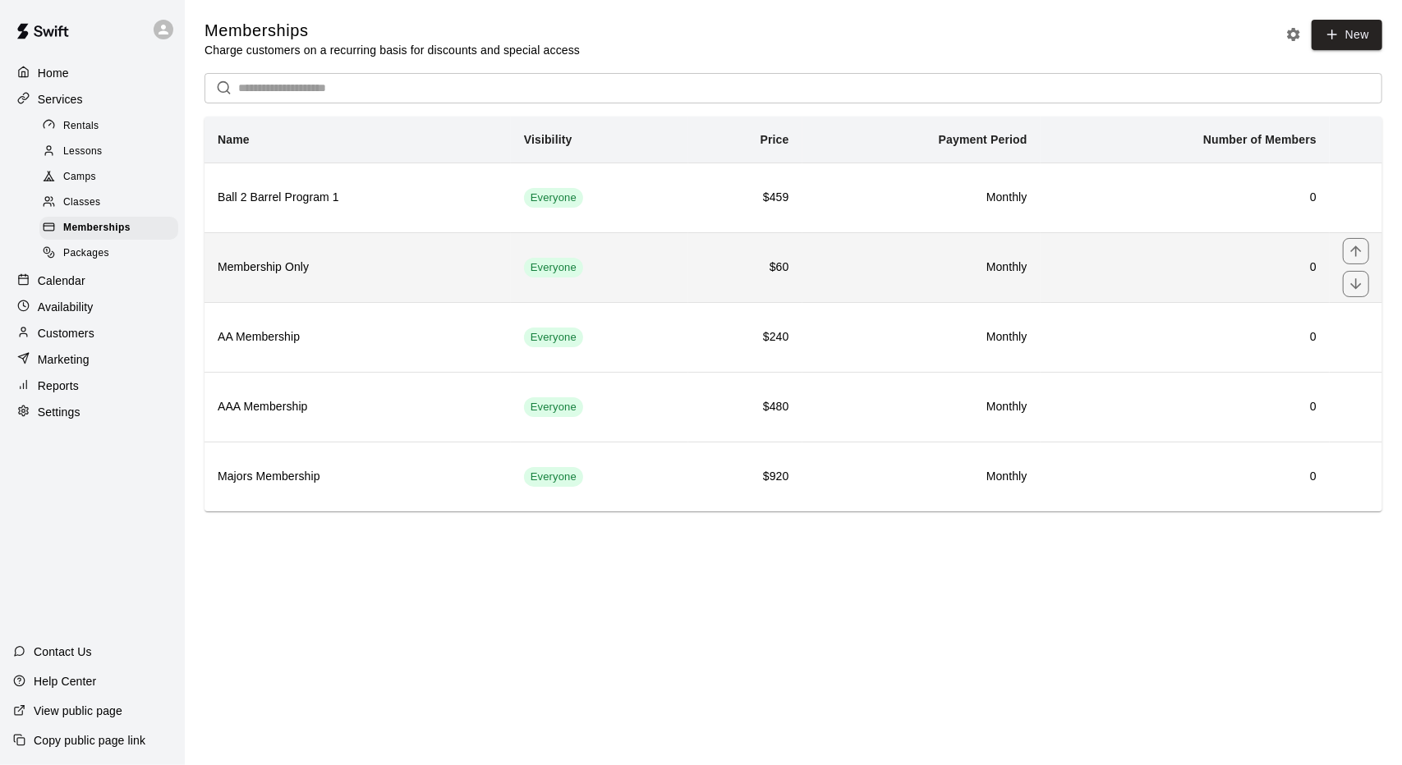
click at [361, 273] on h6 "Membership Only" at bounding box center [358, 268] width 280 height 18
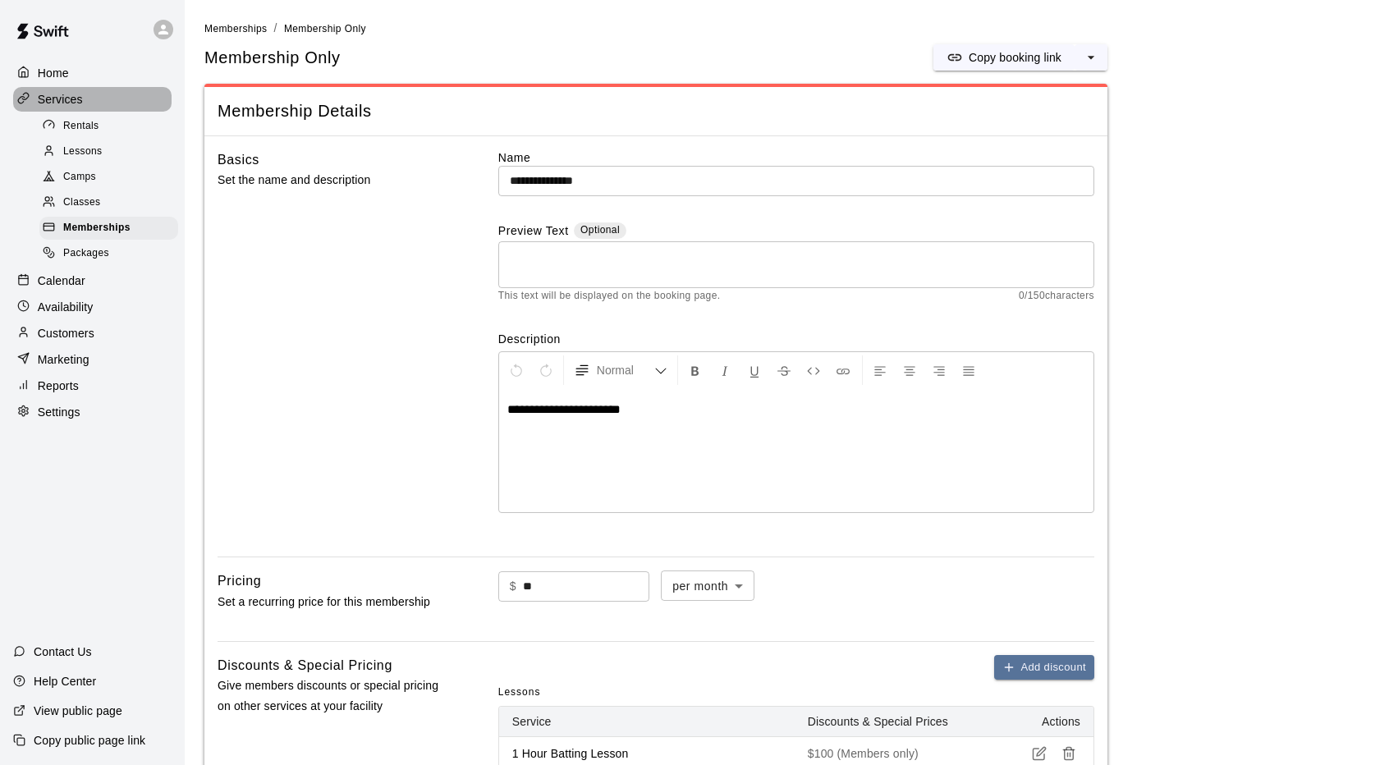
click at [89, 97] on div "Services" at bounding box center [92, 99] width 158 height 25
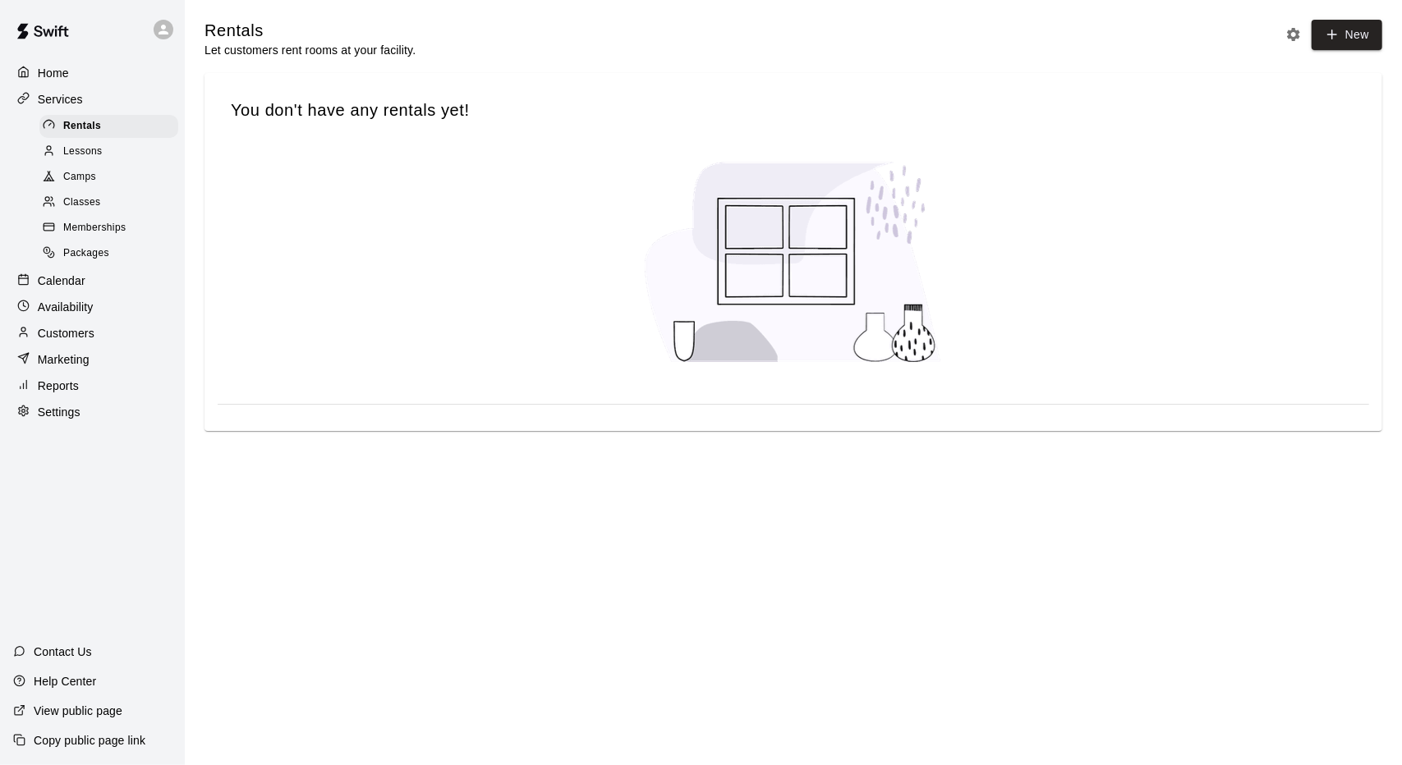
click at [94, 76] on div "Home" at bounding box center [92, 73] width 158 height 25
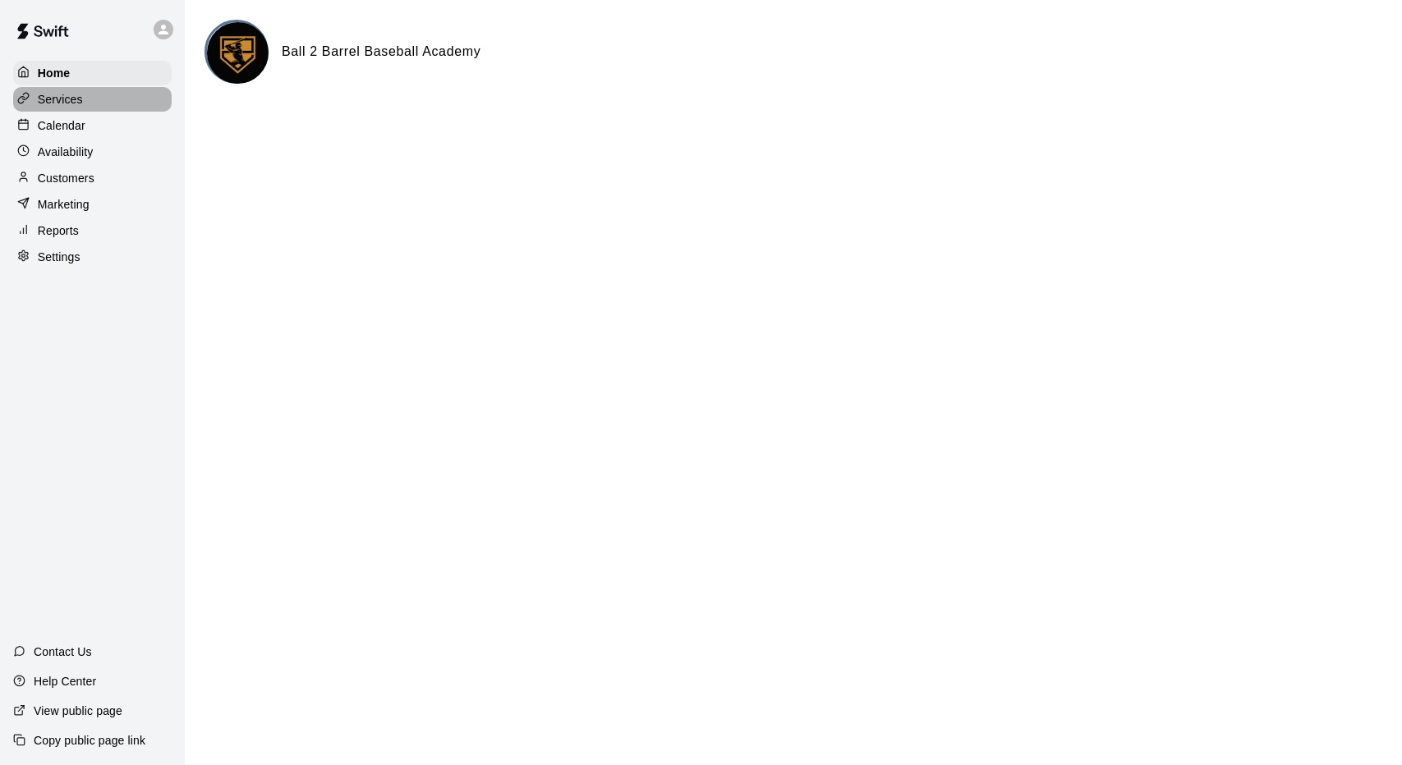
click at [111, 107] on div "Services" at bounding box center [92, 99] width 158 height 25
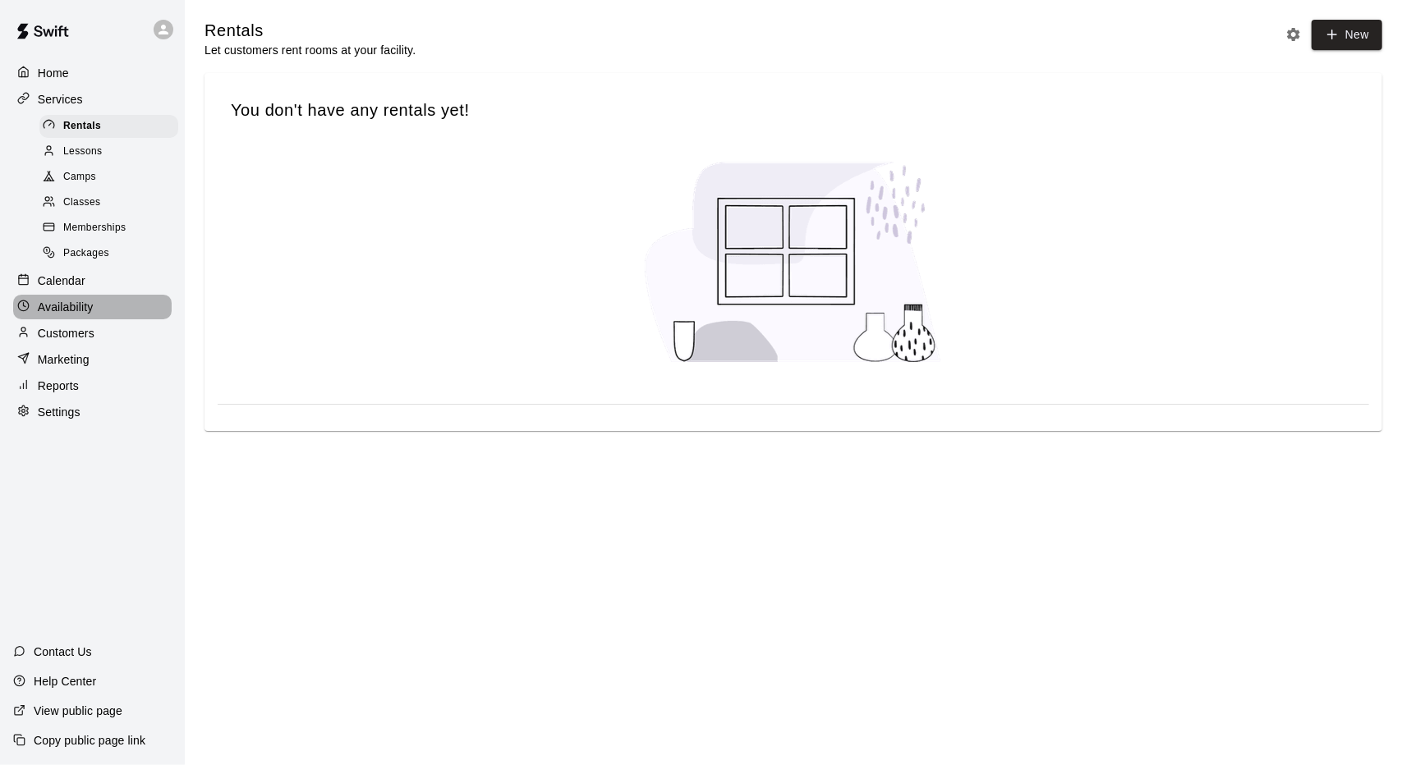
click at [119, 314] on div "Availability" at bounding box center [92, 307] width 158 height 25
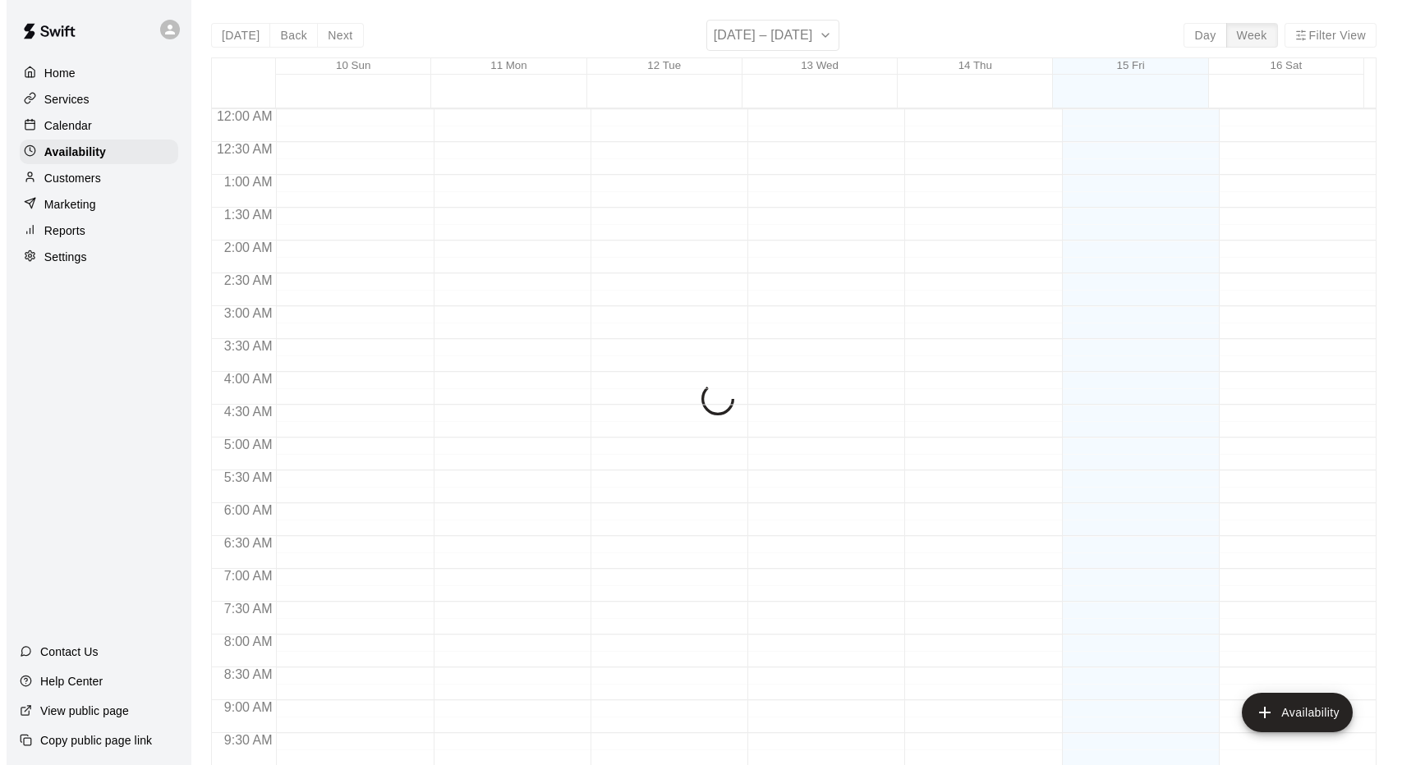
scroll to position [902, 0]
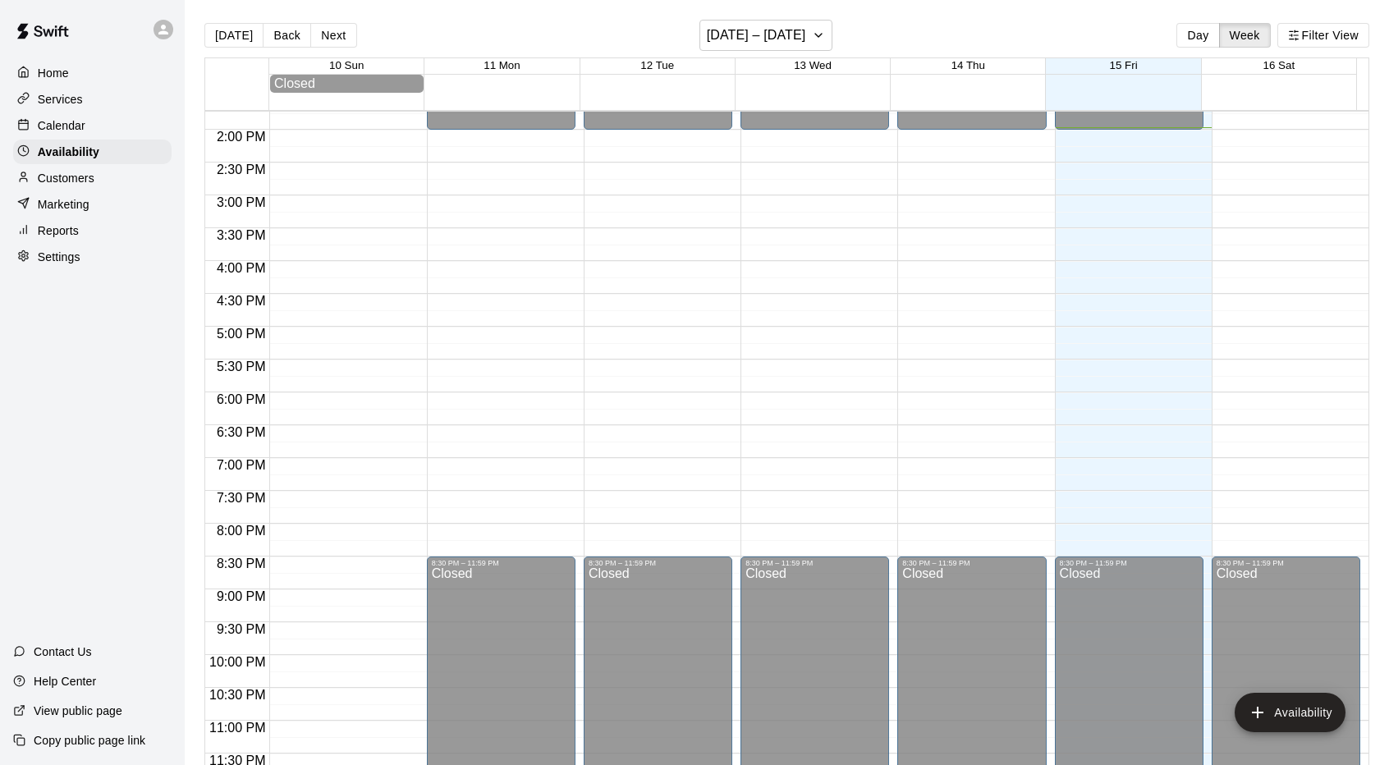
click at [89, 102] on div "Services" at bounding box center [92, 99] width 158 height 25
